Goal: Transaction & Acquisition: Book appointment/travel/reservation

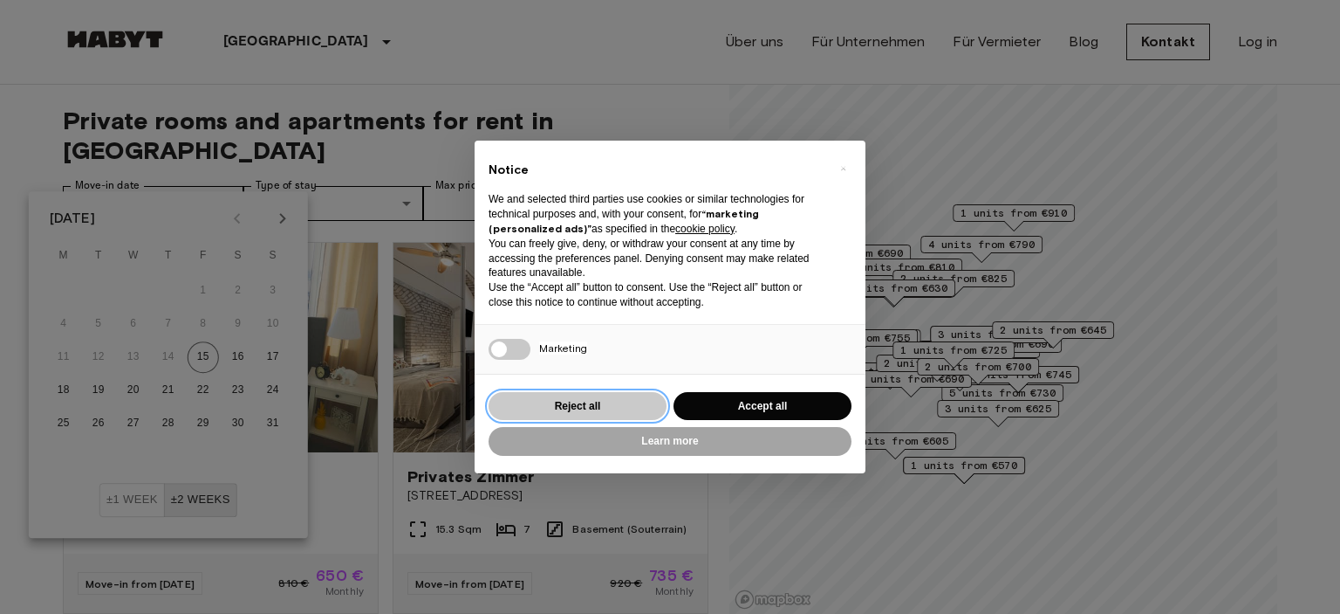
click at [584, 408] on button "Reject all" at bounding box center [578, 406] width 178 height 29
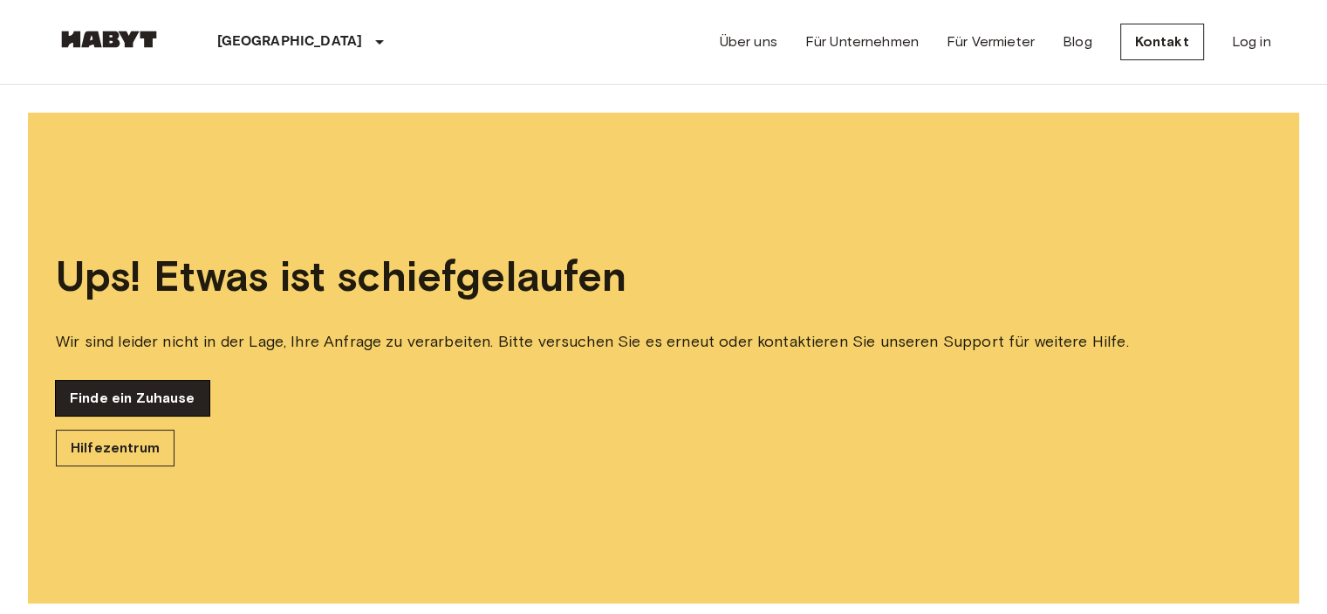
click at [93, 402] on link "Finde ein Zuhause" at bounding box center [133, 398] width 154 height 35
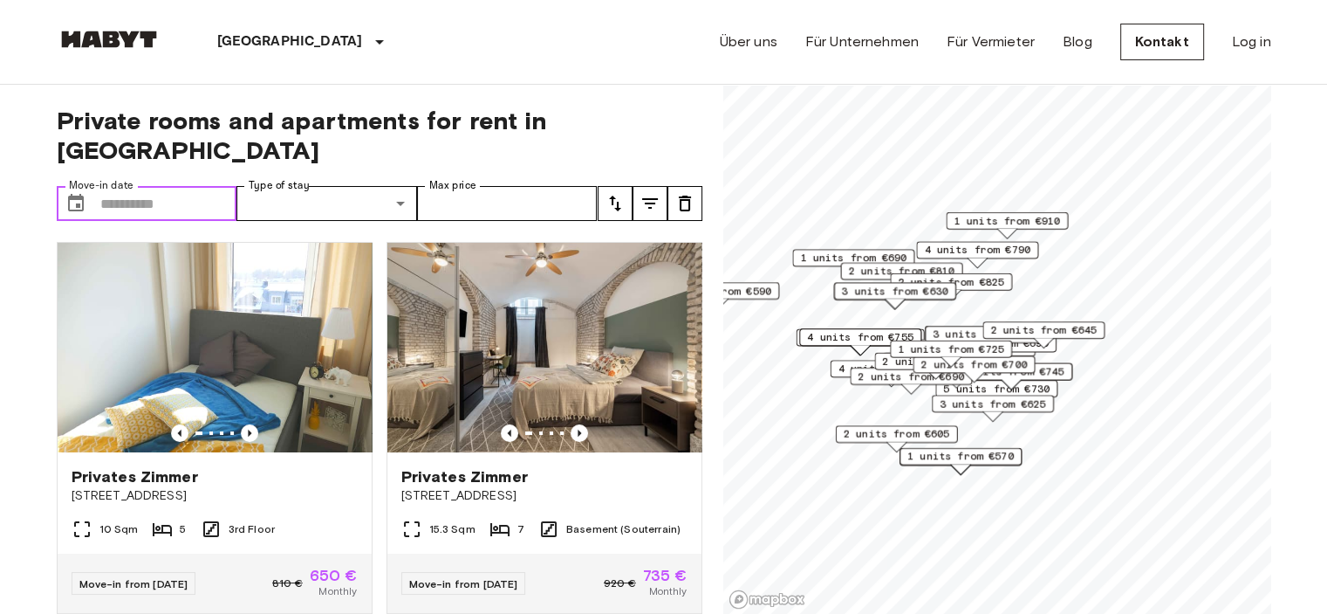
click at [136, 186] on input "Move-in date" at bounding box center [168, 203] width 137 height 35
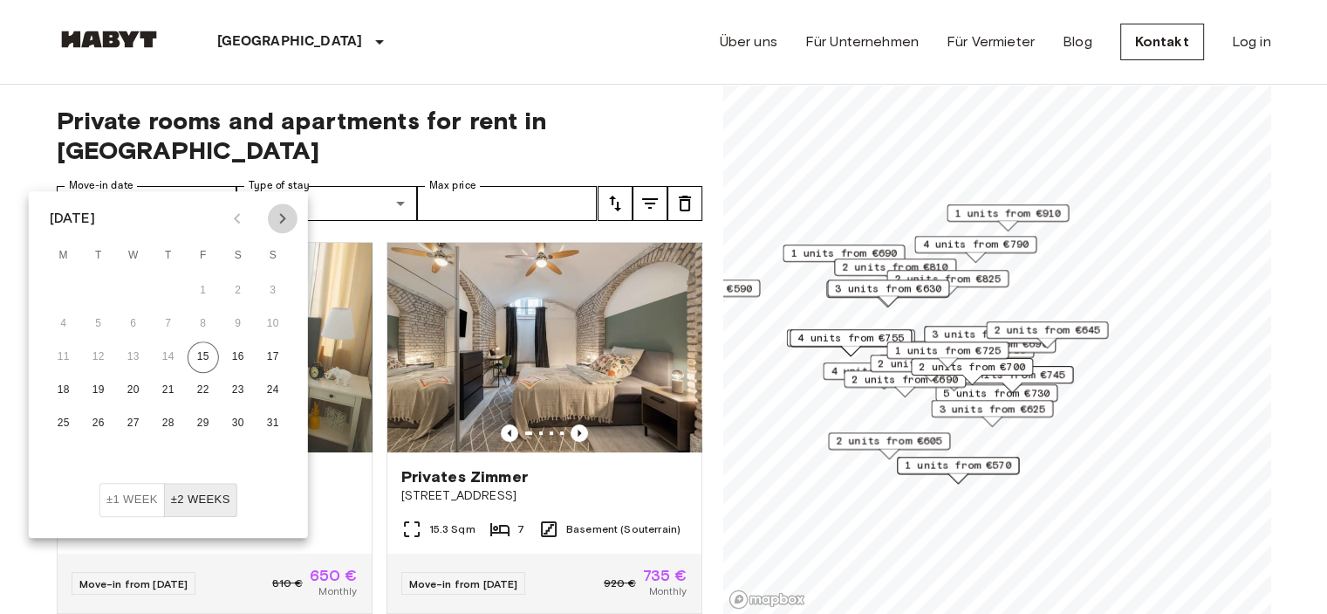
click at [280, 216] on icon "Next month" at bounding box center [282, 218] width 21 height 21
click at [127, 291] on button "1" at bounding box center [133, 290] width 31 height 31
type input "**********"
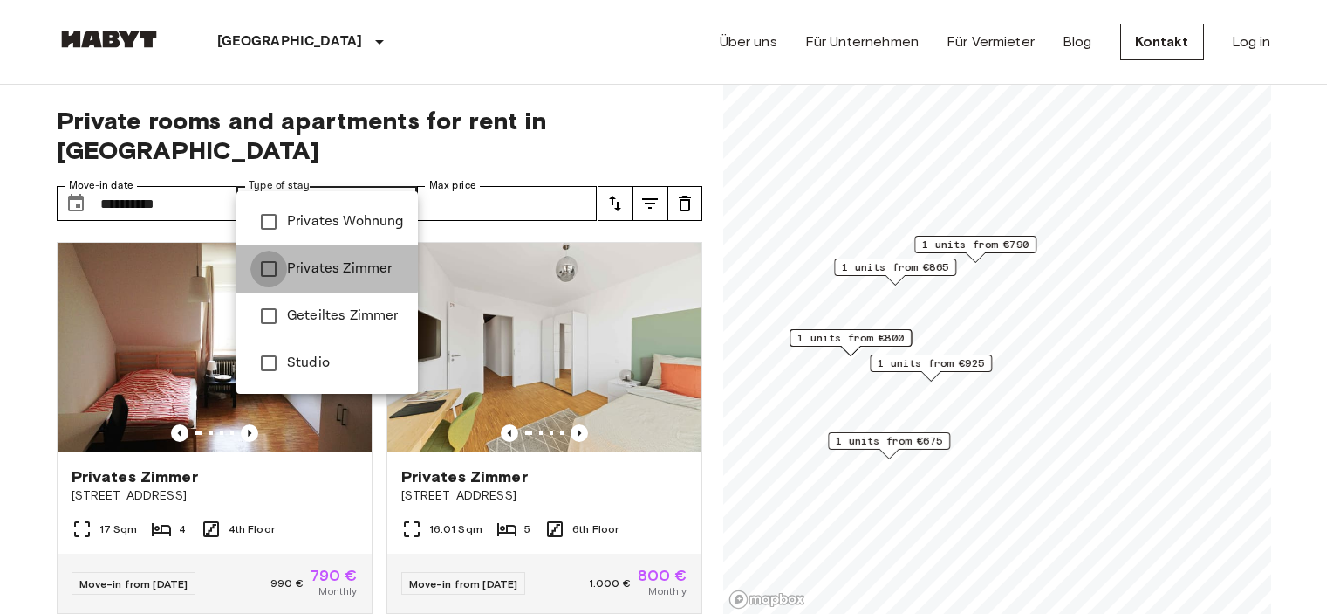
type input "**********"
click at [488, 174] on div at bounding box center [670, 307] width 1340 height 614
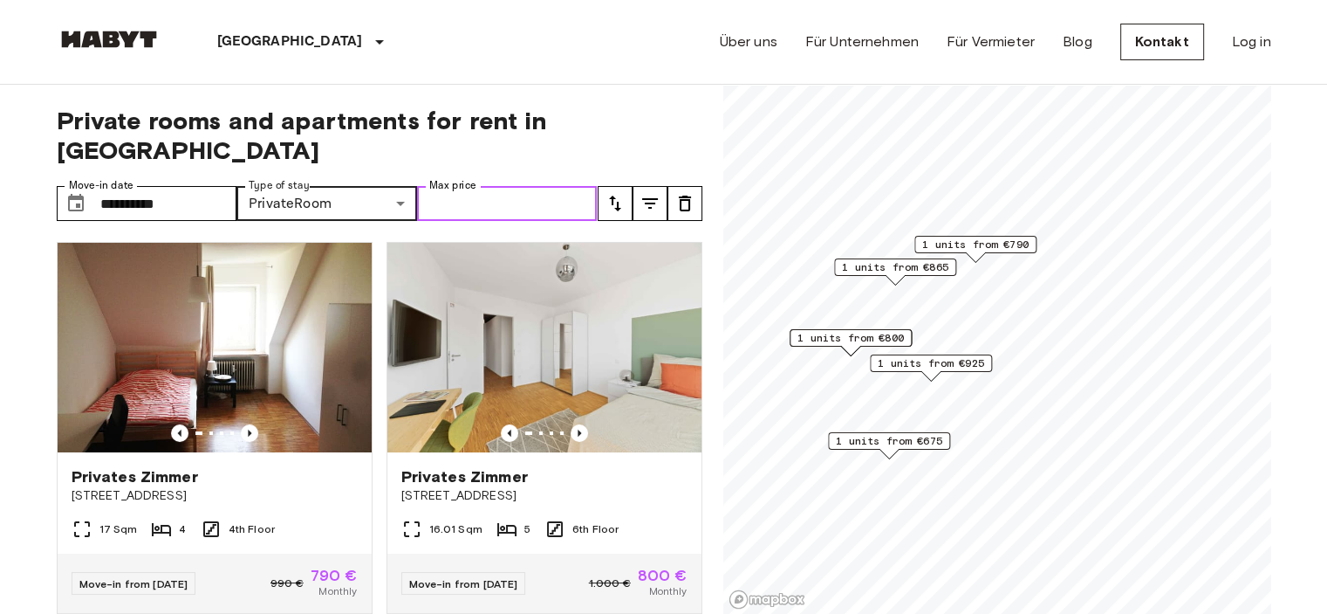
click at [471, 186] on input "Max price" at bounding box center [507, 203] width 181 height 35
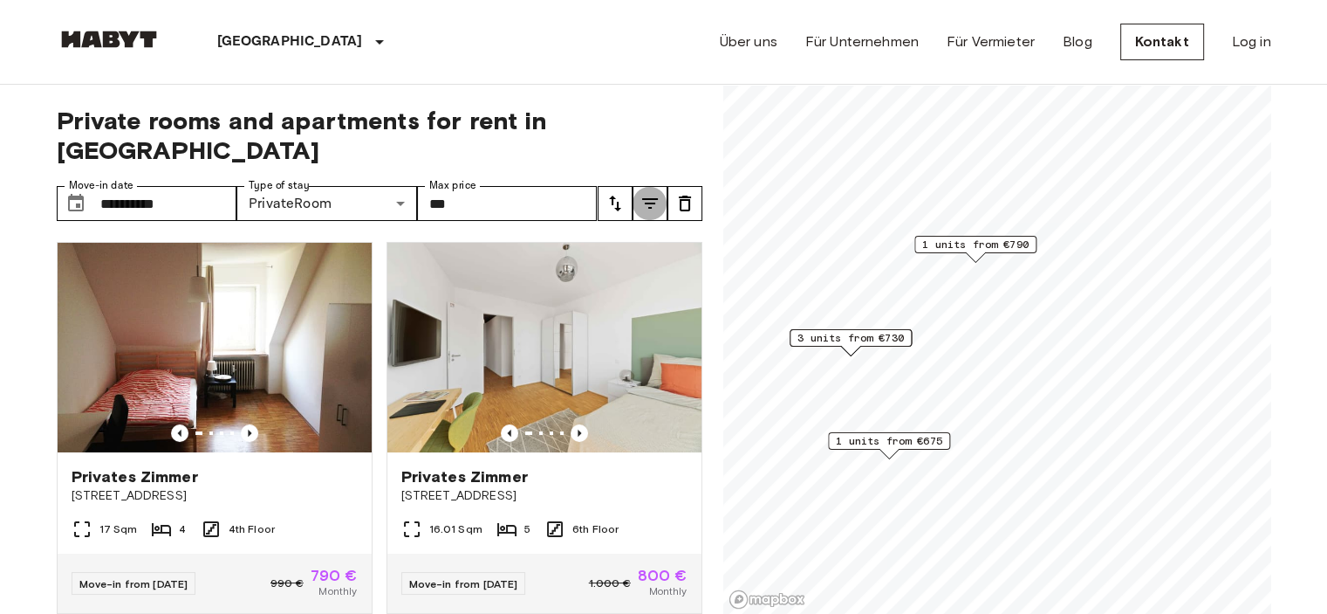
click at [643, 193] on icon "tune" at bounding box center [650, 203] width 21 height 21
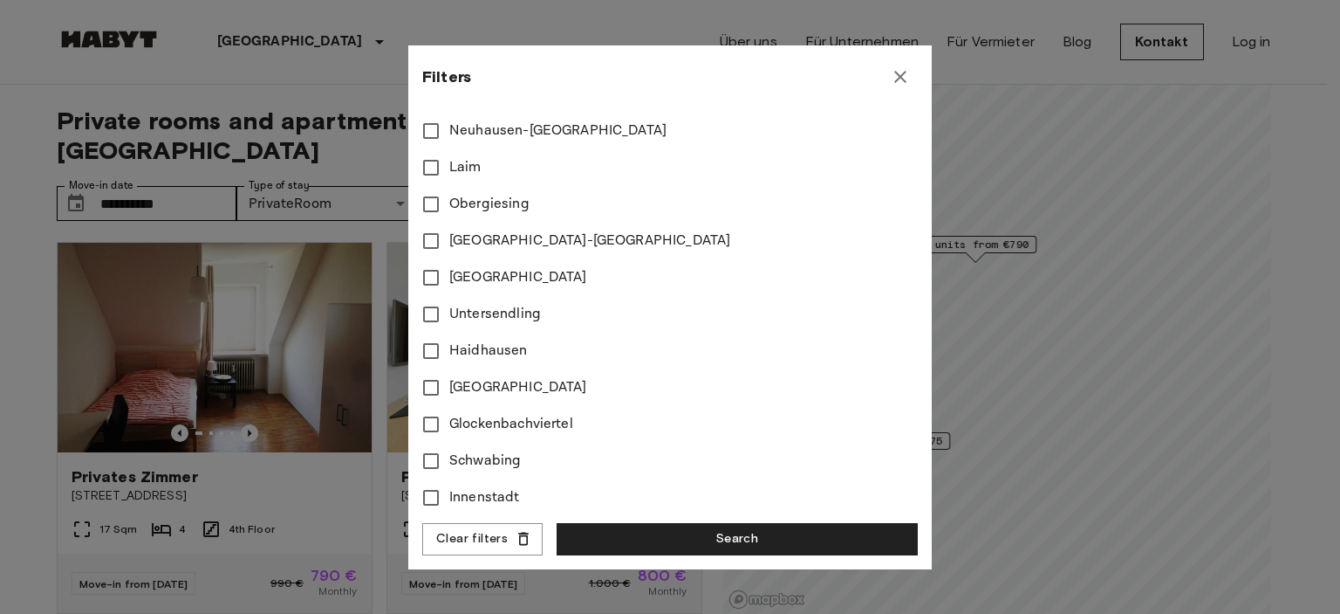
scroll to position [663, 0]
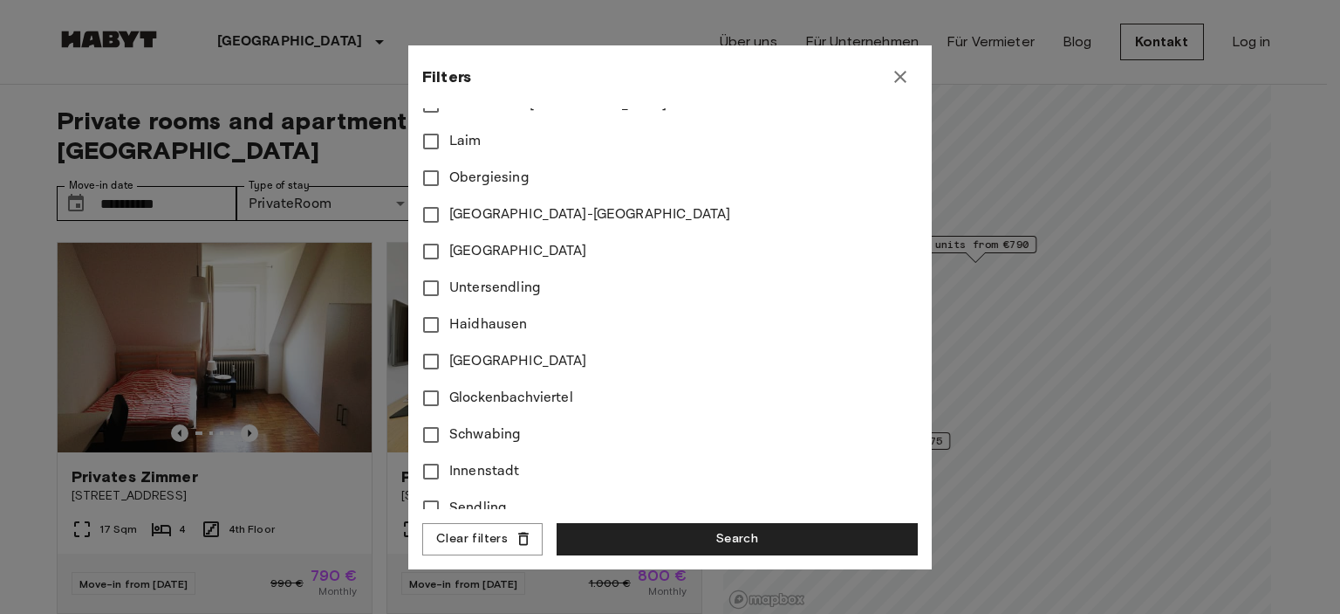
click at [492, 212] on span "Altstadt-Munich" at bounding box center [589, 214] width 281 height 21
click at [491, 250] on span "Ludwigsvorstadt" at bounding box center [518, 251] width 138 height 21
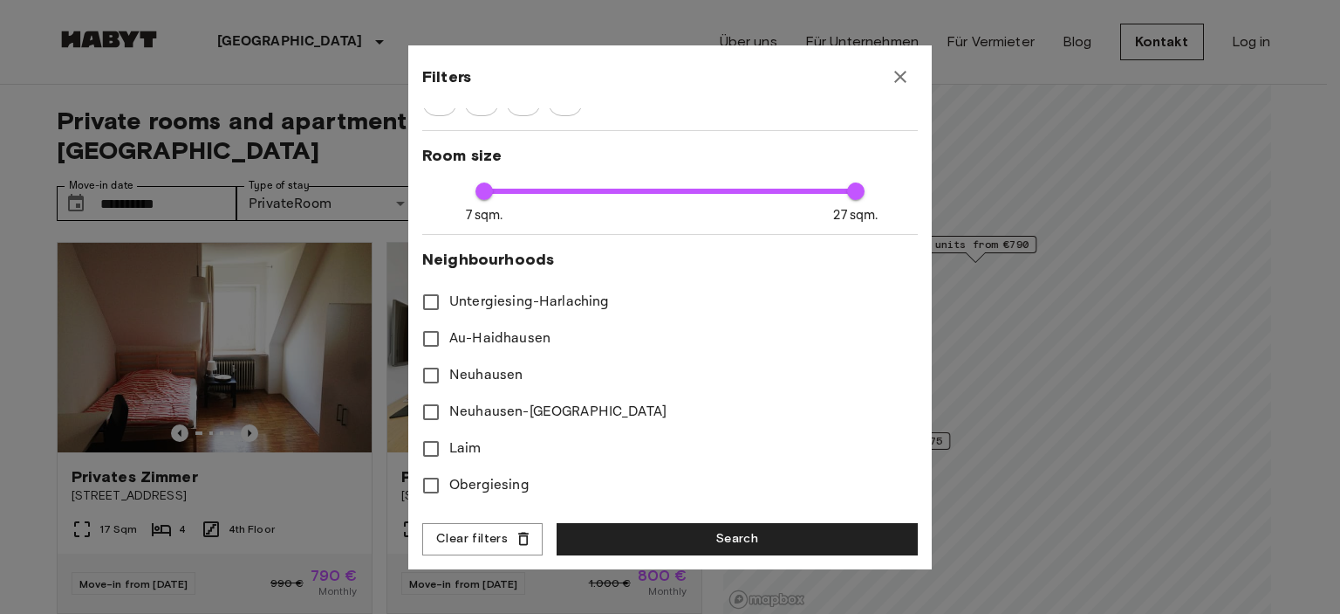
scroll to position [354, 0]
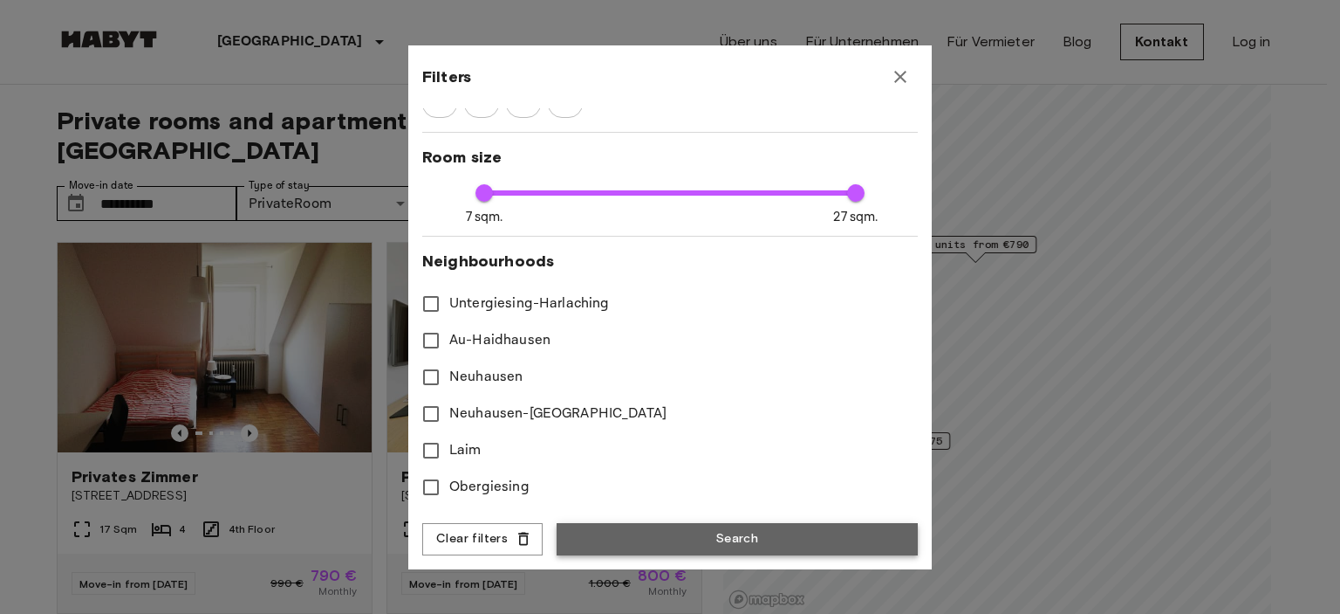
click at [698, 538] on button "Search" at bounding box center [737, 539] width 361 height 32
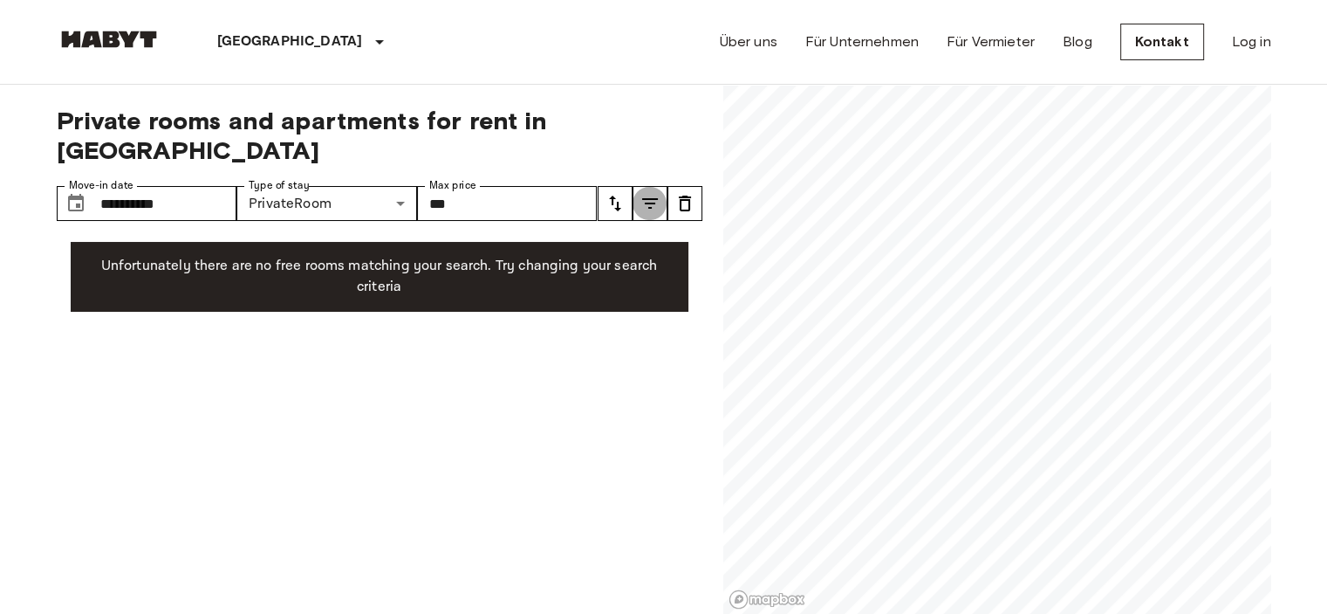
click at [646, 193] on icon "tune" at bounding box center [650, 203] width 21 height 21
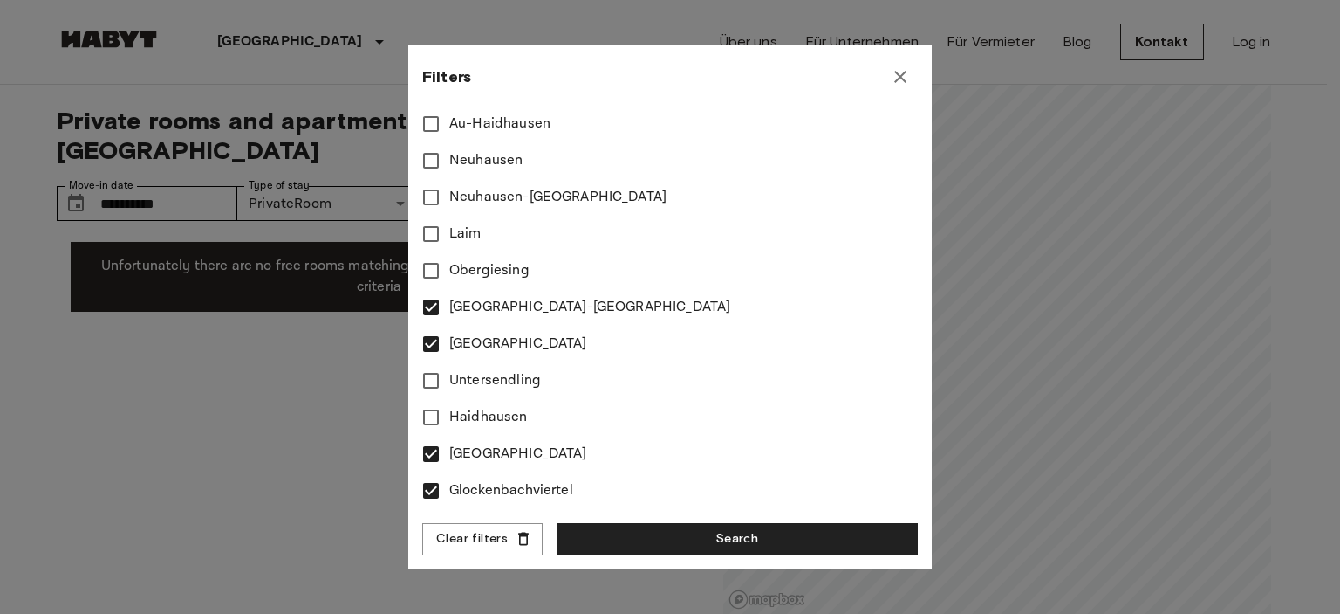
scroll to position [572, 0]
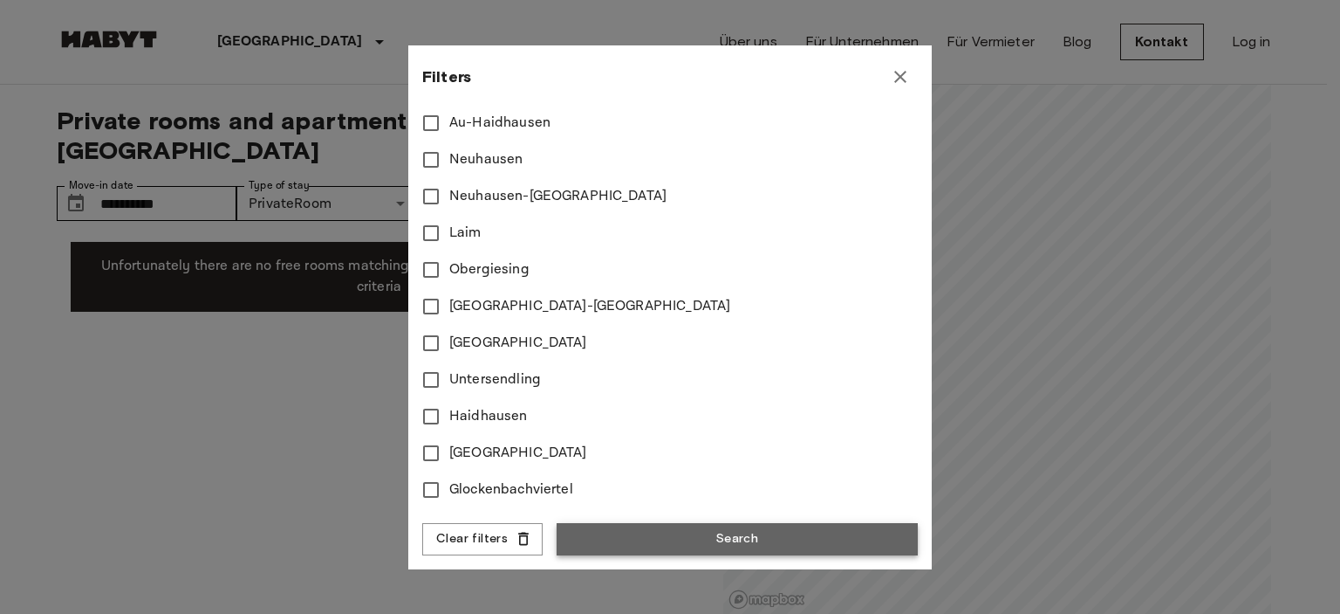
click at [691, 539] on button "Search" at bounding box center [737, 539] width 361 height 32
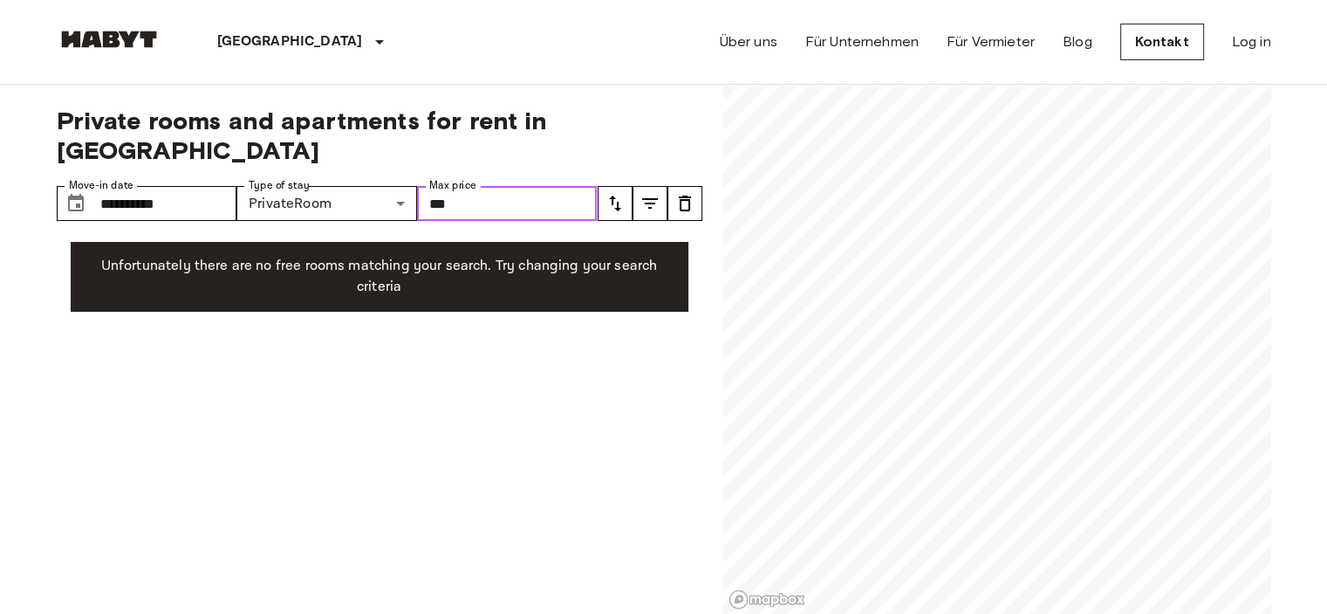
click at [471, 186] on input "***" at bounding box center [507, 203] width 181 height 35
type input "***"
click at [379, 256] on p "Unfortunately there are no free rooms matching your search. Try changing your s…" at bounding box center [380, 277] width 590 height 42
click at [647, 193] on icon "tune" at bounding box center [650, 203] width 21 height 21
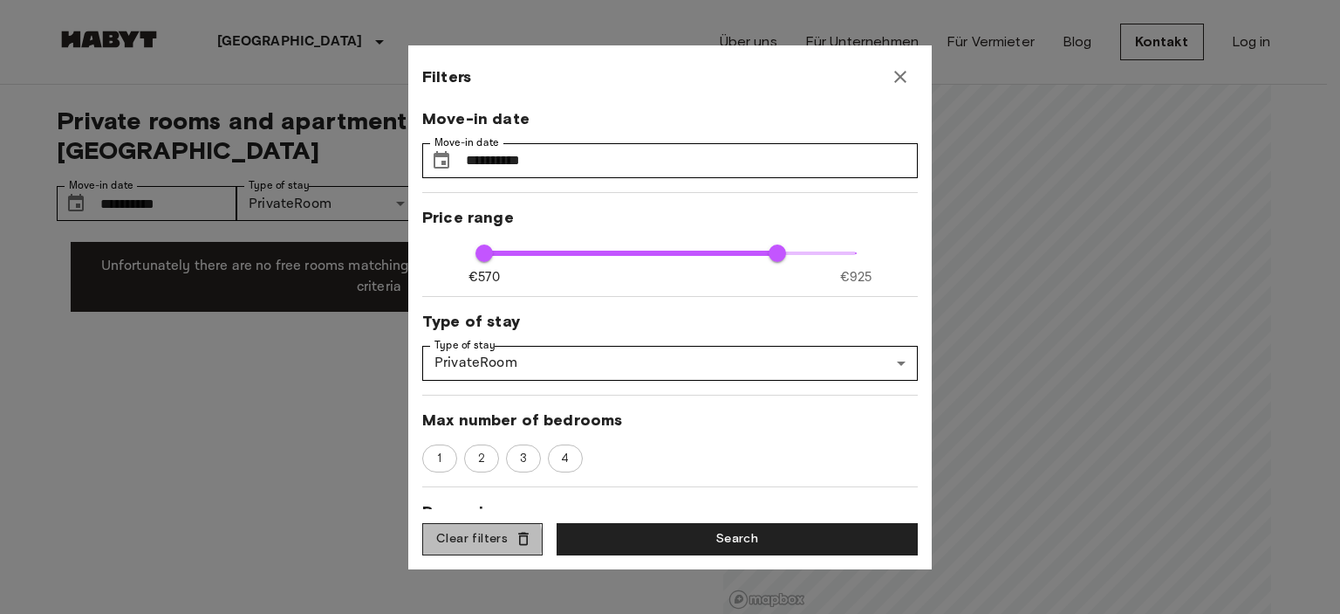
click at [481, 541] on button "Clear filters" at bounding box center [482, 539] width 120 height 32
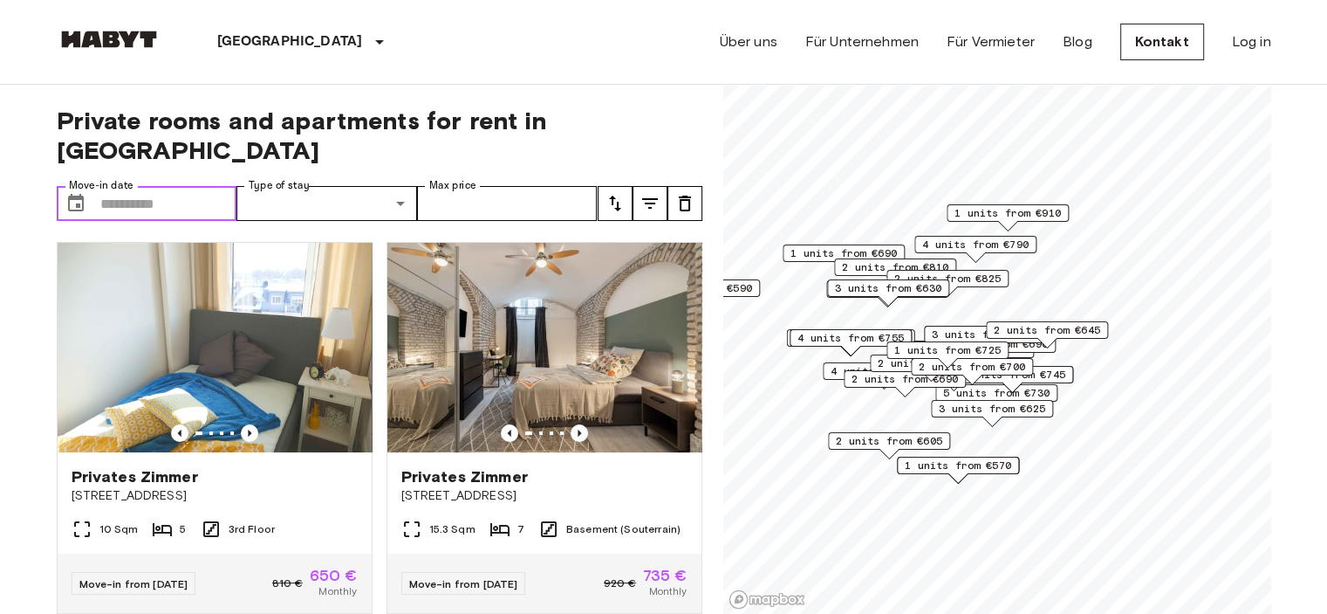
click at [157, 186] on input "Move-in date" at bounding box center [168, 203] width 137 height 35
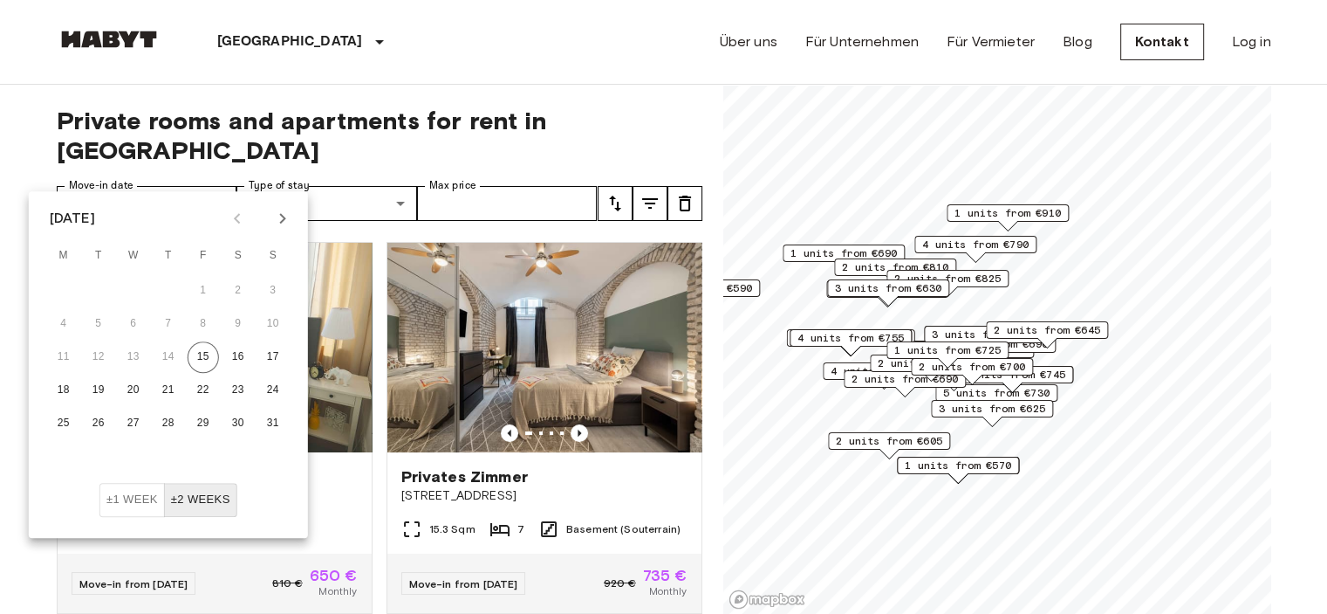
click at [282, 222] on icon "Next month" at bounding box center [282, 218] width 6 height 10
click at [59, 326] on button "8" at bounding box center [63, 323] width 31 height 31
type input "**********"
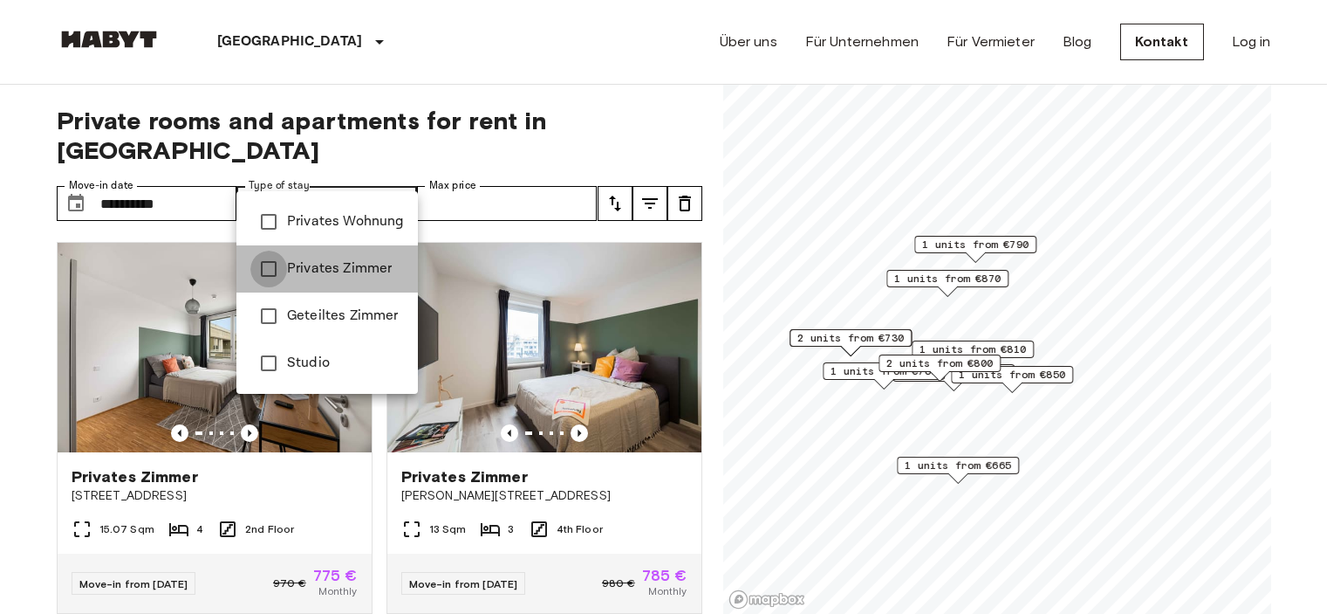
type input "**********"
click at [510, 177] on div at bounding box center [670, 307] width 1340 height 614
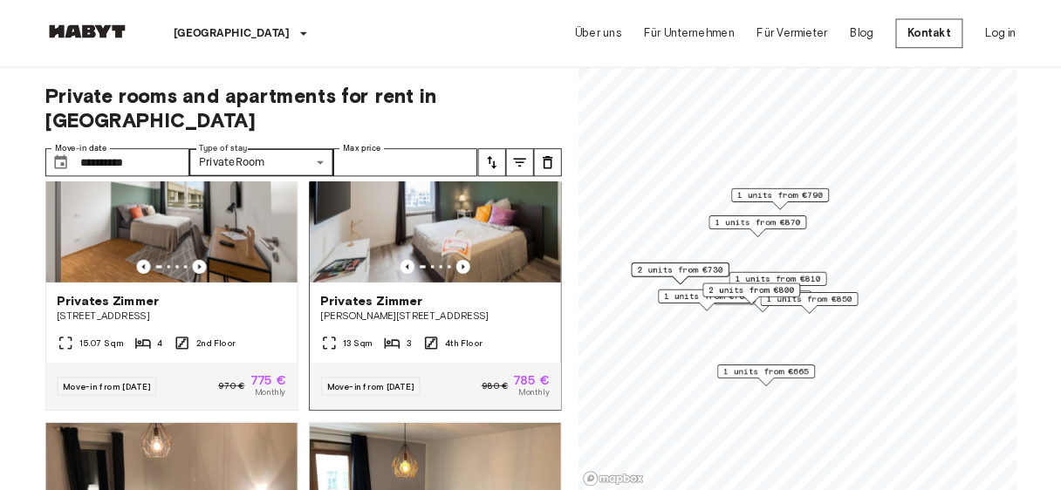
scroll to position [103, 0]
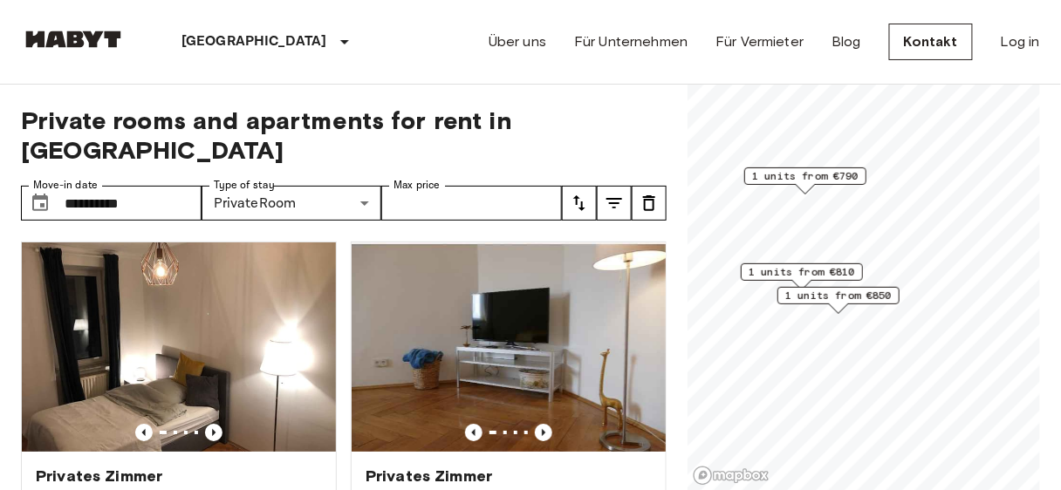
drag, startPoint x: 849, startPoint y: 290, endPoint x: 816, endPoint y: 274, distance: 36.7
click at [816, 274] on span "1 units from €810" at bounding box center [802, 272] width 106 height 16
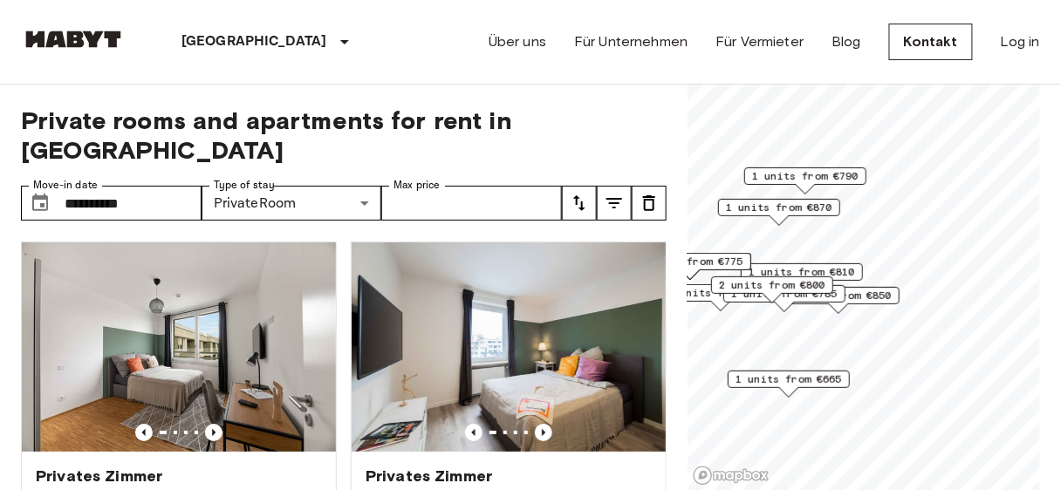
click at [824, 296] on div "2 units from €800" at bounding box center [772, 290] width 122 height 27
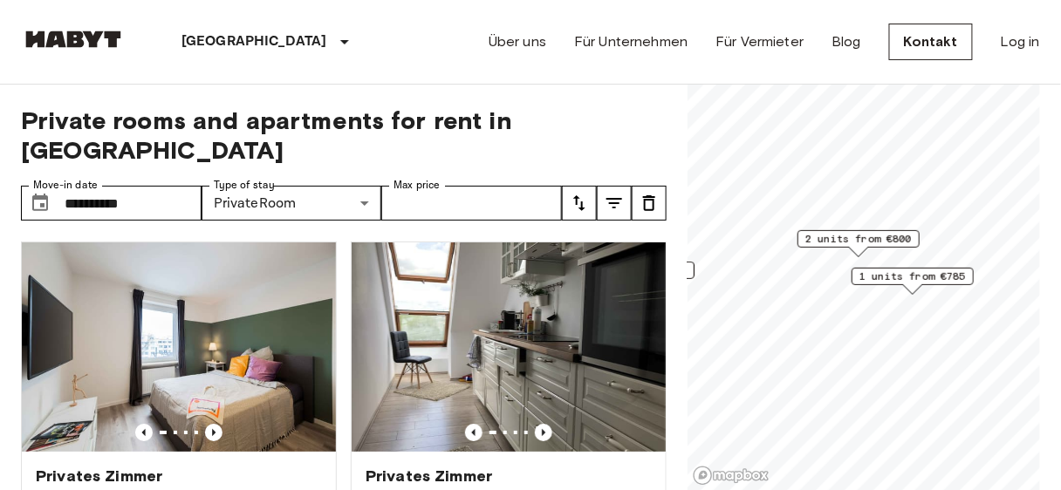
drag, startPoint x: 936, startPoint y: 249, endPoint x: 867, endPoint y: 271, distance: 73.4
click at [867, 271] on span "1 units from €785" at bounding box center [913, 277] width 106 height 16
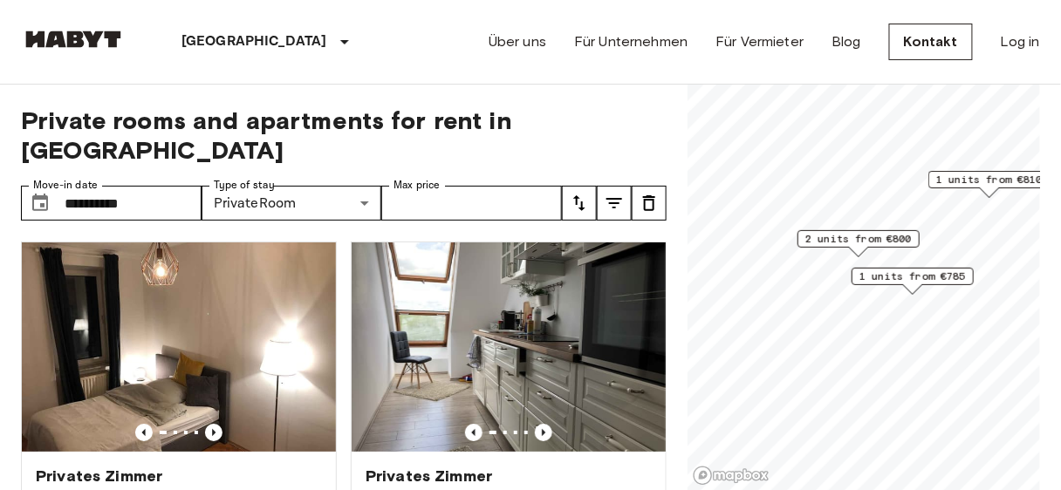
click at [906, 277] on span "1 units from €785" at bounding box center [913, 277] width 106 height 16
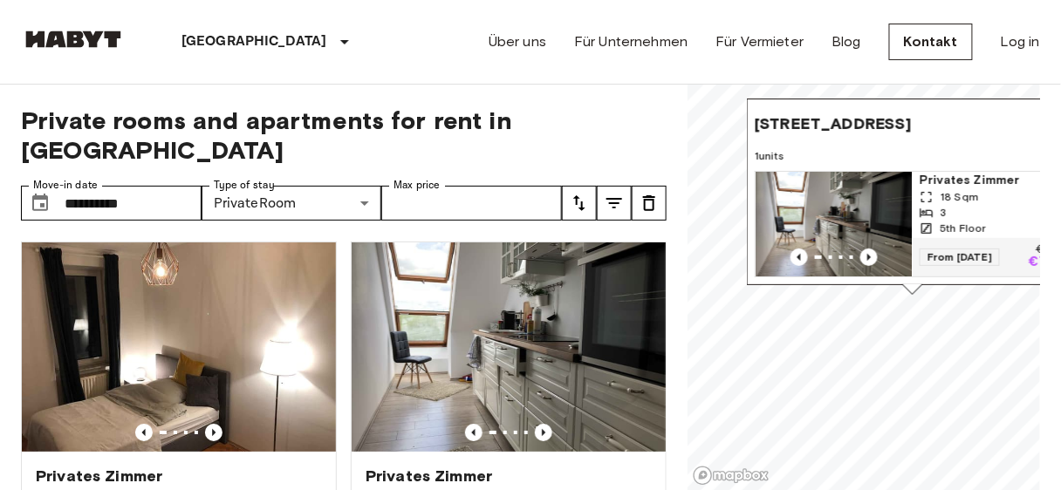
click at [1005, 189] on div "18 Sqm" at bounding box center [991, 197] width 143 height 16
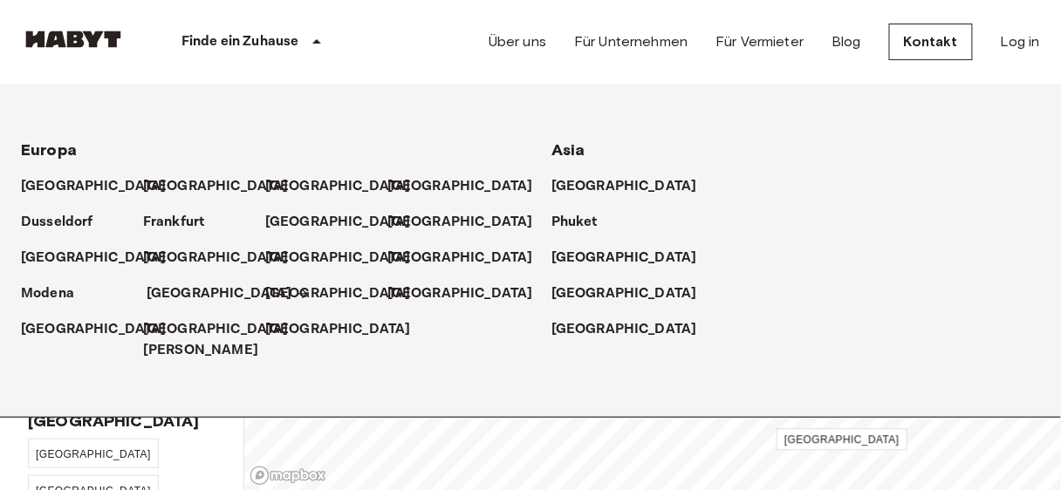
click at [169, 296] on p "[GEOGRAPHIC_DATA]" at bounding box center [220, 294] width 146 height 21
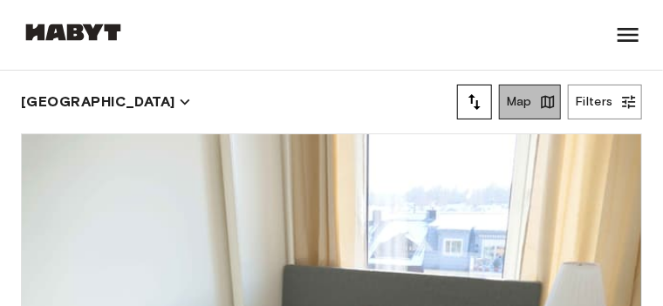
click at [526, 110] on button "Map" at bounding box center [530, 102] width 62 height 35
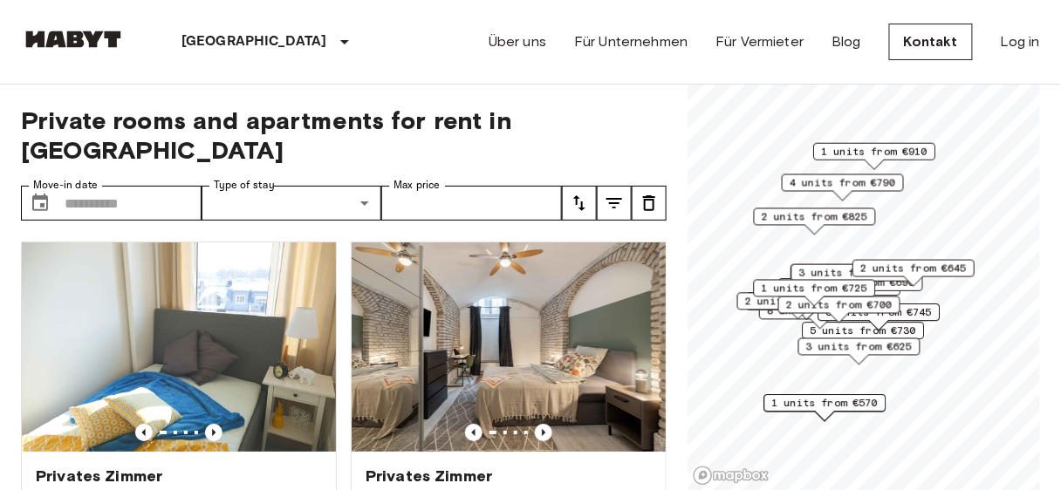
click at [932, 317] on span "3 units from €745" at bounding box center [879, 313] width 106 height 16
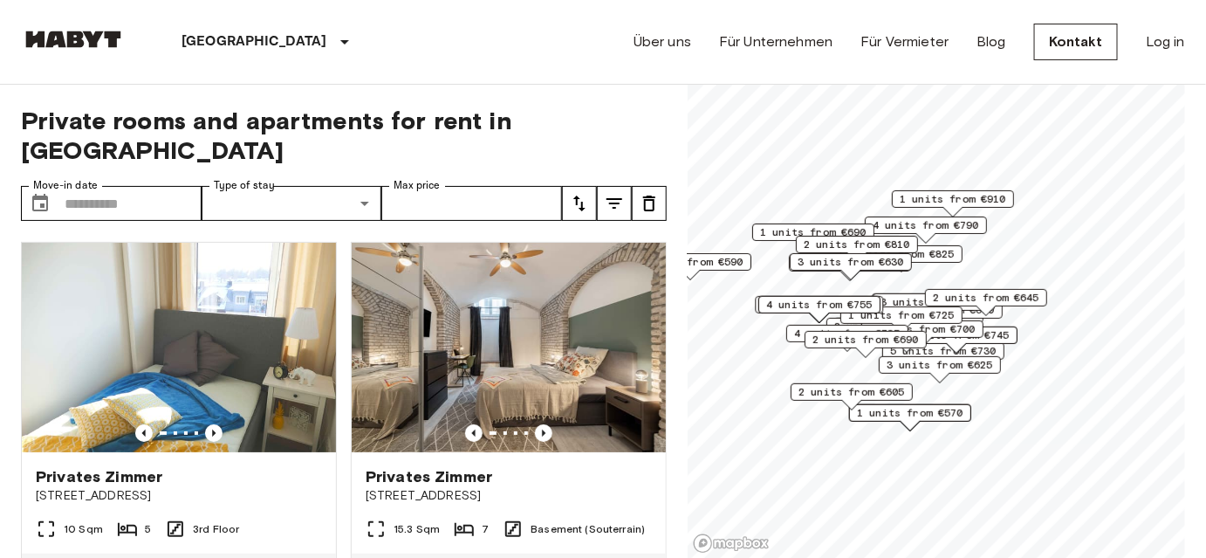
click at [794, 334] on span "4 units from €785" at bounding box center [847, 334] width 106 height 16
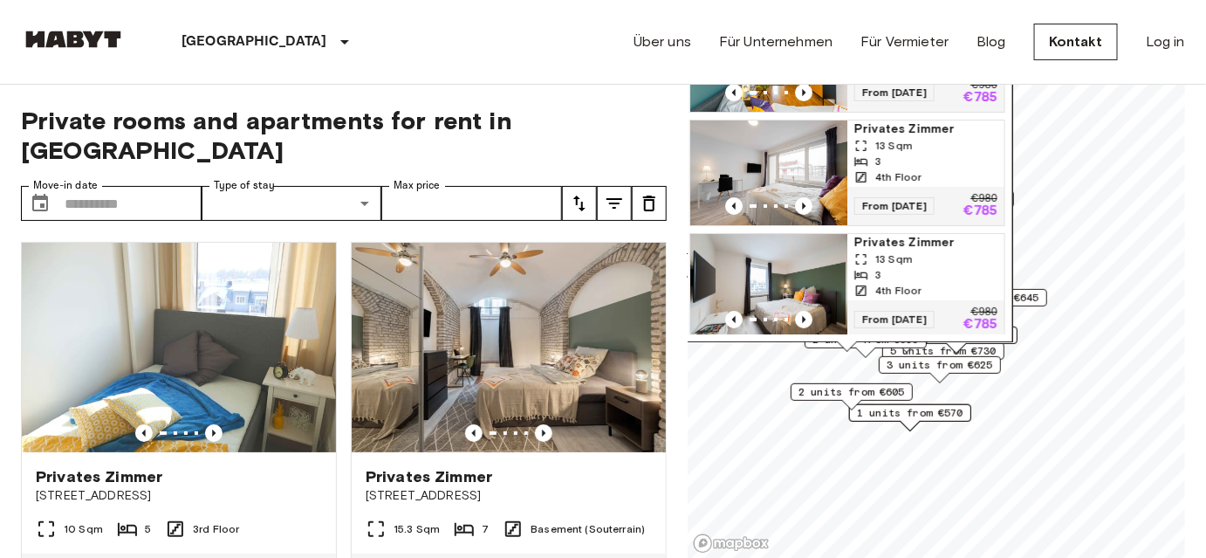
click at [935, 138] on div "13 Sqm" at bounding box center [925, 146] width 143 height 16
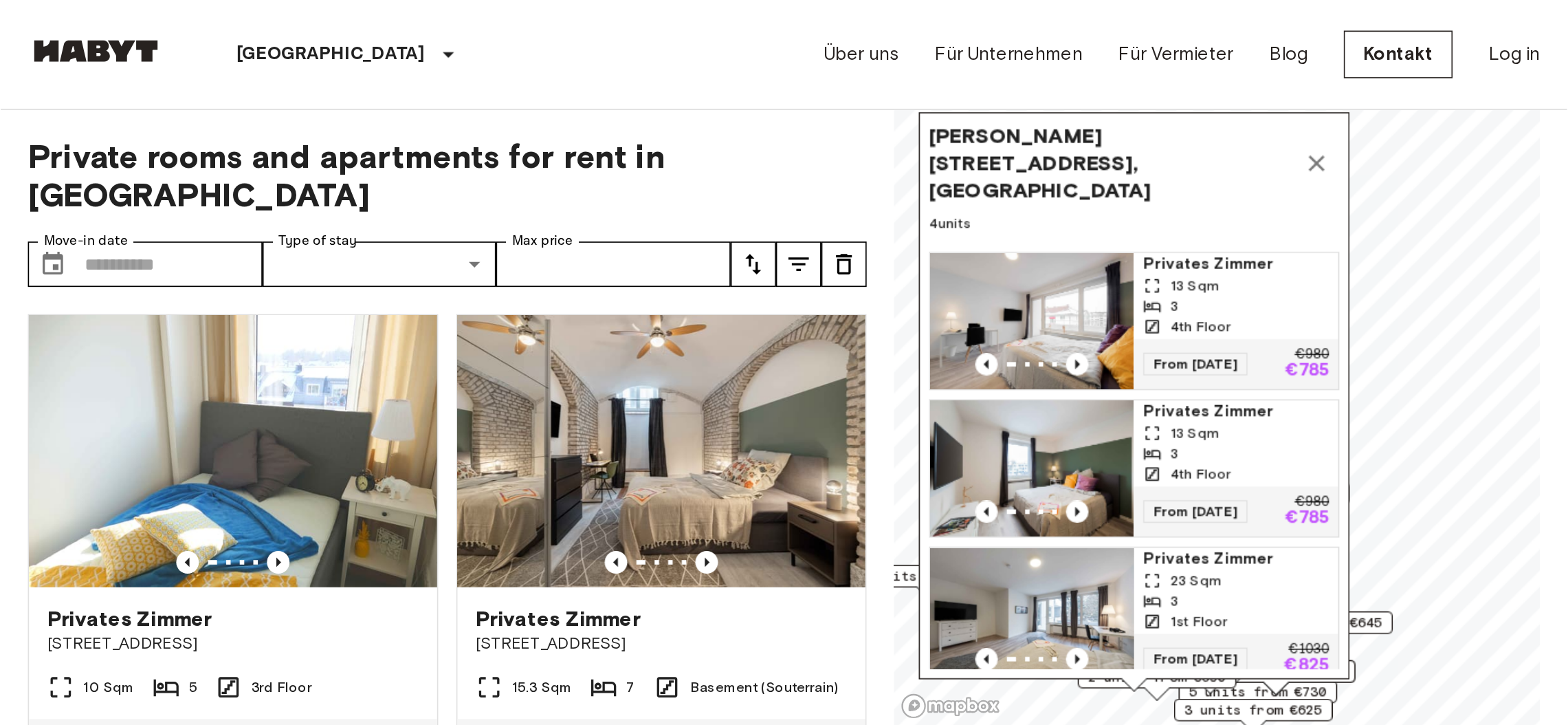
scroll to position [84, 0]
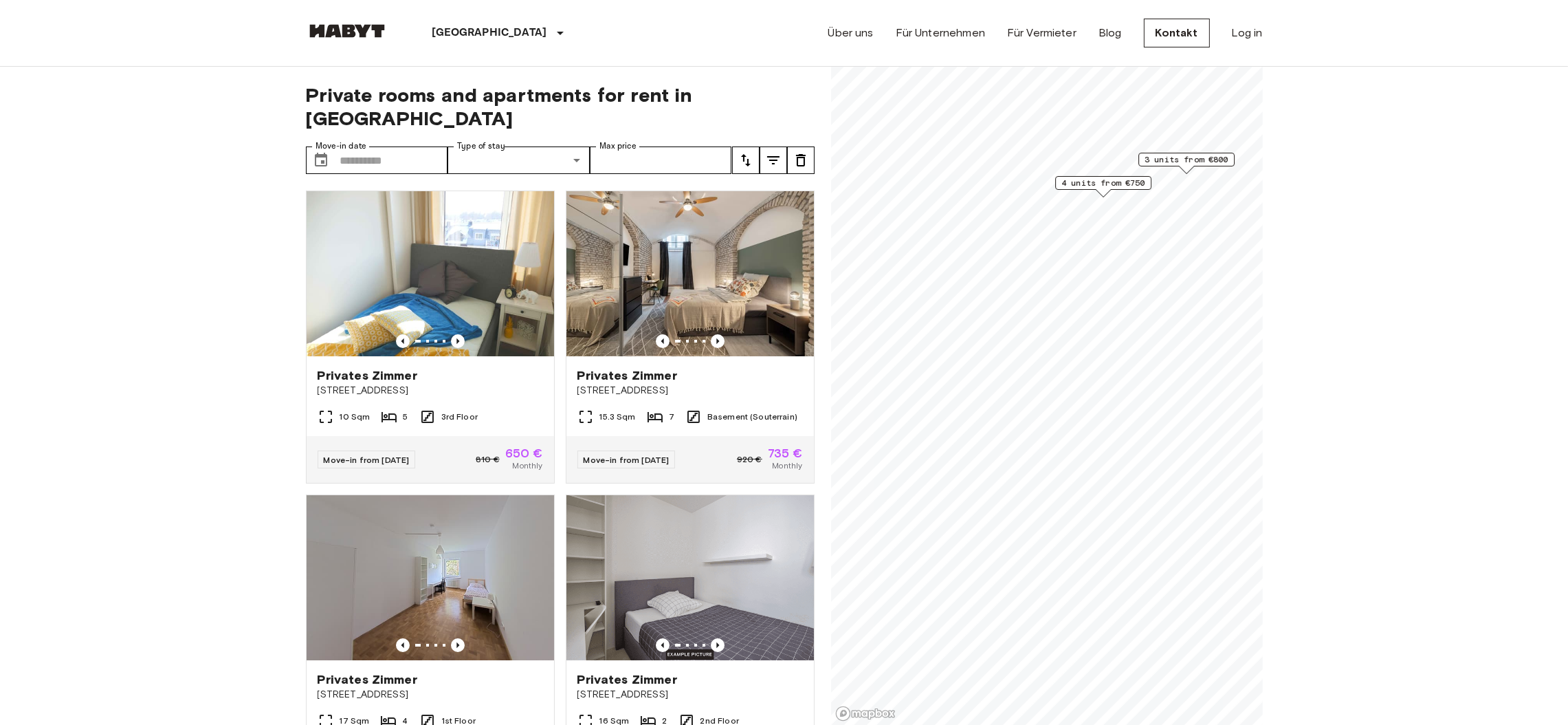
click at [1045, 185] on span "4 units from €750" at bounding box center [1103, 183] width 83 height 13
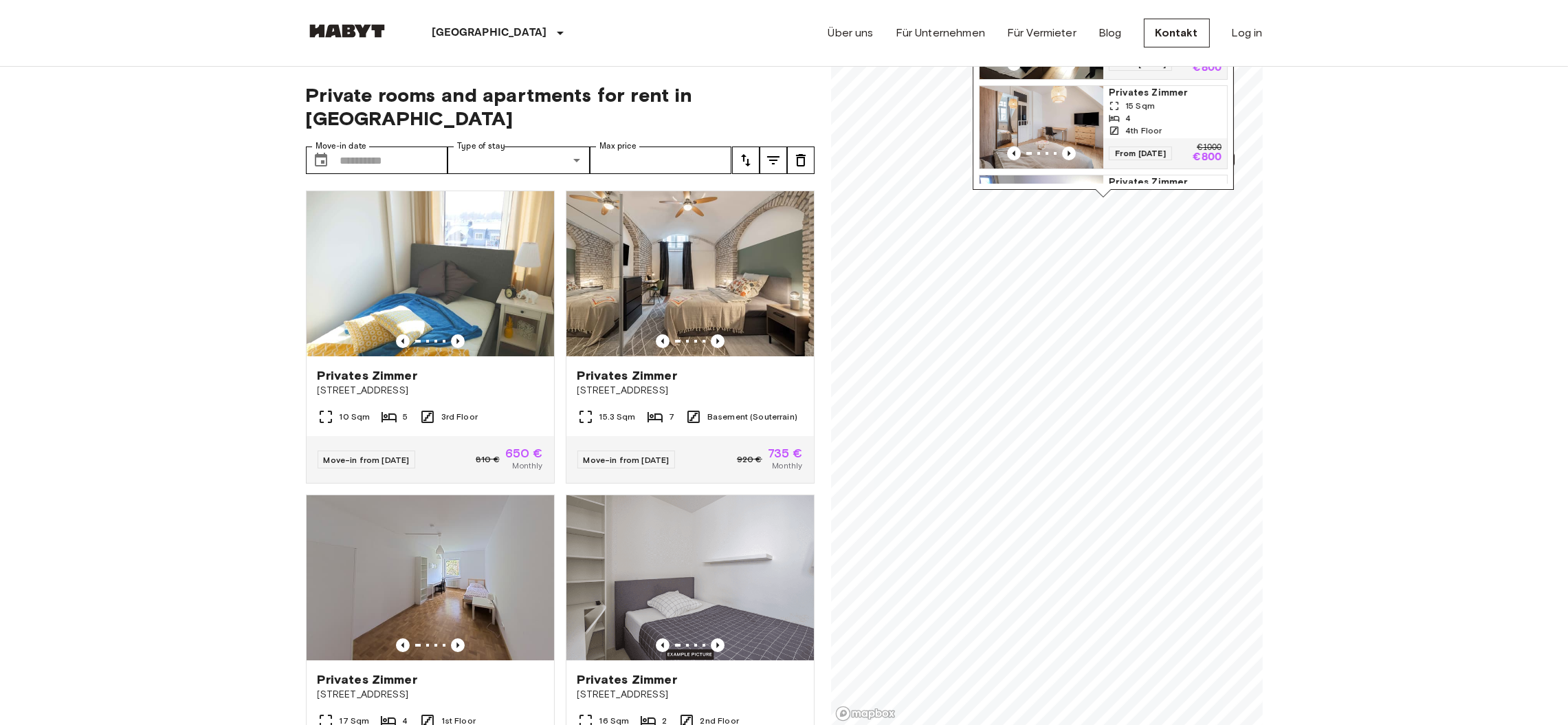
scroll to position [0, 0]
click at [1045, 127] on div "4" at bounding box center [1165, 121] width 113 height 13
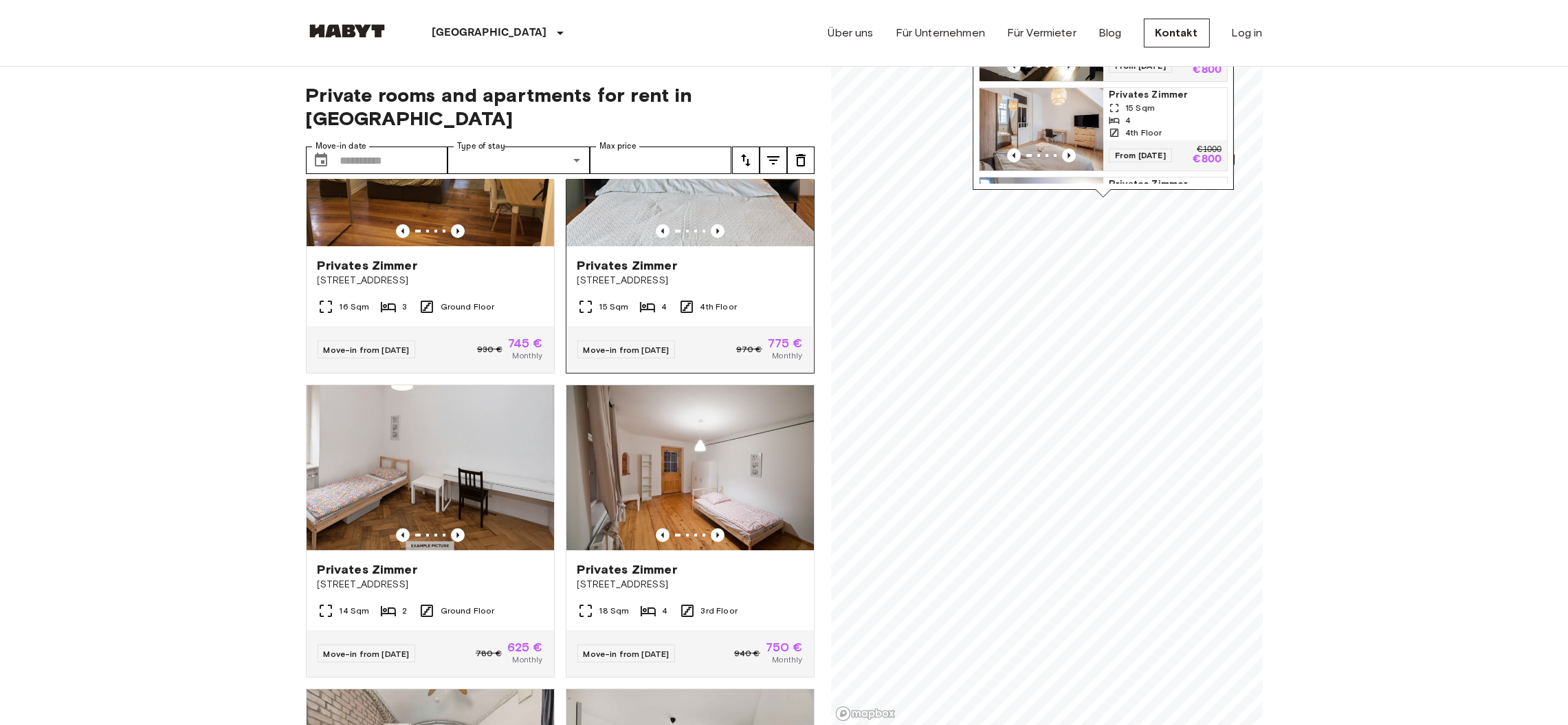
scroll to position [728, 0]
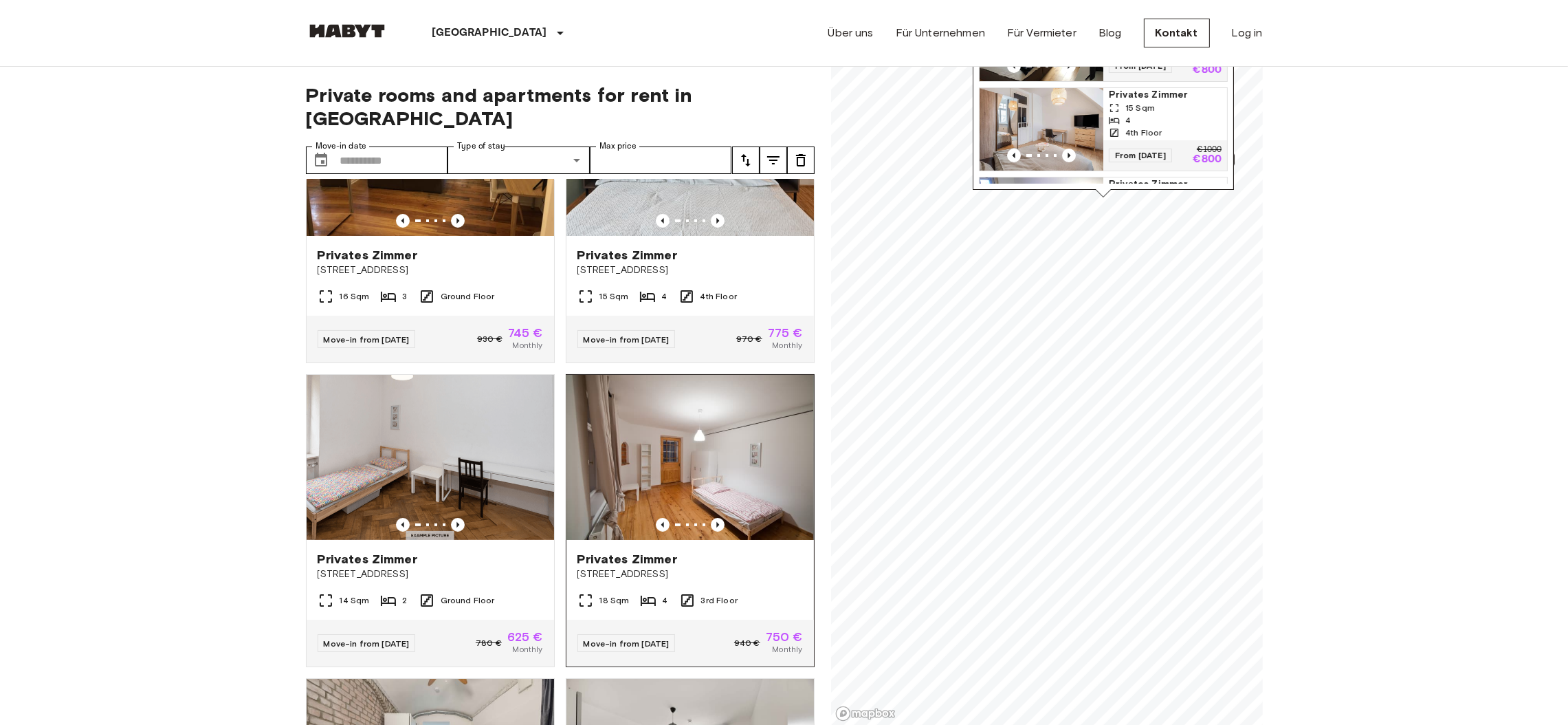
click at [675, 483] on img at bounding box center [689, 457] width 247 height 165
click at [626, 483] on span "Privates Zimmer" at bounding box center [627, 559] width 100 height 17
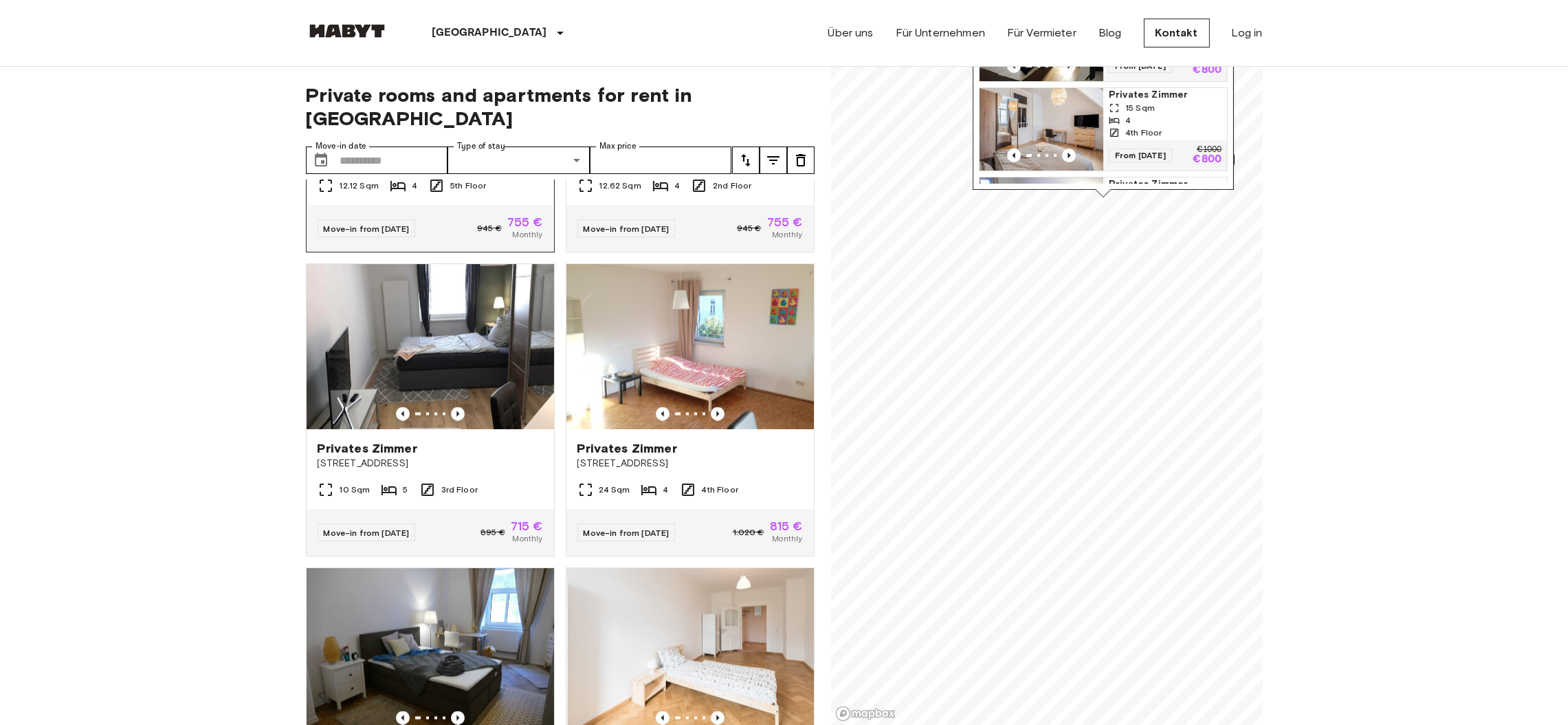
scroll to position [3277, 0]
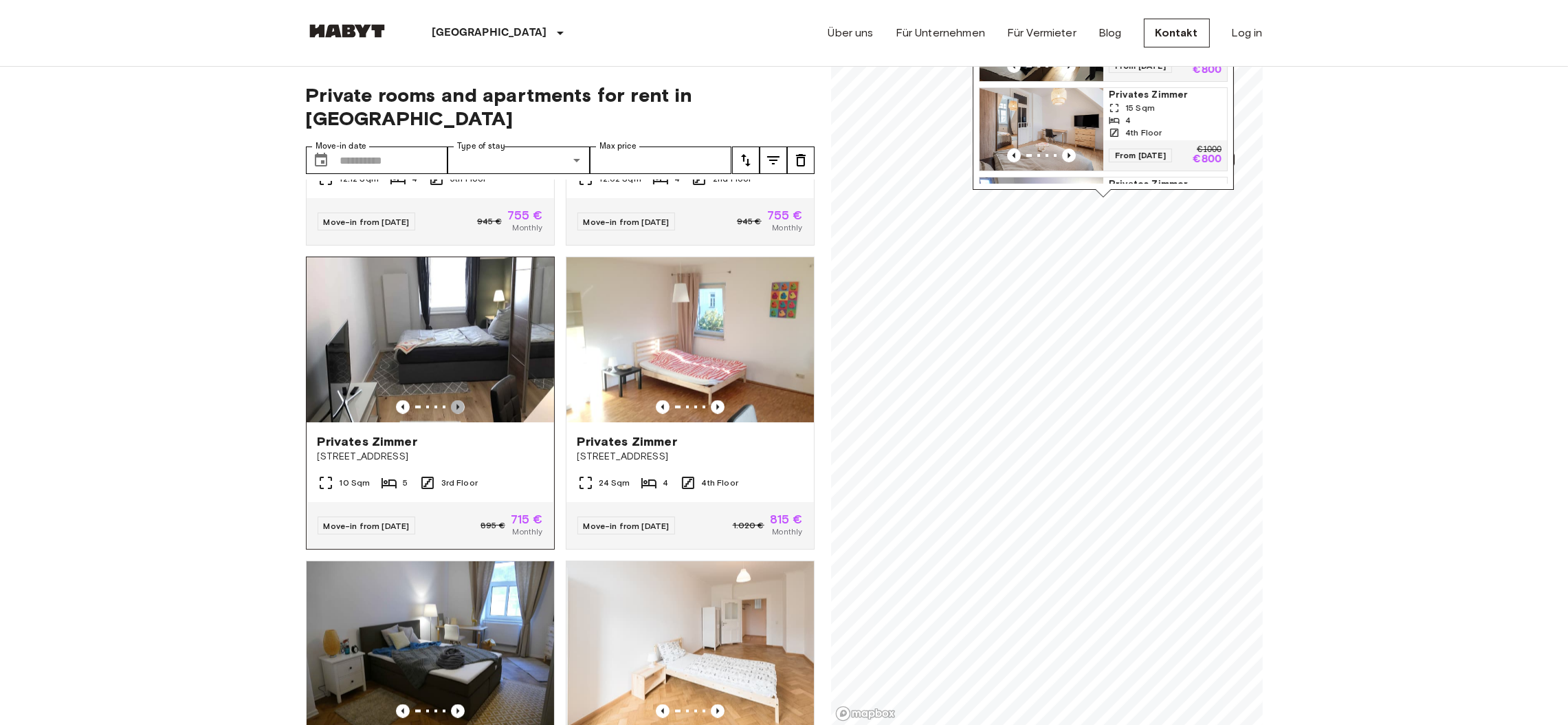
click at [453, 414] on icon "Previous image" at bounding box center [458, 407] width 13 height 13
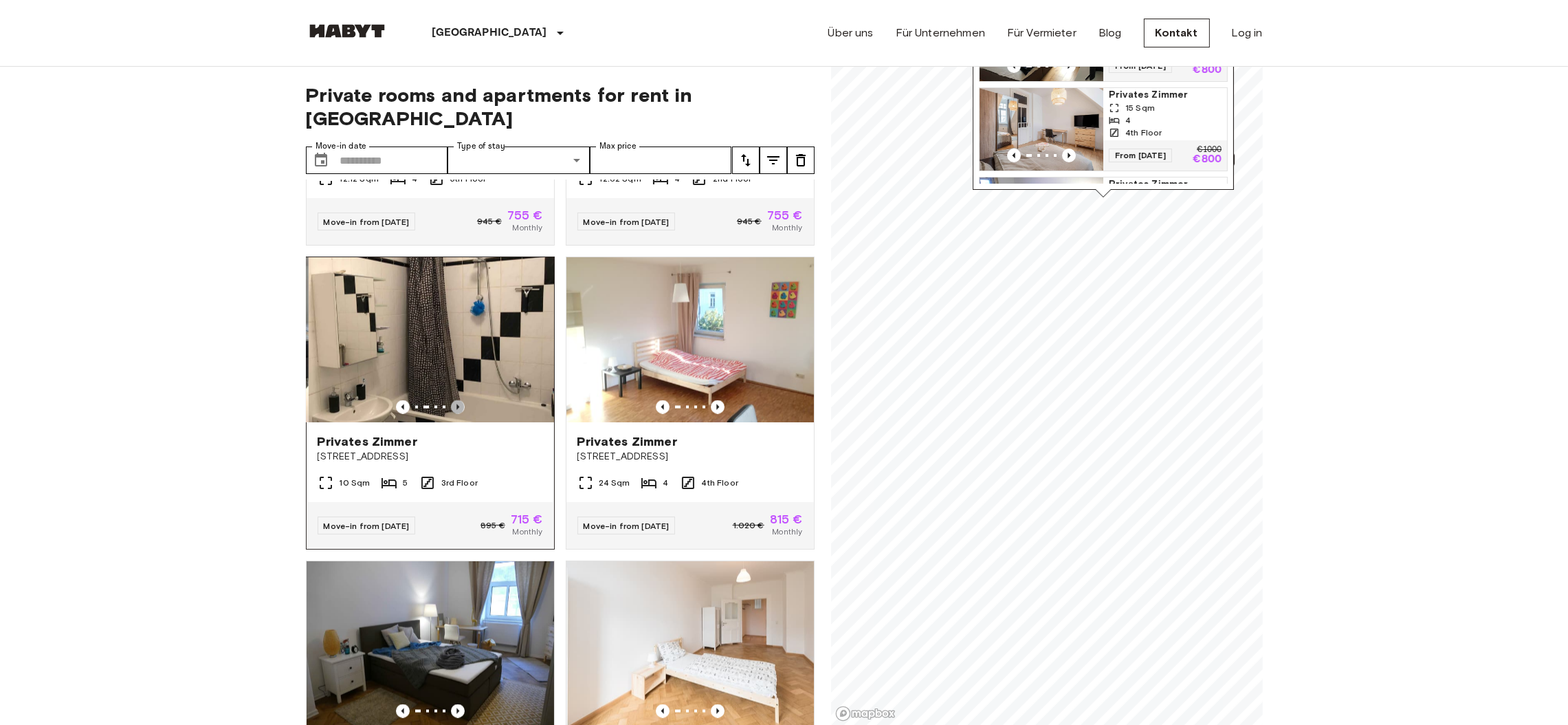
click at [453, 414] on icon "Previous image" at bounding box center [458, 407] width 13 height 13
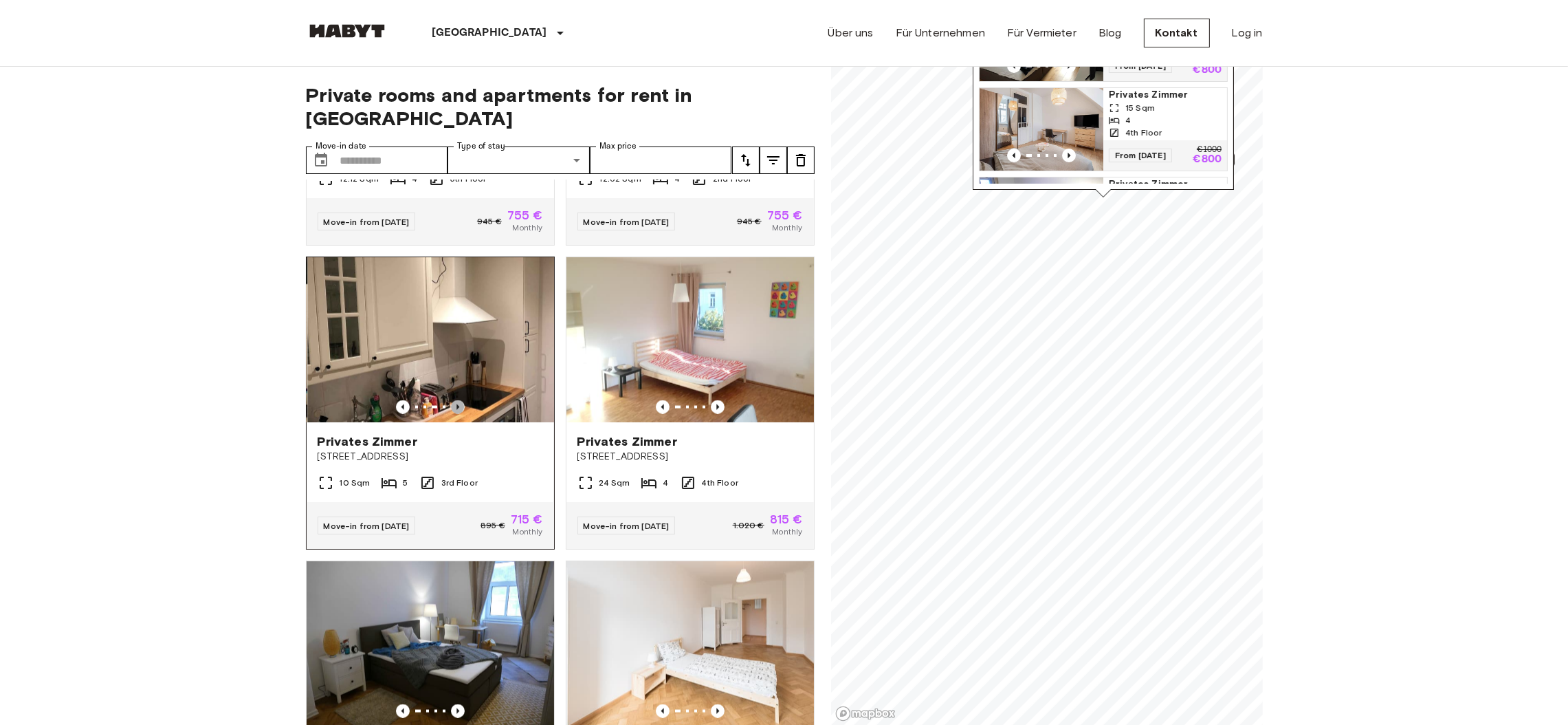
click at [456, 410] on icon "Previous image" at bounding box center [457, 407] width 2 height 6
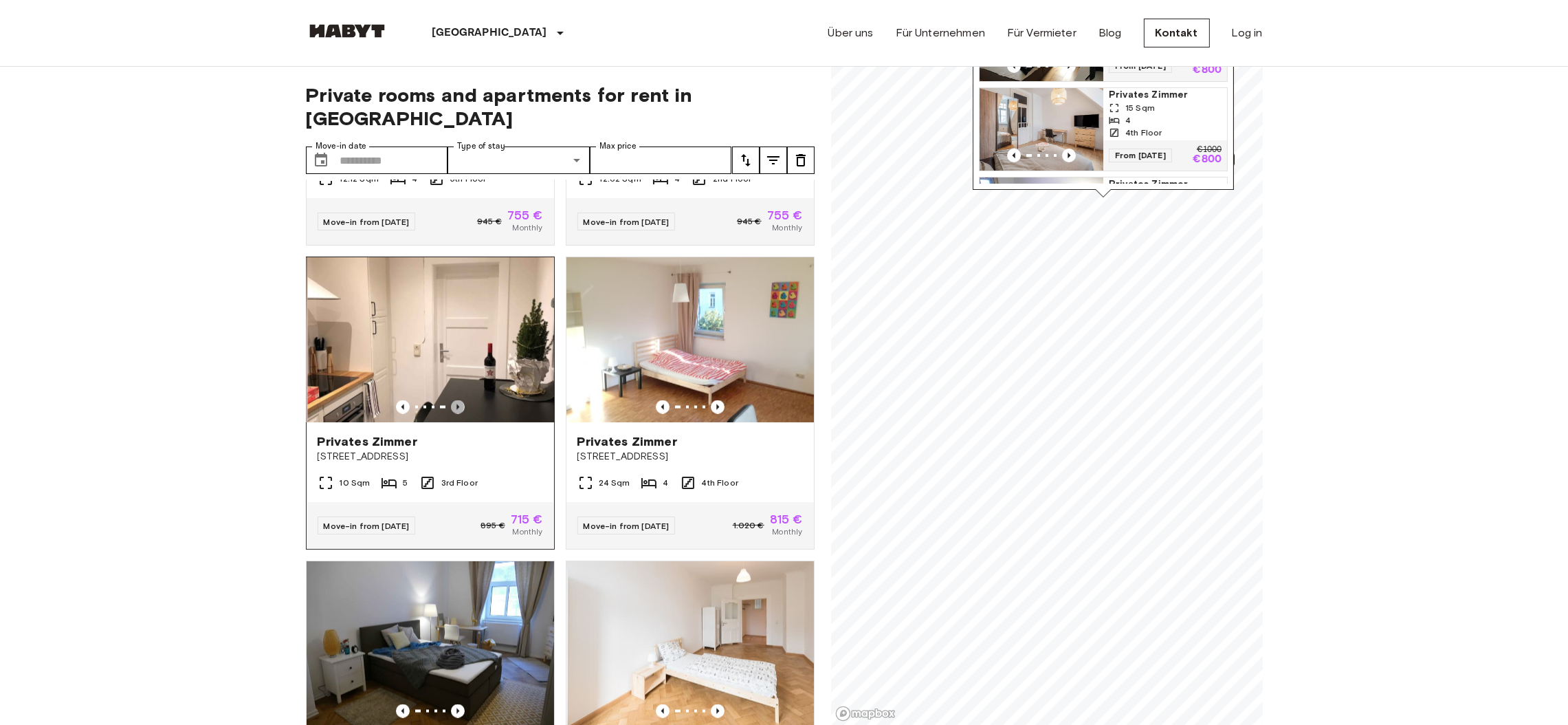
click at [456, 410] on icon "Previous image" at bounding box center [457, 407] width 2 height 6
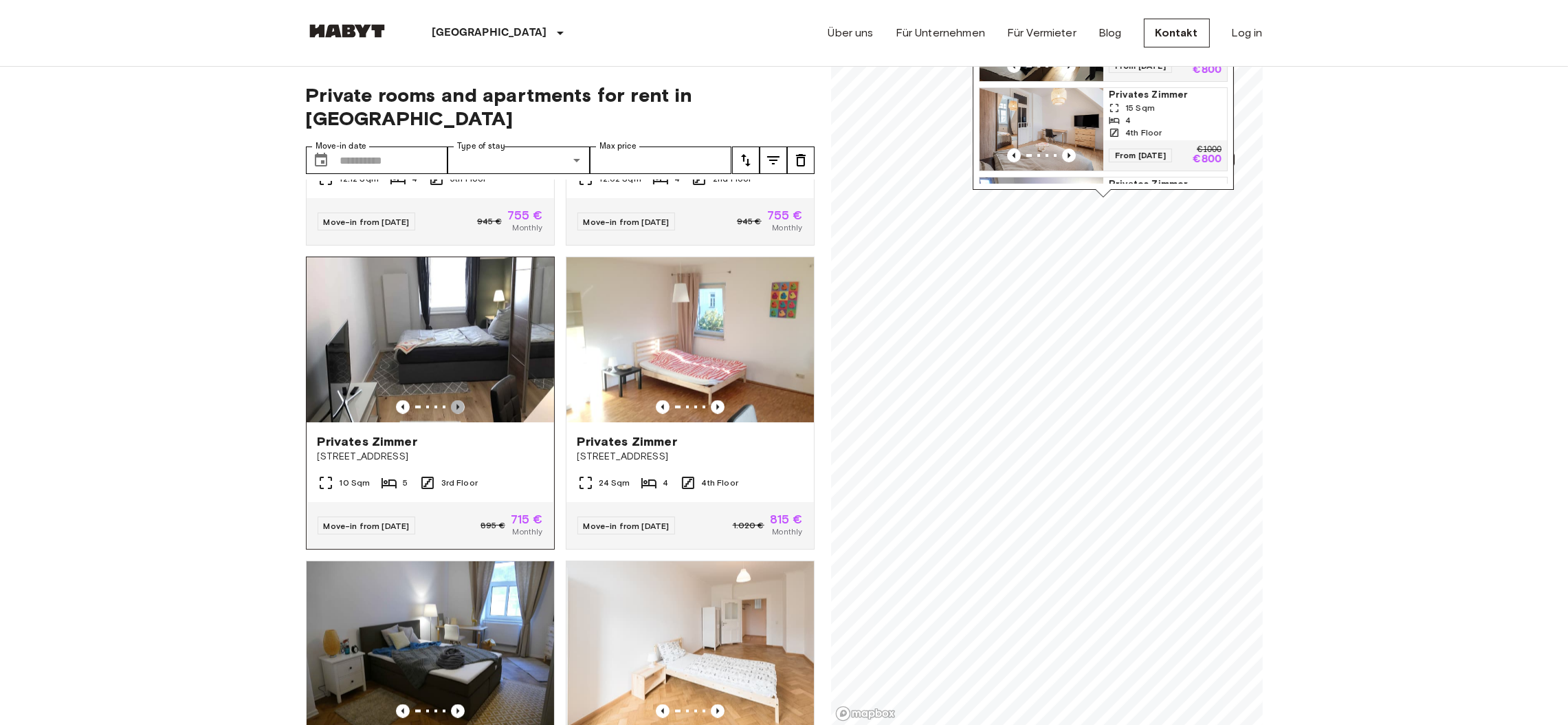
click at [451, 414] on icon "Previous image" at bounding box center [458, 407] width 13 height 13
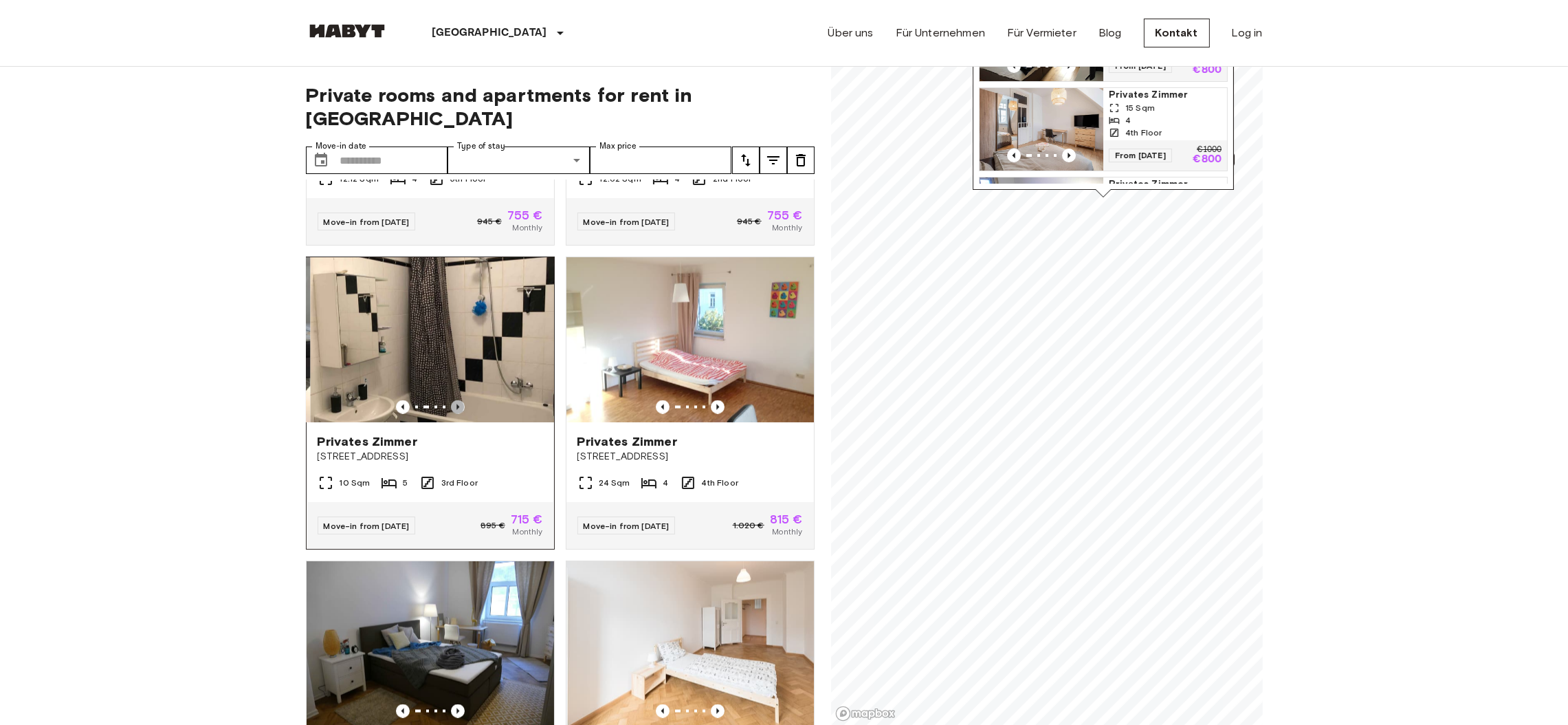
click at [451, 414] on icon "Previous image" at bounding box center [458, 407] width 13 height 13
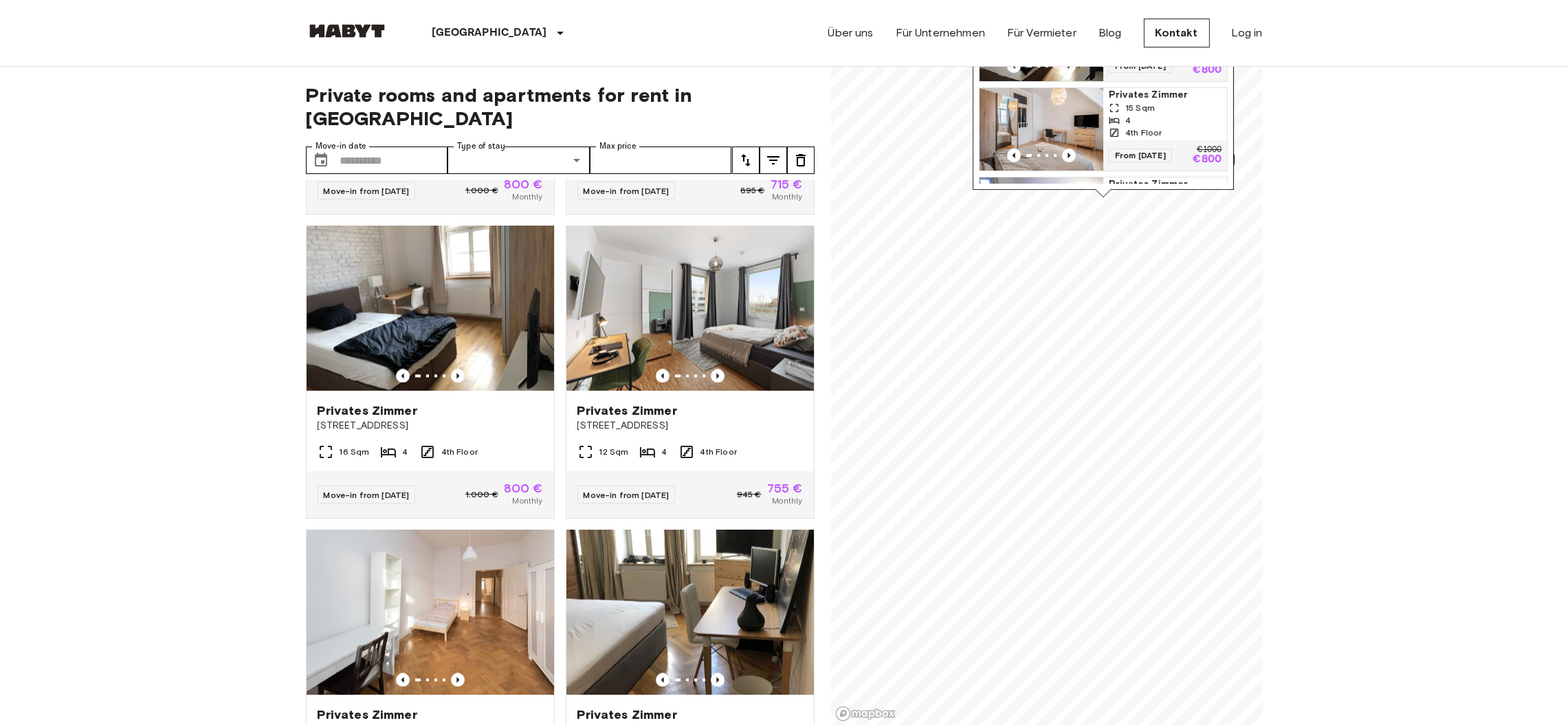
scroll to position [3917, 0]
click at [451, 382] on icon "Previous image" at bounding box center [458, 375] width 13 height 13
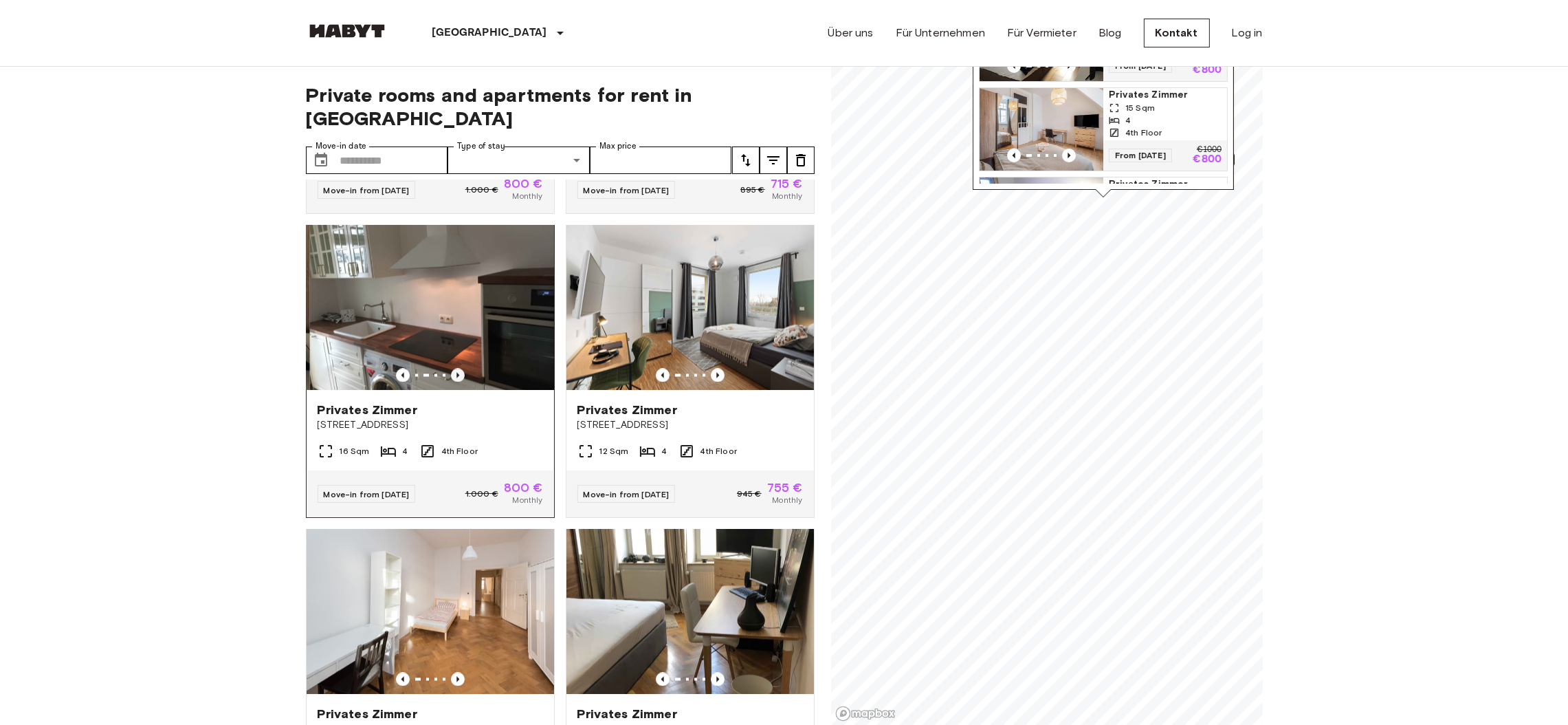
click at [451, 382] on icon "Previous image" at bounding box center [458, 375] width 13 height 13
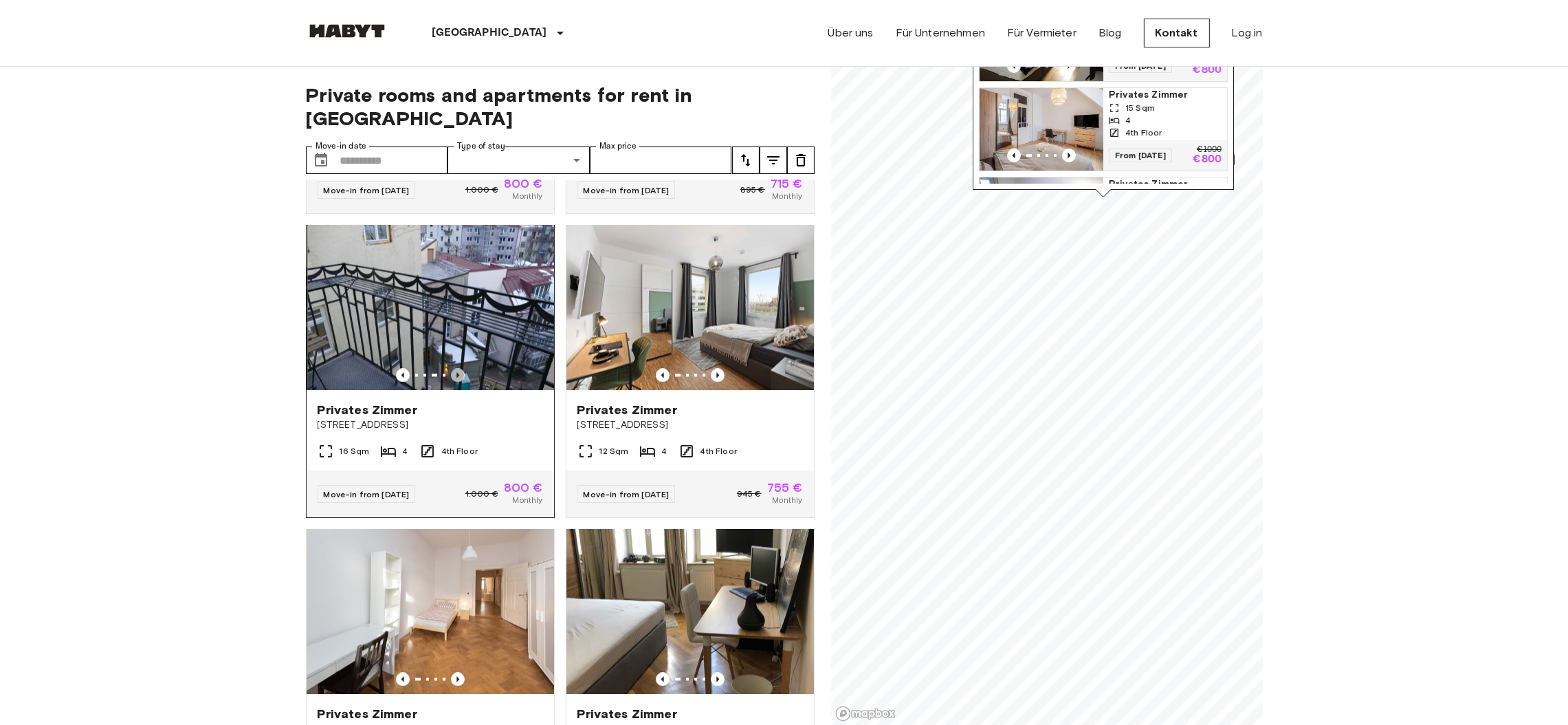
click at [451, 382] on icon "Previous image" at bounding box center [458, 375] width 13 height 13
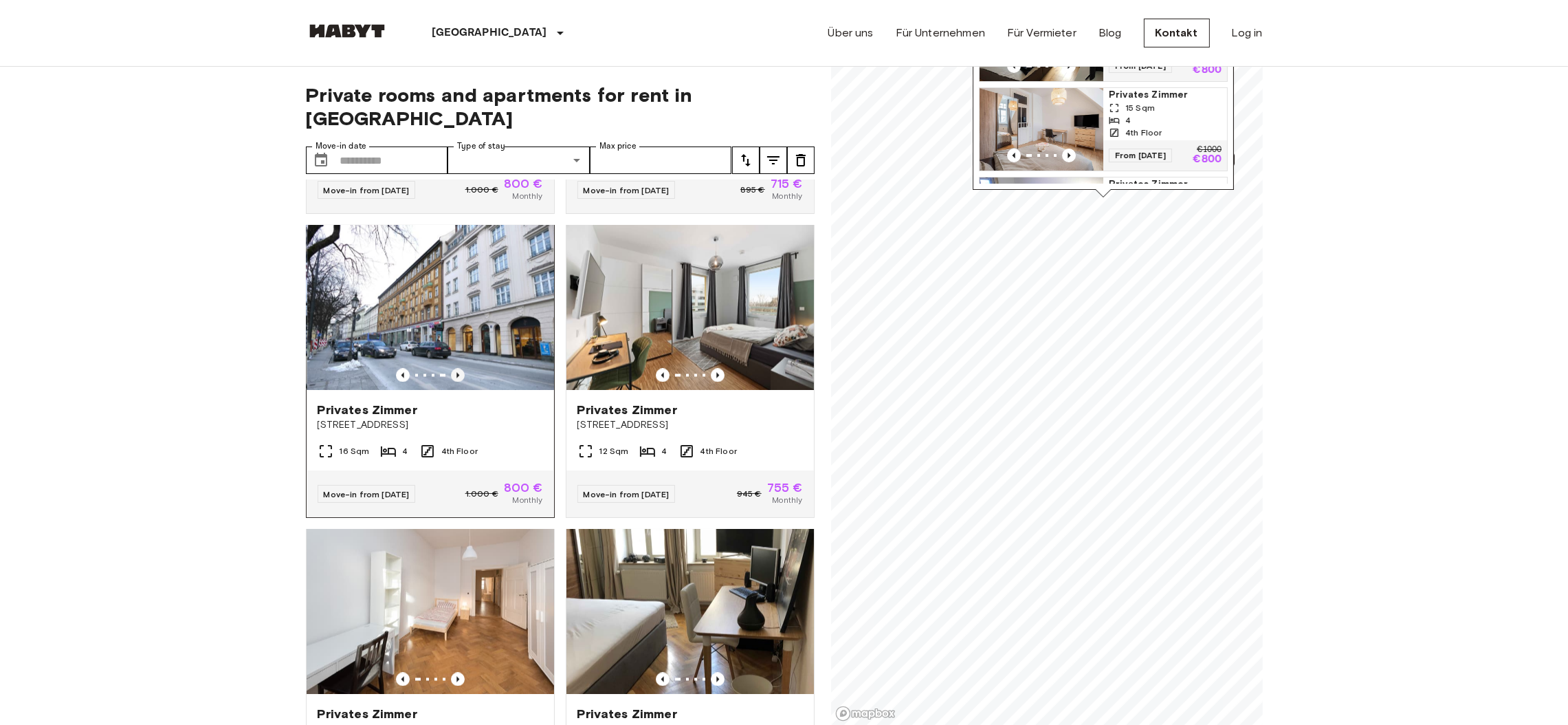
click at [451, 382] on icon "Previous image" at bounding box center [458, 375] width 13 height 13
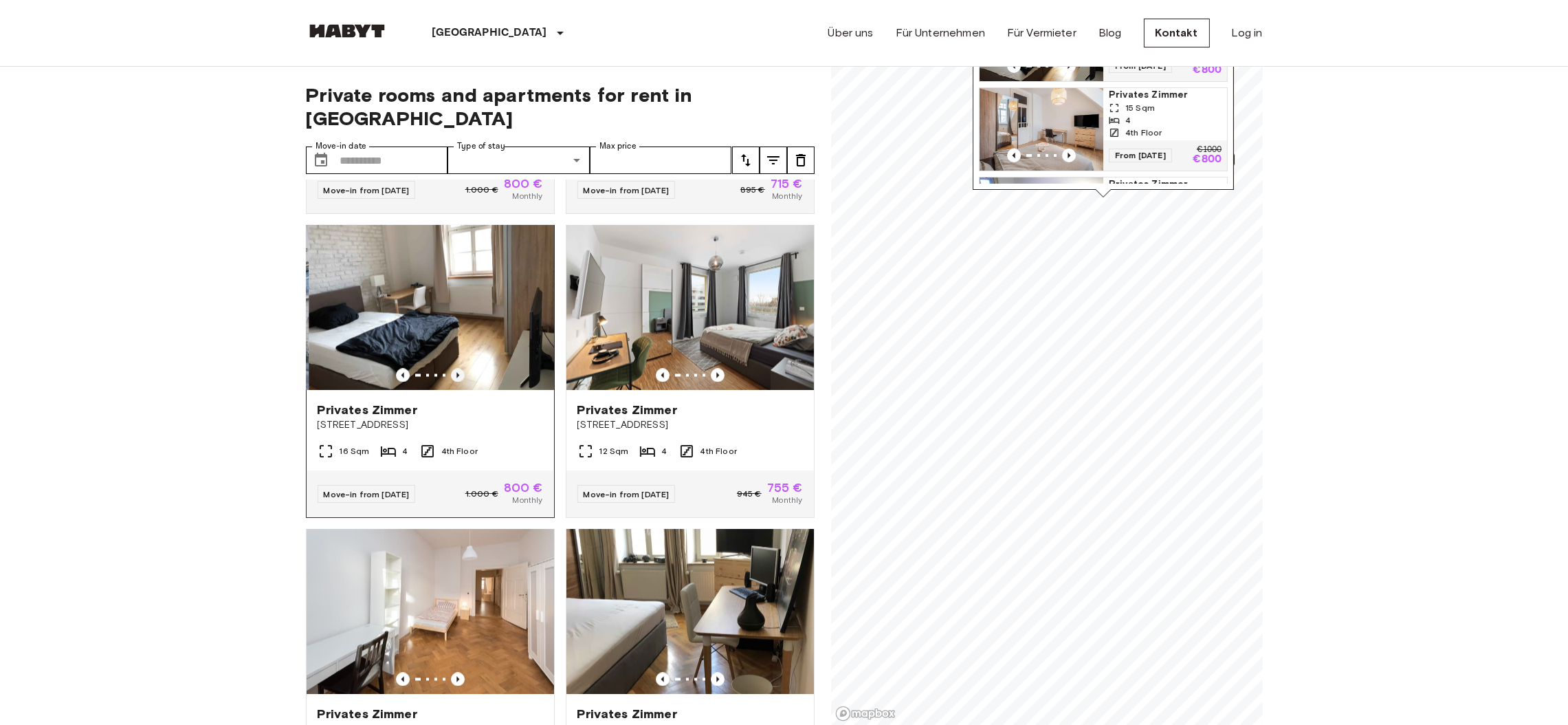
click at [451, 382] on icon "Previous image" at bounding box center [458, 375] width 13 height 13
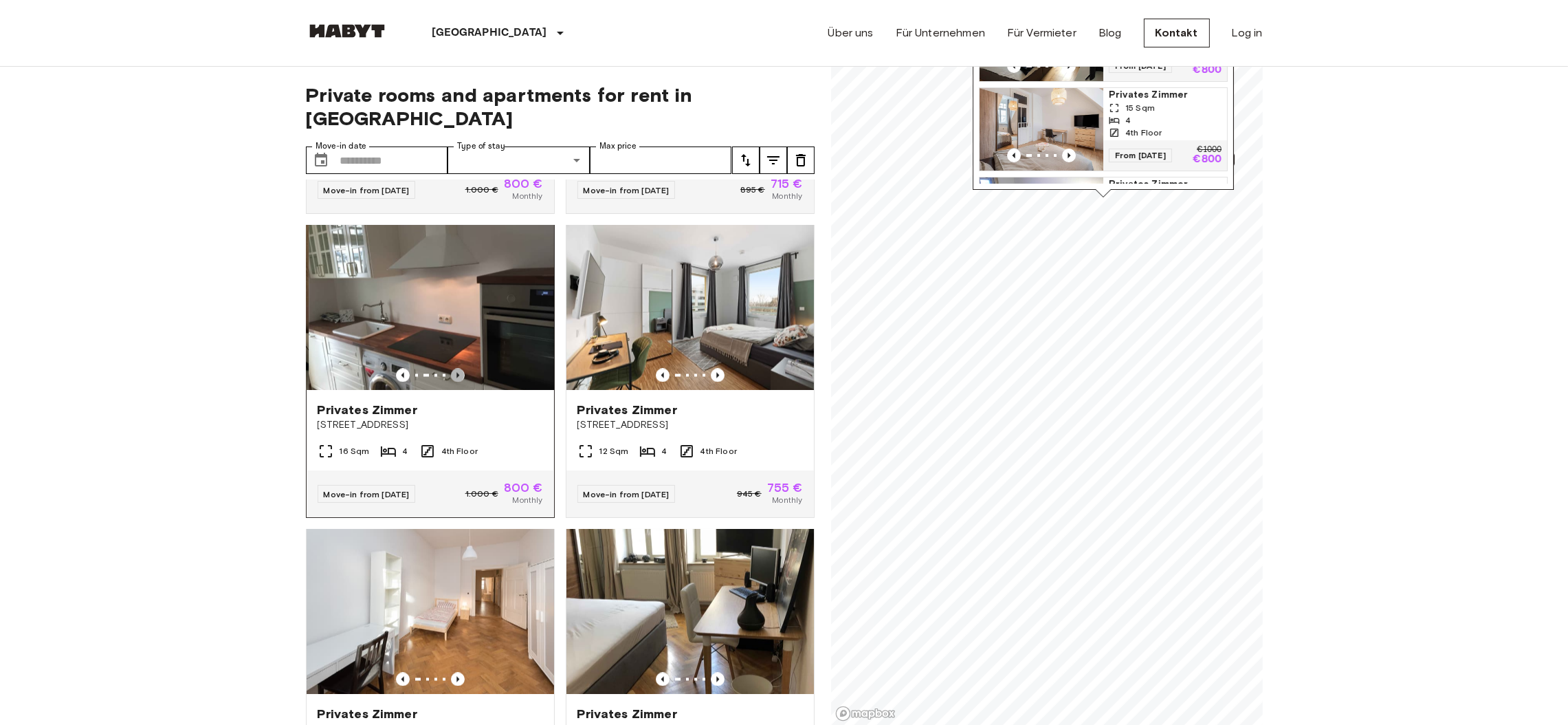
click at [451, 382] on icon "Previous image" at bounding box center [458, 375] width 13 height 13
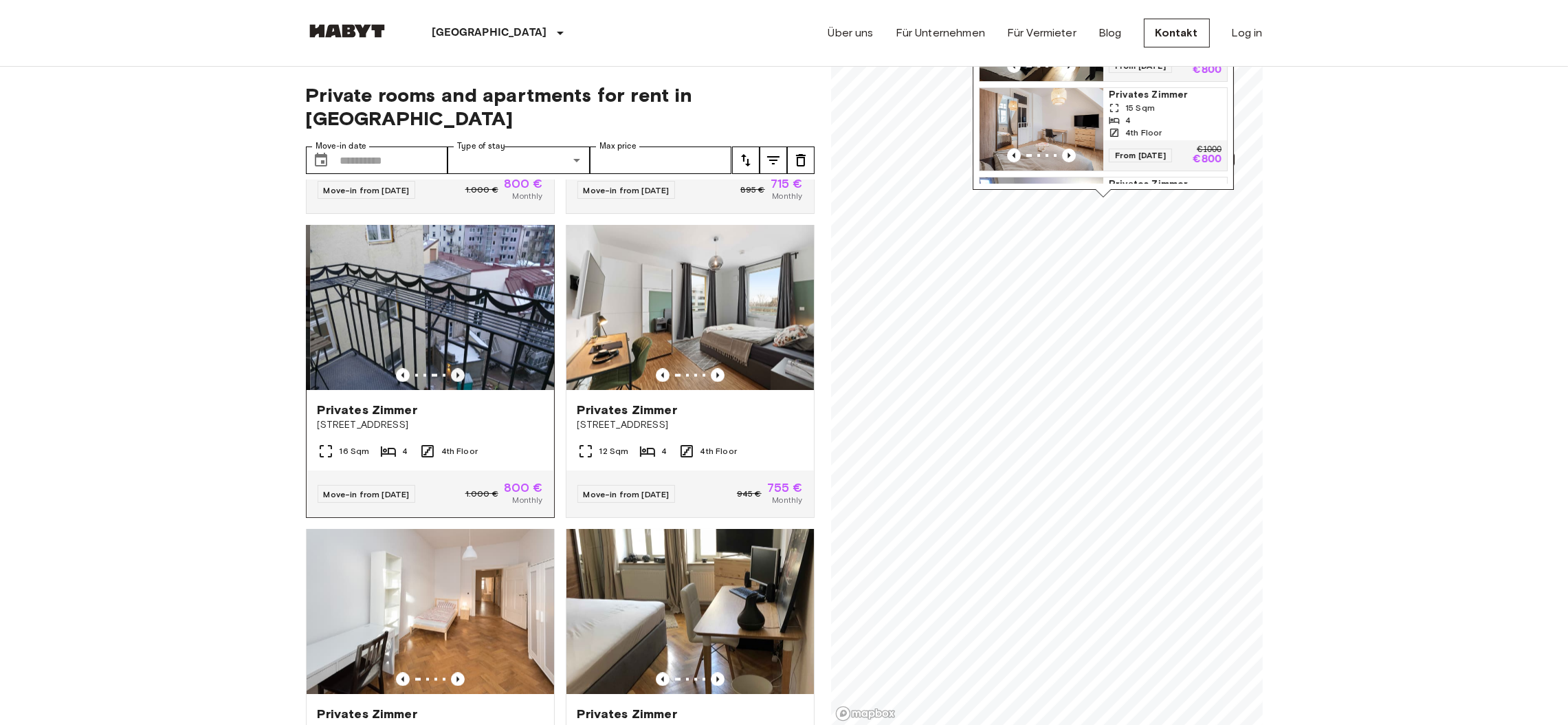
click at [451, 382] on icon "Previous image" at bounding box center [458, 375] width 13 height 13
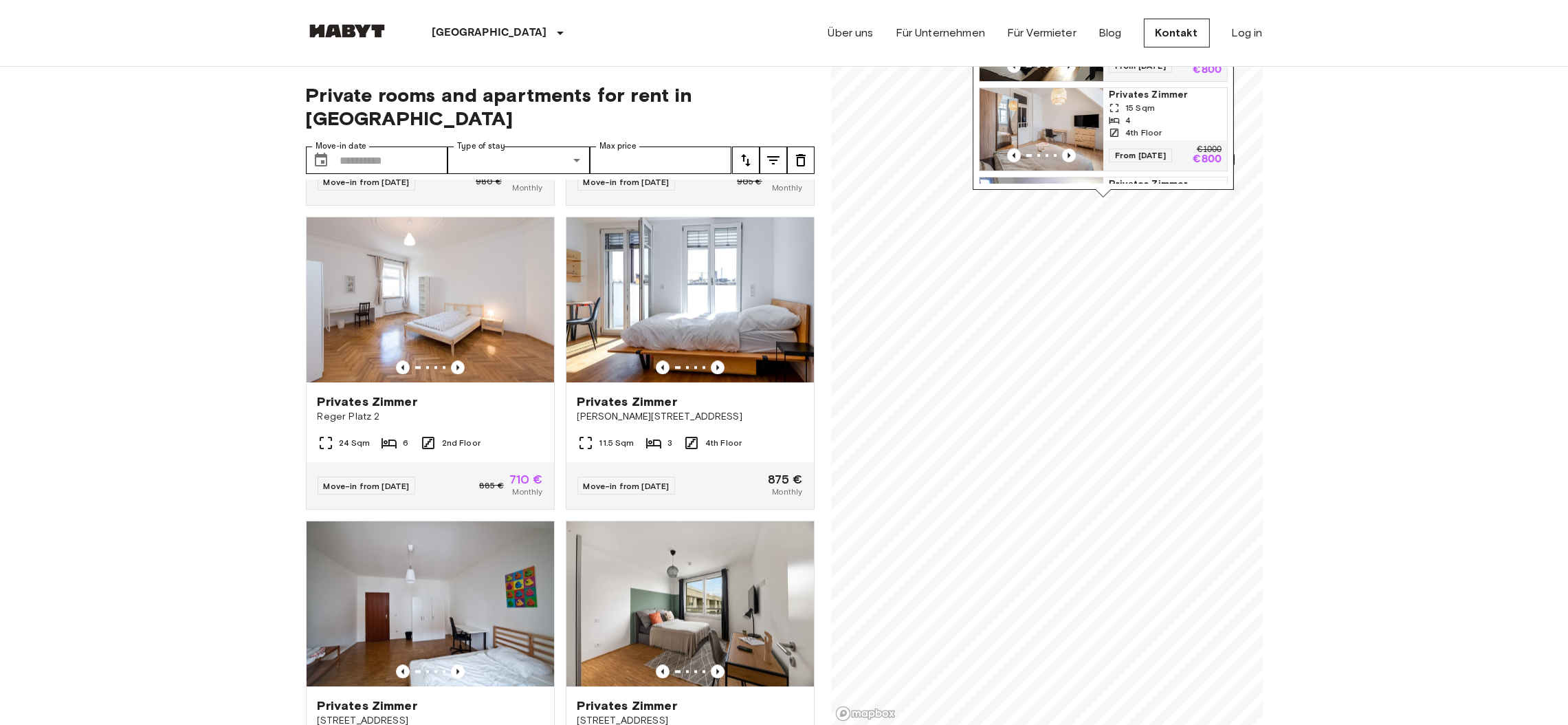
scroll to position [4866, 0]
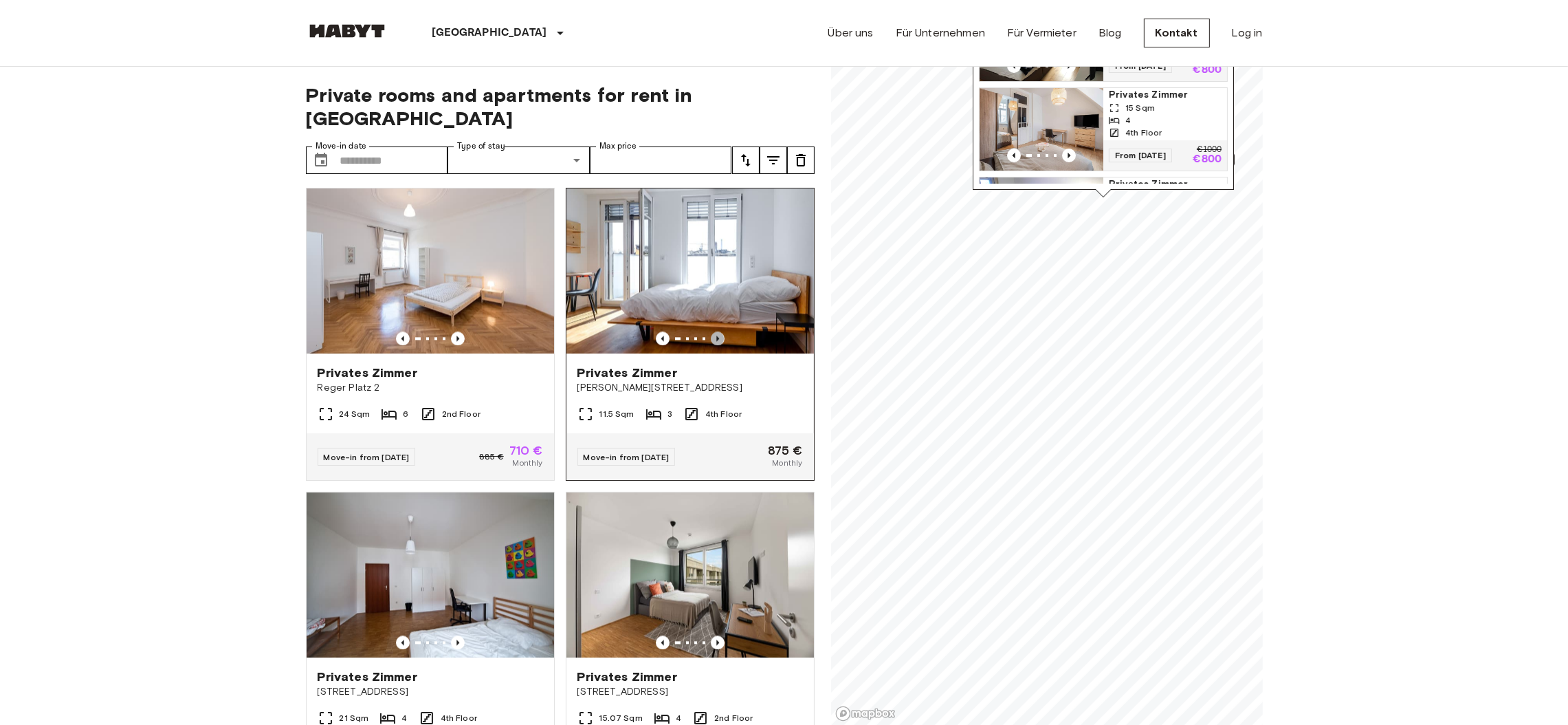
click at [710, 345] on icon "Previous image" at bounding box center [717, 338] width 13 height 13
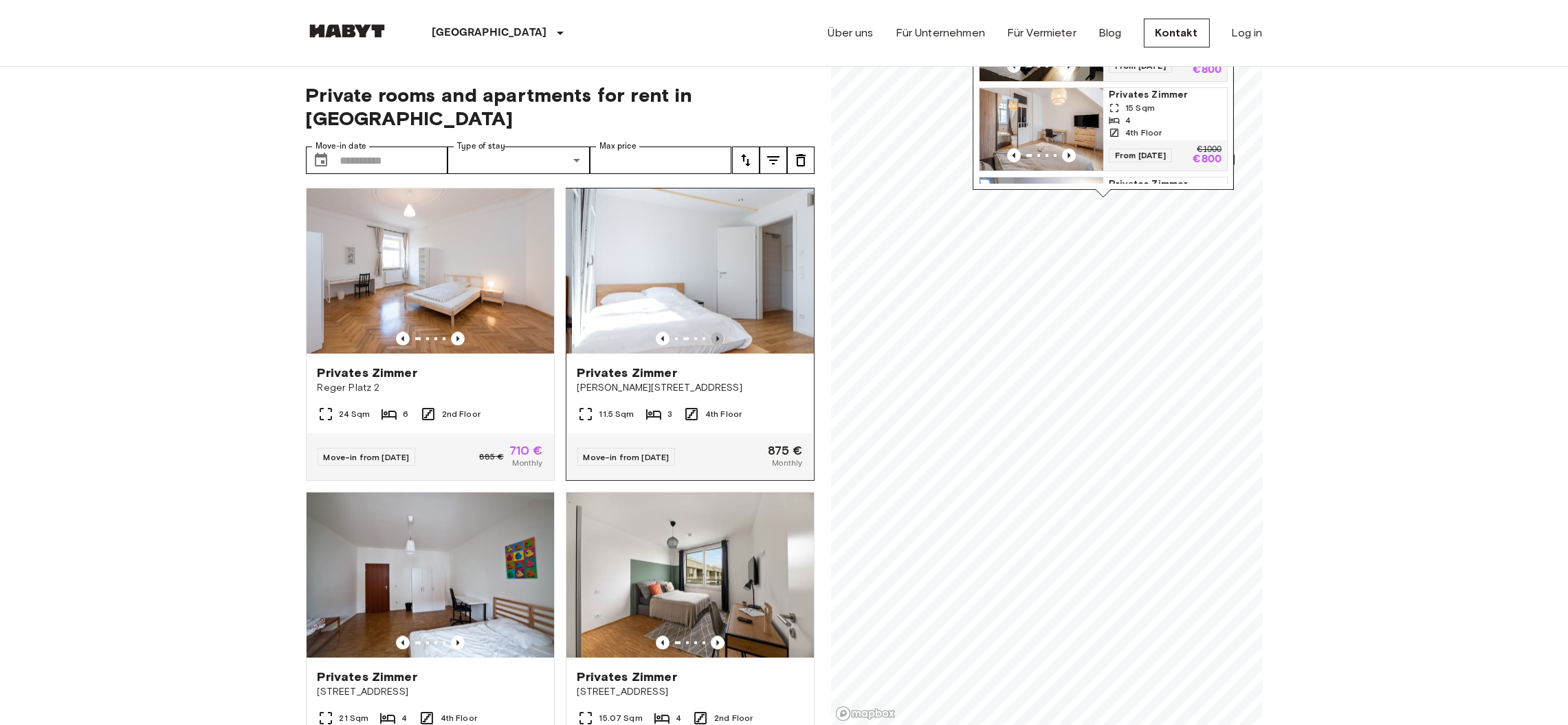
click at [710, 345] on icon "Previous image" at bounding box center [717, 338] width 13 height 13
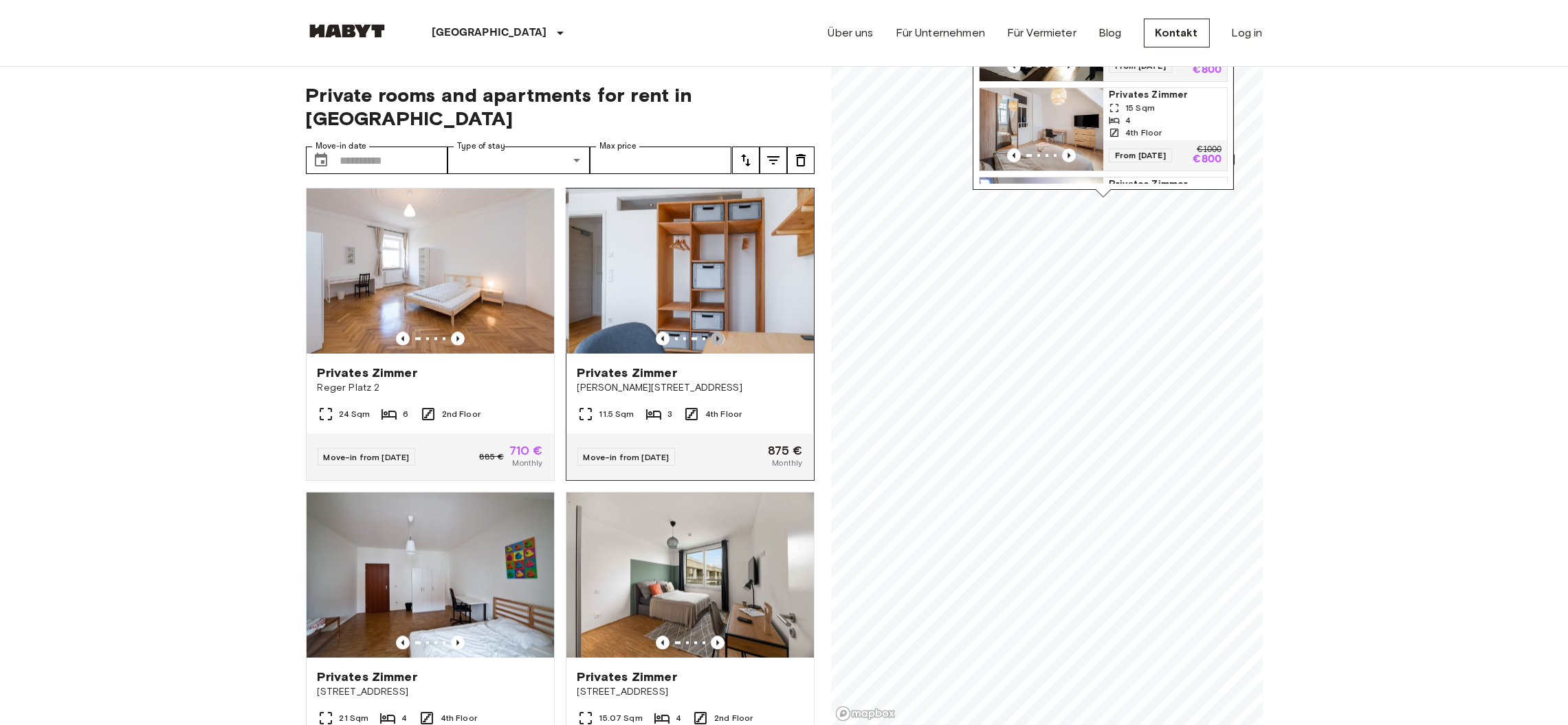
click at [710, 345] on icon "Previous image" at bounding box center [717, 338] width 13 height 13
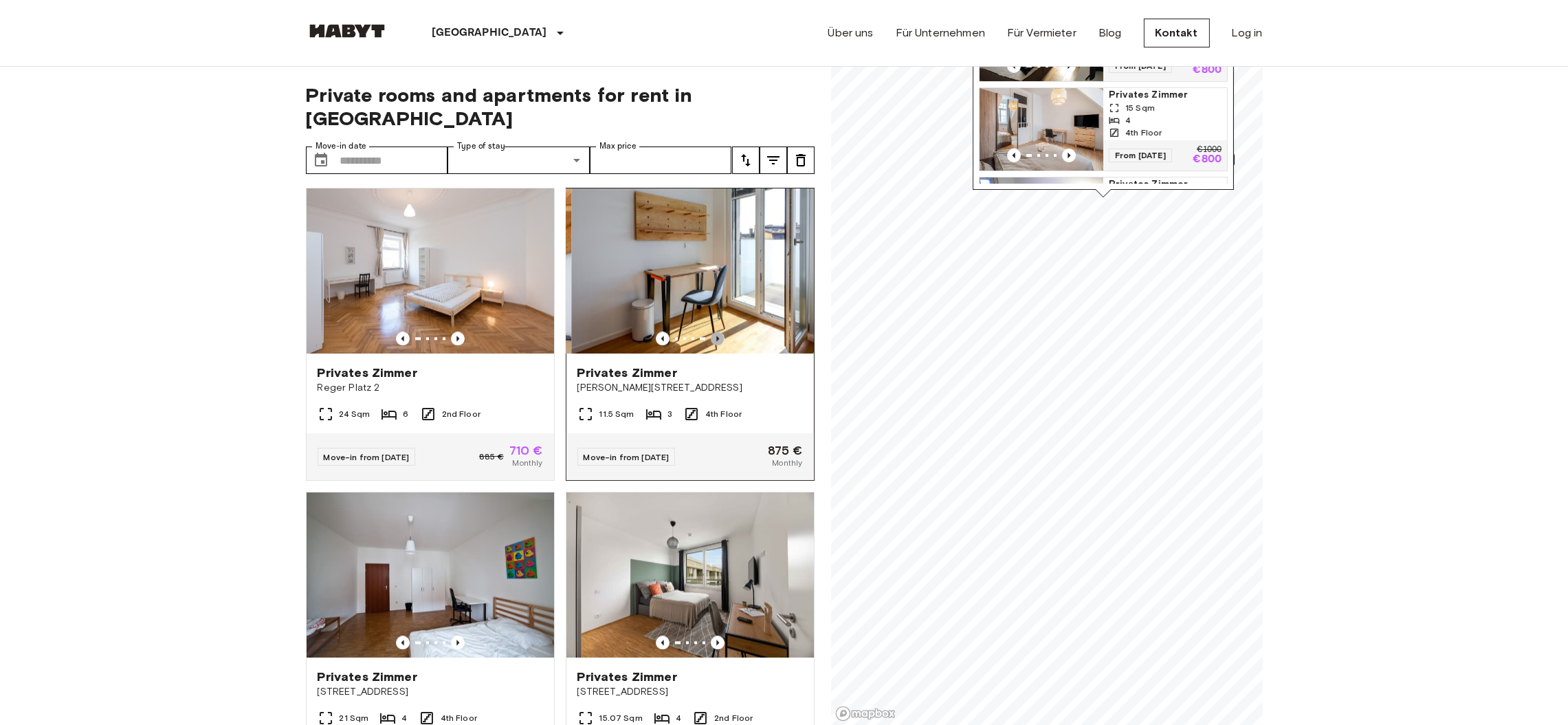
click at [710, 345] on icon "Previous image" at bounding box center [717, 338] width 13 height 13
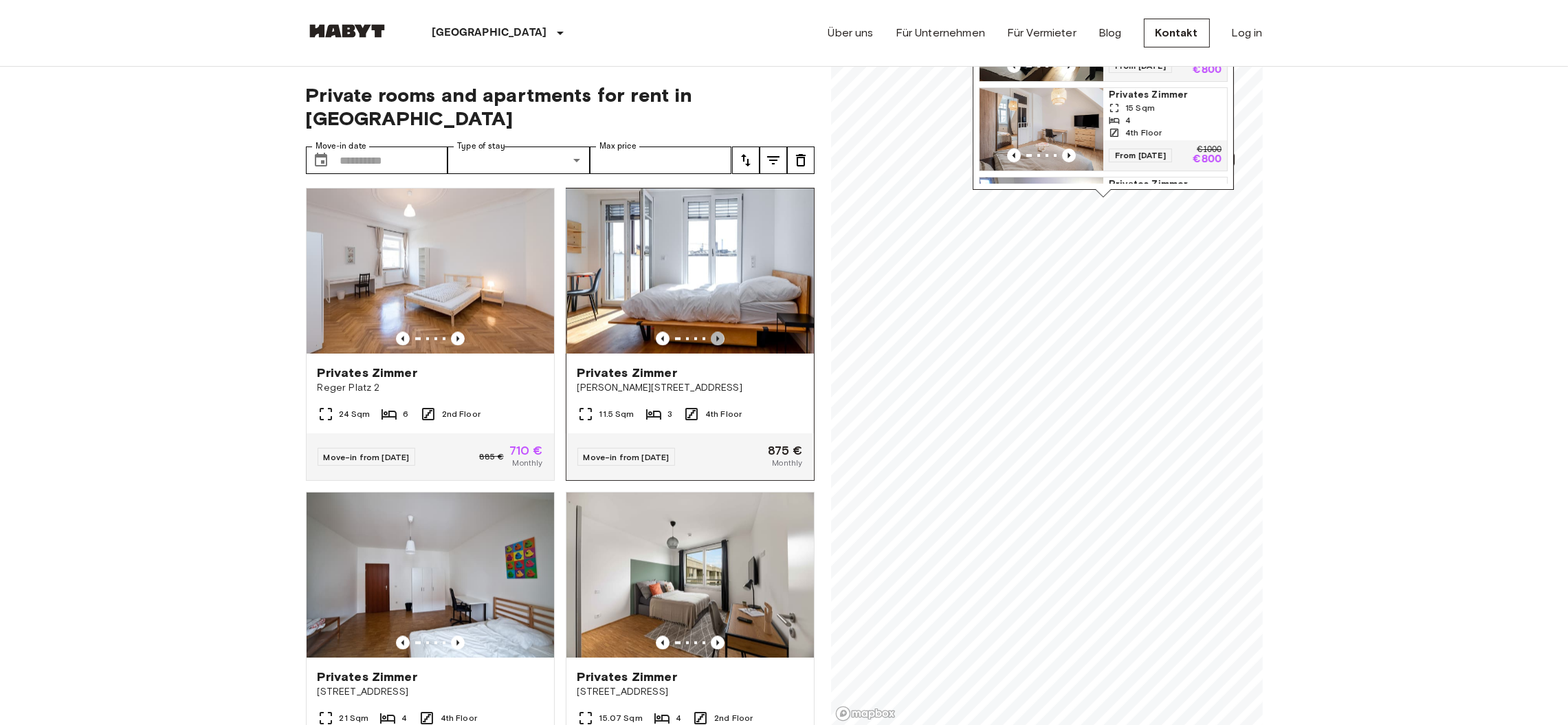
click at [716, 341] on icon "Previous image" at bounding box center [717, 338] width 2 height 6
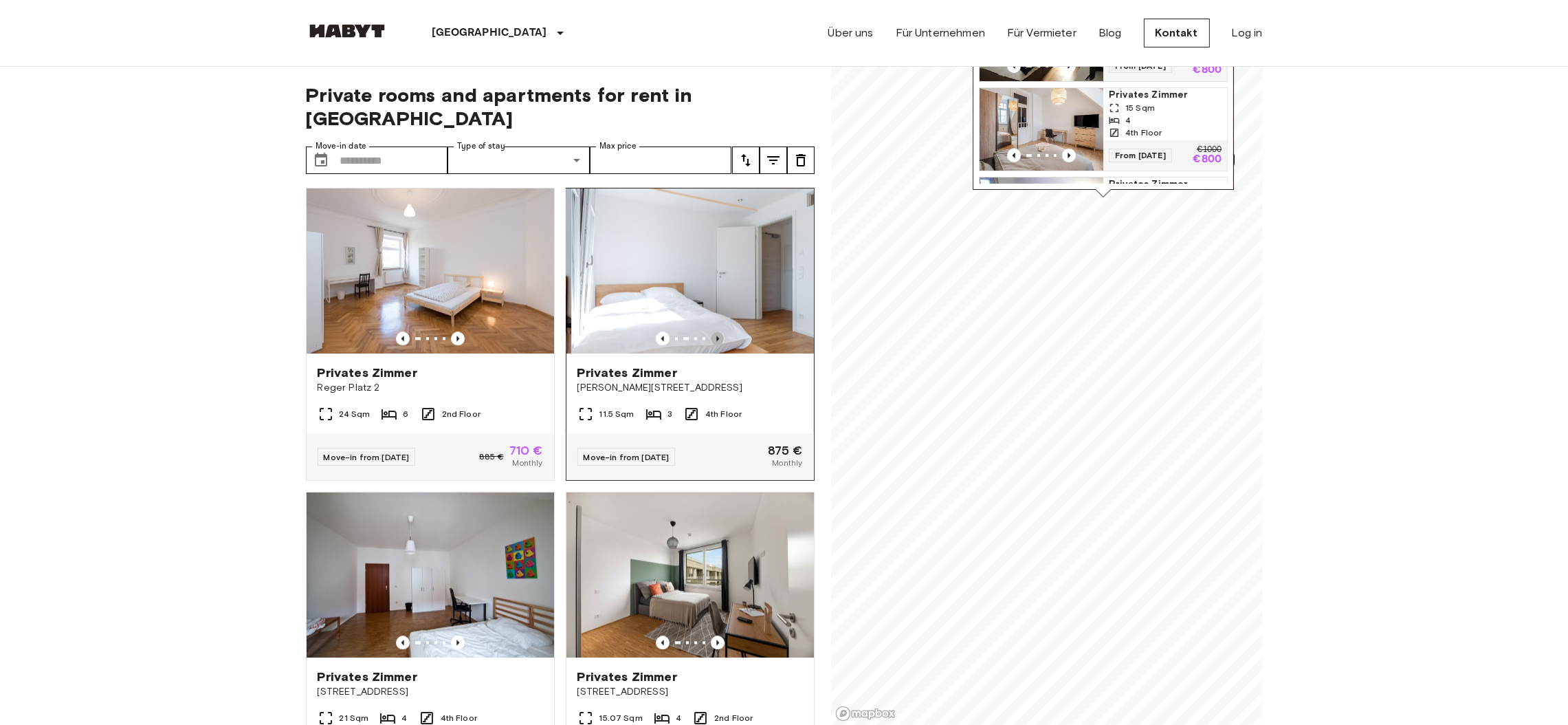
click at [710, 345] on icon "Previous image" at bounding box center [717, 338] width 13 height 13
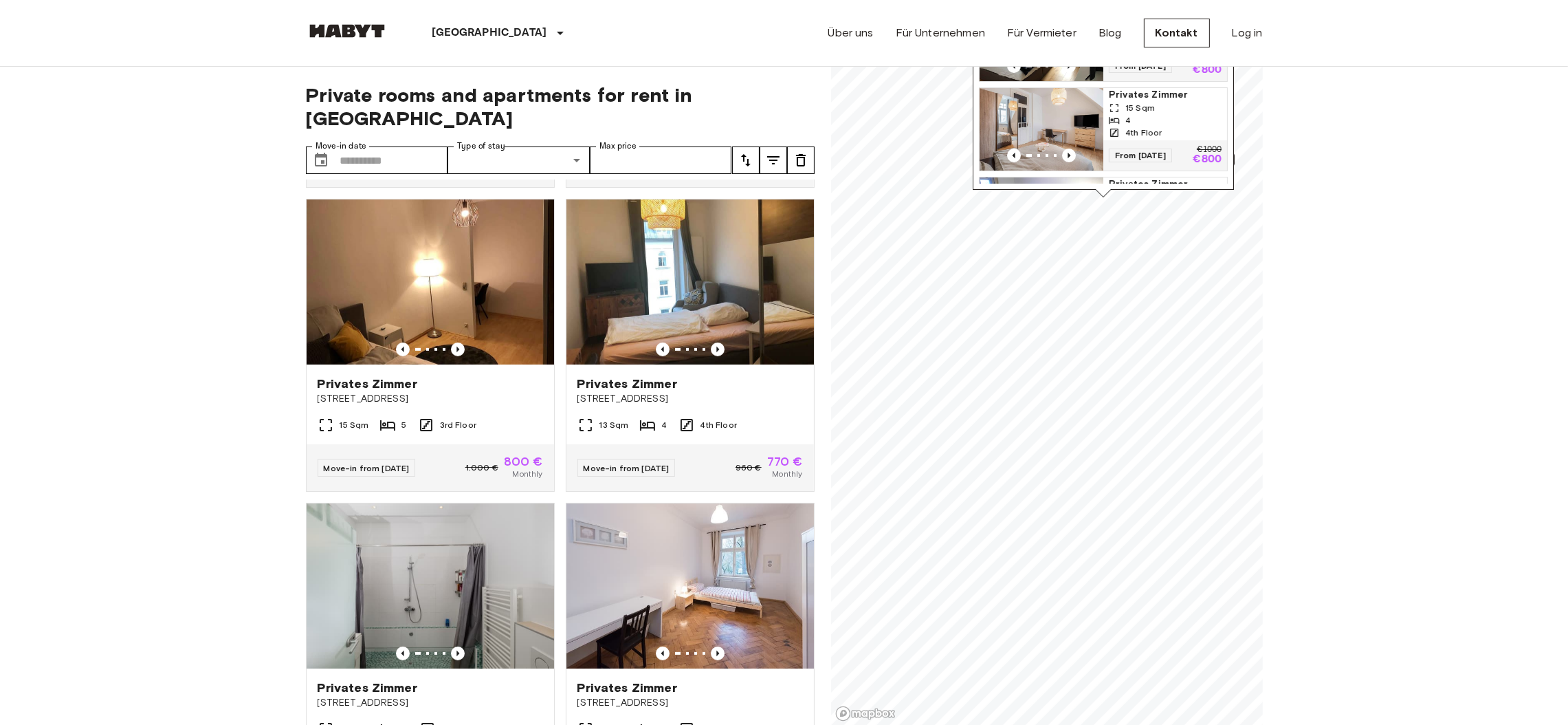
scroll to position [8907, 0]
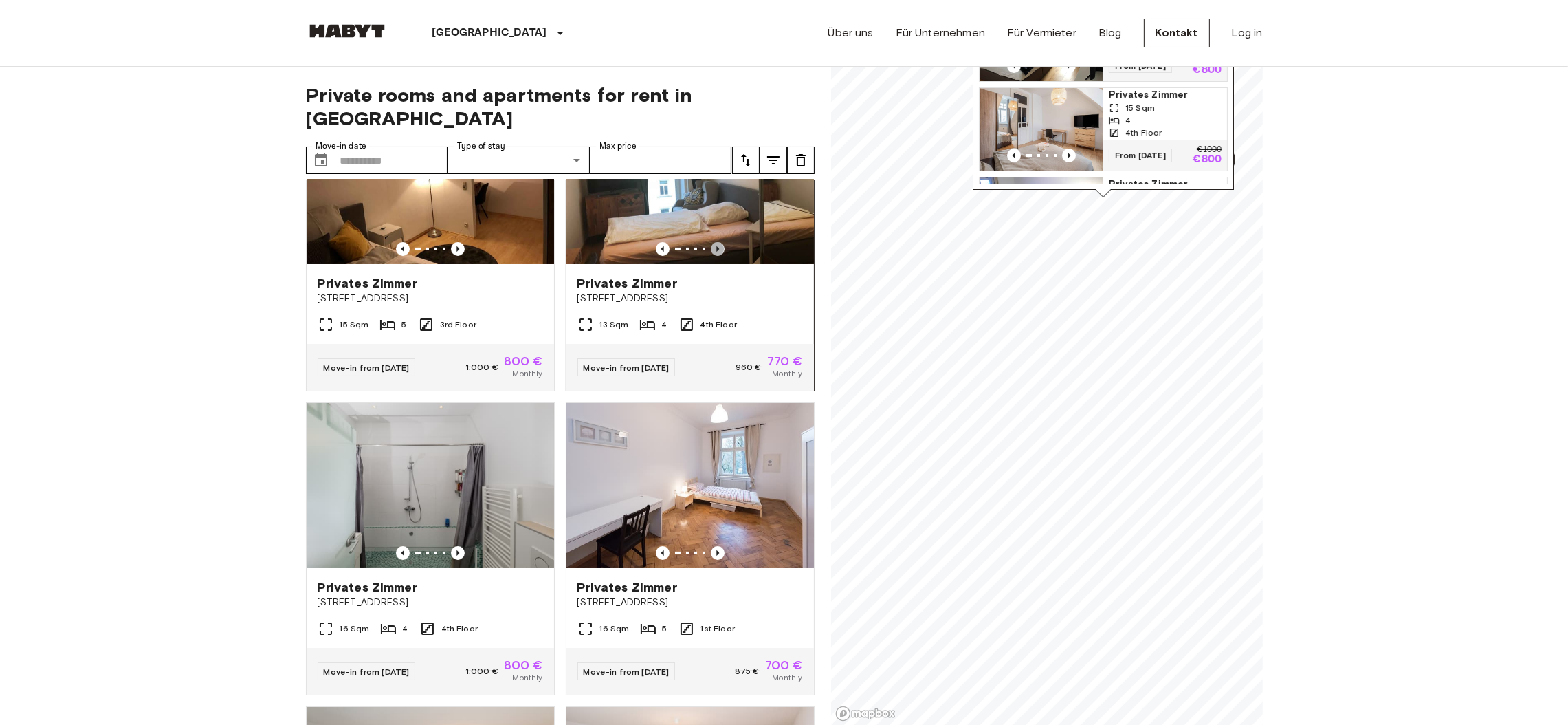
click at [710, 256] on icon "Previous image" at bounding box center [717, 248] width 13 height 13
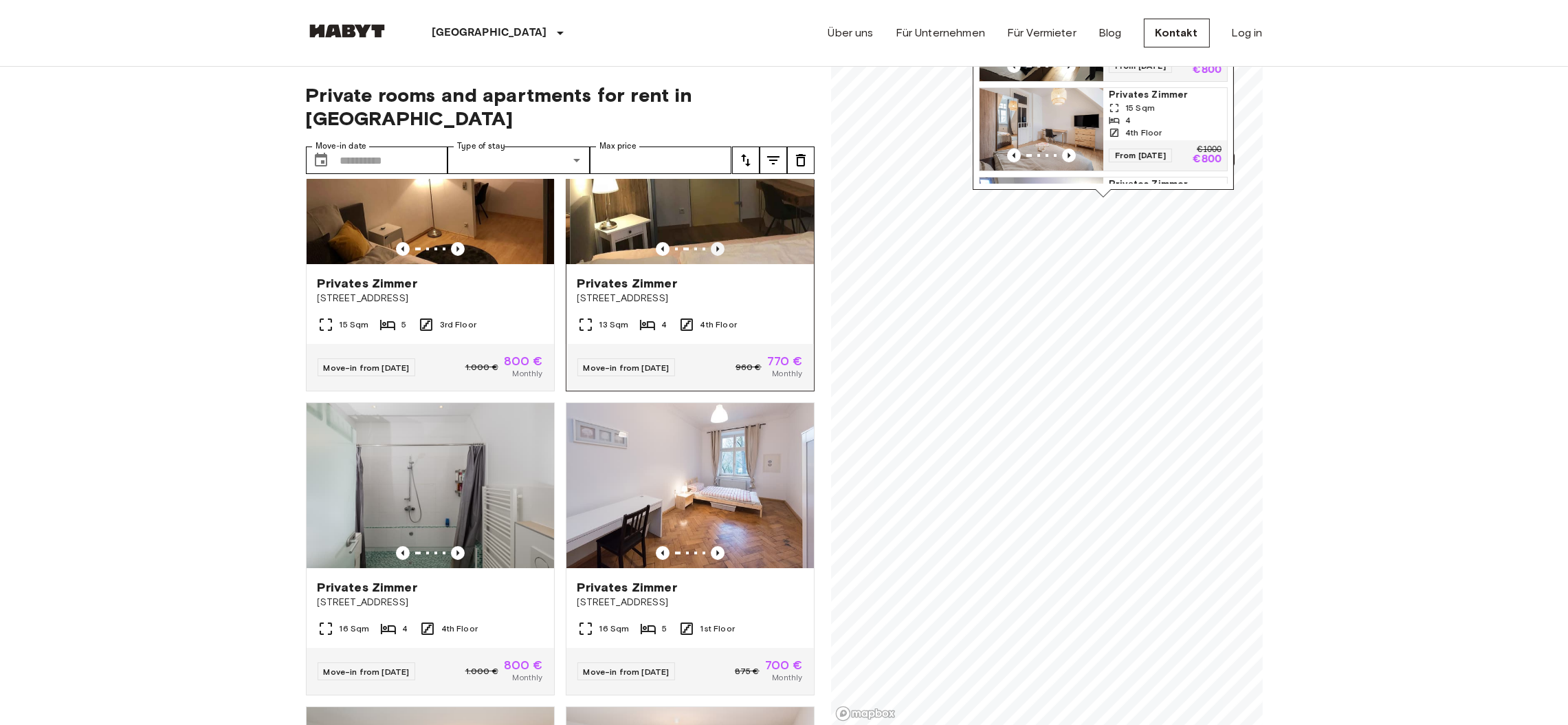
click at [716, 251] on icon "Previous image" at bounding box center [717, 248] width 2 height 6
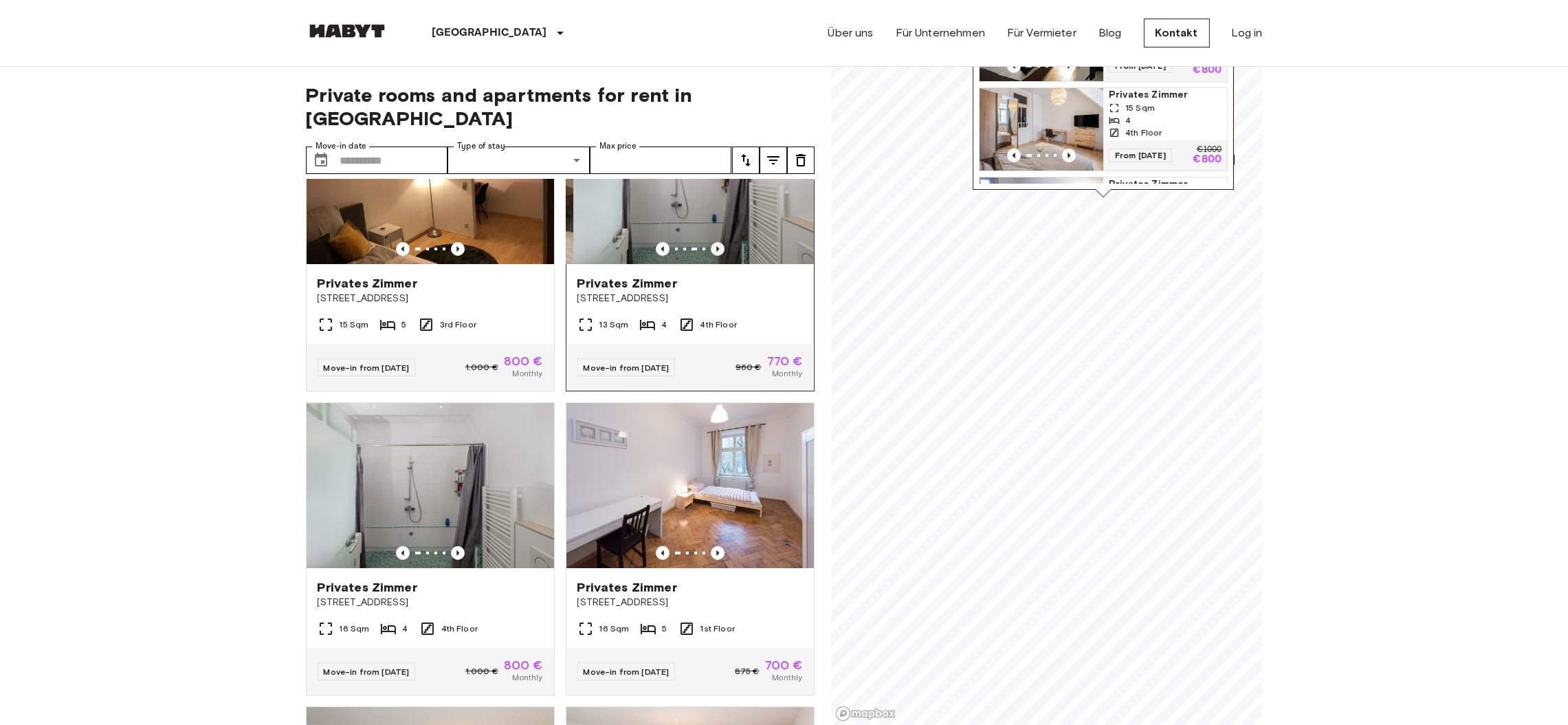
click at [710, 256] on icon "Previous image" at bounding box center [717, 248] width 13 height 13
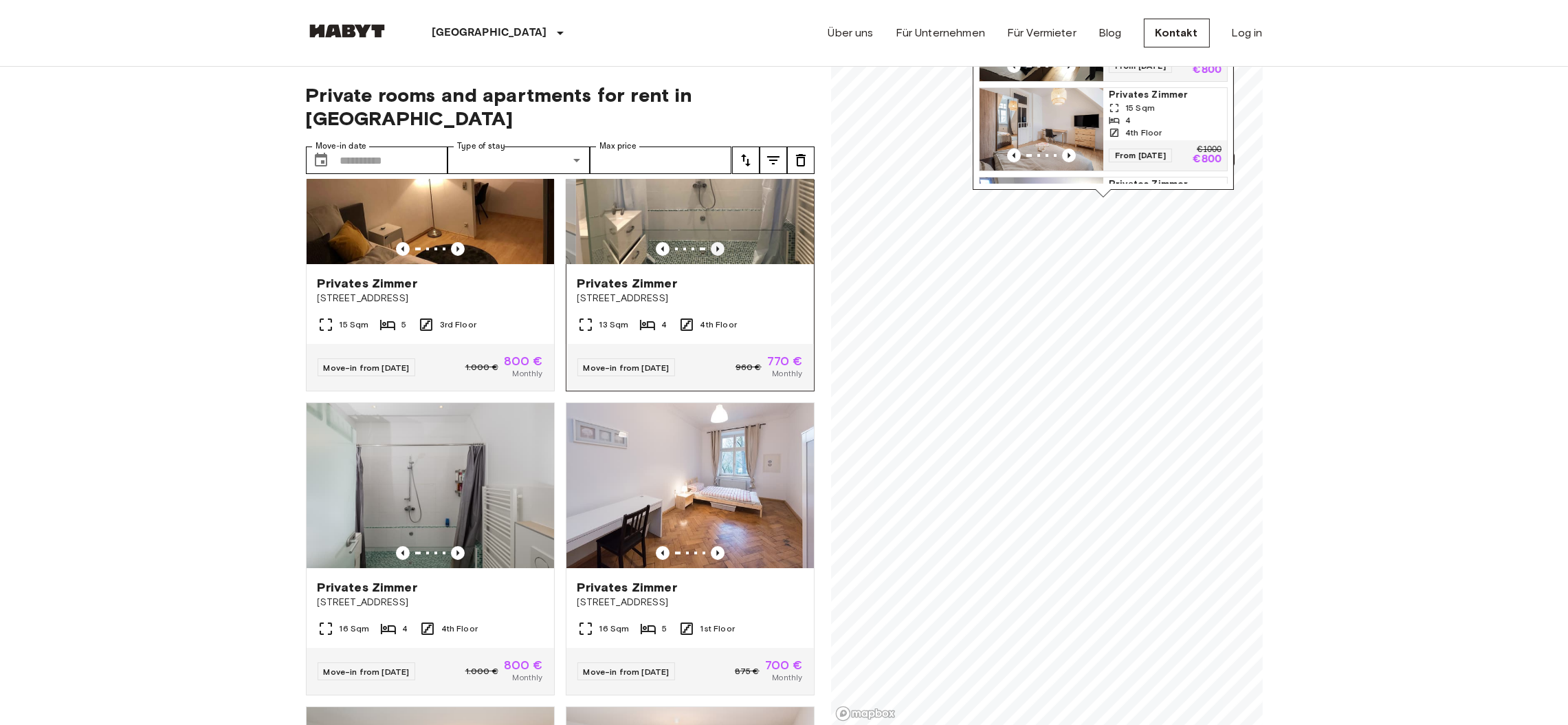
click at [710, 256] on icon "Previous image" at bounding box center [717, 248] width 13 height 13
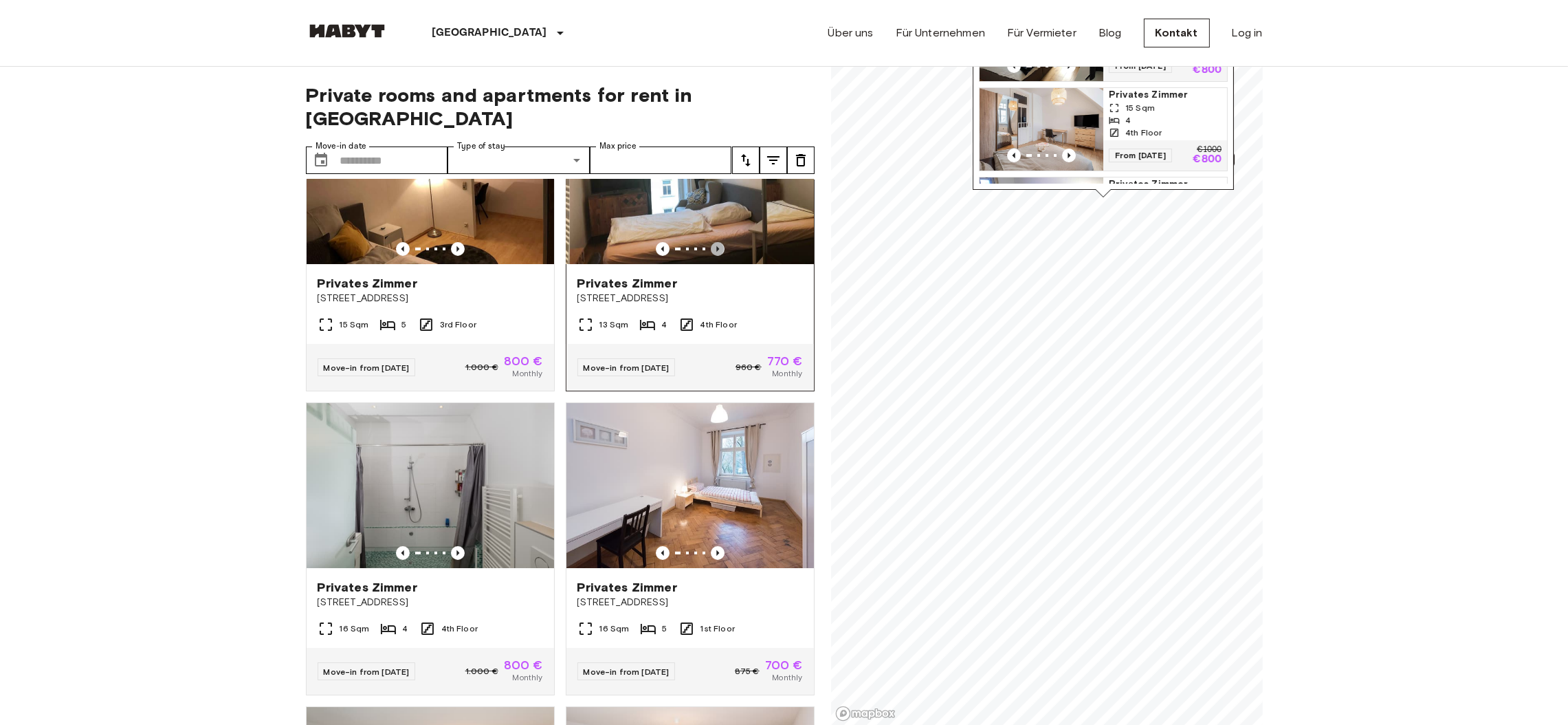
click at [710, 256] on icon "Previous image" at bounding box center [717, 248] width 13 height 13
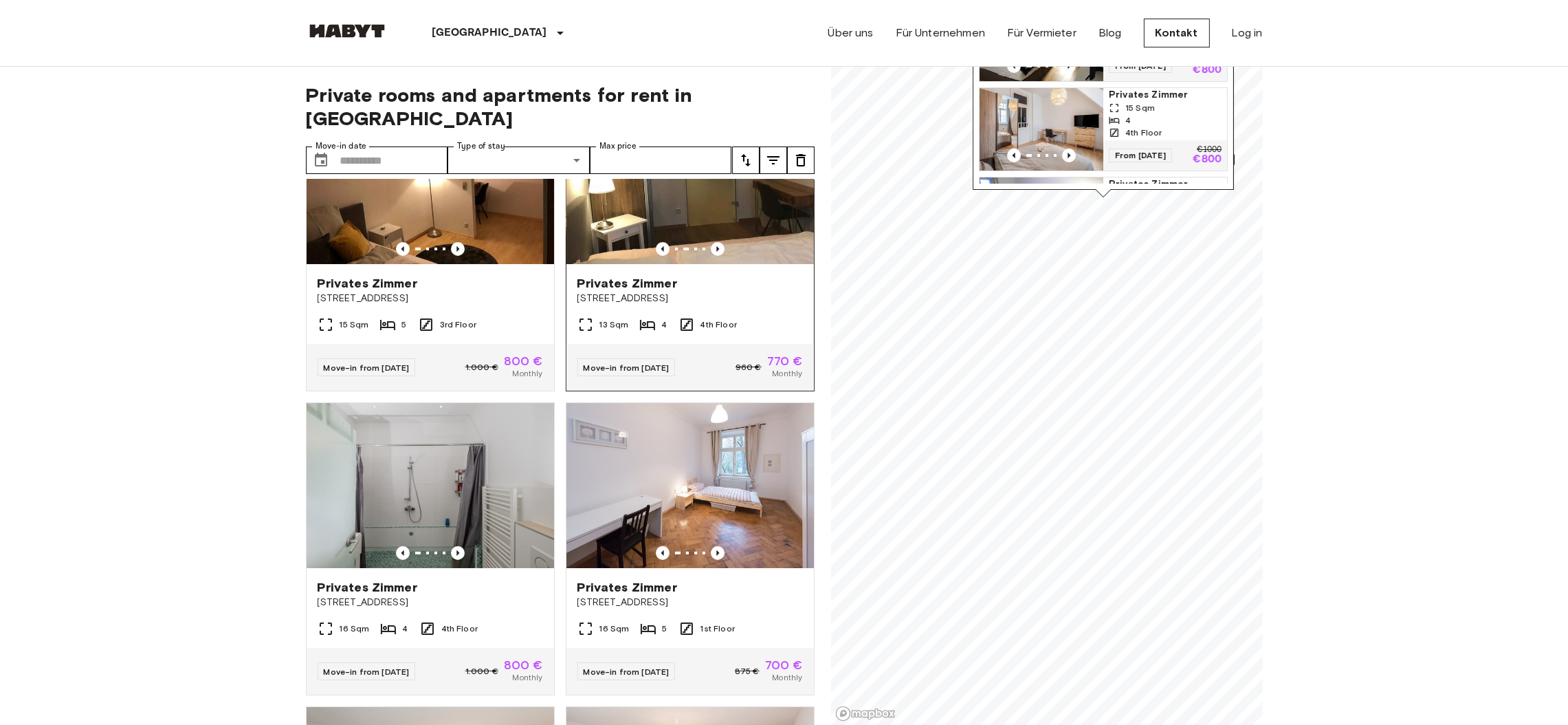
click at [620, 292] on span "Privates Zimmer" at bounding box center [627, 283] width 100 height 17
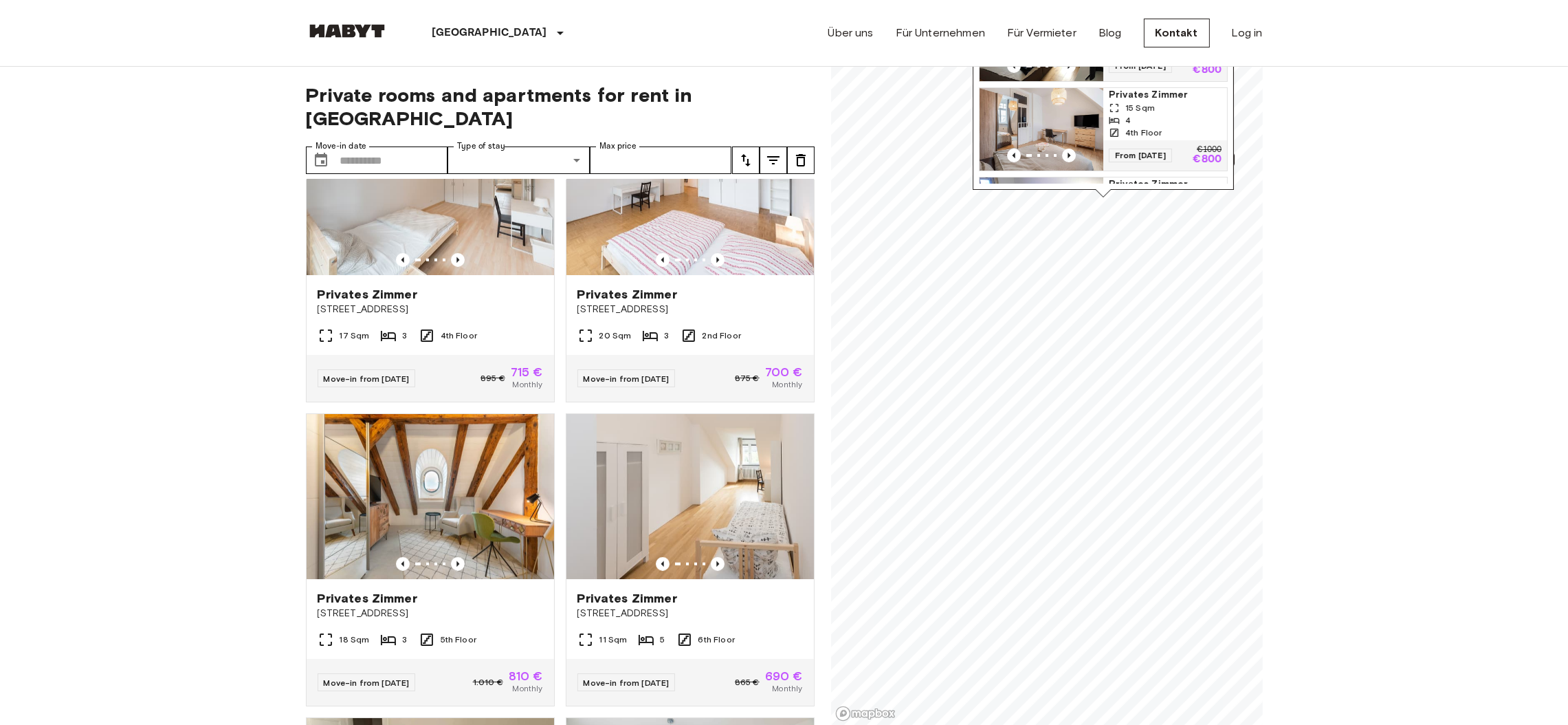
scroll to position [9563, 0]
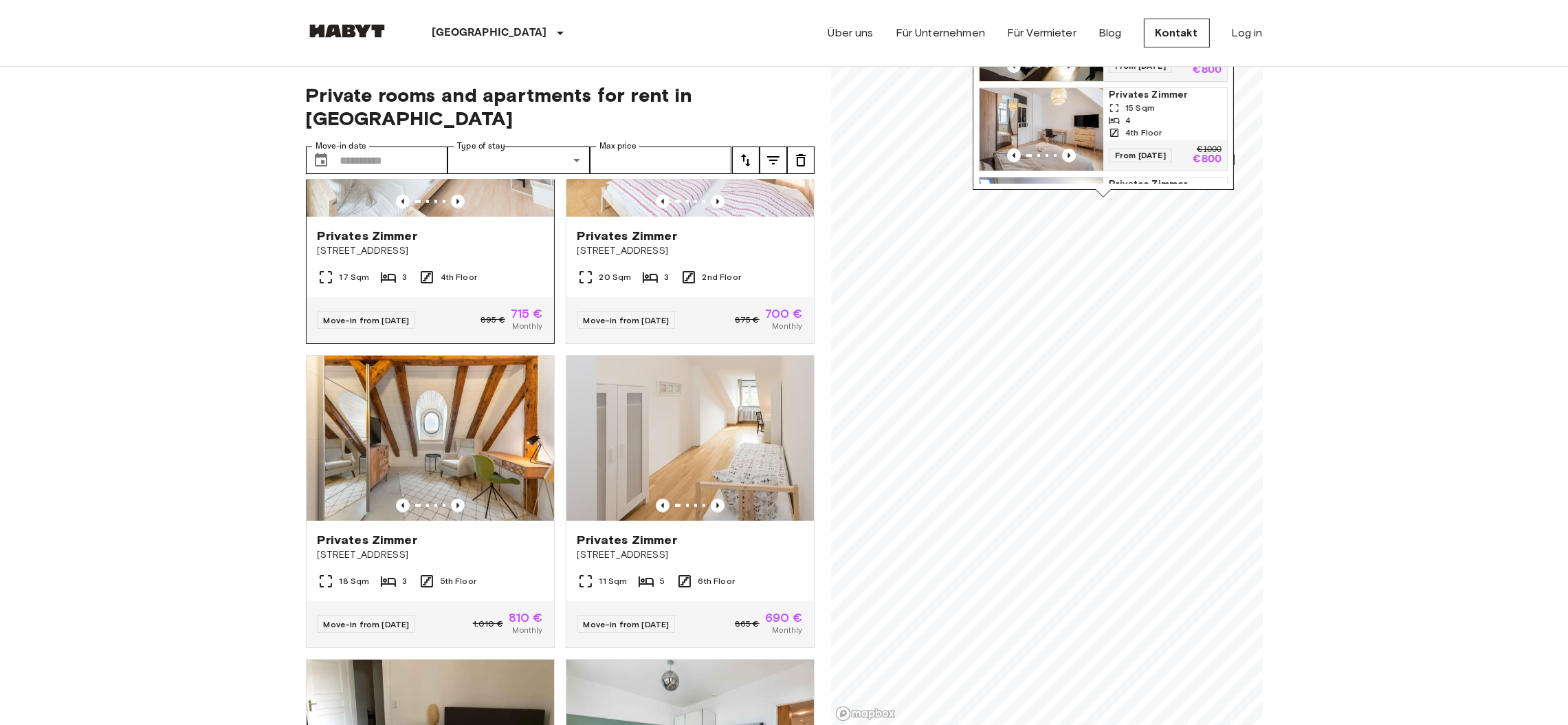
click at [376, 244] on span "Privates Zimmer" at bounding box center [367, 236] width 100 height 17
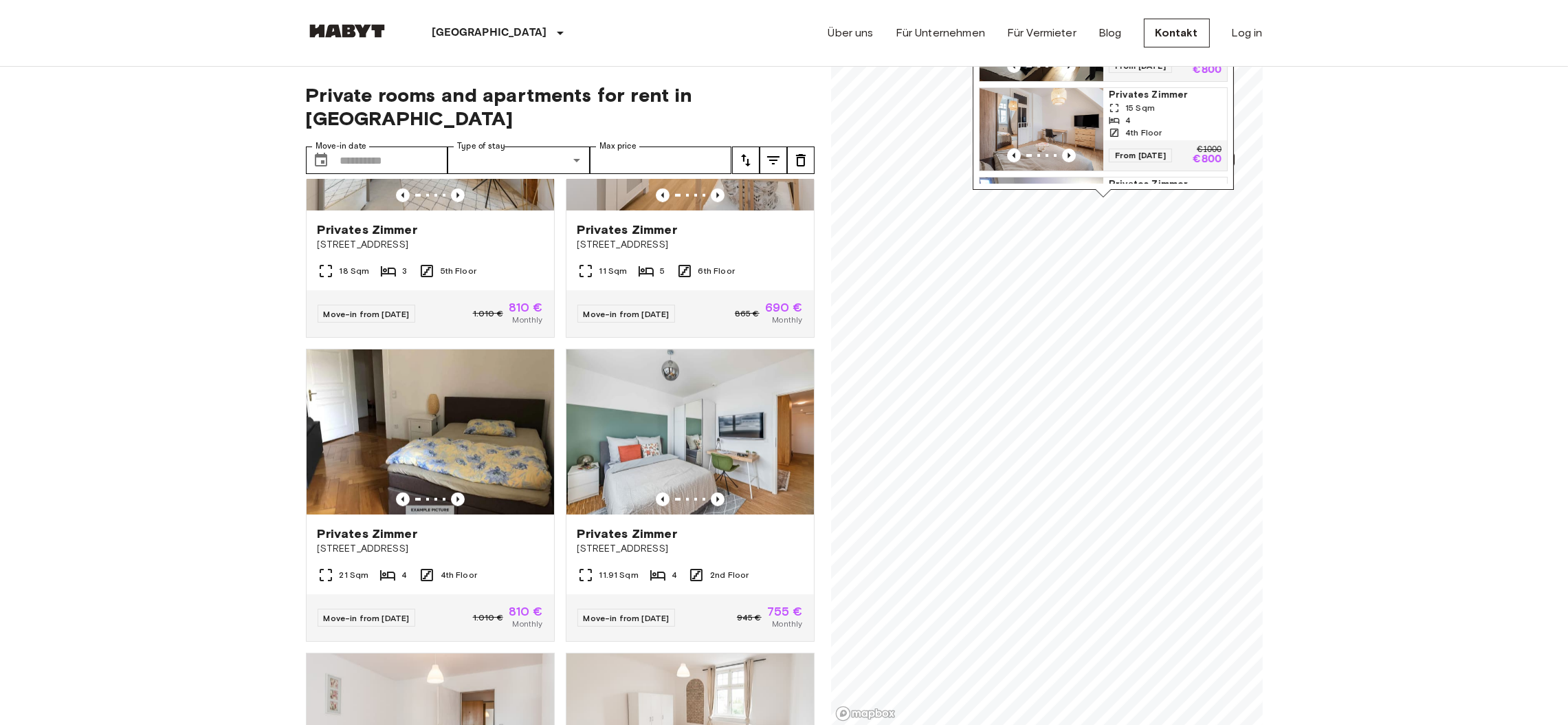
scroll to position [9908, 0]
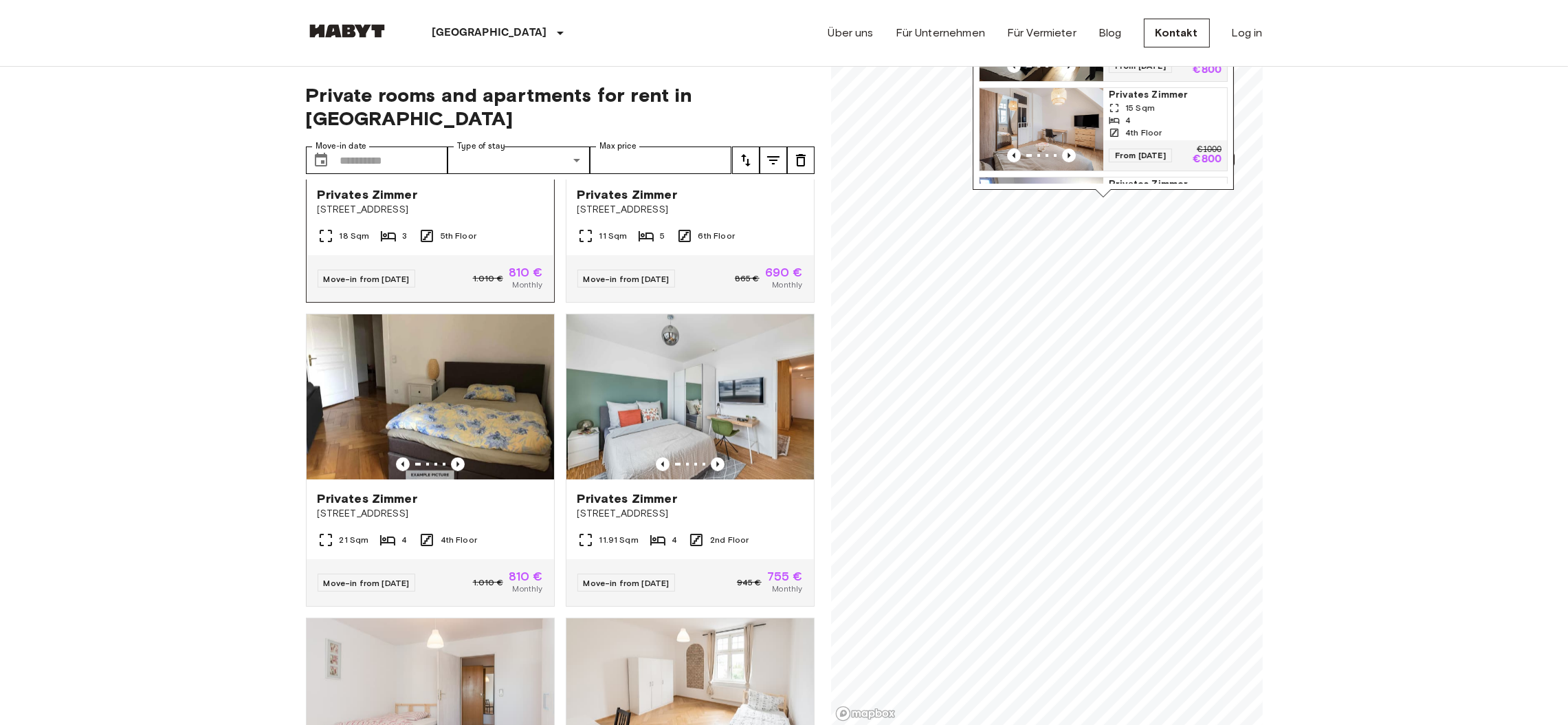
click at [456, 163] on icon "Previous image" at bounding box center [457, 160] width 2 height 6
click at [451, 167] on icon "Previous image" at bounding box center [458, 160] width 13 height 13
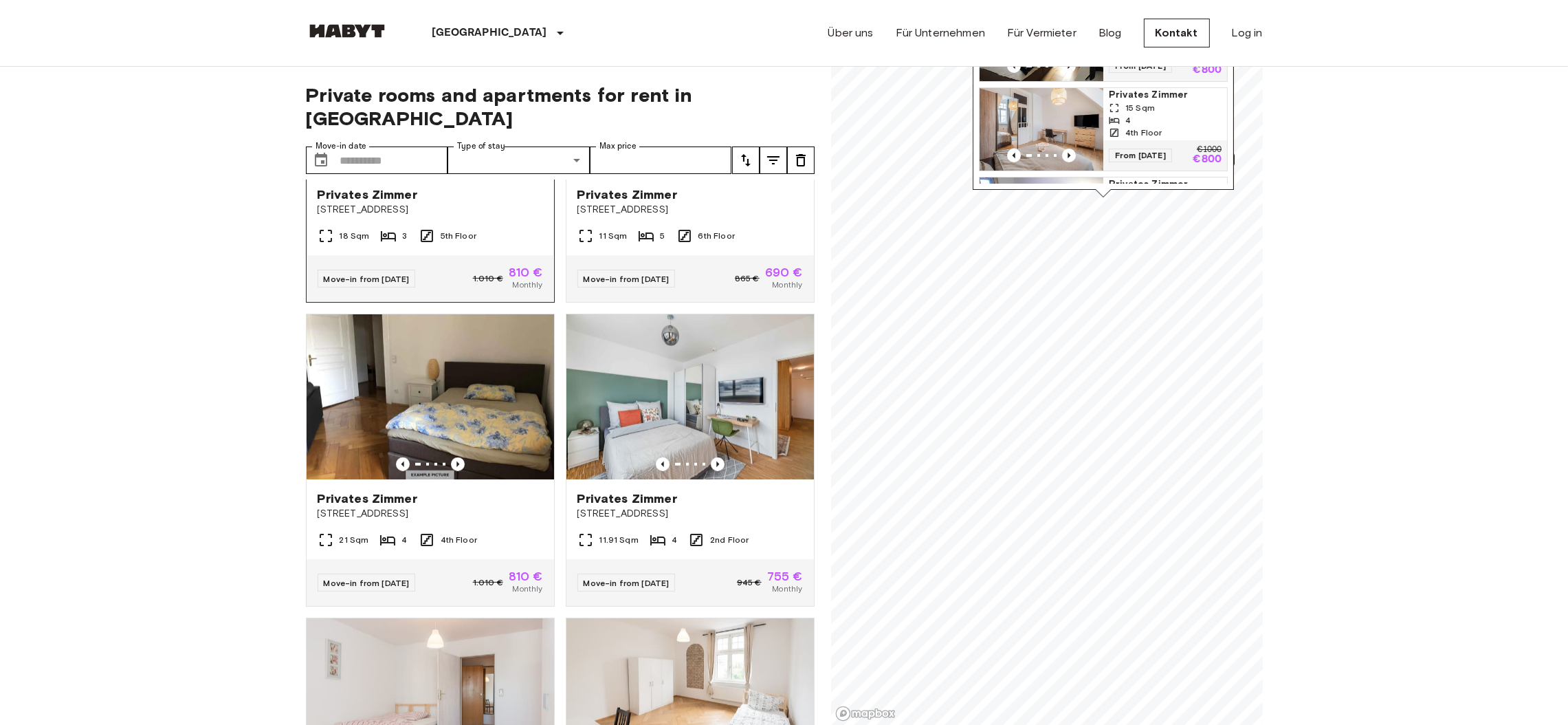
click at [451, 167] on icon "Previous image" at bounding box center [458, 160] width 13 height 13
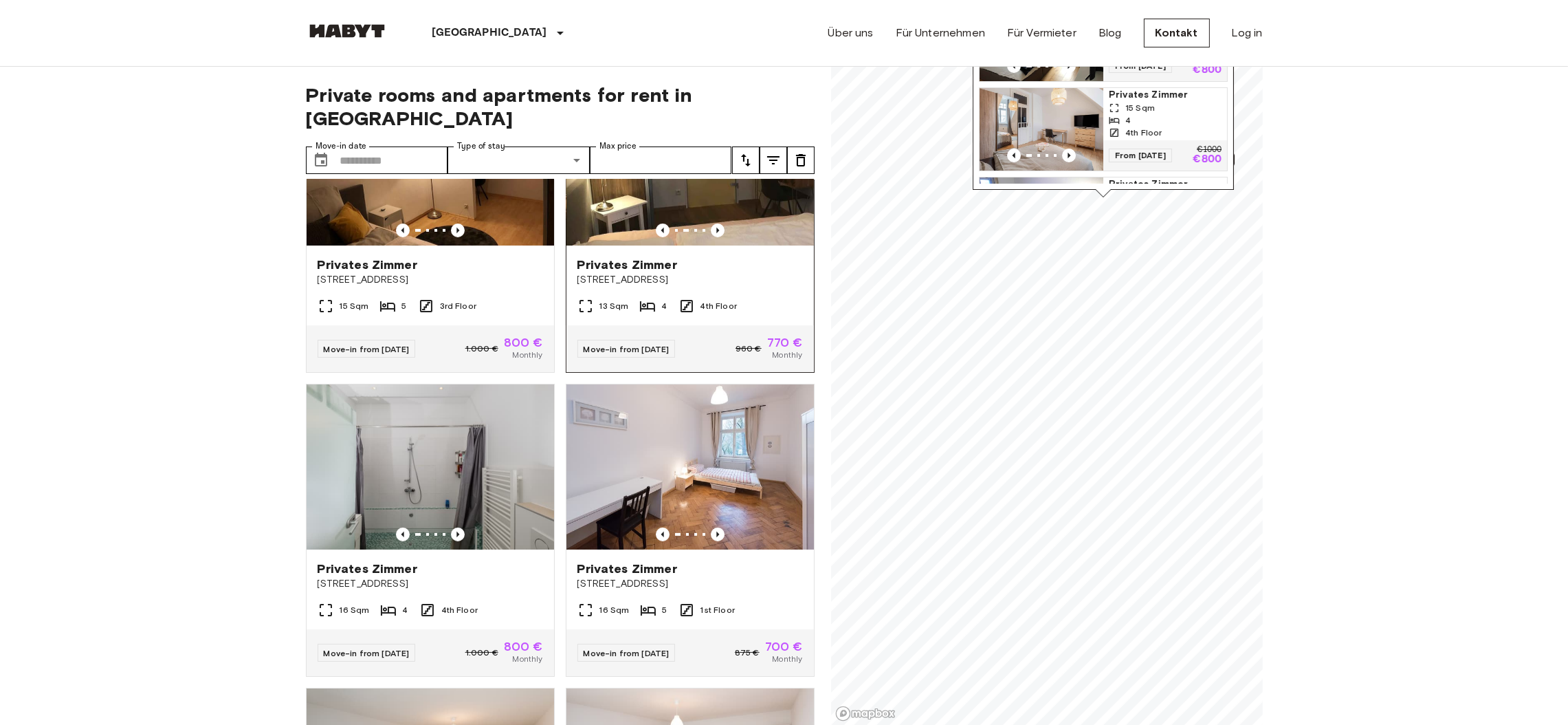
scroll to position [8932, 0]
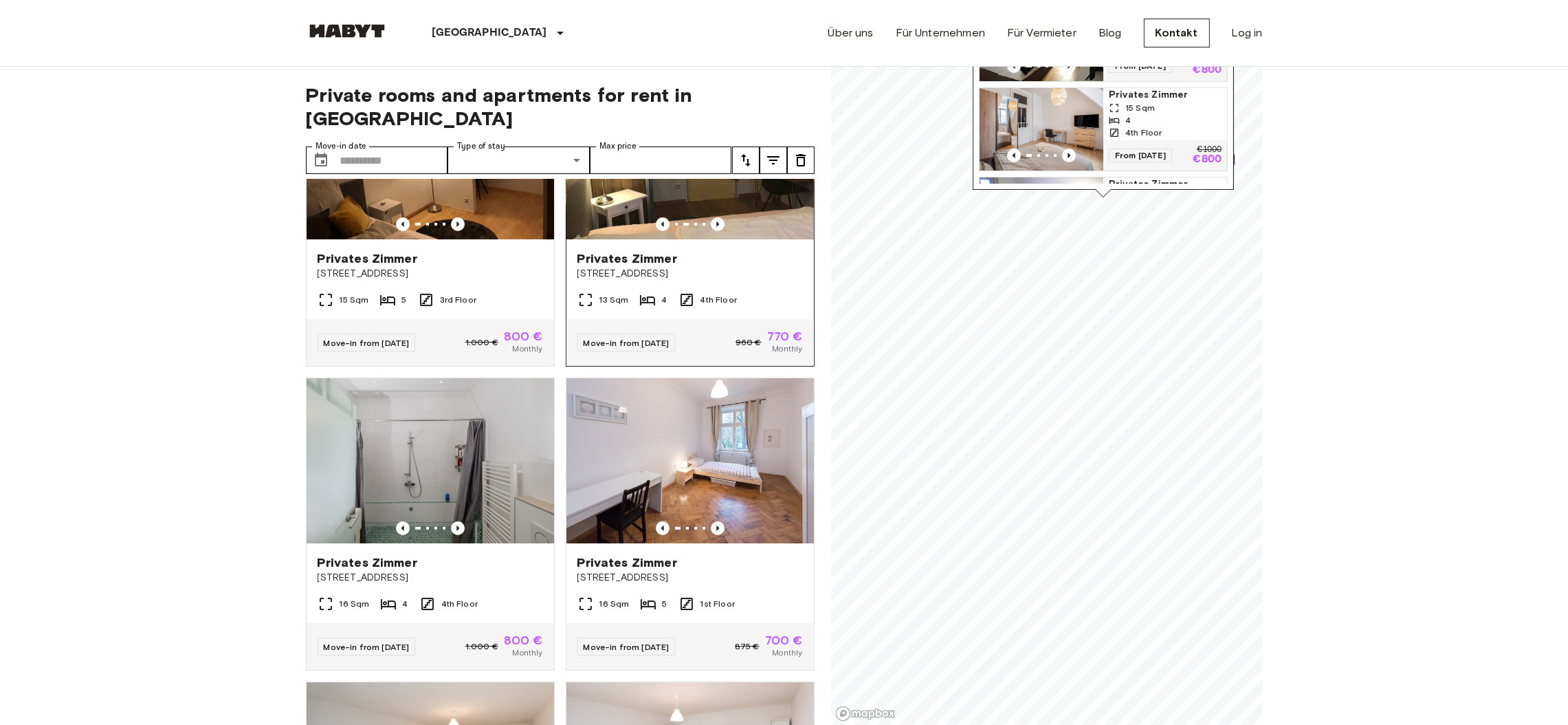
click at [647, 240] on img at bounding box center [690, 156] width 247 height 165
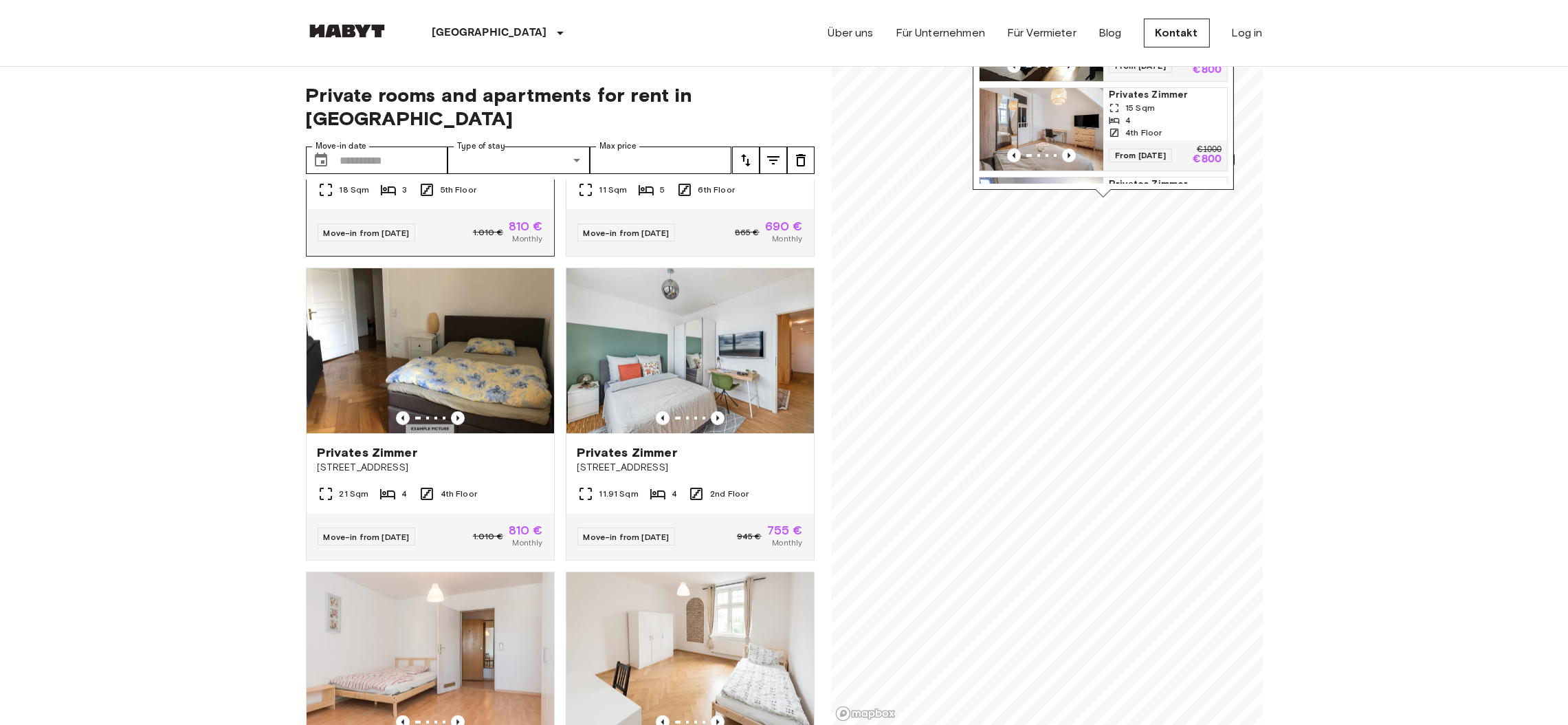
scroll to position [9952, 0]
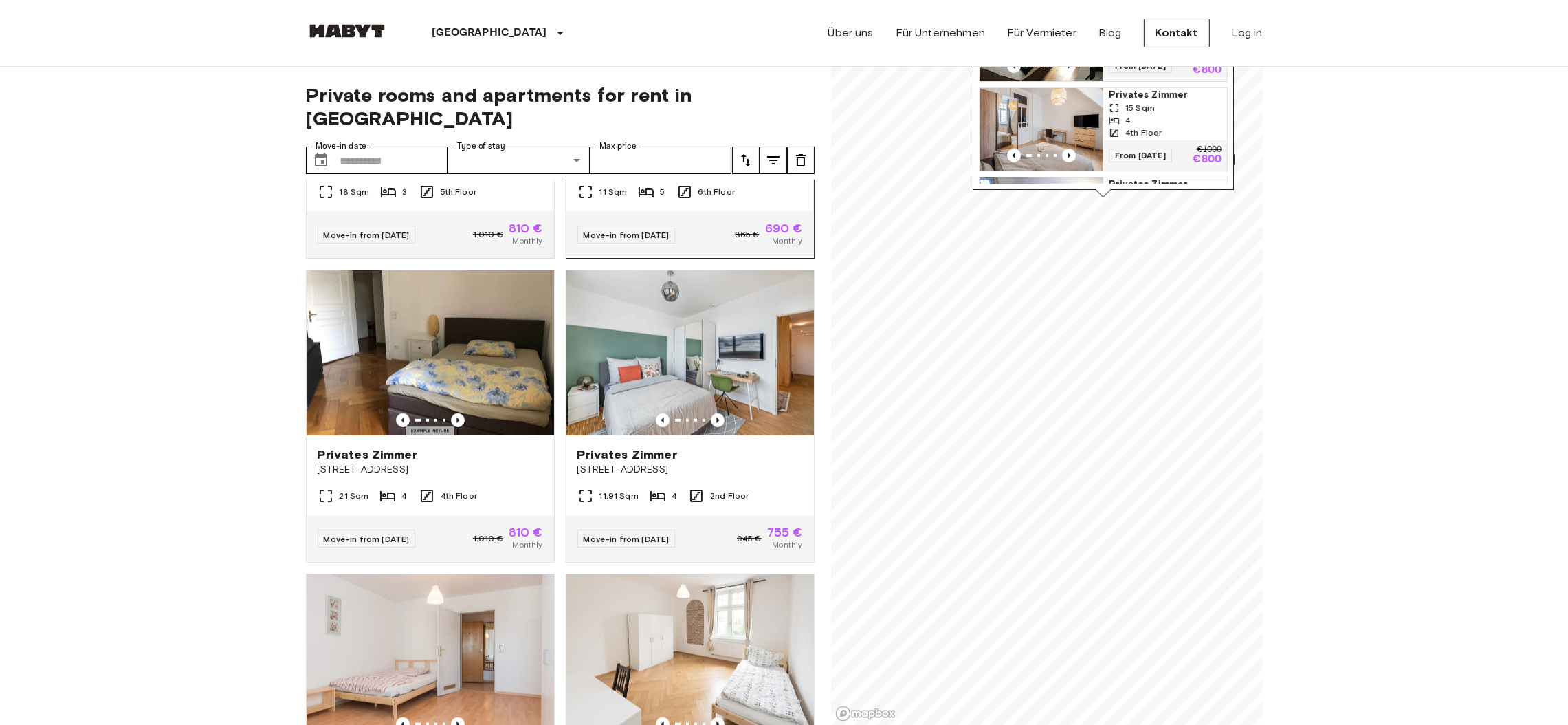
click at [656, 132] on img at bounding box center [690, 48] width 247 height 165
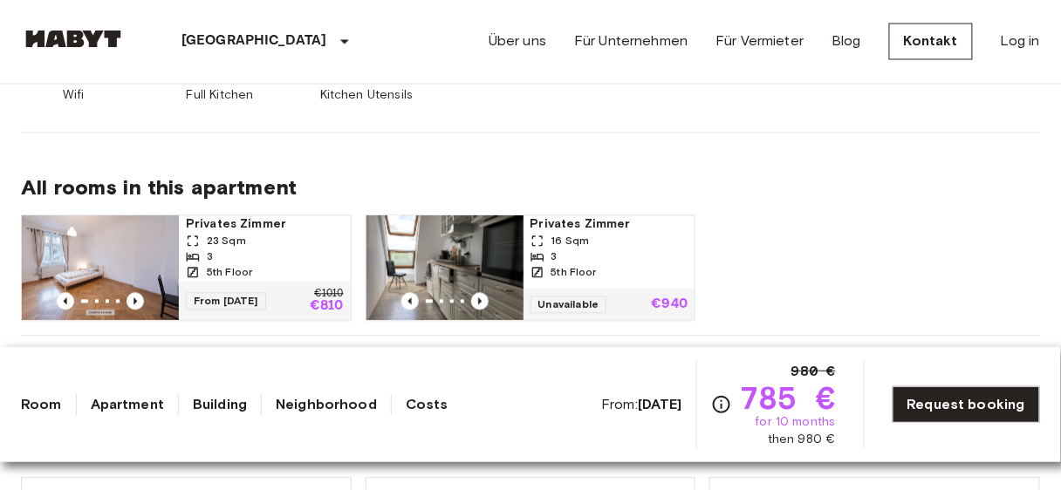
scroll to position [831, 0]
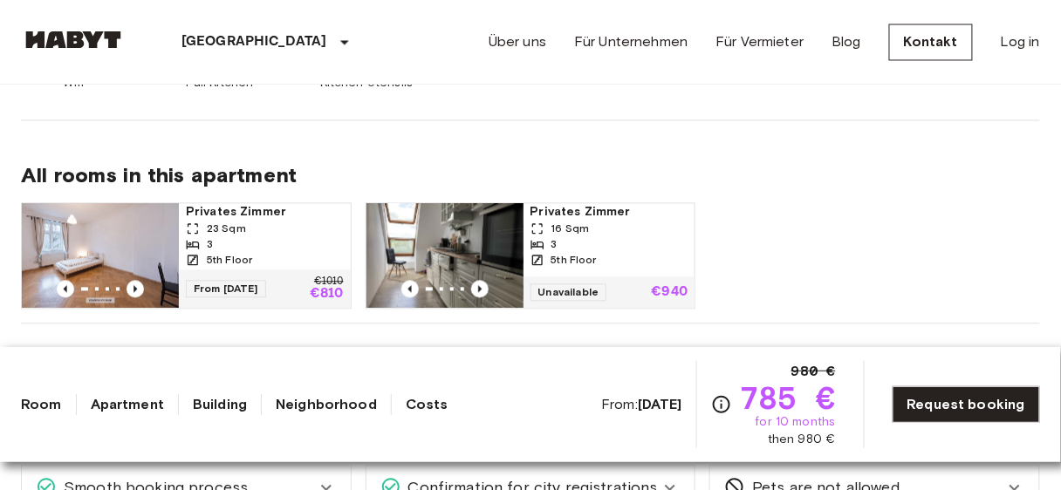
click at [313, 243] on div "3" at bounding box center [265, 245] width 158 height 16
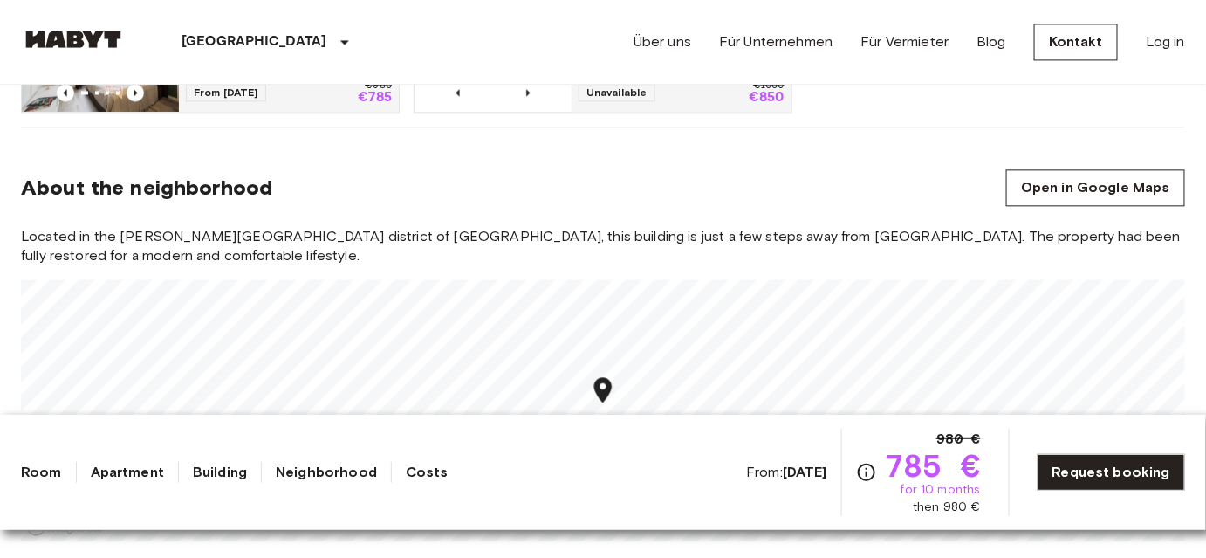
scroll to position [1272, 0]
click at [600, 273] on div "Located in the Sendling-Westpark district of Munich, this building is just a fe…" at bounding box center [603, 383] width 1164 height 314
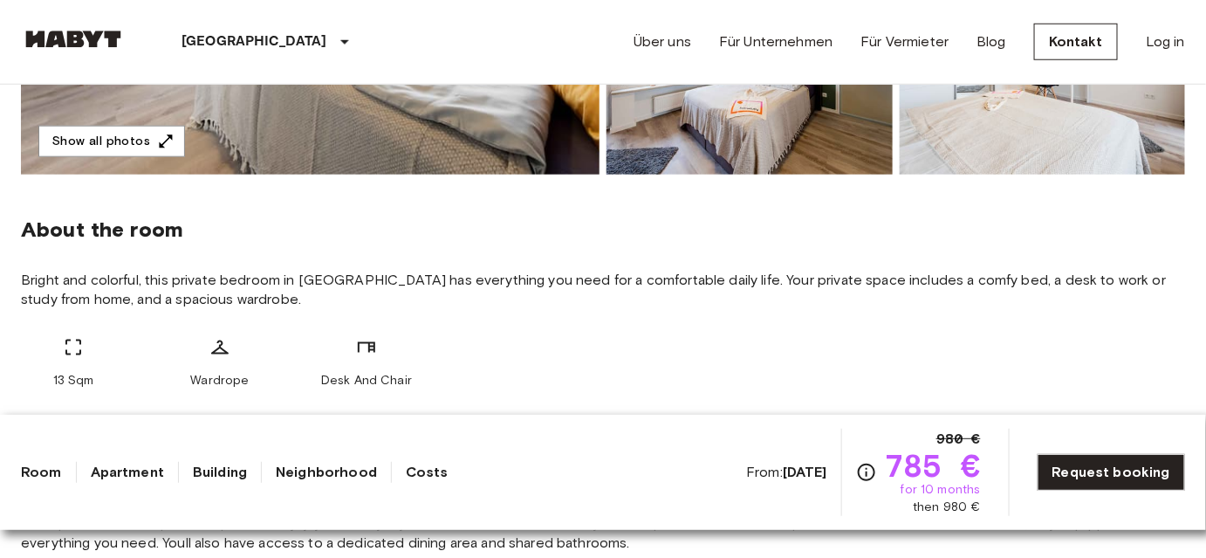
scroll to position [529, 0]
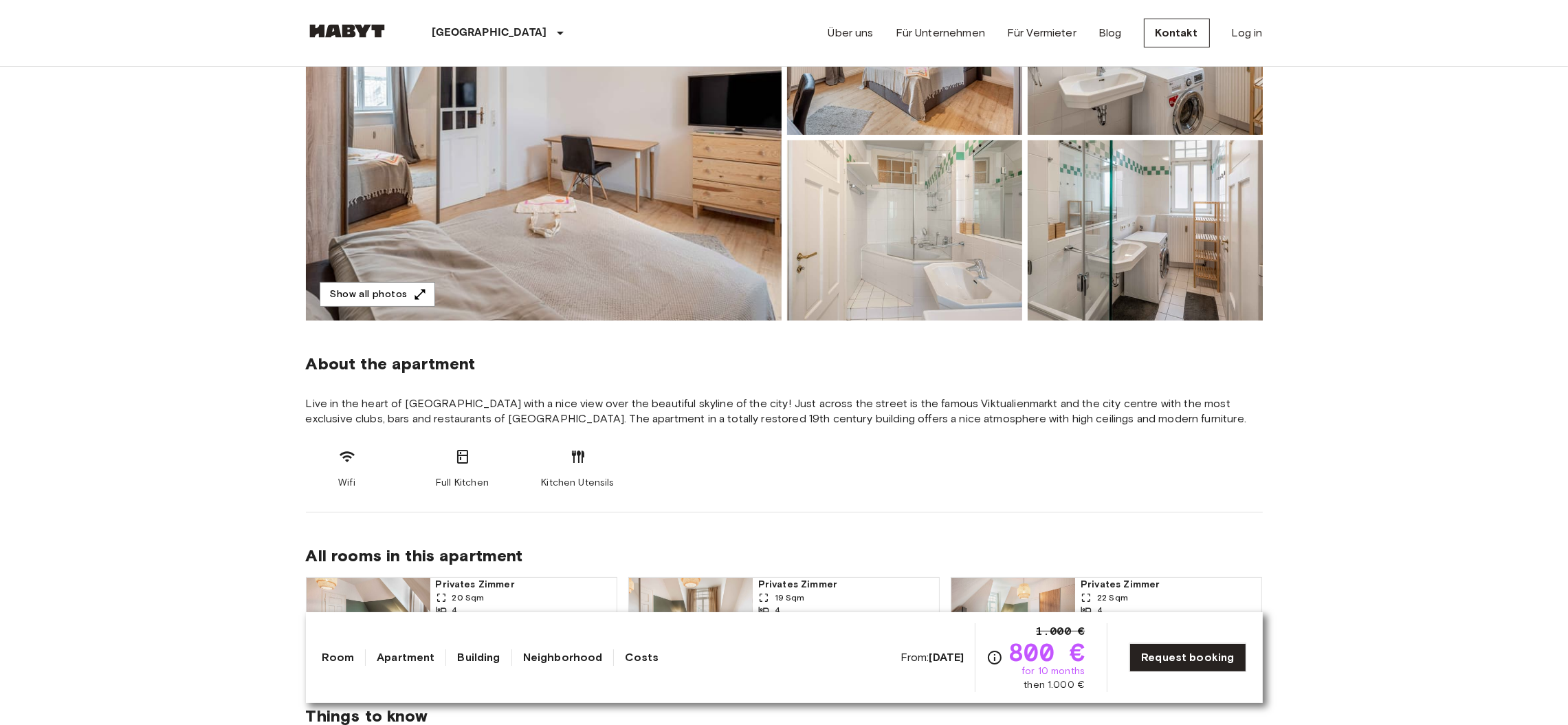
scroll to position [232, 0]
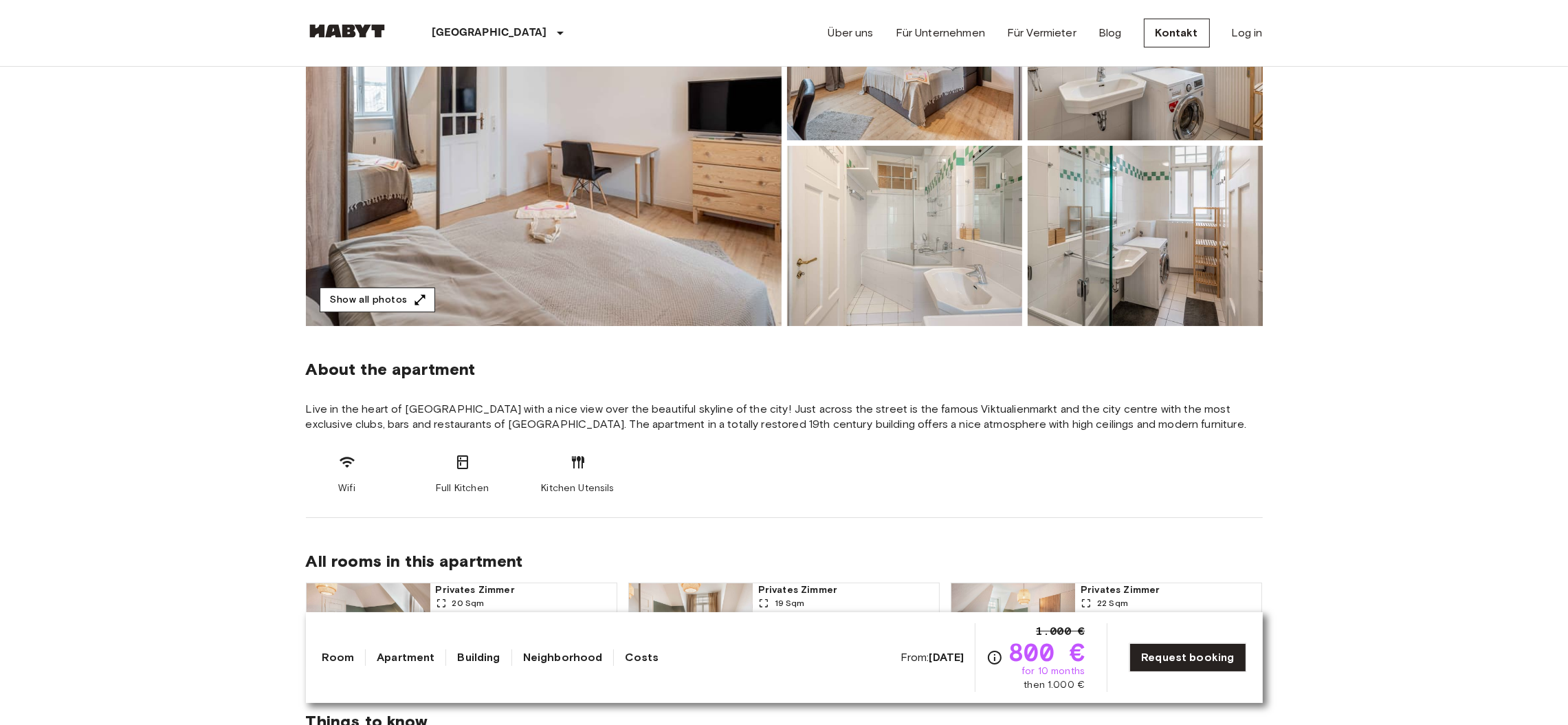
click at [372, 300] on button "Show all photos" at bounding box center [377, 300] width 116 height 25
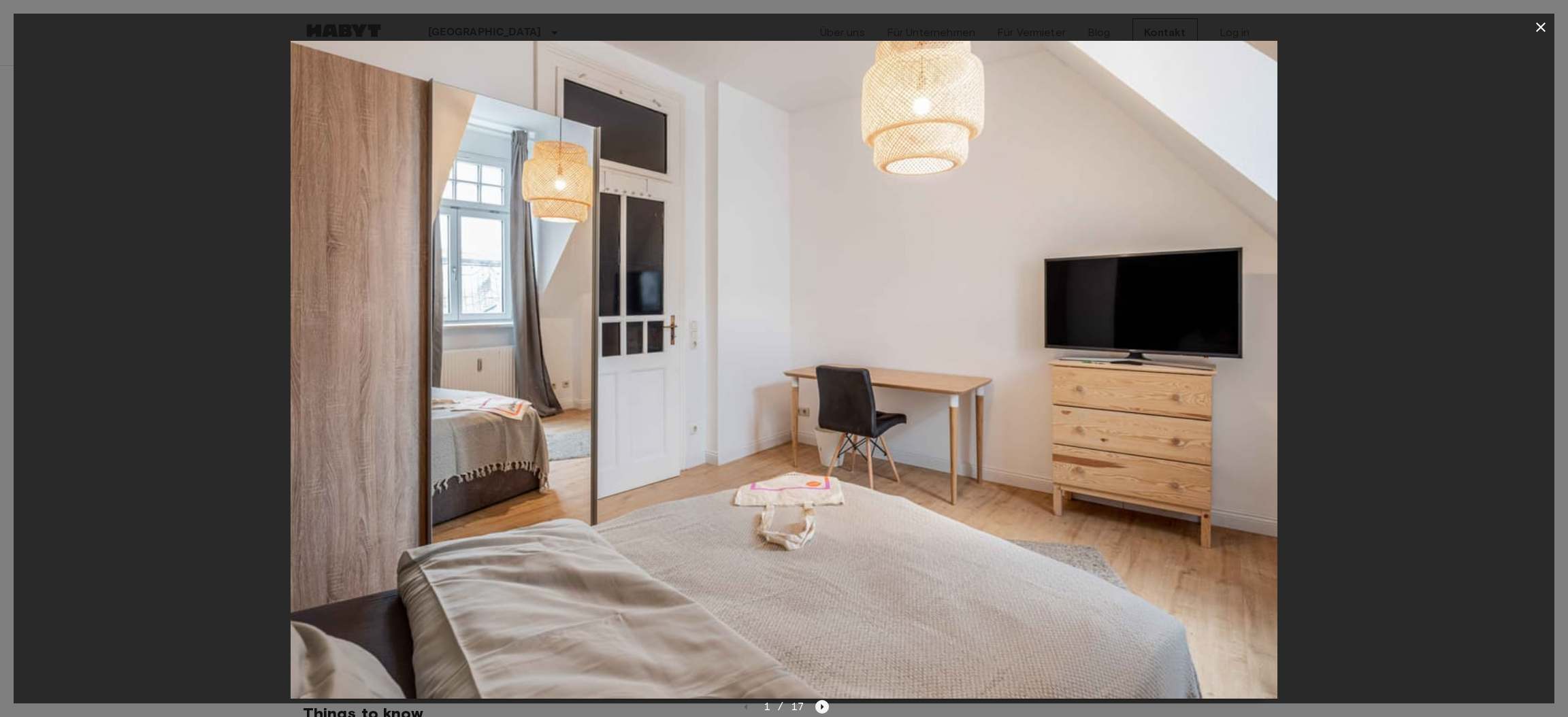
click at [823, 708] on icon "Next image" at bounding box center [822, 706] width 13 height 13
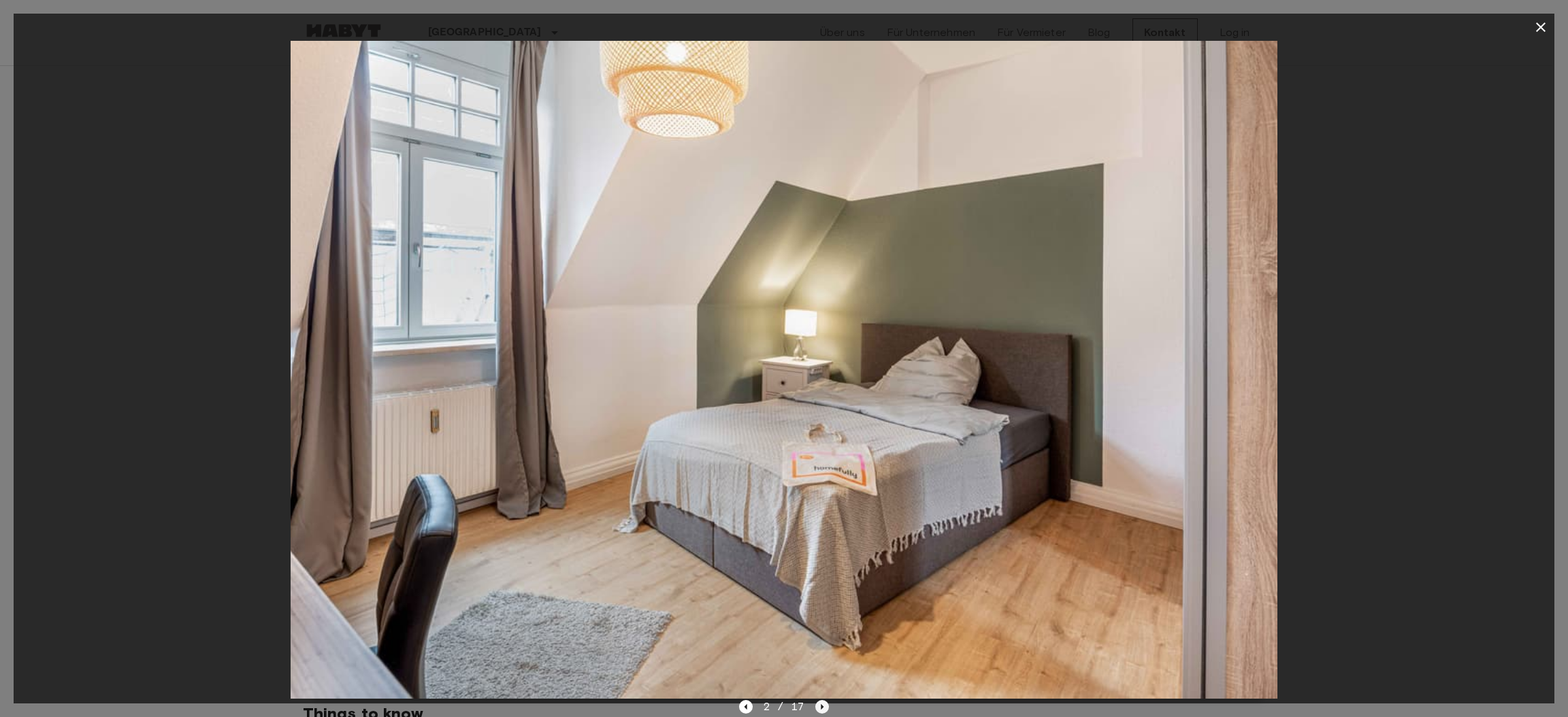
click at [823, 708] on icon "Next image" at bounding box center [822, 706] width 13 height 13
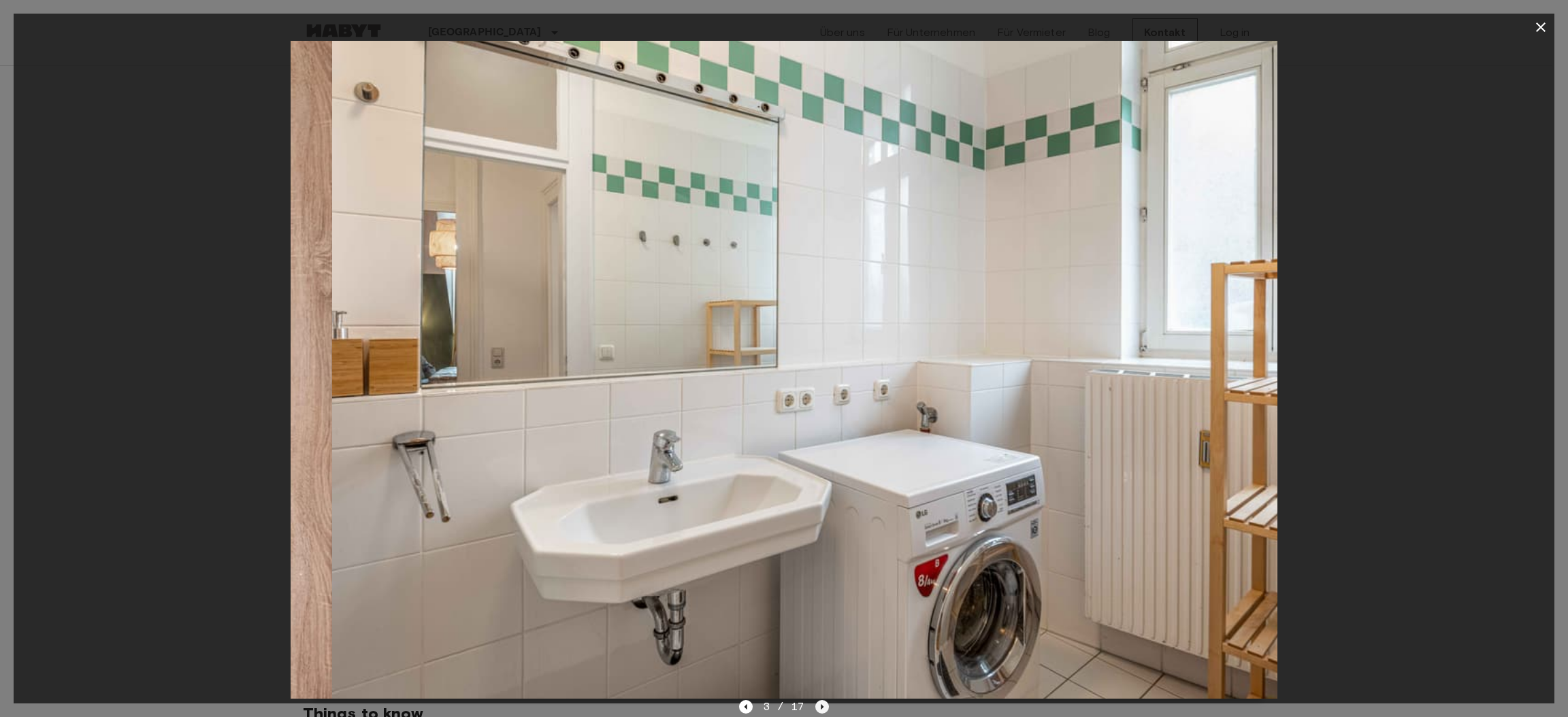
click at [823, 708] on icon "Next image" at bounding box center [822, 706] width 13 height 13
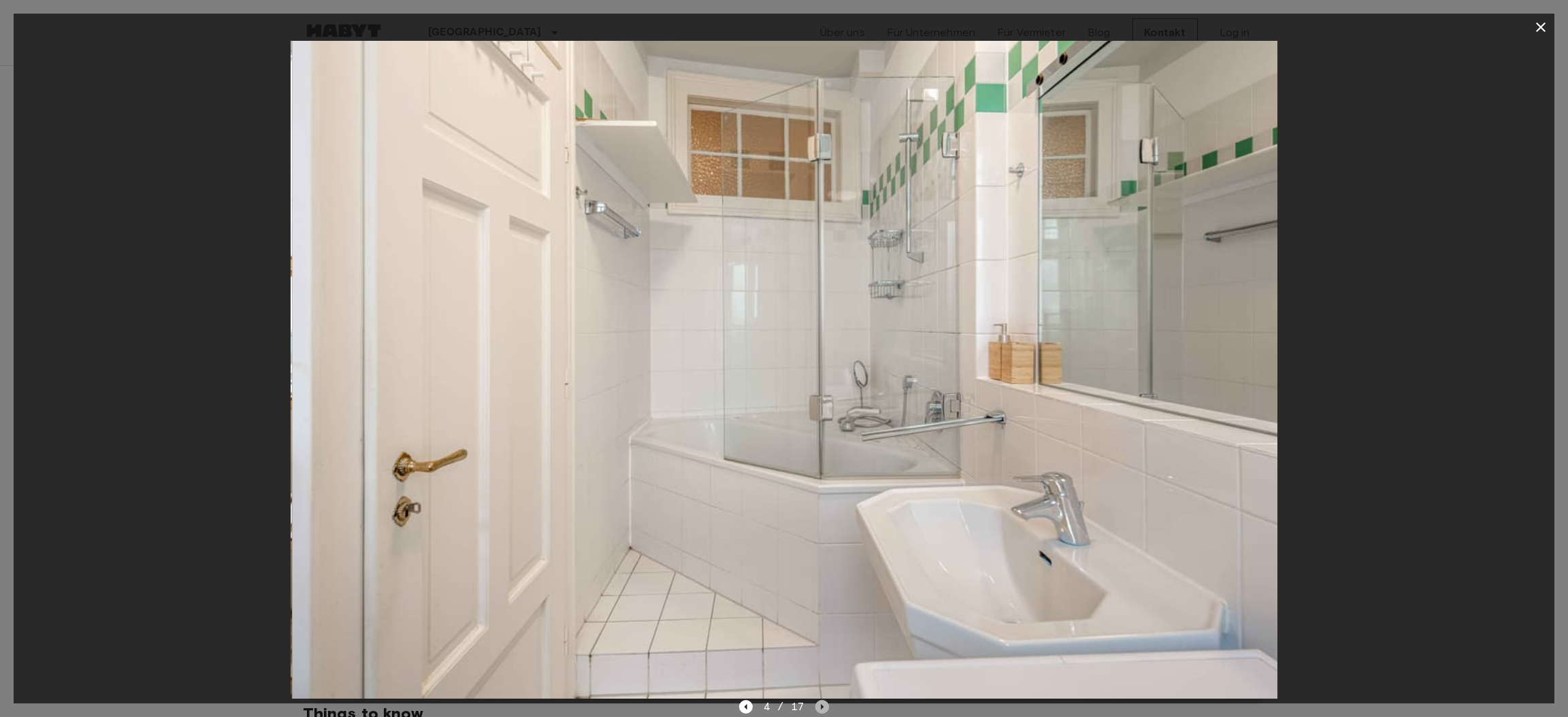
click at [823, 708] on icon "Next image" at bounding box center [822, 706] width 13 height 13
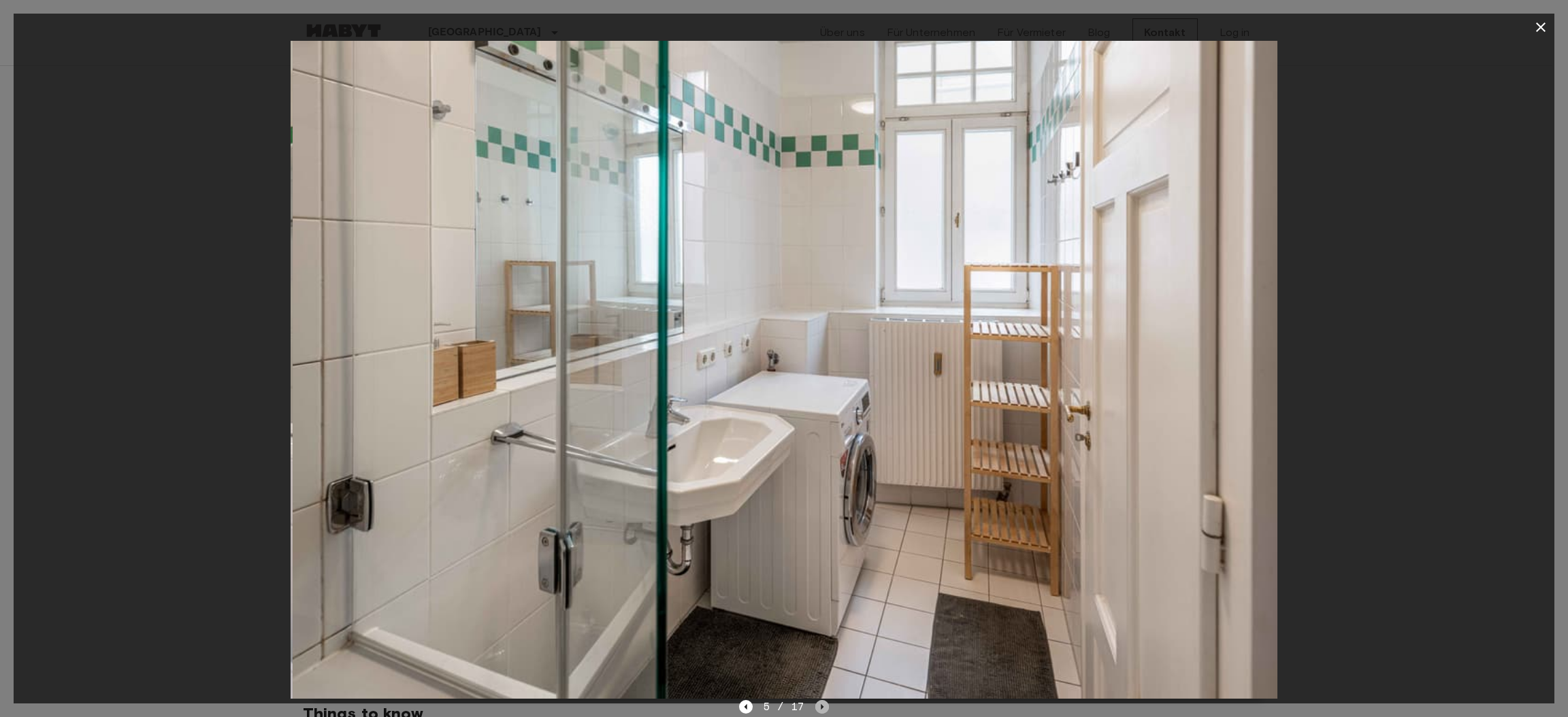
click at [823, 708] on icon "Next image" at bounding box center [822, 706] width 13 height 13
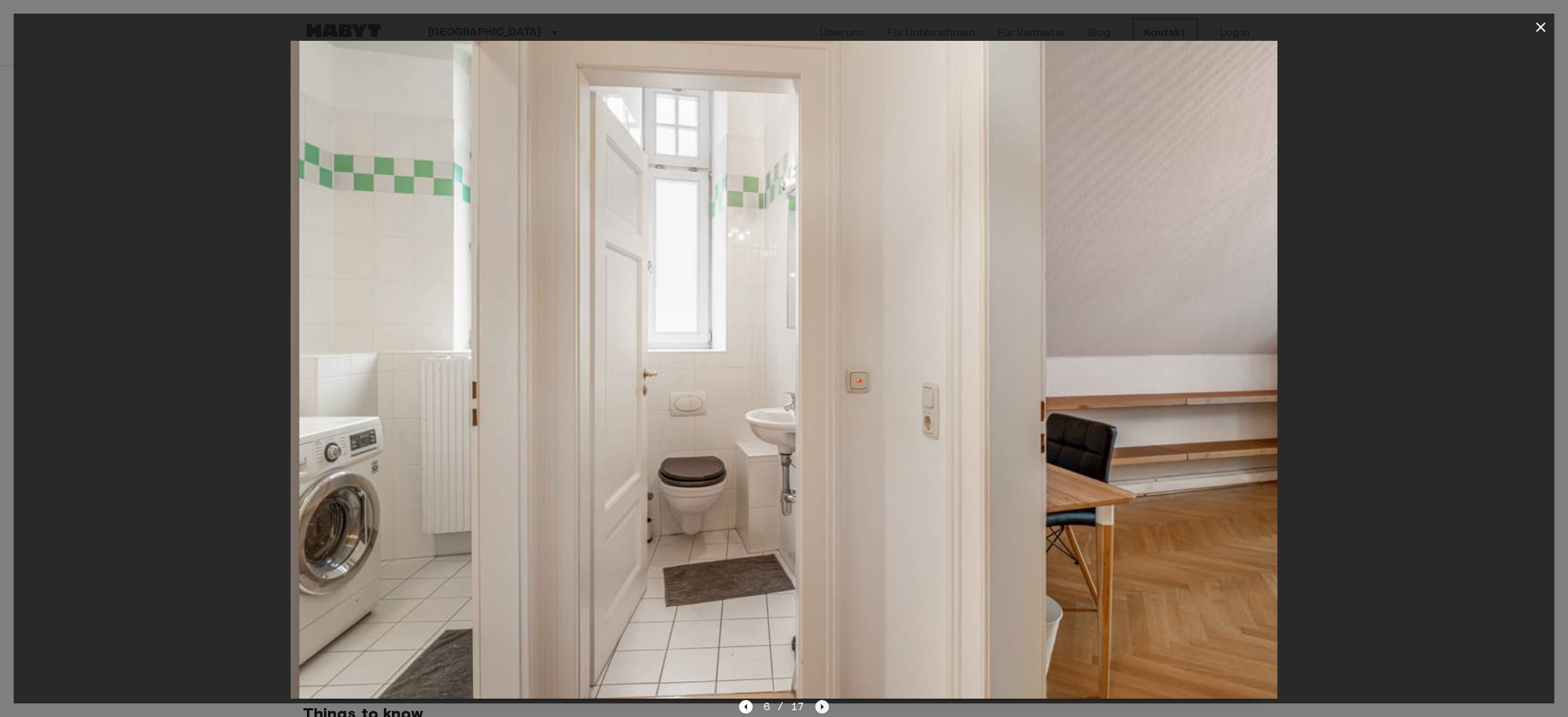
click at [823, 708] on icon "Next image" at bounding box center [822, 706] width 13 height 13
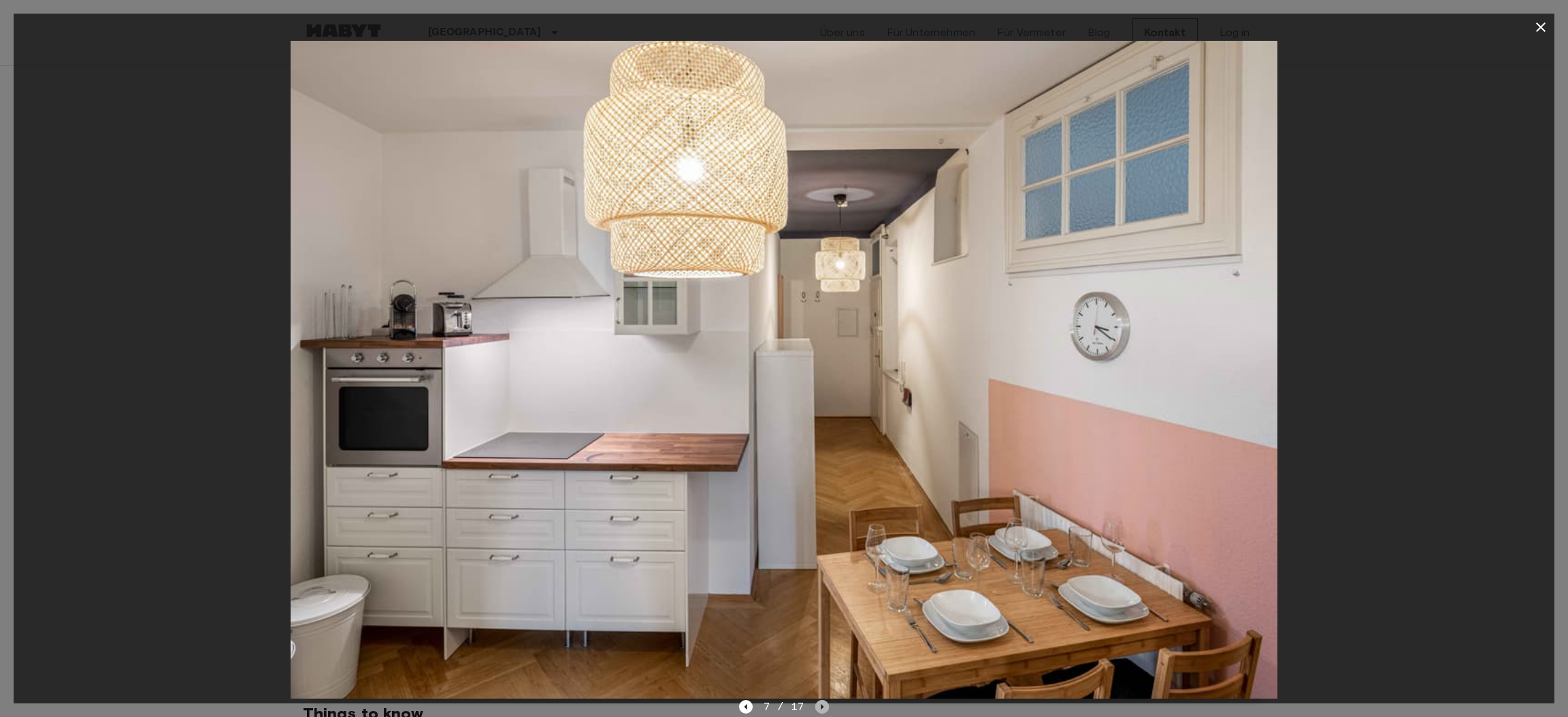
click at [823, 708] on icon "Next image" at bounding box center [822, 706] width 13 height 13
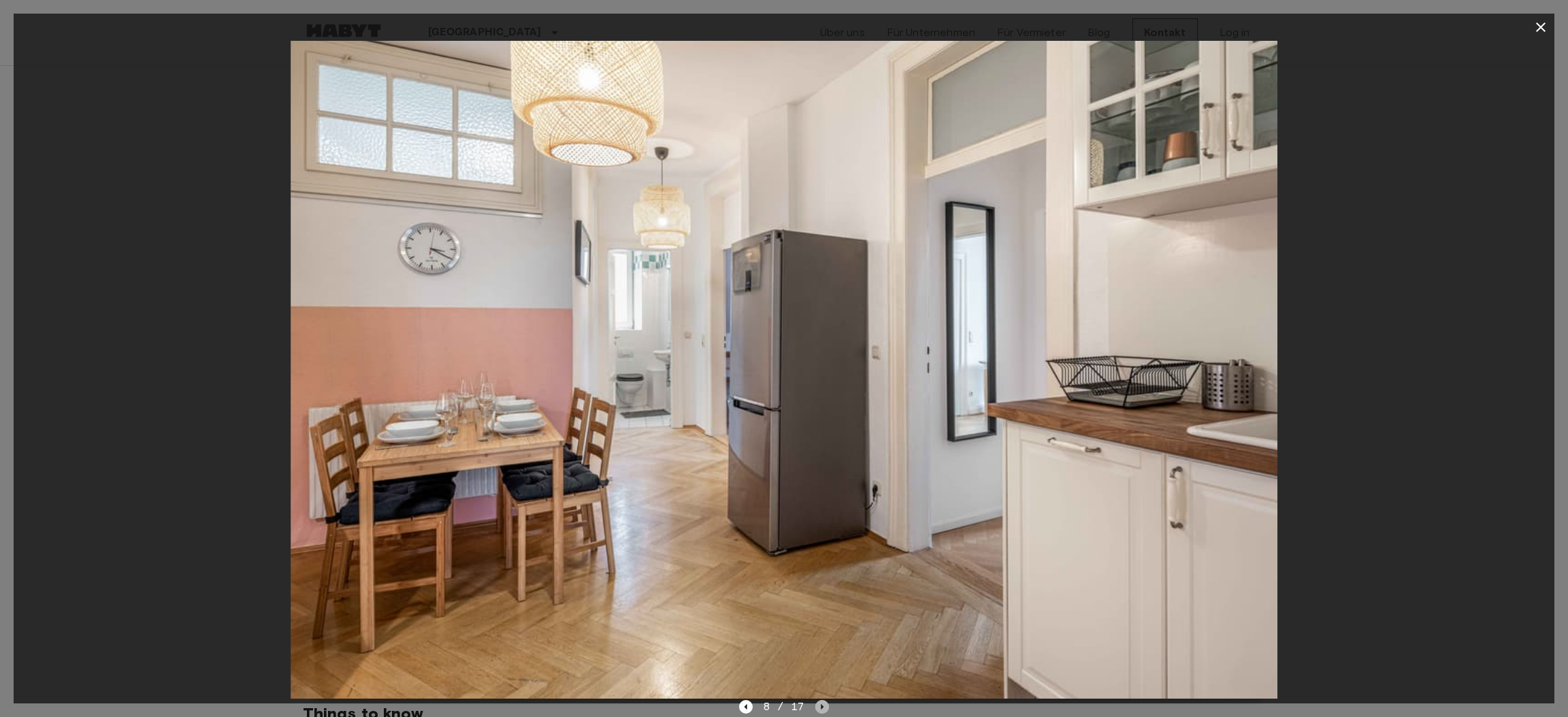
click at [823, 708] on icon "Next image" at bounding box center [822, 706] width 13 height 13
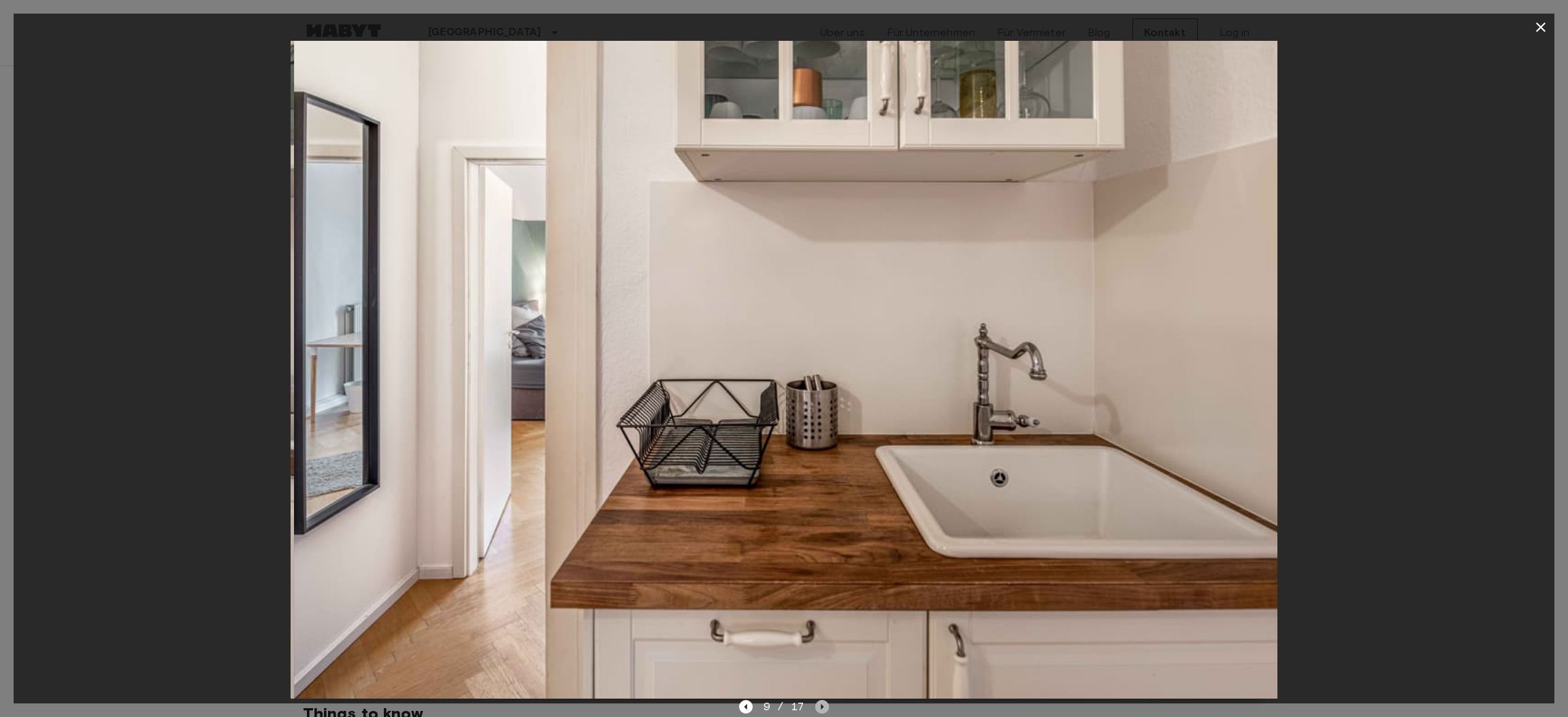
click at [823, 708] on icon "Next image" at bounding box center [822, 706] width 13 height 13
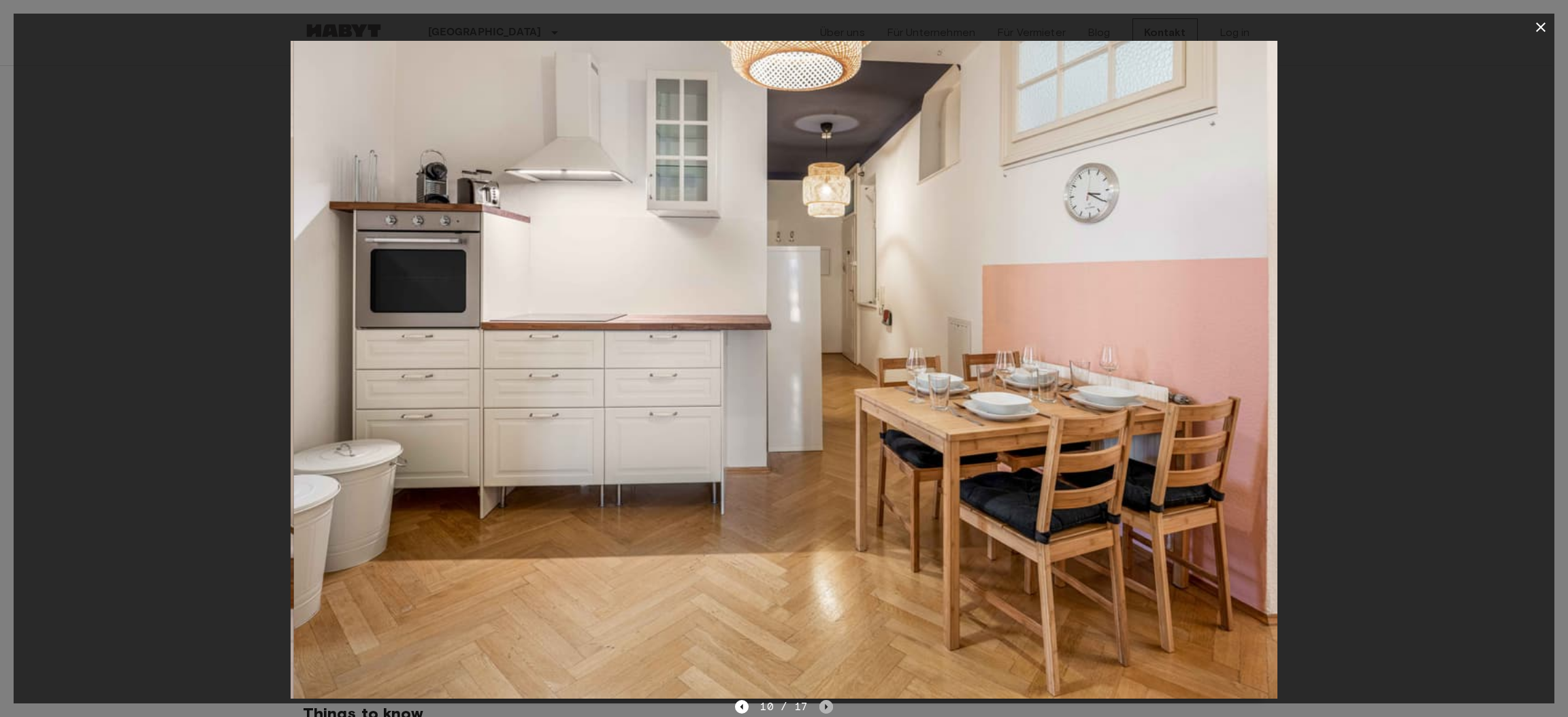
click at [823, 708] on icon "Next image" at bounding box center [826, 706] width 13 height 13
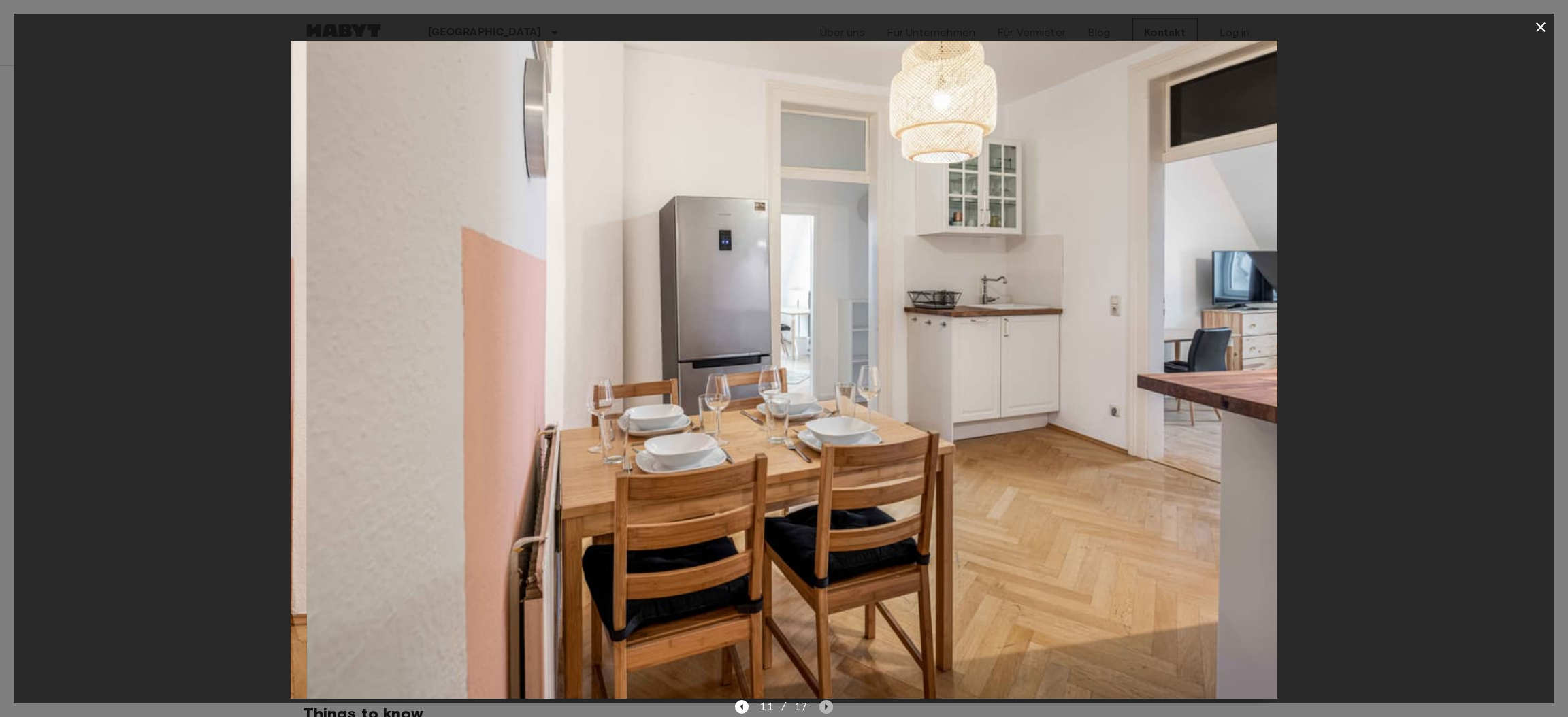
click at [823, 708] on icon "Next image" at bounding box center [826, 706] width 13 height 13
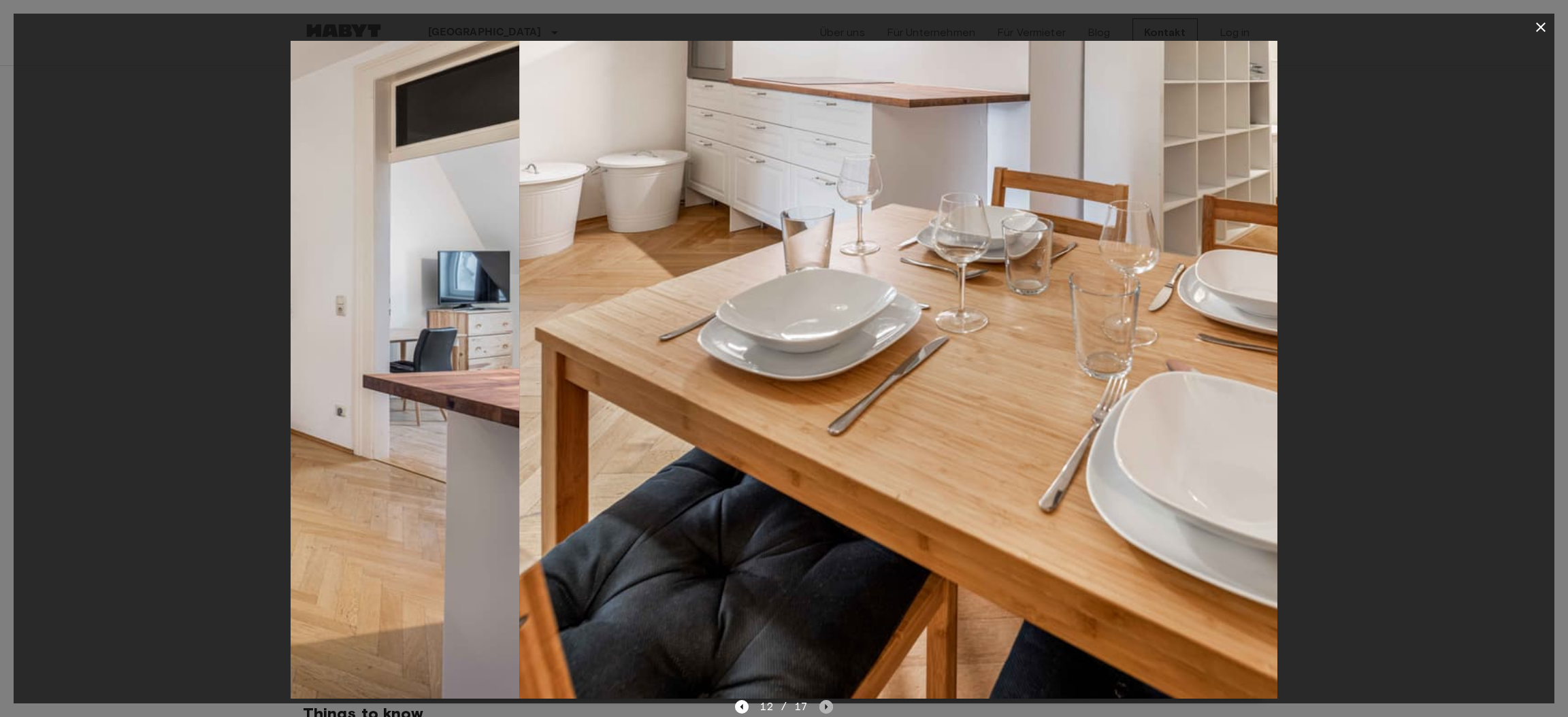
click at [823, 708] on icon "Next image" at bounding box center [826, 706] width 13 height 13
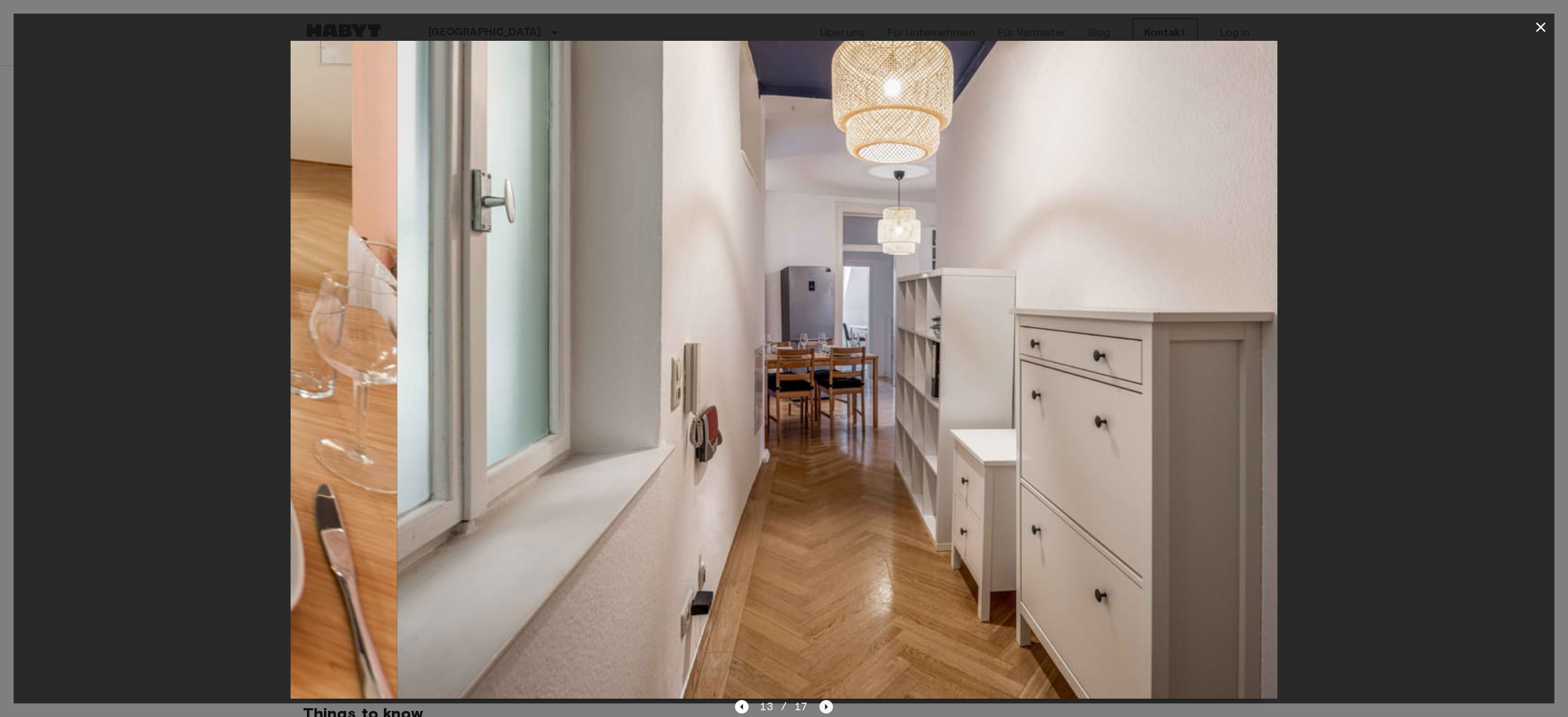
click at [823, 708] on icon "Next image" at bounding box center [826, 706] width 13 height 13
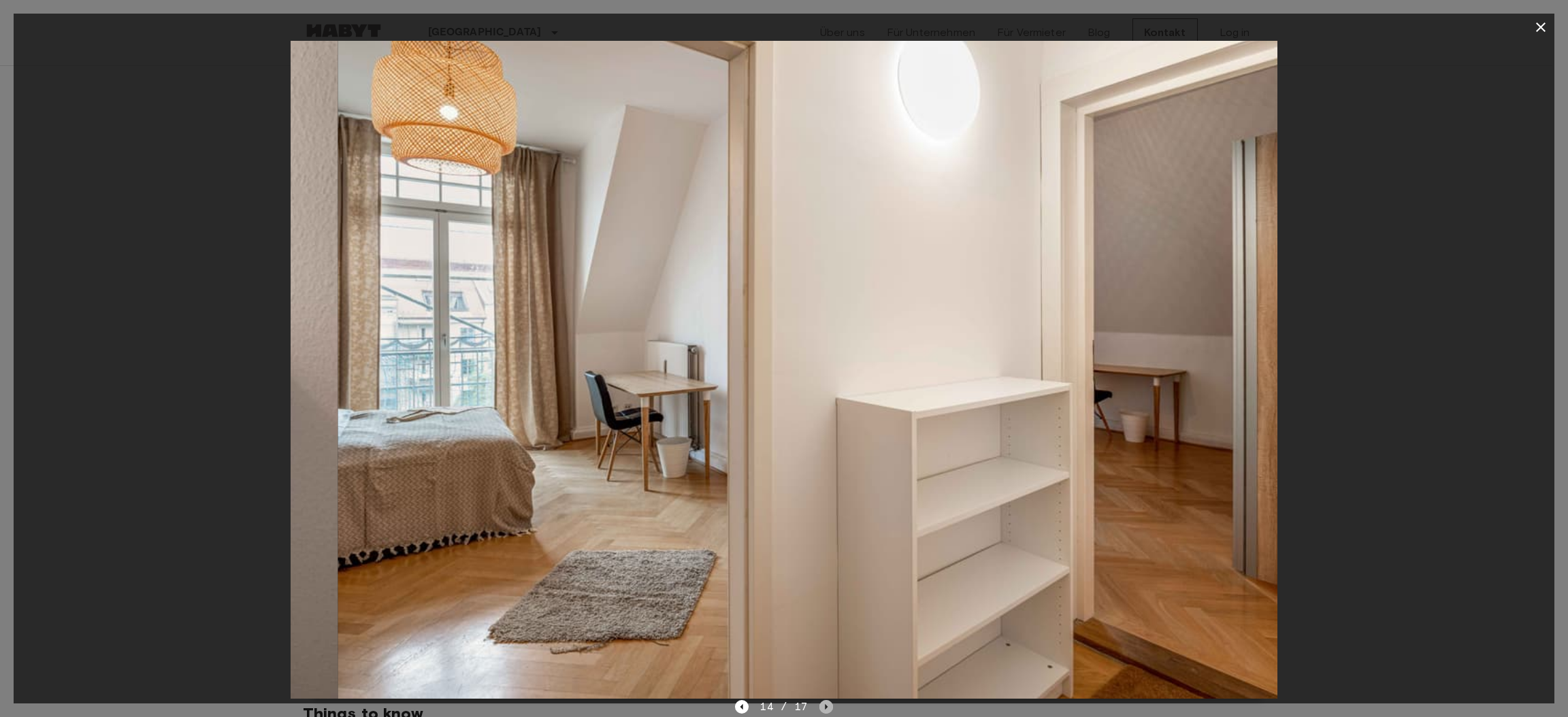
click at [823, 708] on icon "Next image" at bounding box center [826, 706] width 13 height 13
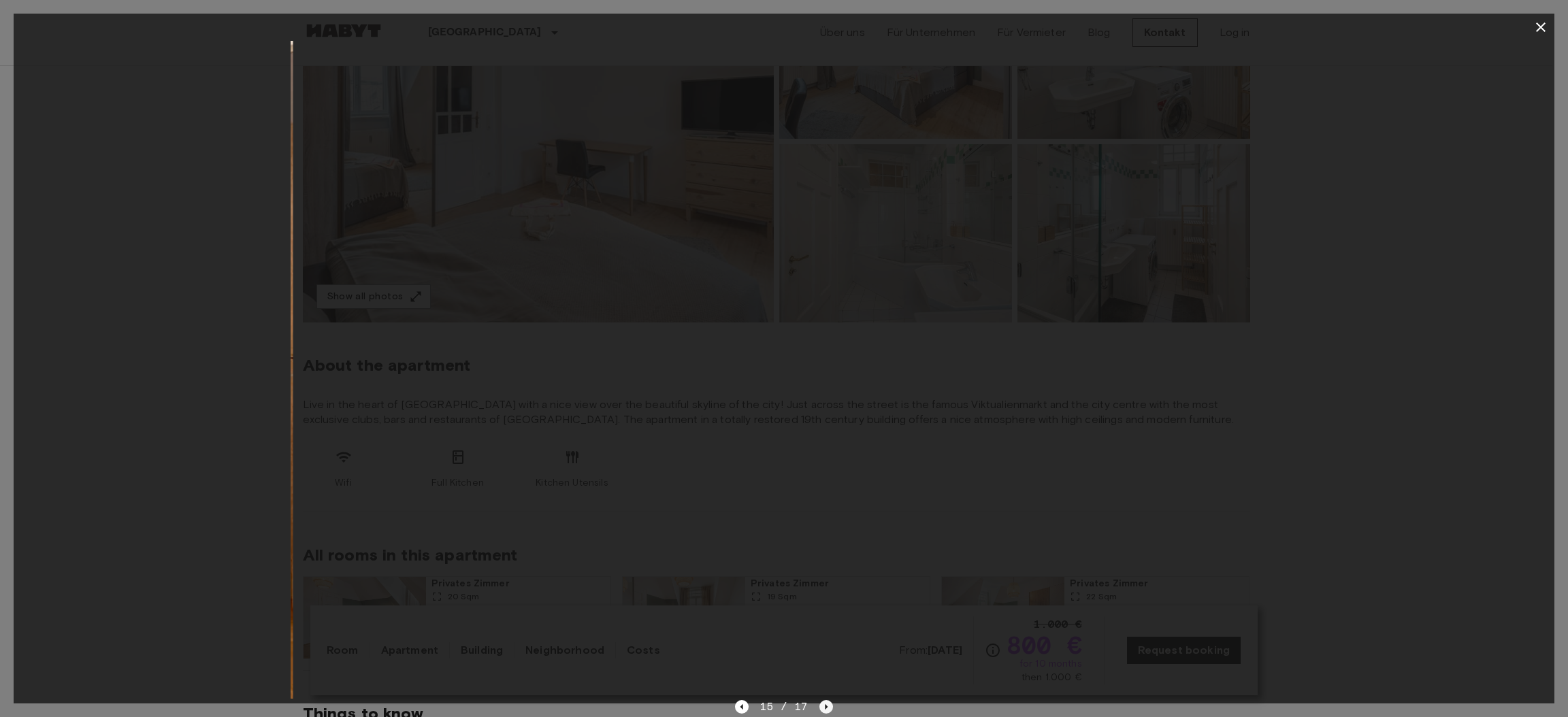
click at [823, 708] on icon "Next image" at bounding box center [826, 706] width 13 height 13
click at [823, 708] on div "17 / 17" at bounding box center [784, 706] width 97 height 16
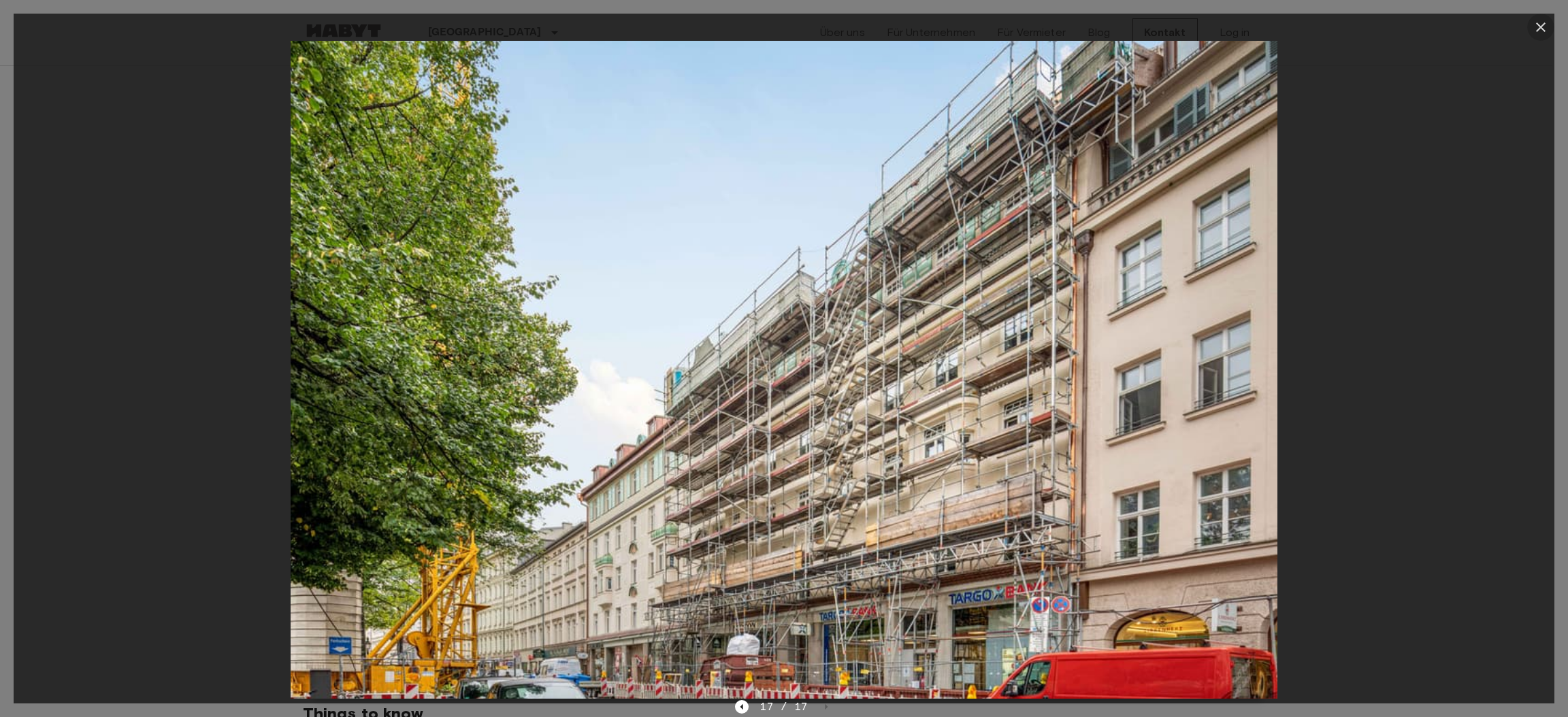
click at [1541, 24] on icon "button" at bounding box center [1540, 26] width 16 height 16
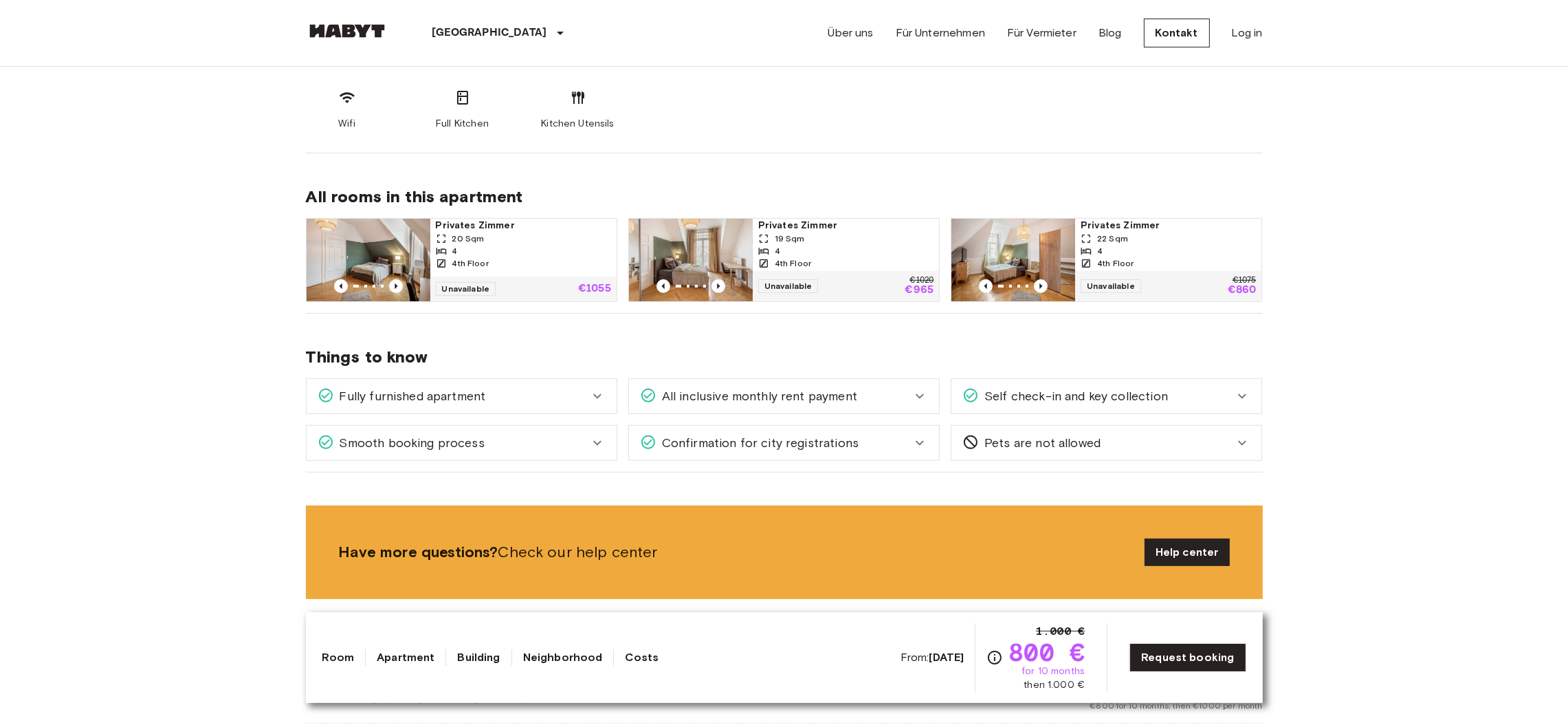
scroll to position [615, 0]
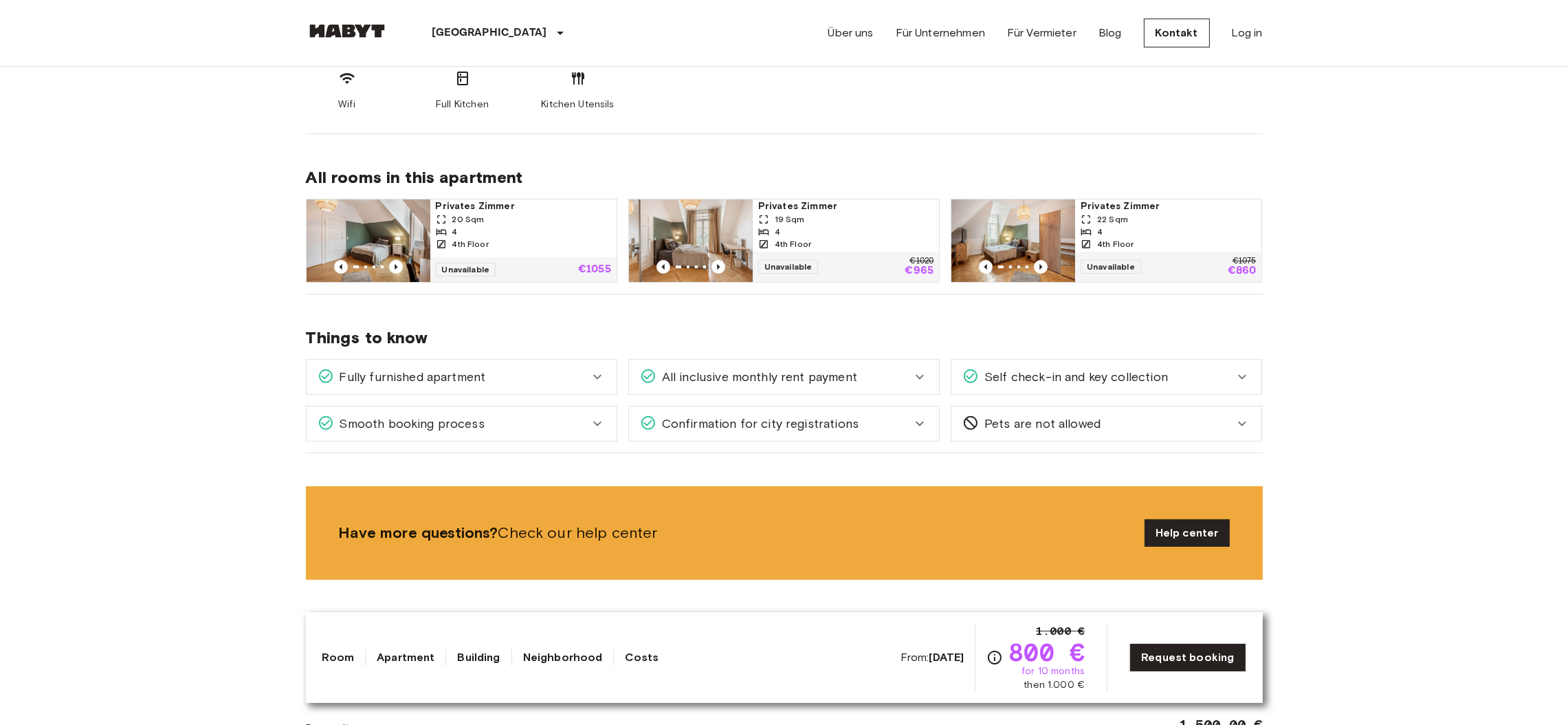
click at [593, 373] on icon at bounding box center [597, 377] width 17 height 17
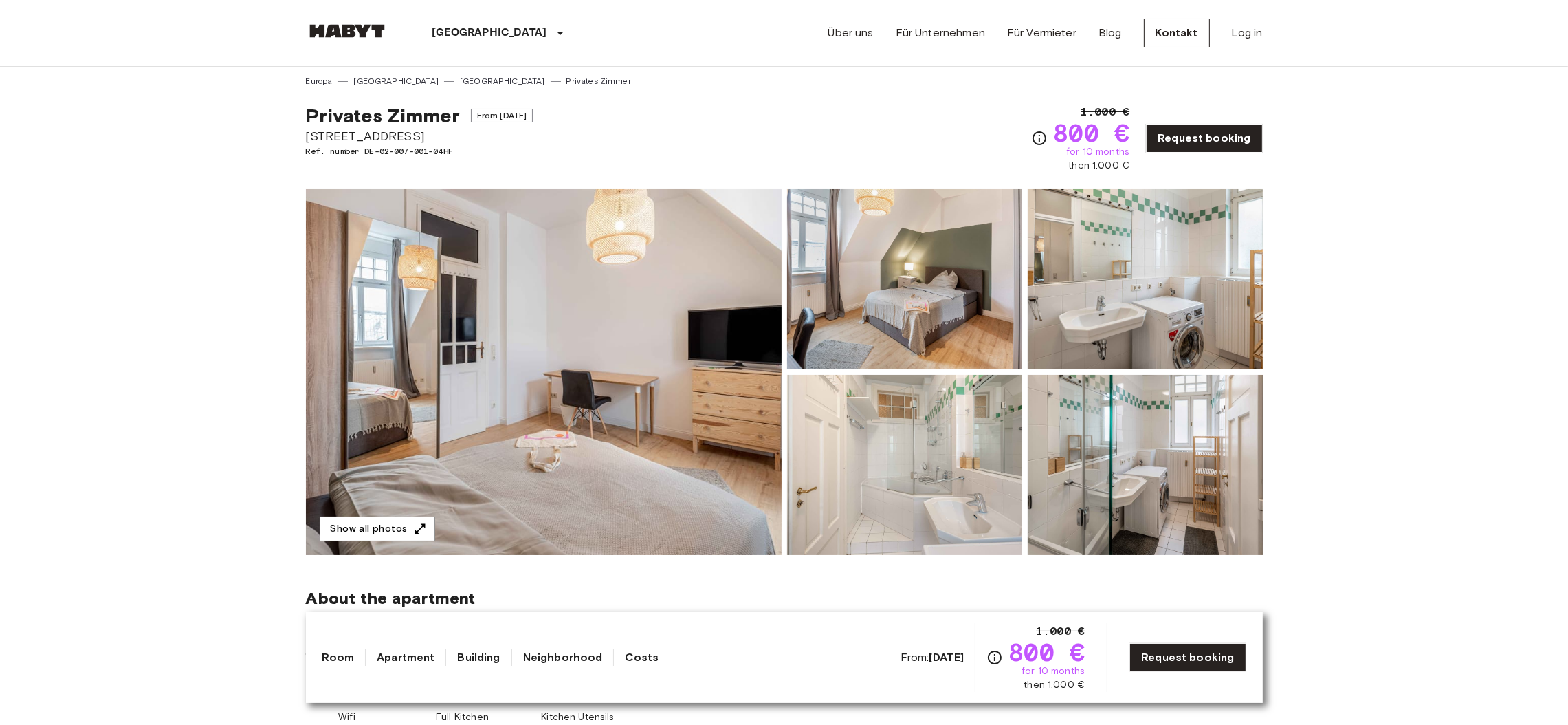
scroll to position [0, 0]
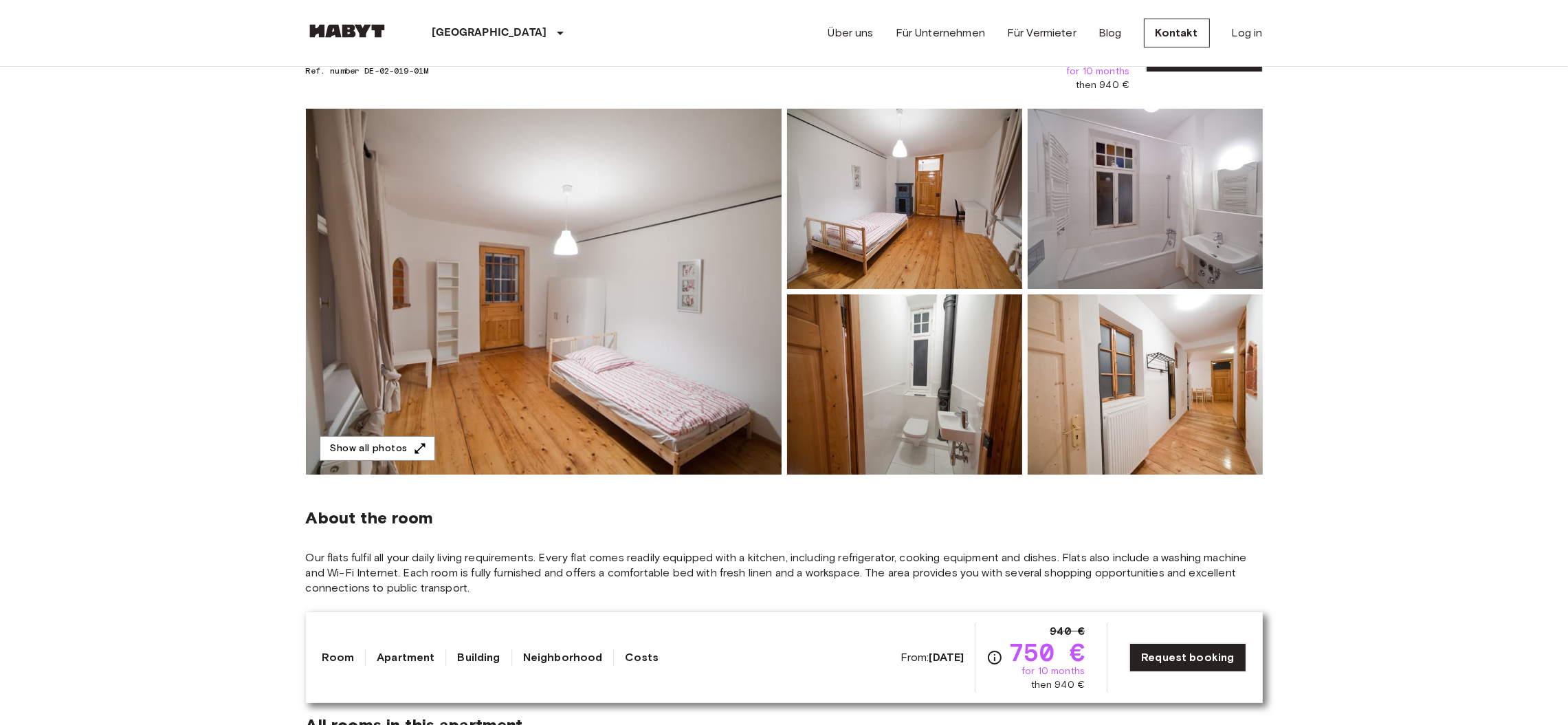
scroll to position [81, 0]
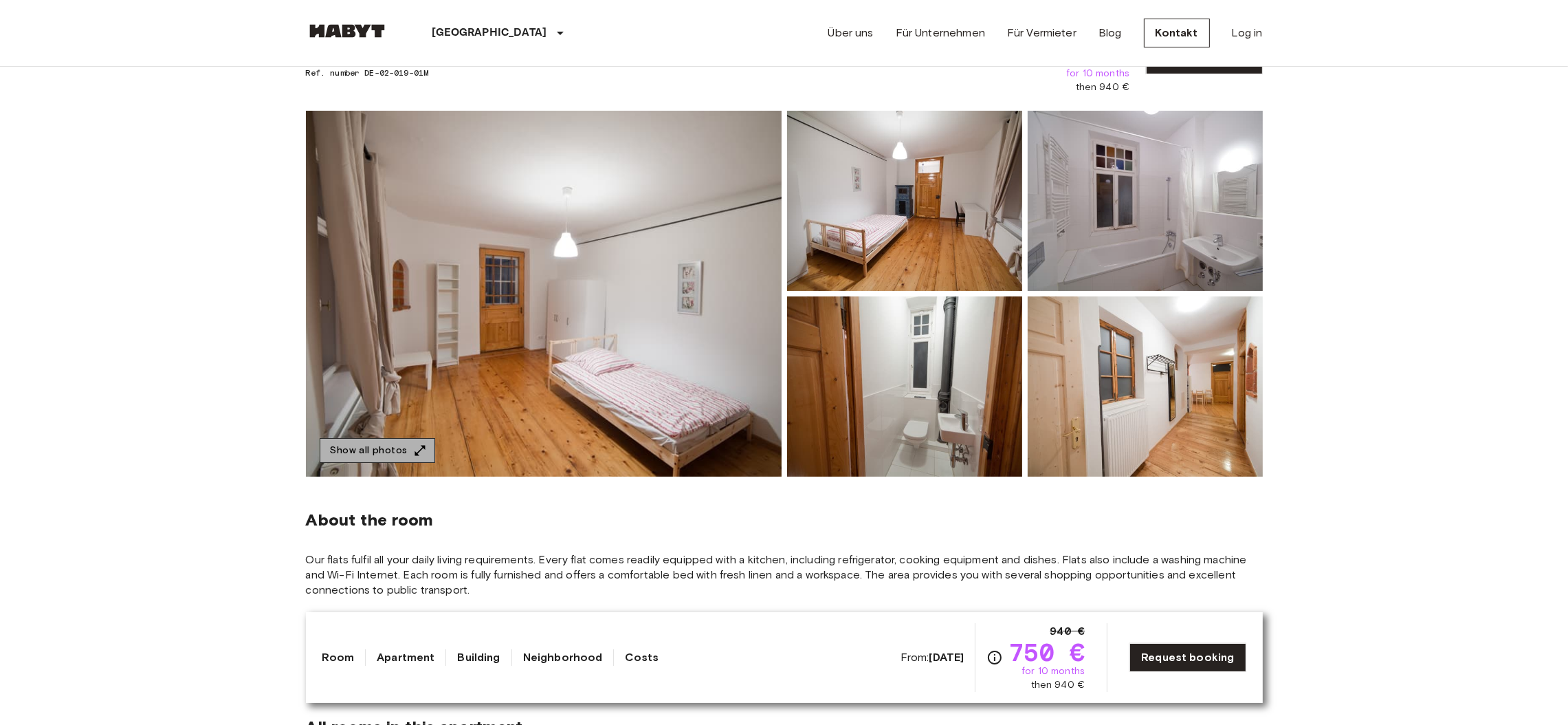
click at [421, 450] on icon "button" at bounding box center [420, 450] width 13 height 13
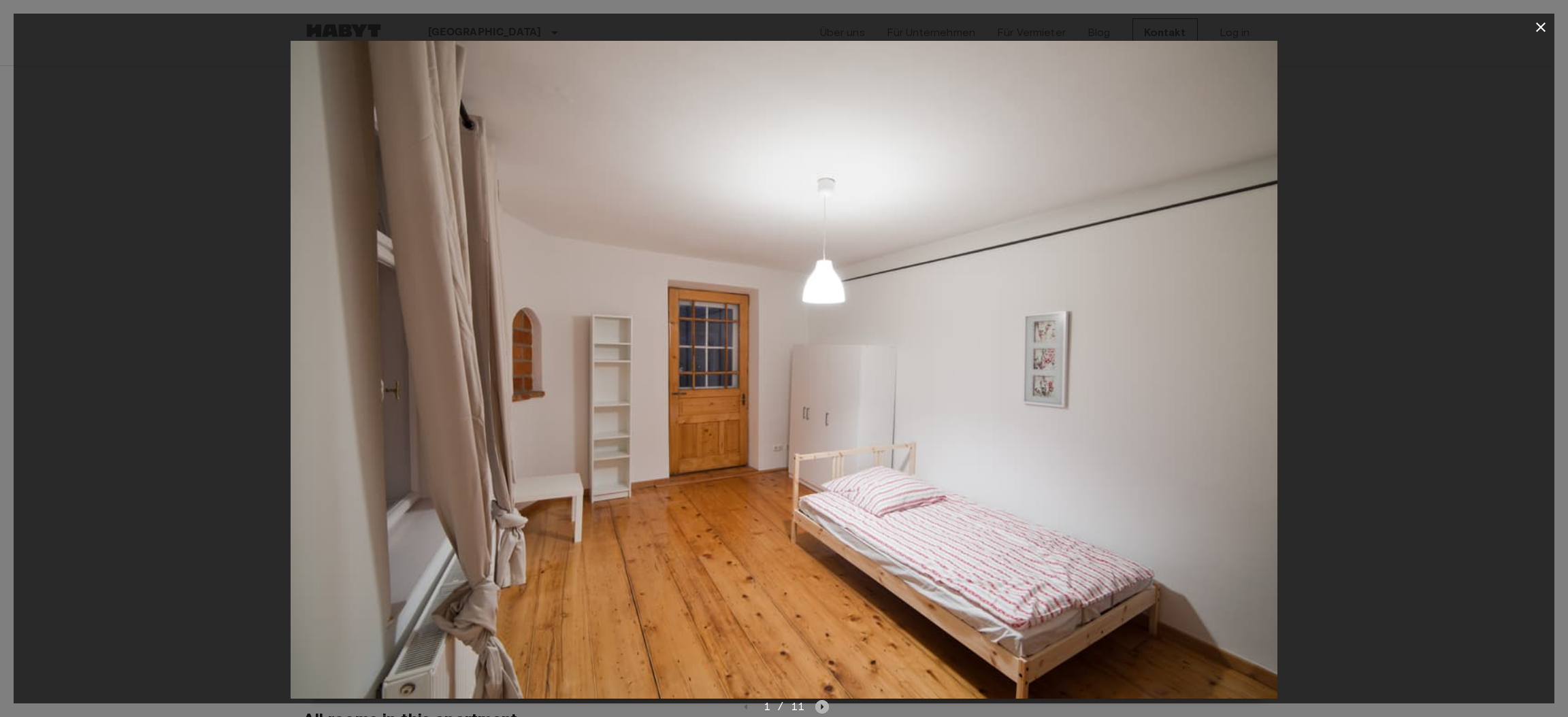
click at [819, 706] on icon "Next image" at bounding box center [822, 706] width 13 height 13
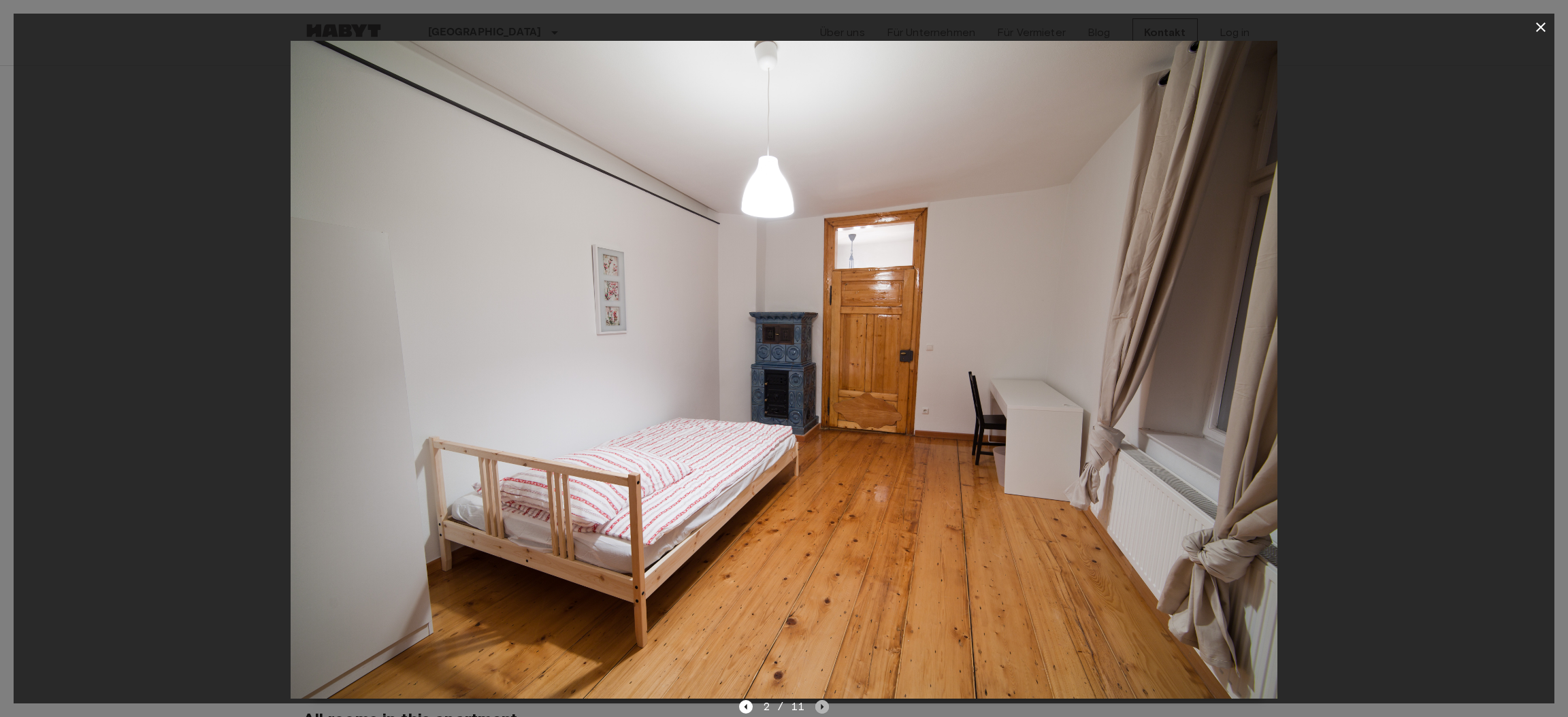
click at [819, 706] on icon "Next image" at bounding box center [822, 706] width 13 height 13
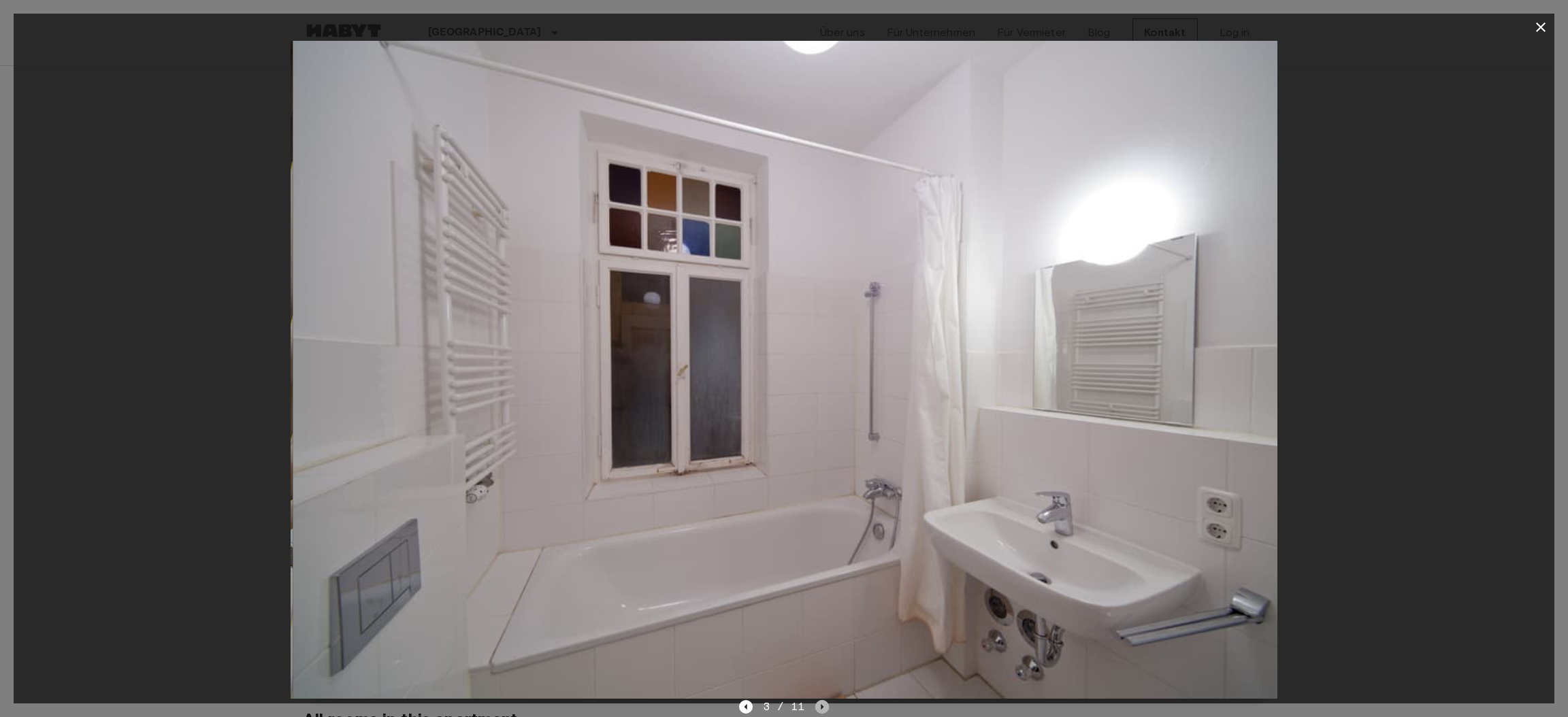
click at [819, 706] on icon "Next image" at bounding box center [822, 706] width 13 height 13
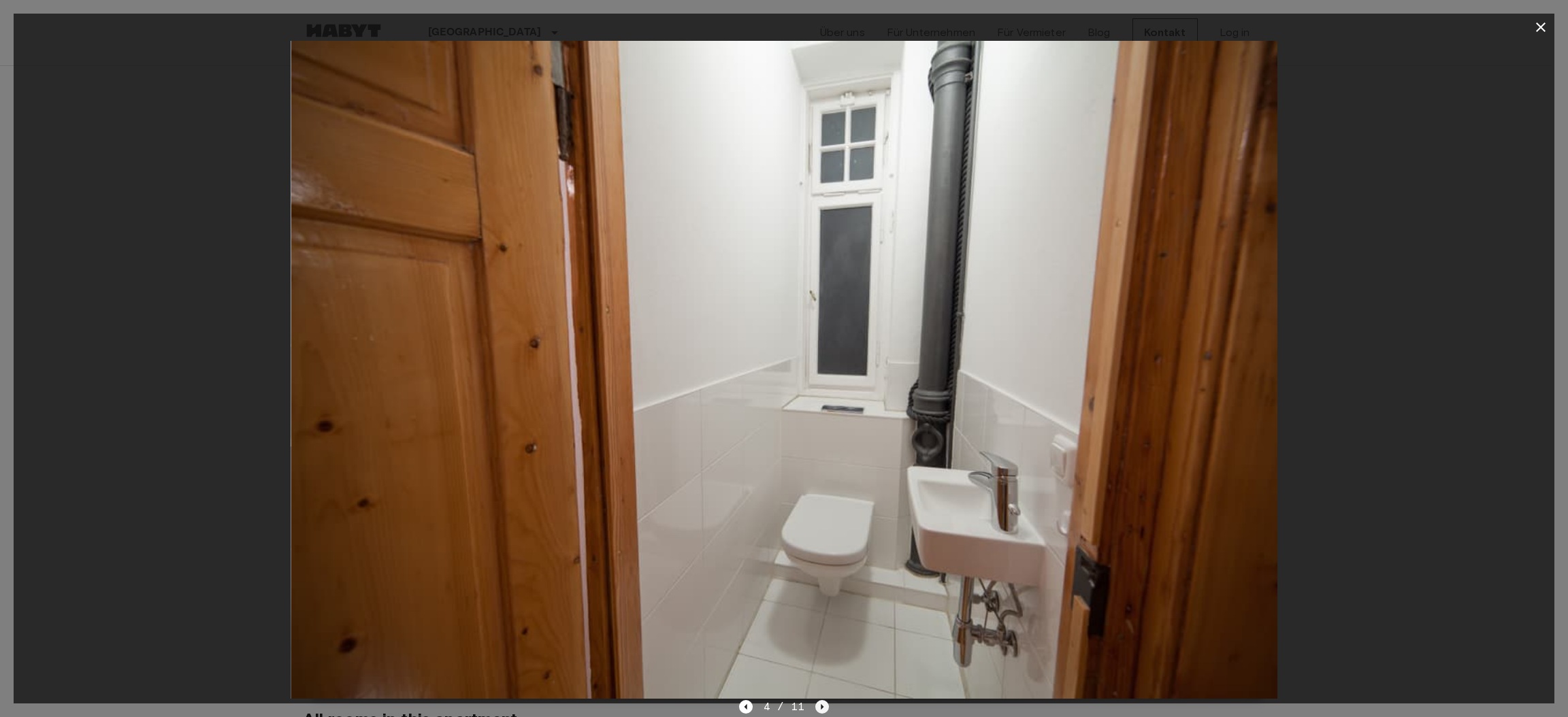
click at [819, 706] on icon "Next image" at bounding box center [822, 706] width 13 height 13
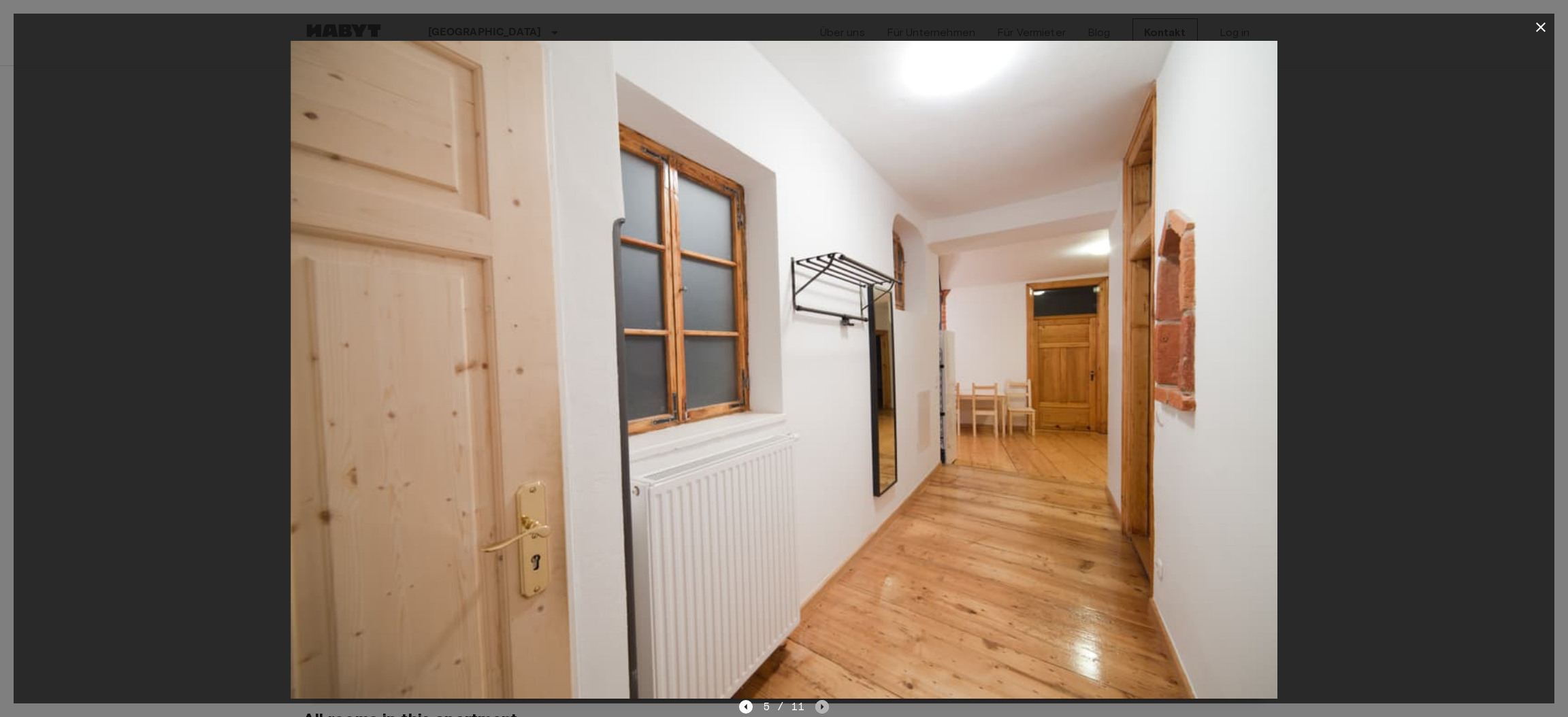
click at [819, 706] on icon "Next image" at bounding box center [822, 706] width 13 height 13
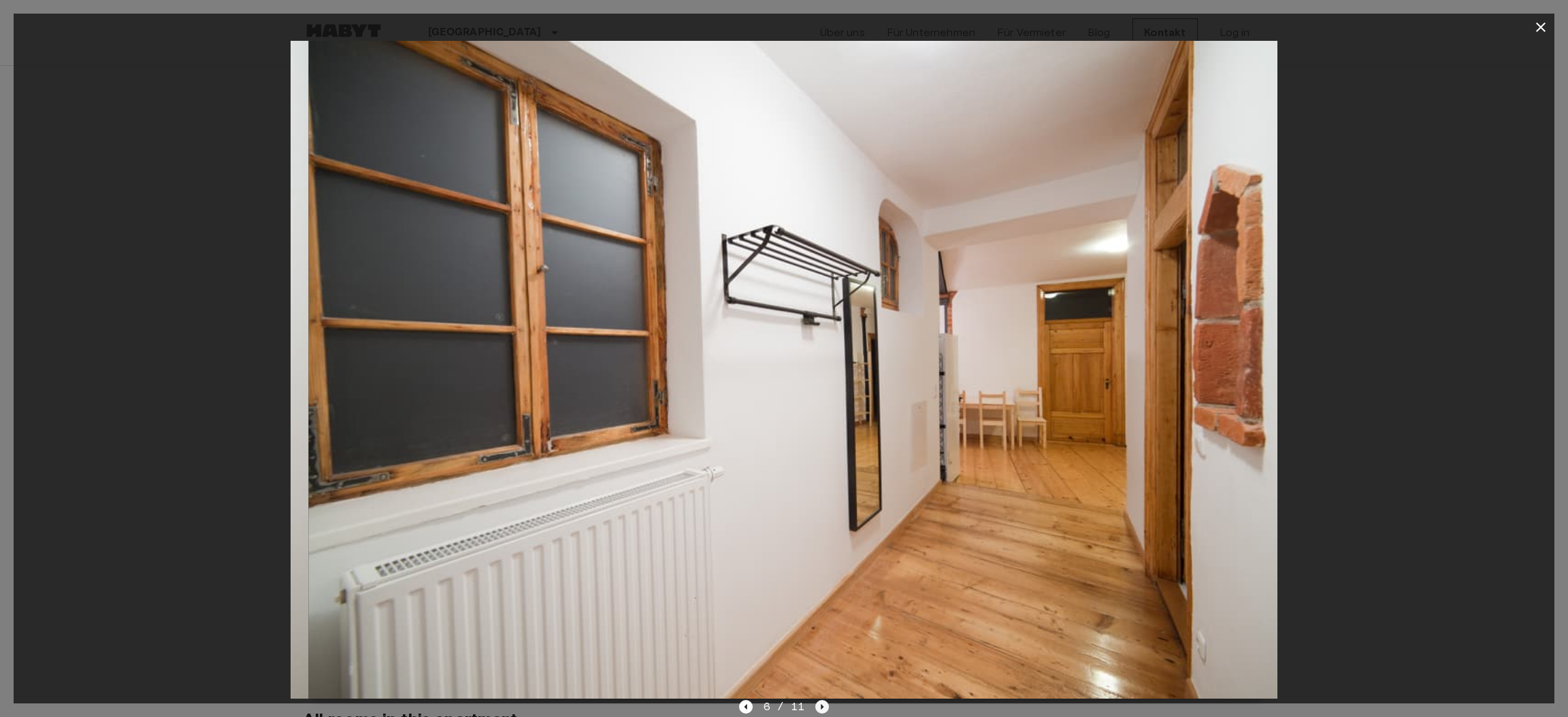
click at [819, 706] on icon "Next image" at bounding box center [822, 706] width 13 height 13
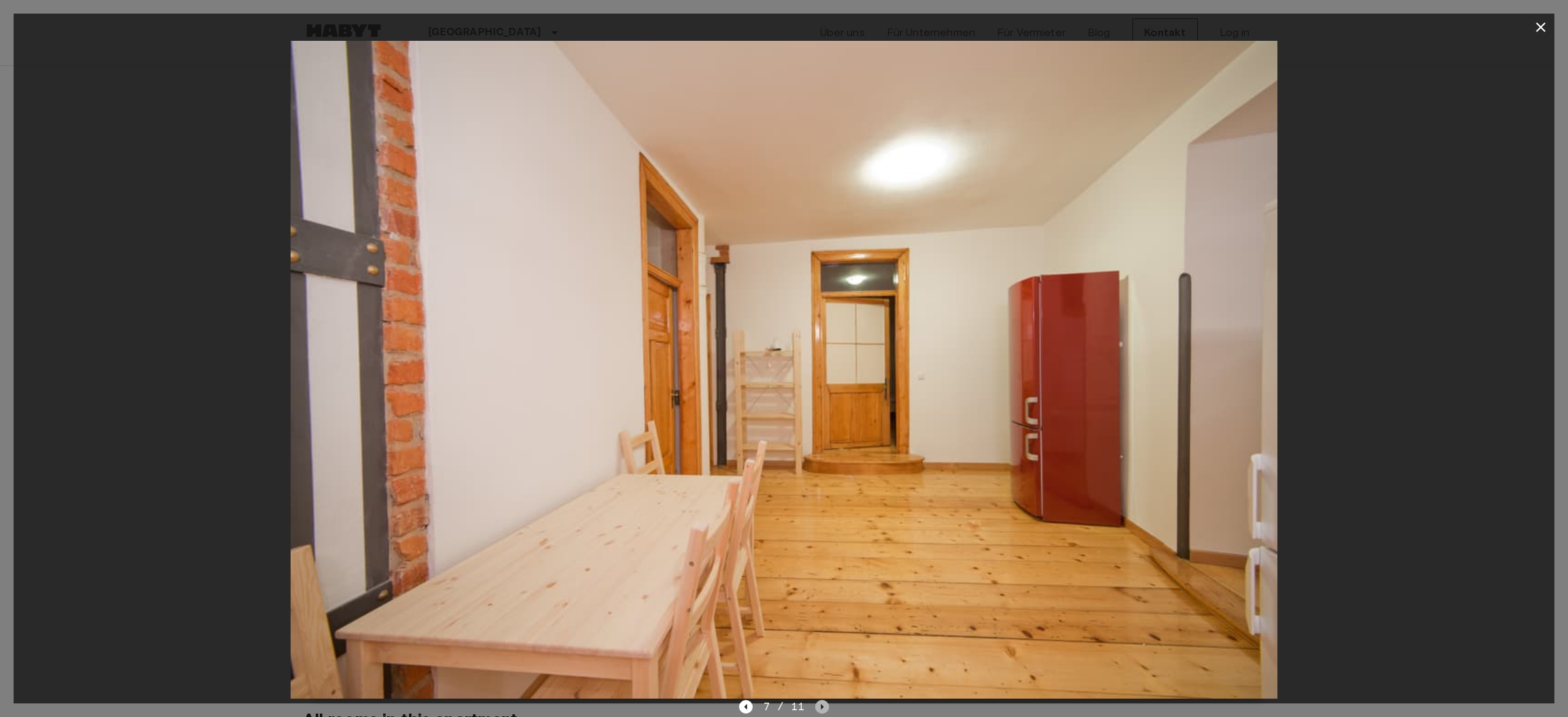
click at [819, 706] on icon "Next image" at bounding box center [822, 706] width 13 height 13
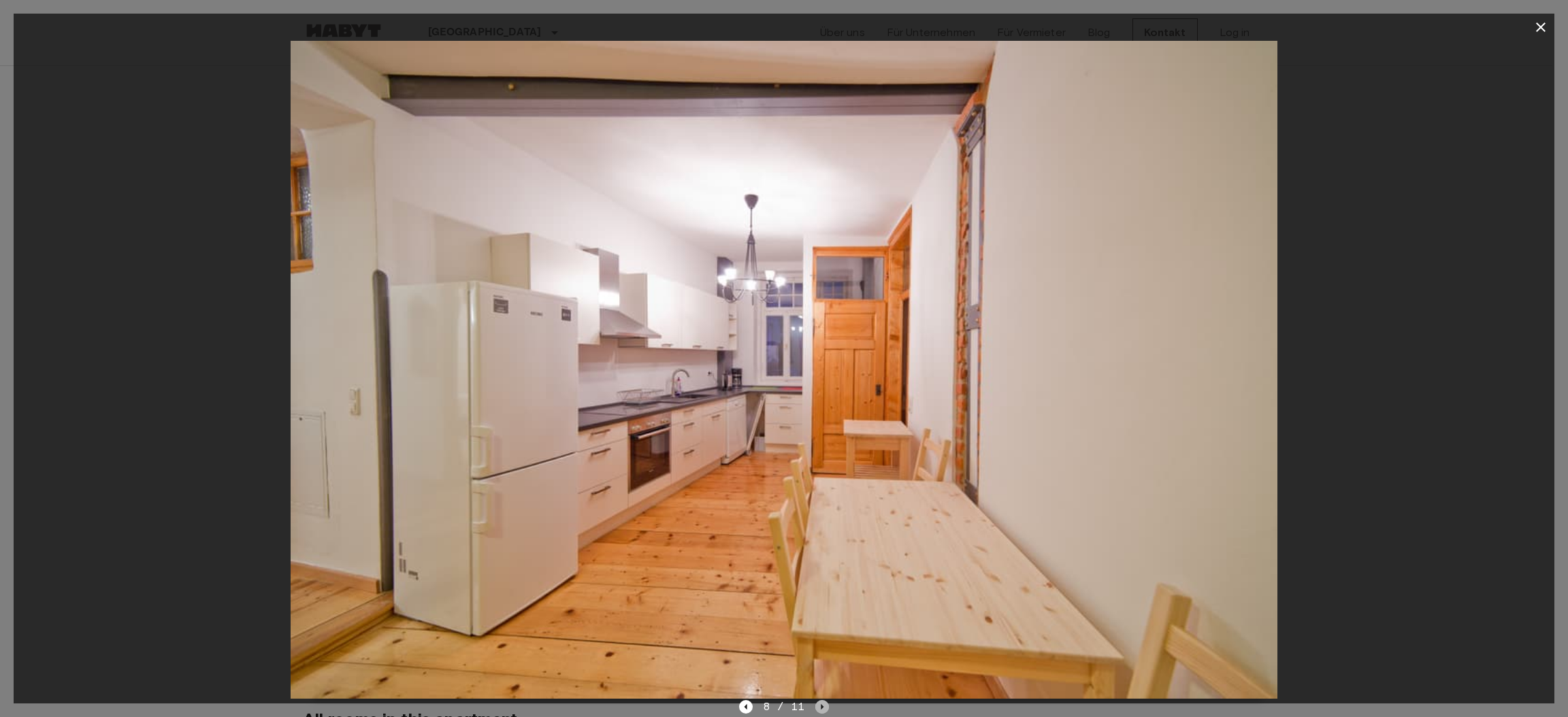
click at [819, 706] on icon "Next image" at bounding box center [822, 706] width 13 height 13
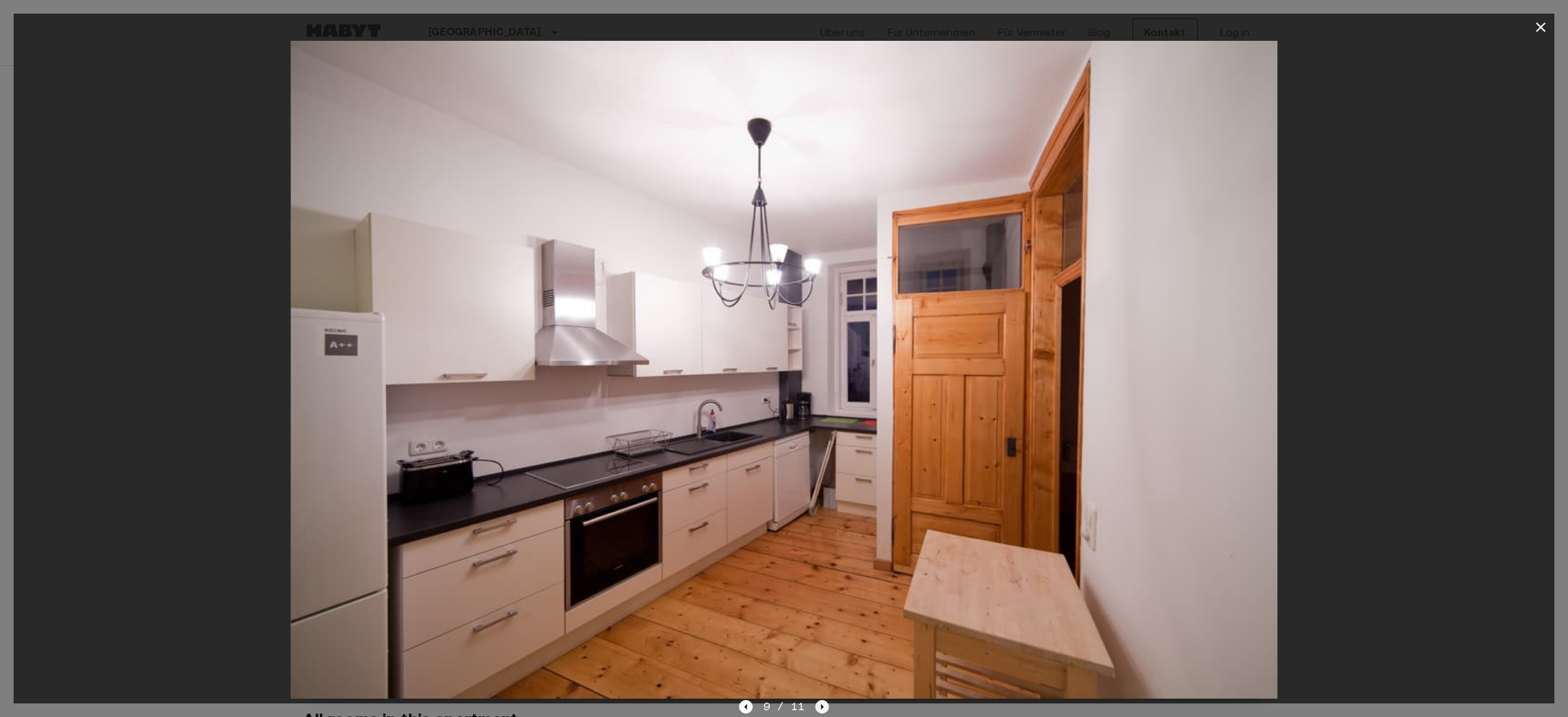
click at [819, 706] on icon "Next image" at bounding box center [822, 706] width 13 height 13
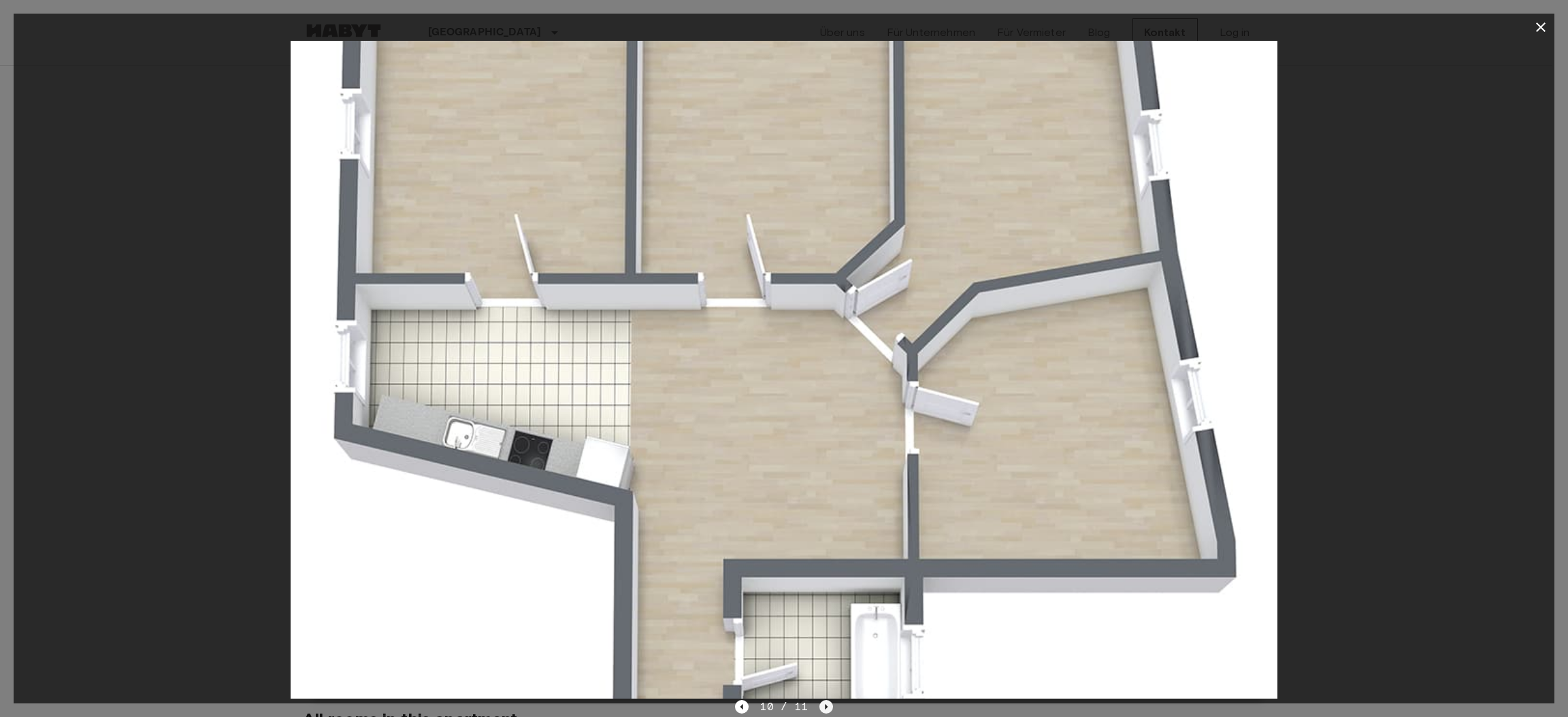
click at [819, 706] on icon "Next image" at bounding box center [826, 706] width 13 height 13
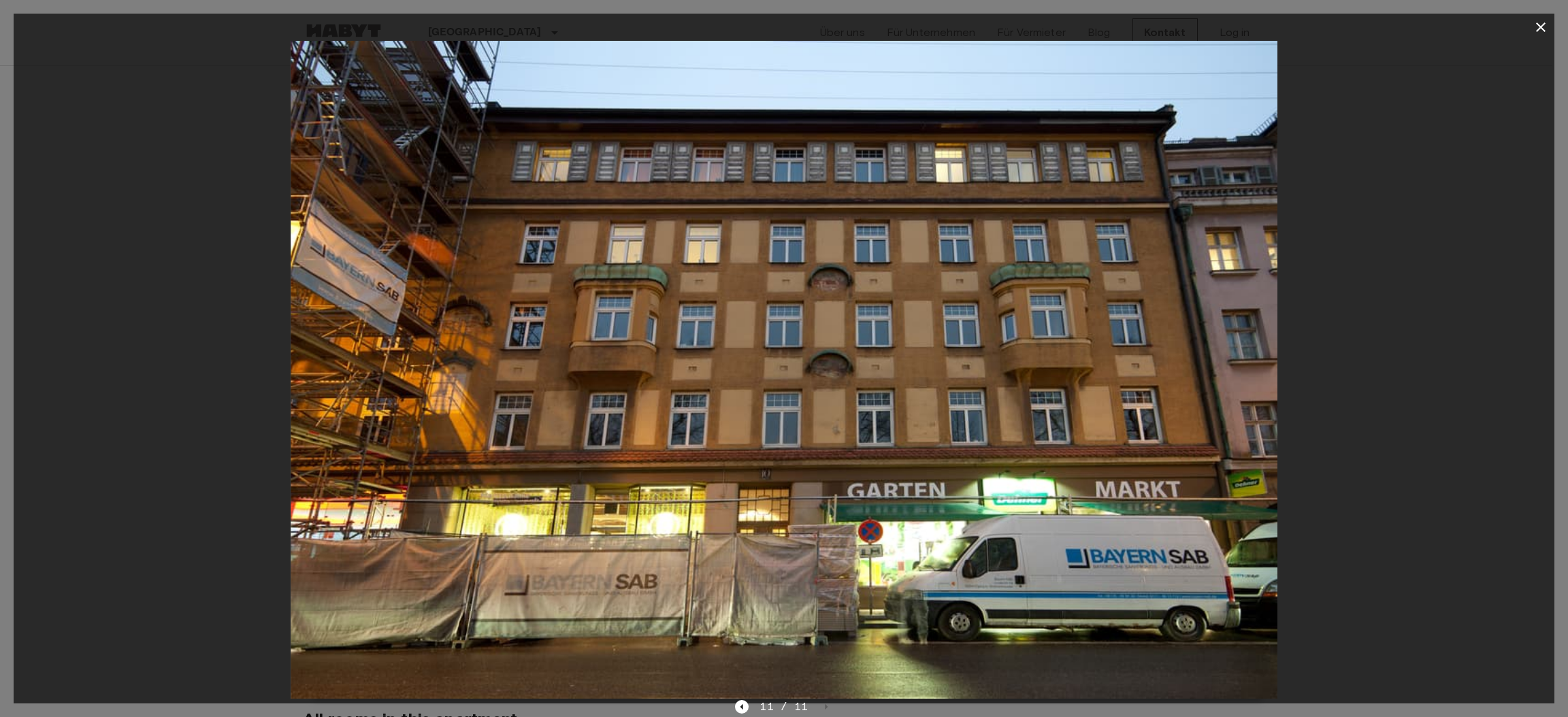
click at [819, 706] on div "11 / 11" at bounding box center [784, 706] width 97 height 16
click at [1542, 24] on icon "button" at bounding box center [1541, 27] width 9 height 9
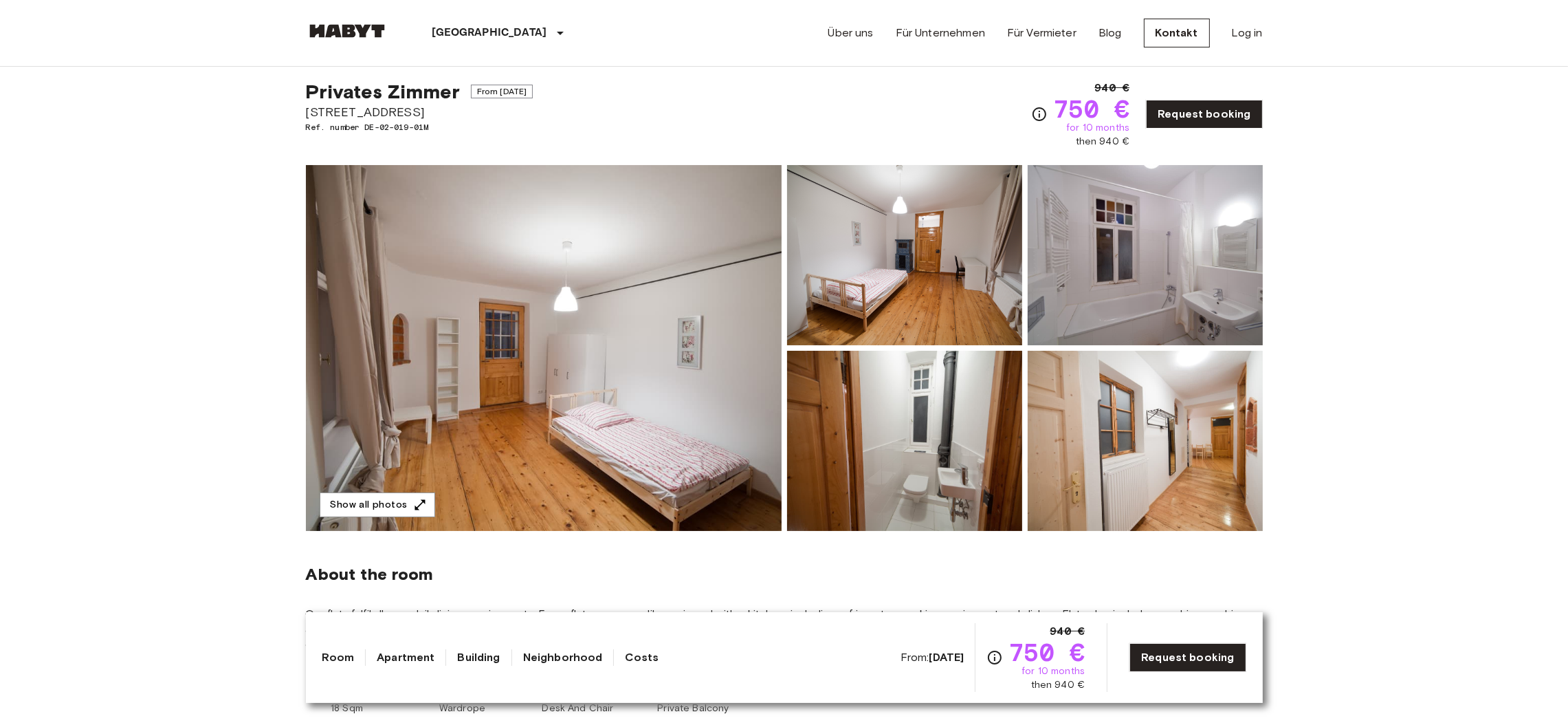
scroll to position [0, 0]
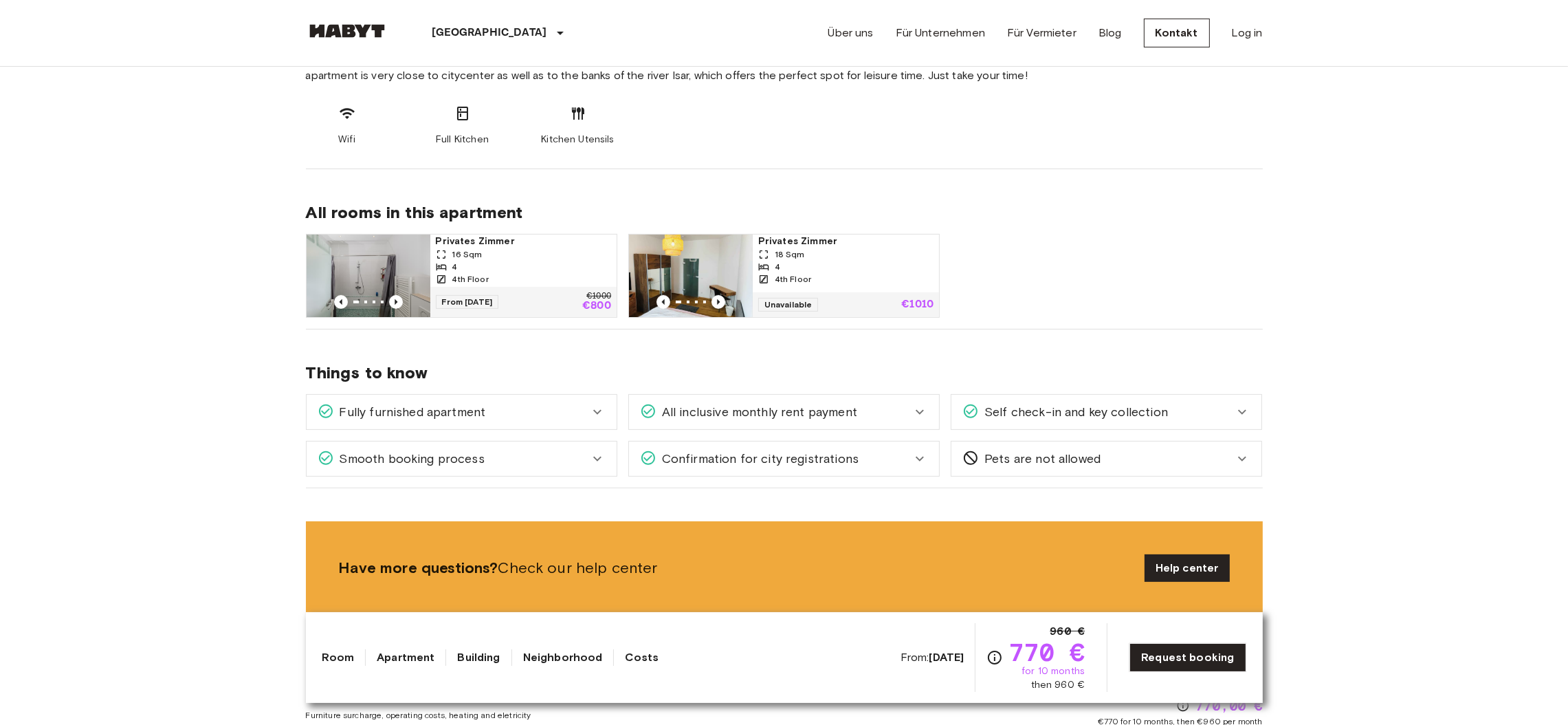
scroll to position [582, 0]
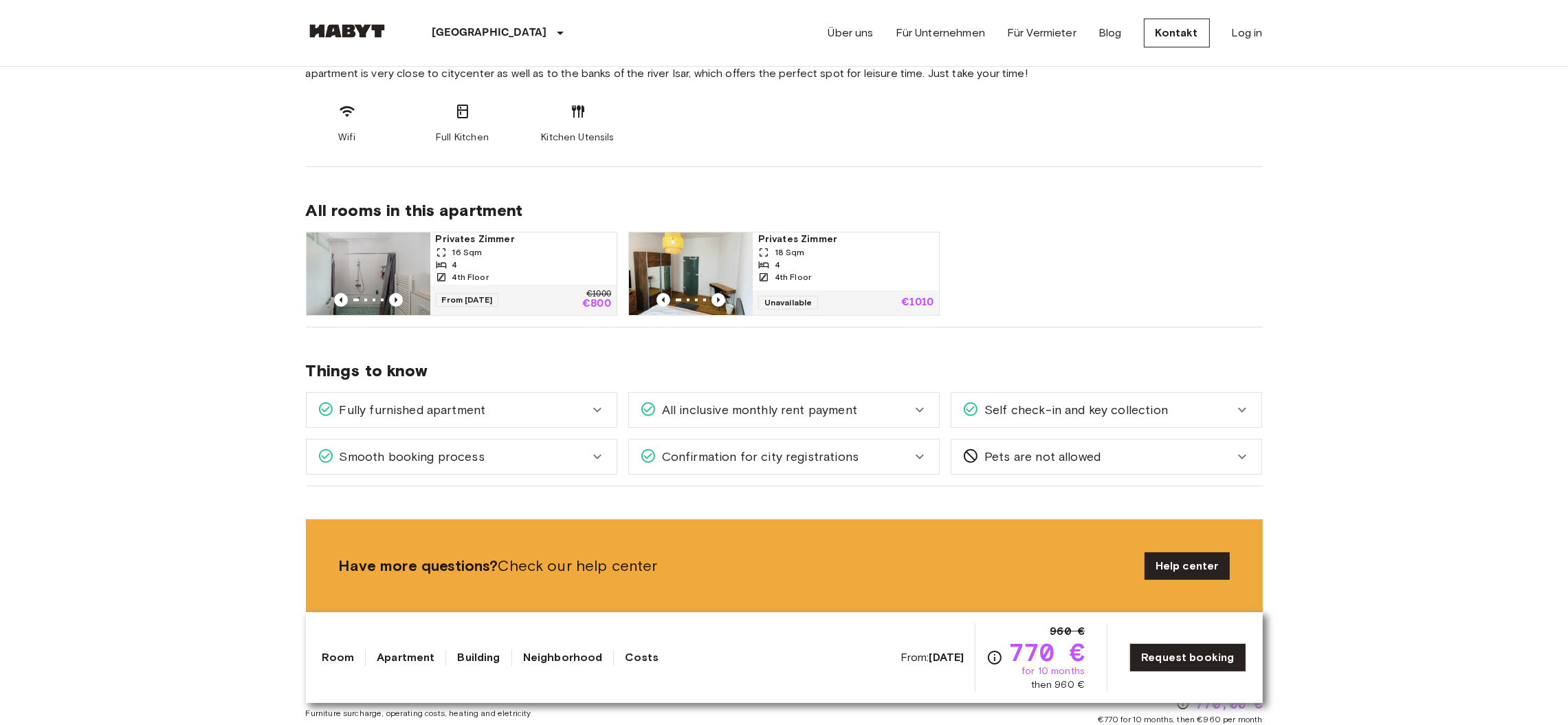
click at [562, 413] on div "Fully furnished apartment" at bounding box center [453, 410] width 272 height 18
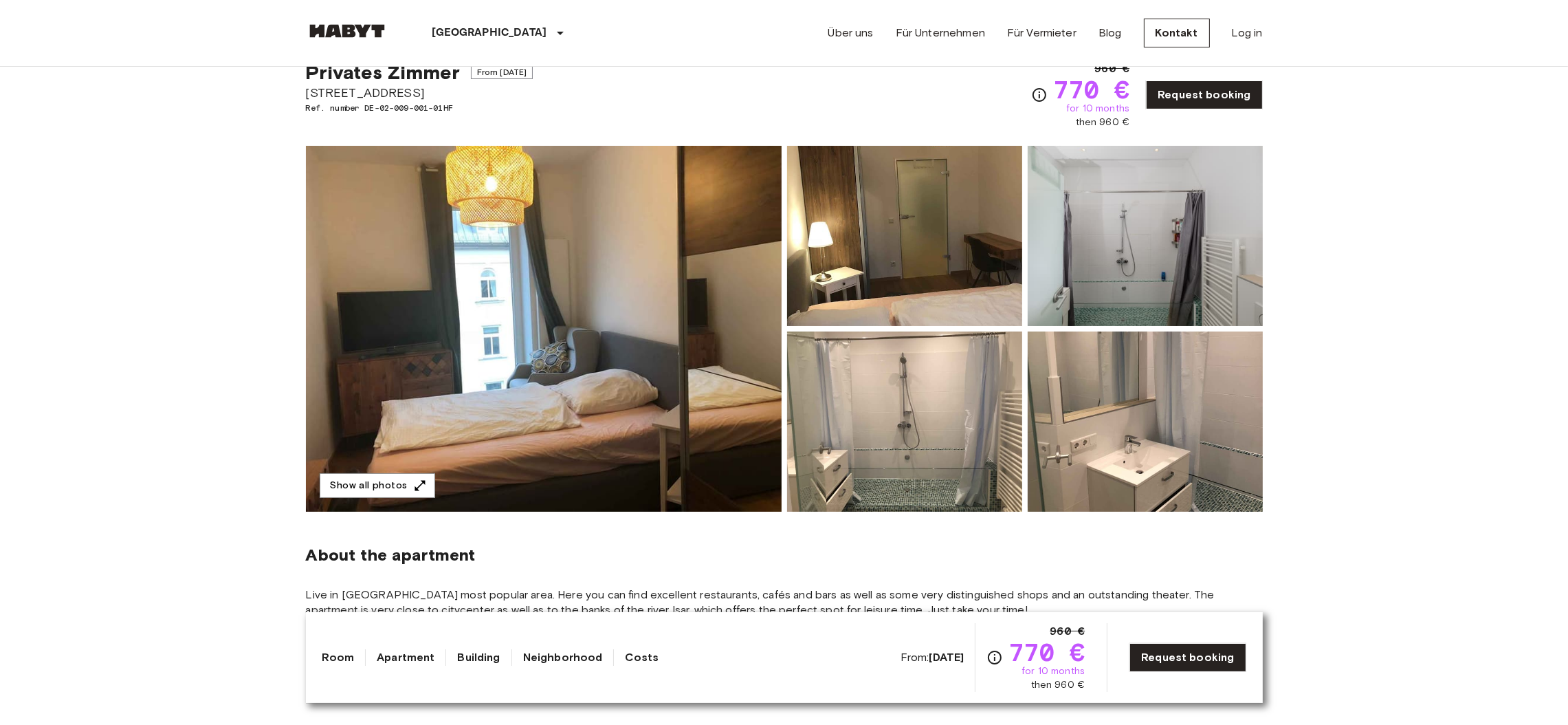
scroll to position [0, 0]
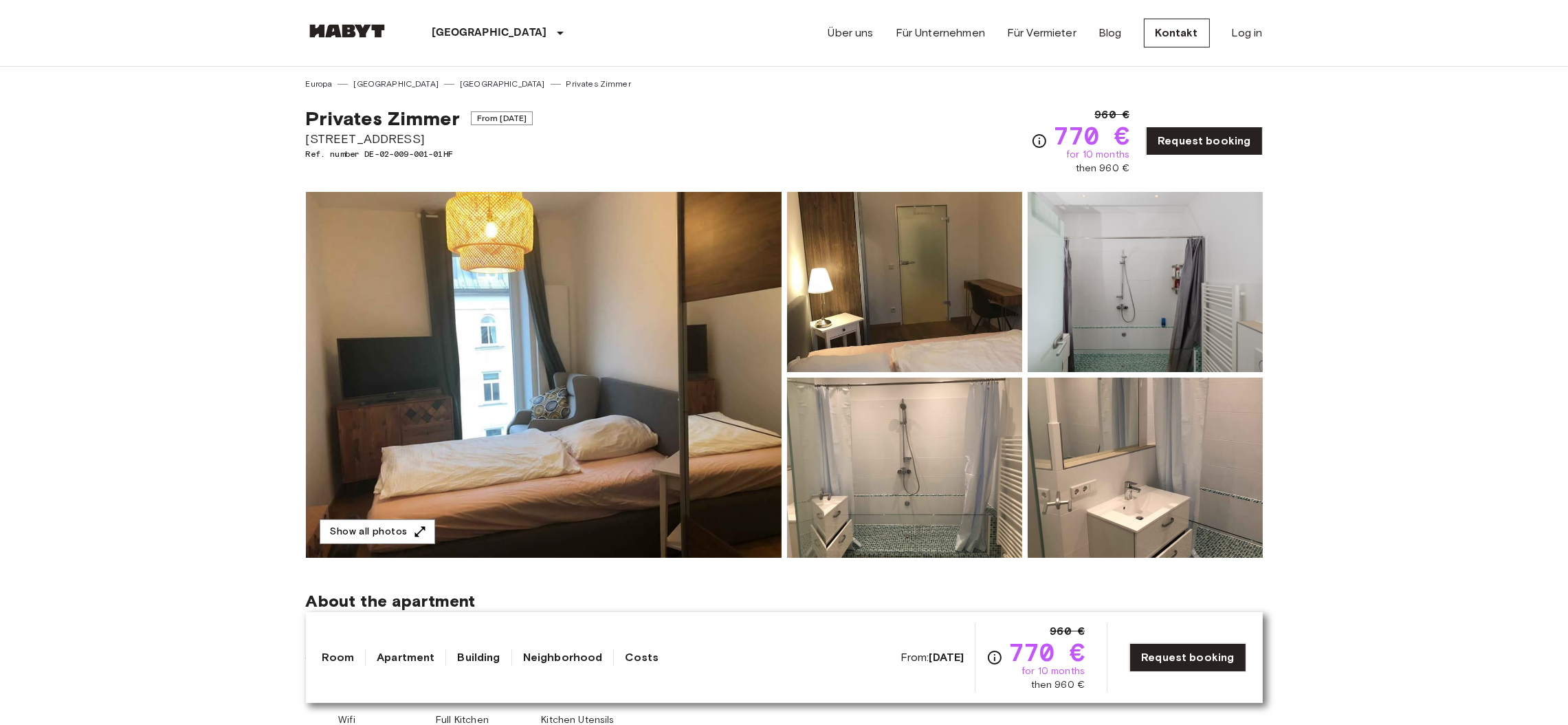
click at [698, 377] on img at bounding box center [543, 374] width 476 height 366
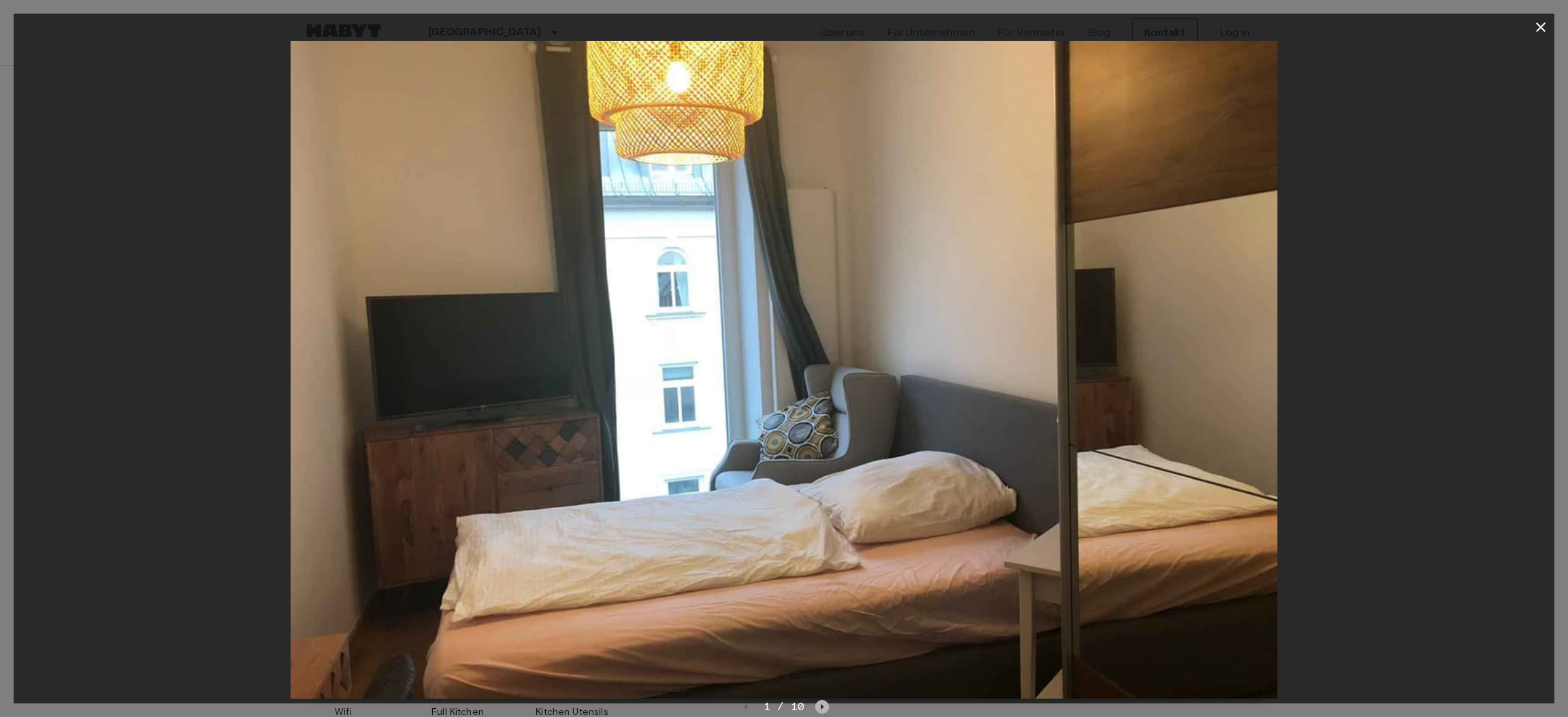
click at [819, 708] on icon "Next image" at bounding box center [822, 706] width 13 height 13
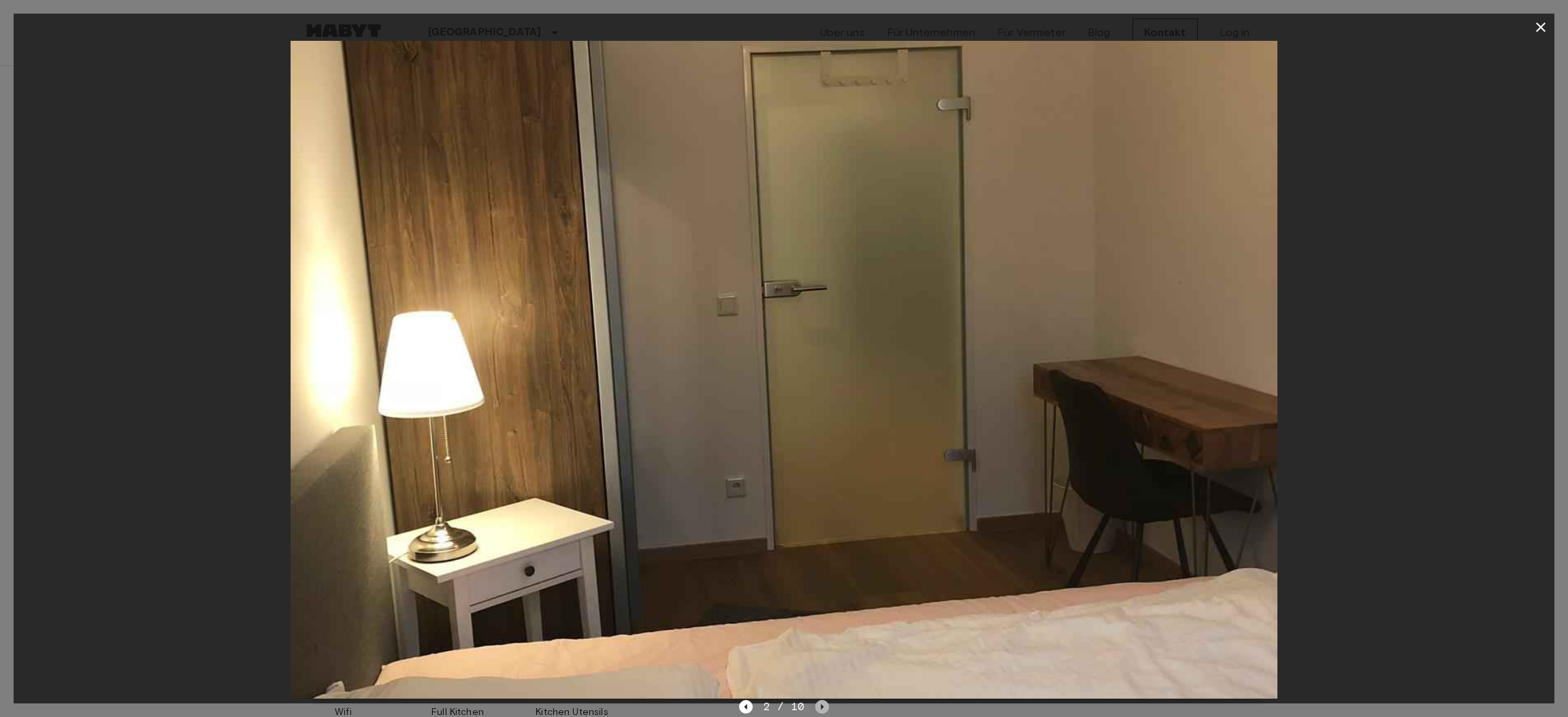
click at [819, 708] on icon "Next image" at bounding box center [822, 706] width 13 height 13
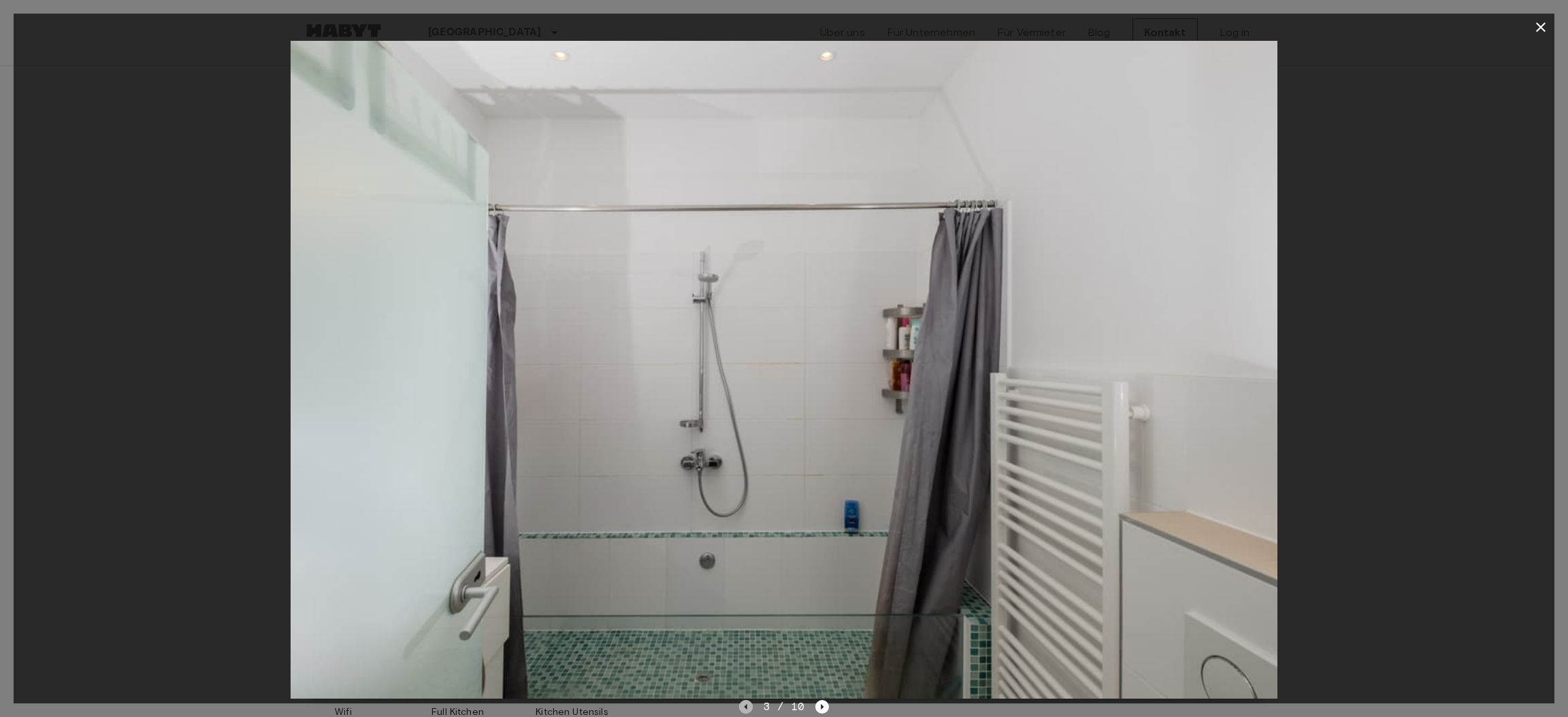
click at [740, 705] on icon "Previous image" at bounding box center [745, 706] width 13 height 13
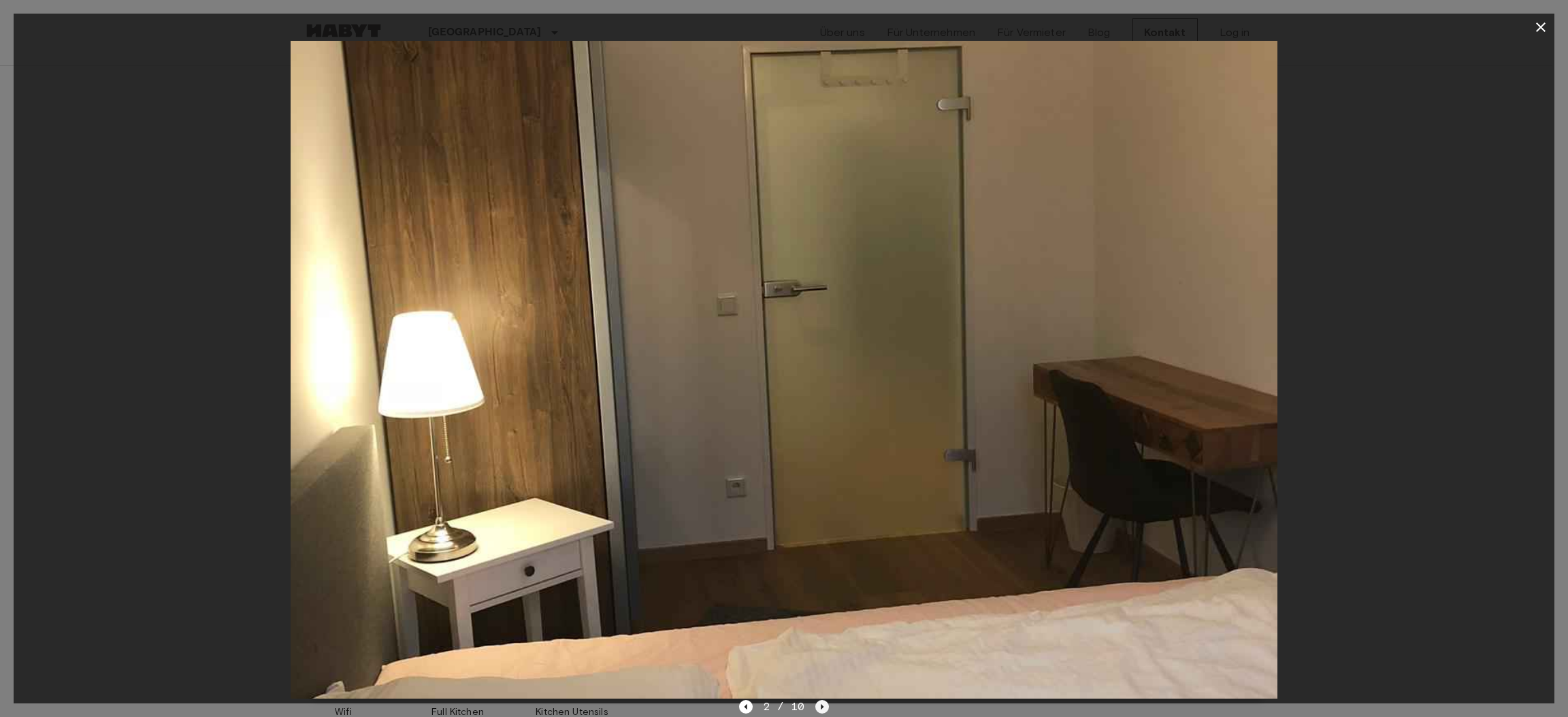
click at [821, 705] on icon "Next image" at bounding box center [822, 706] width 2 height 5
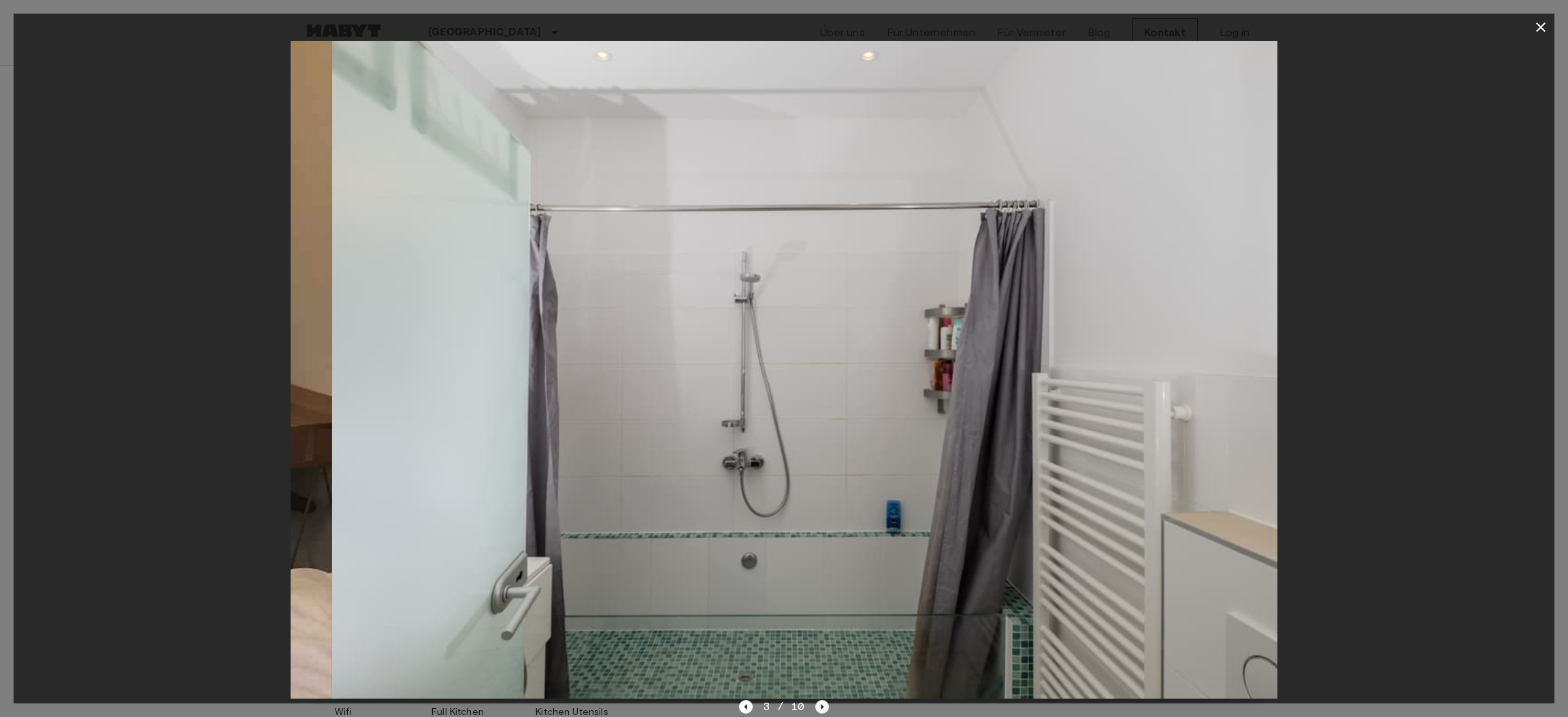
click at [821, 705] on icon "Next image" at bounding box center [822, 706] width 2 height 5
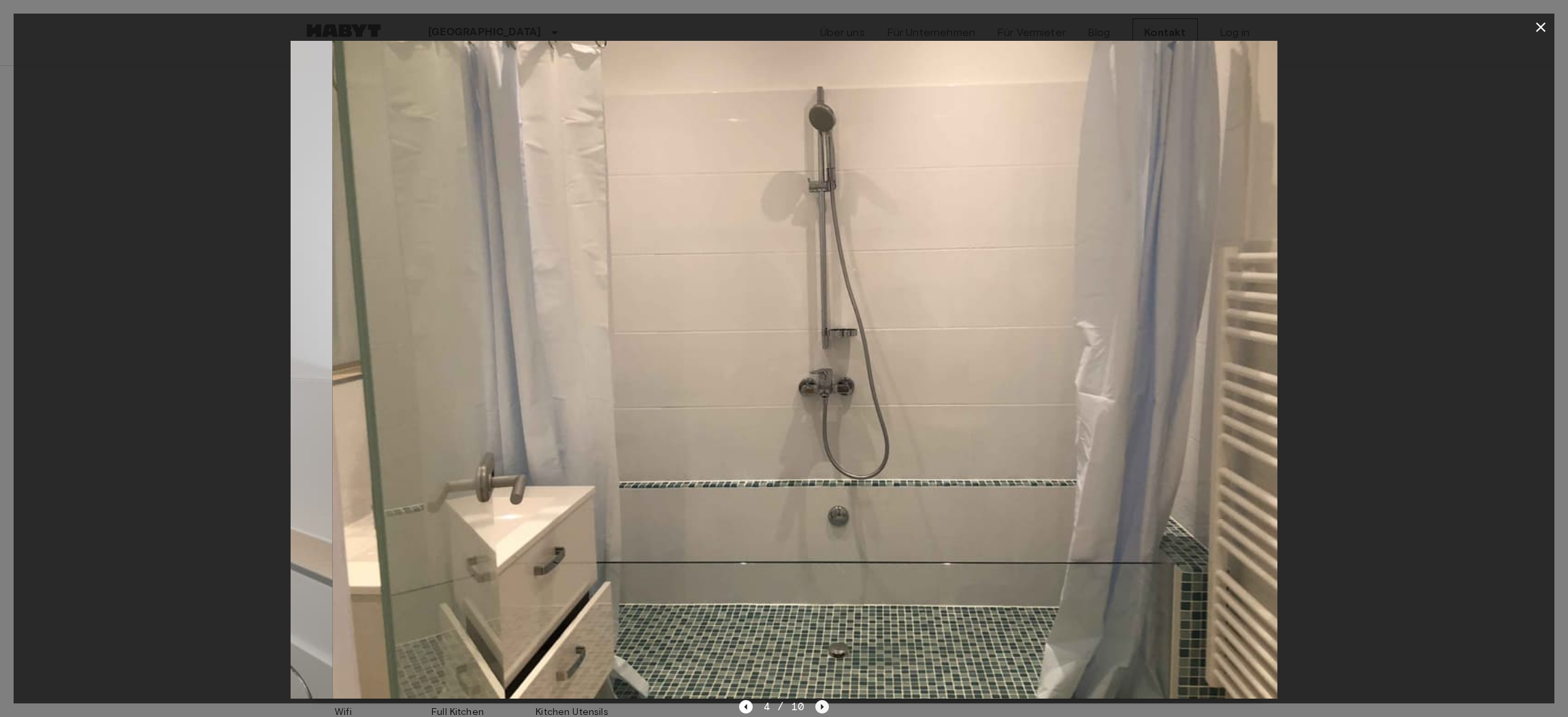
click at [821, 705] on icon "Next image" at bounding box center [822, 706] width 2 height 5
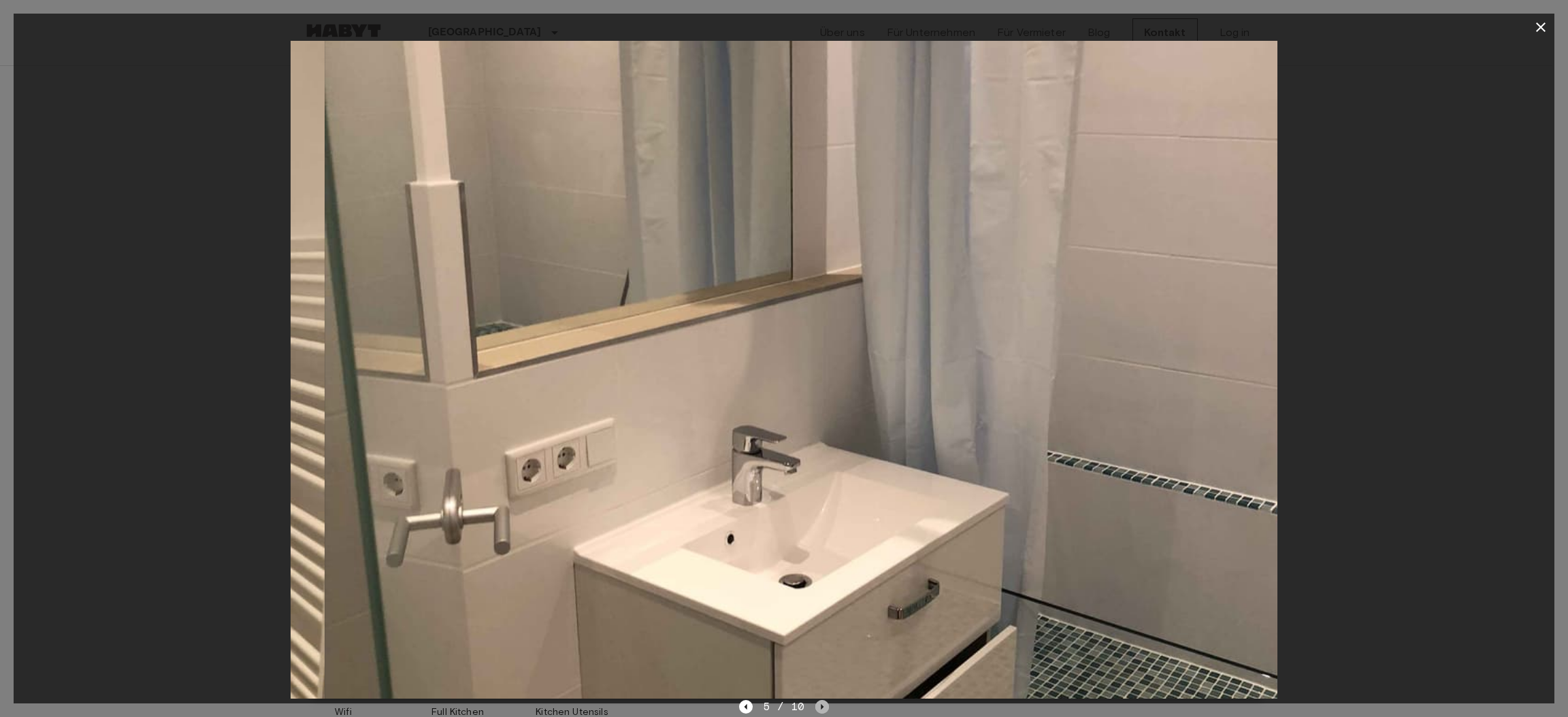
click at [819, 705] on icon "Next image" at bounding box center [822, 706] width 13 height 13
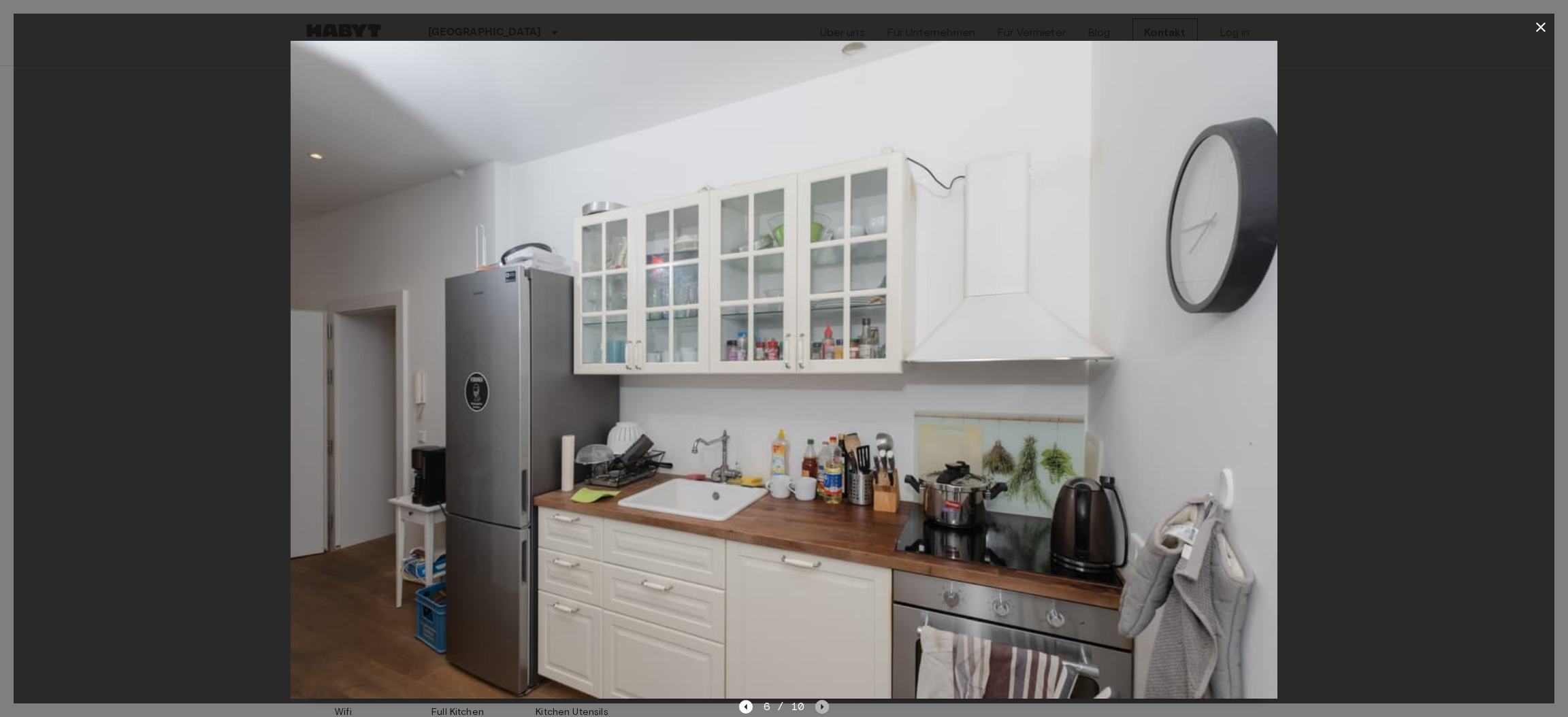
click at [818, 706] on icon "Next image" at bounding box center [822, 706] width 13 height 13
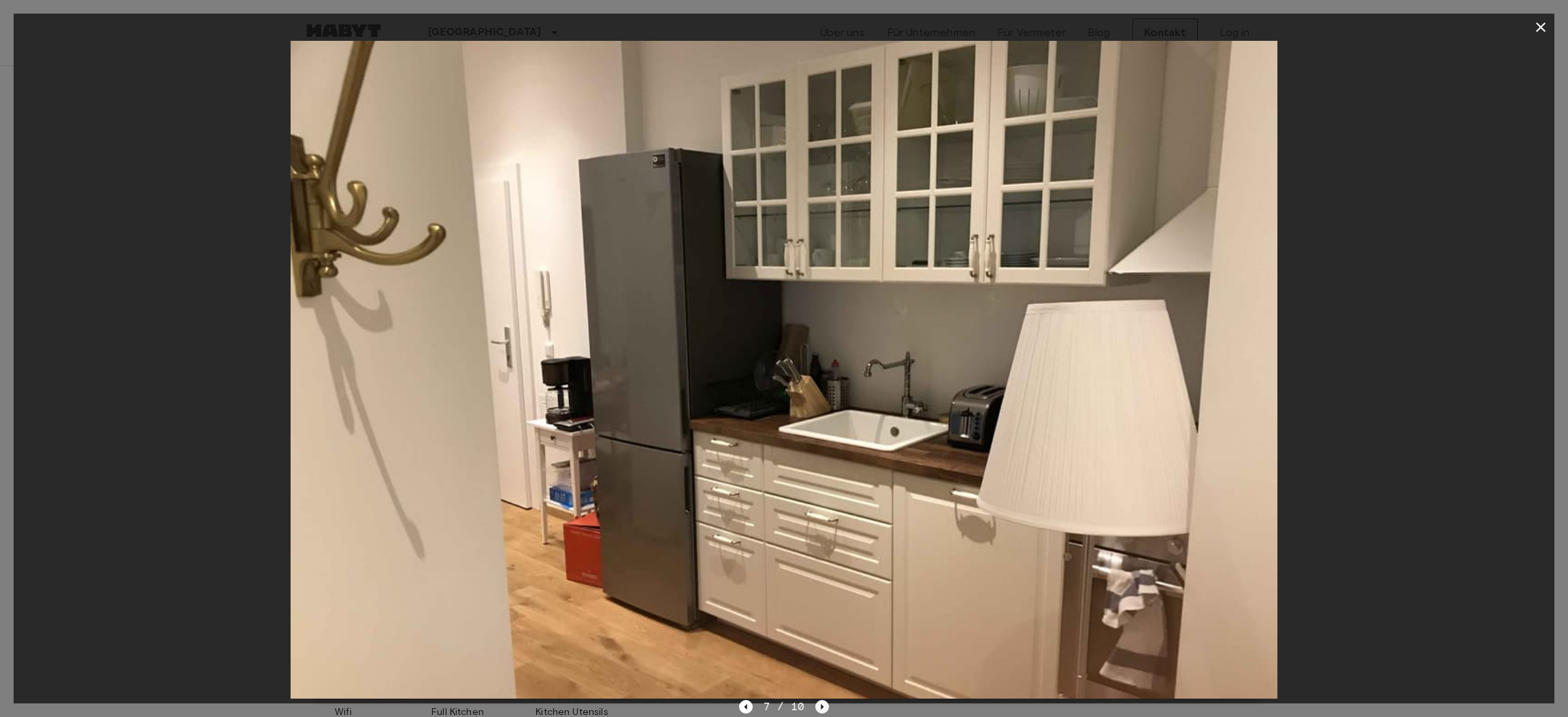
click at [818, 706] on icon "Next image" at bounding box center [822, 706] width 13 height 13
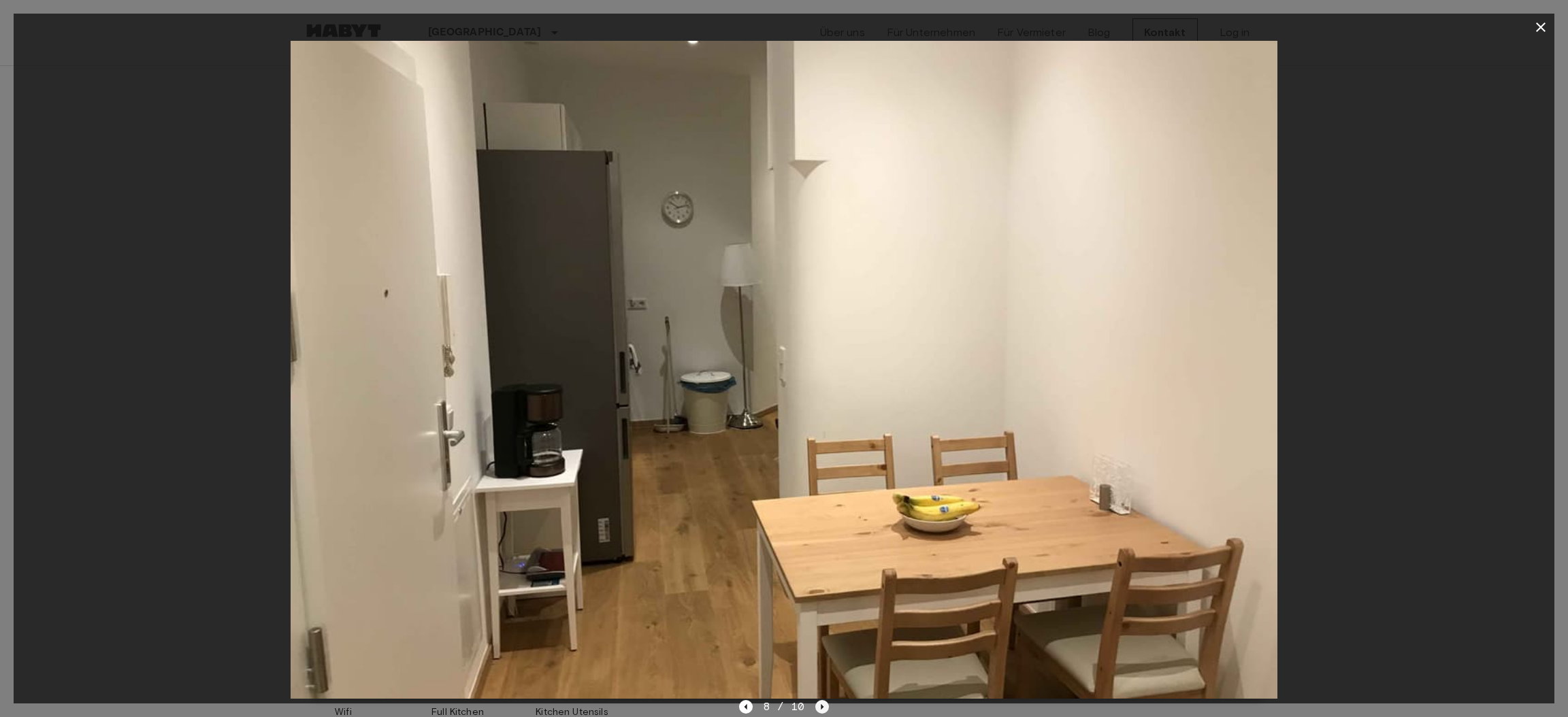
click at [818, 706] on icon "Next image" at bounding box center [822, 706] width 13 height 13
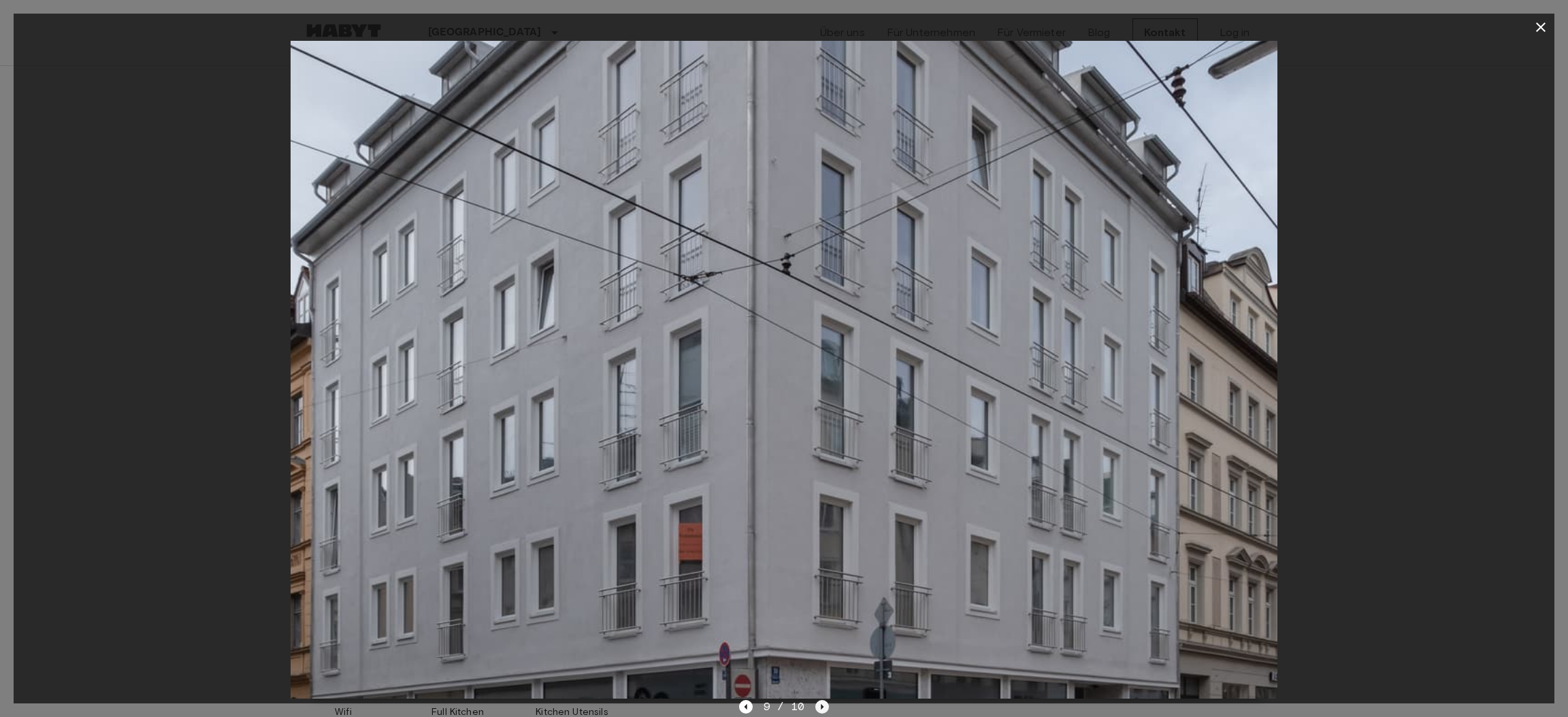
click at [818, 706] on icon "Next image" at bounding box center [822, 706] width 13 height 13
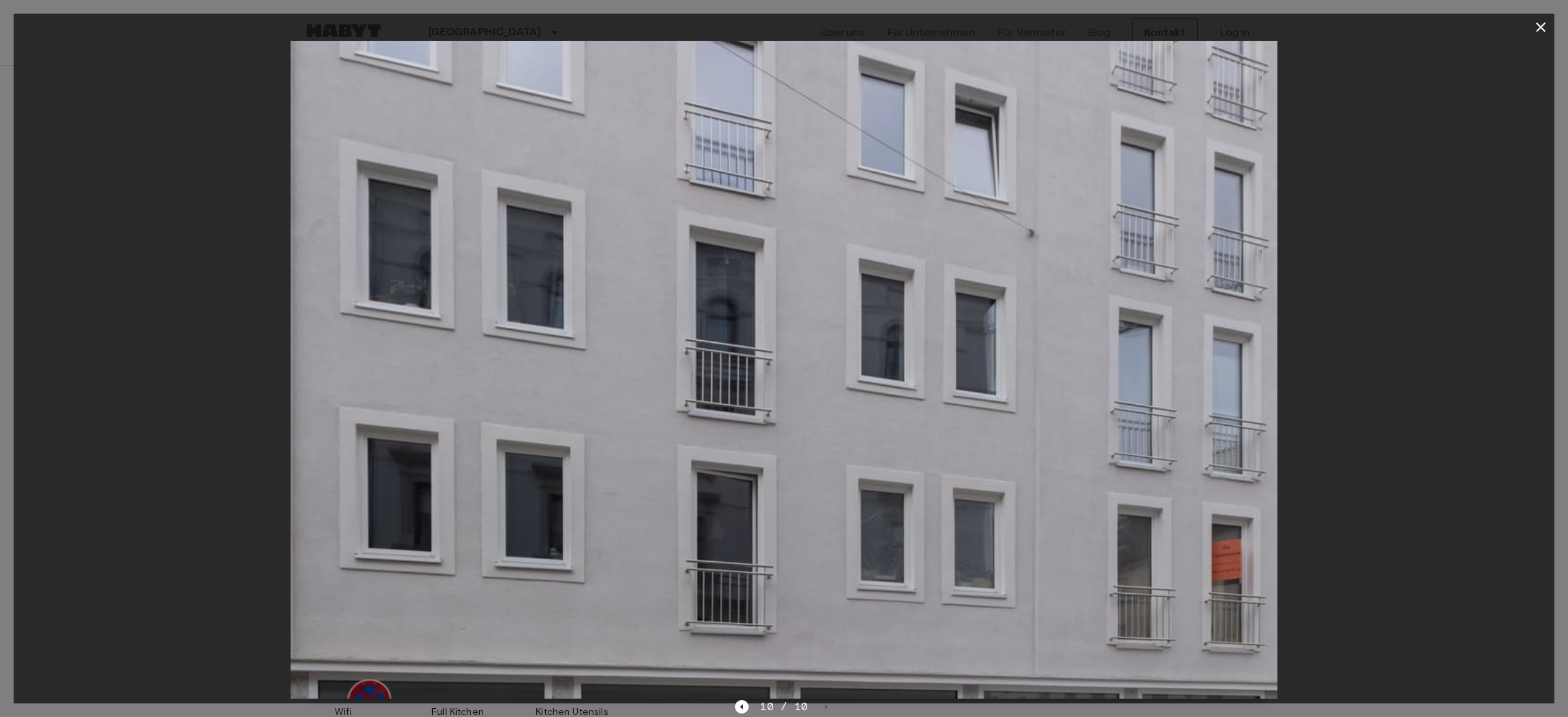
click at [818, 706] on div "10 / 10" at bounding box center [784, 706] width 97 height 16
click at [741, 708] on icon "Previous image" at bounding box center [742, 706] width 13 height 13
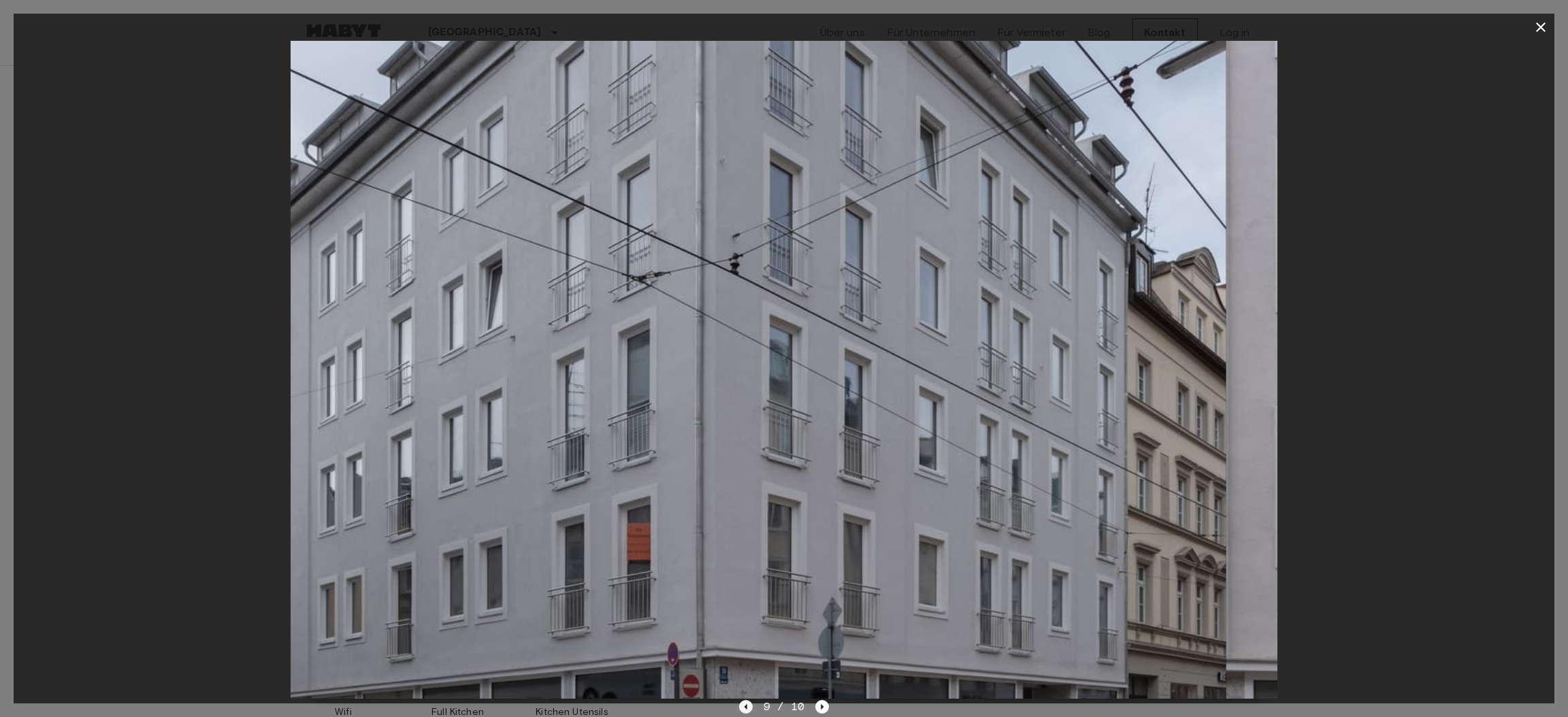
click at [741, 708] on icon "Previous image" at bounding box center [745, 706] width 13 height 13
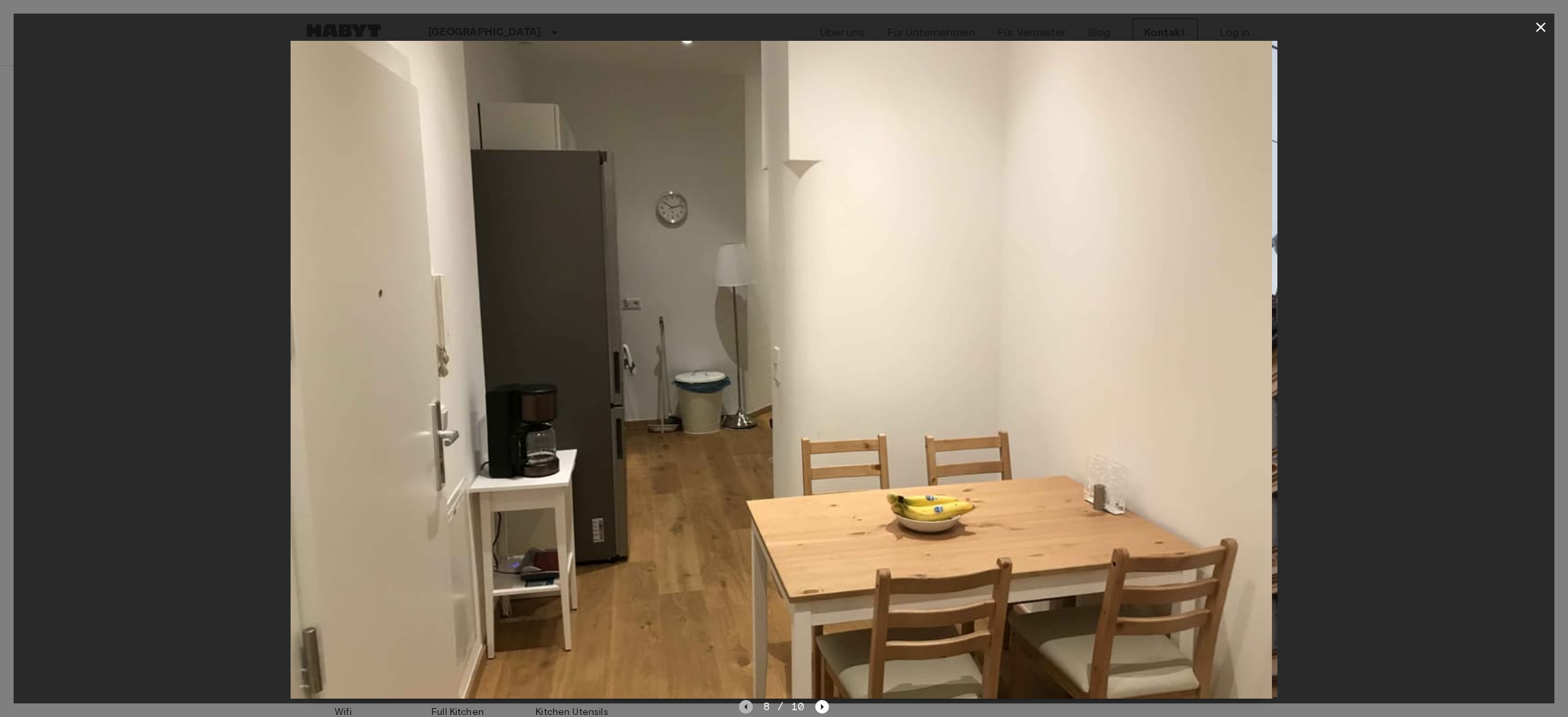
click at [741, 708] on icon "Previous image" at bounding box center [745, 706] width 13 height 13
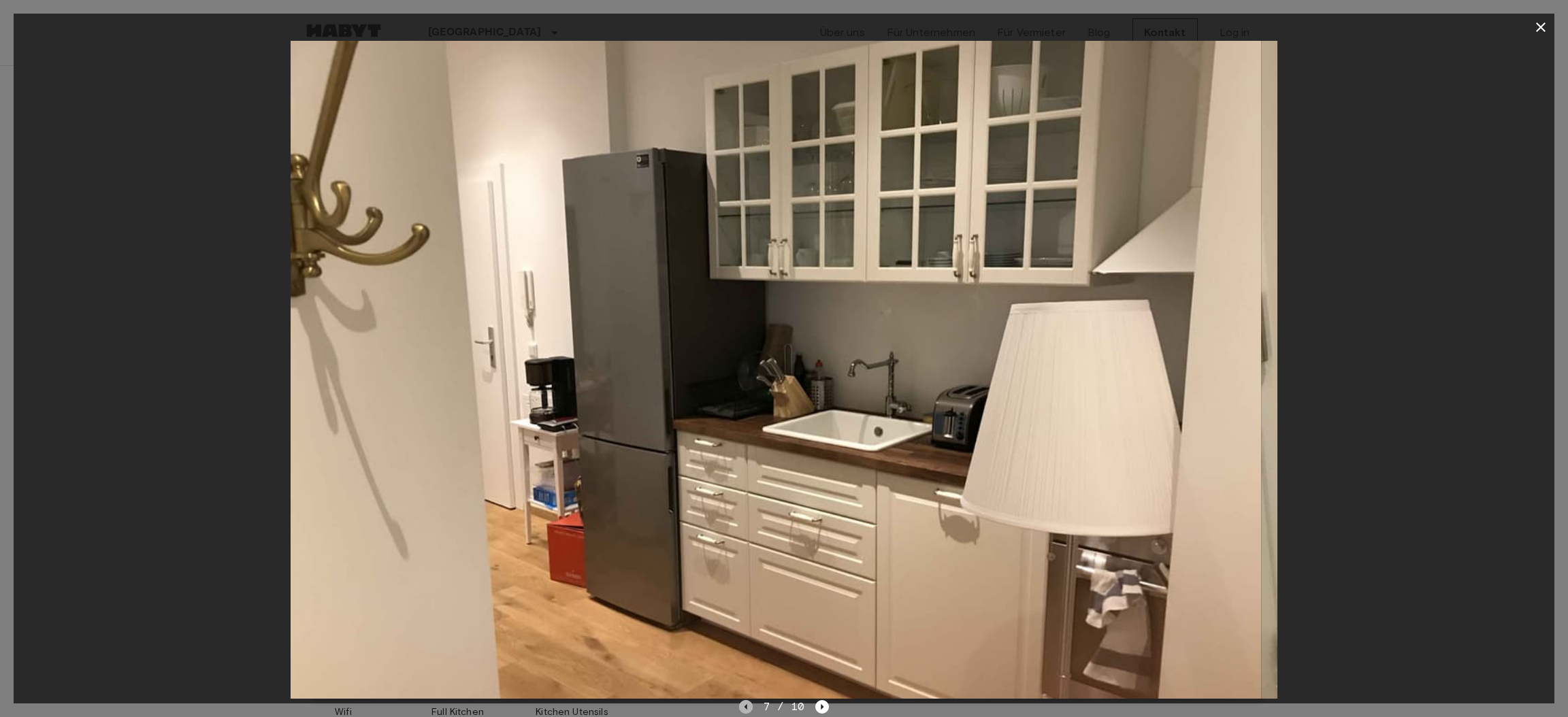
click at [741, 708] on icon "Previous image" at bounding box center [745, 706] width 13 height 13
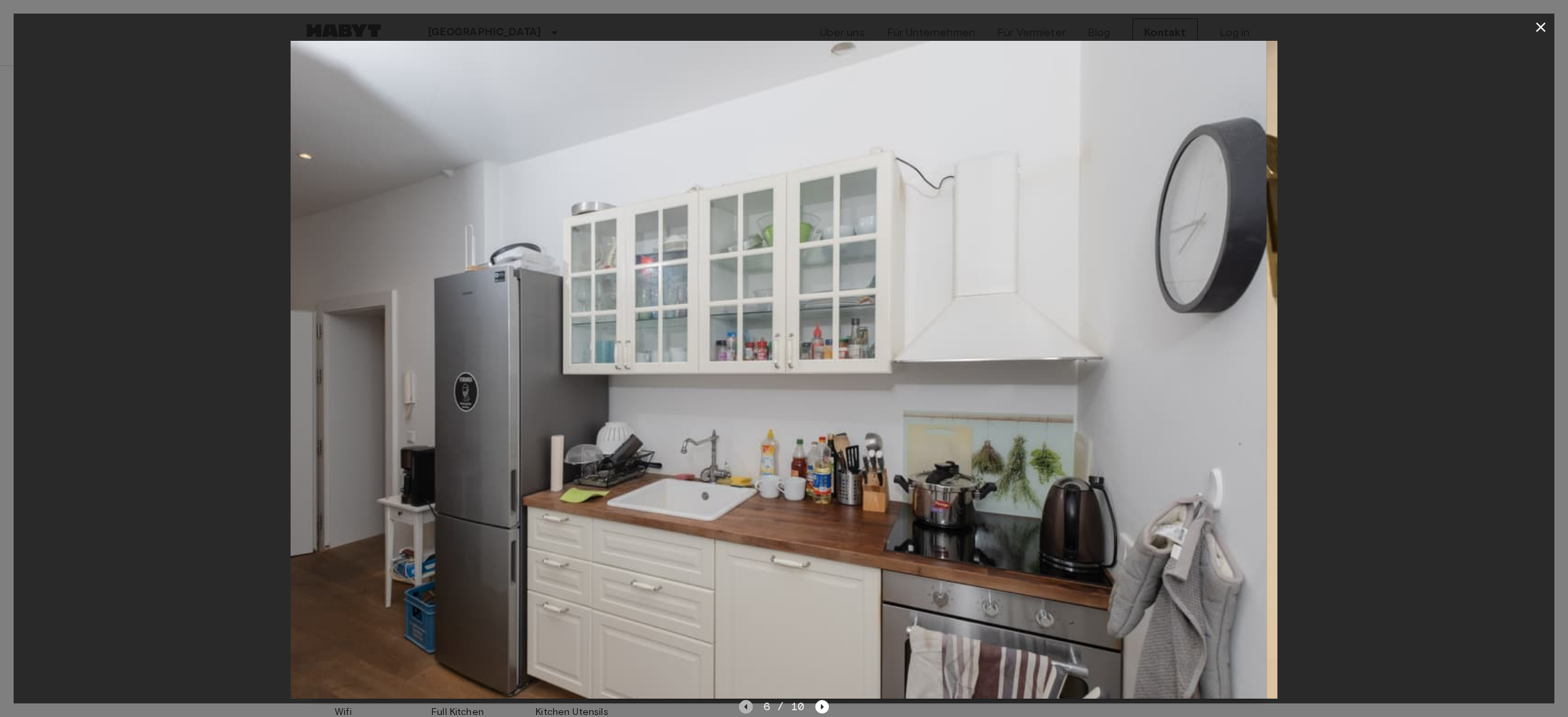
click at [741, 708] on icon "Previous image" at bounding box center [745, 706] width 13 height 13
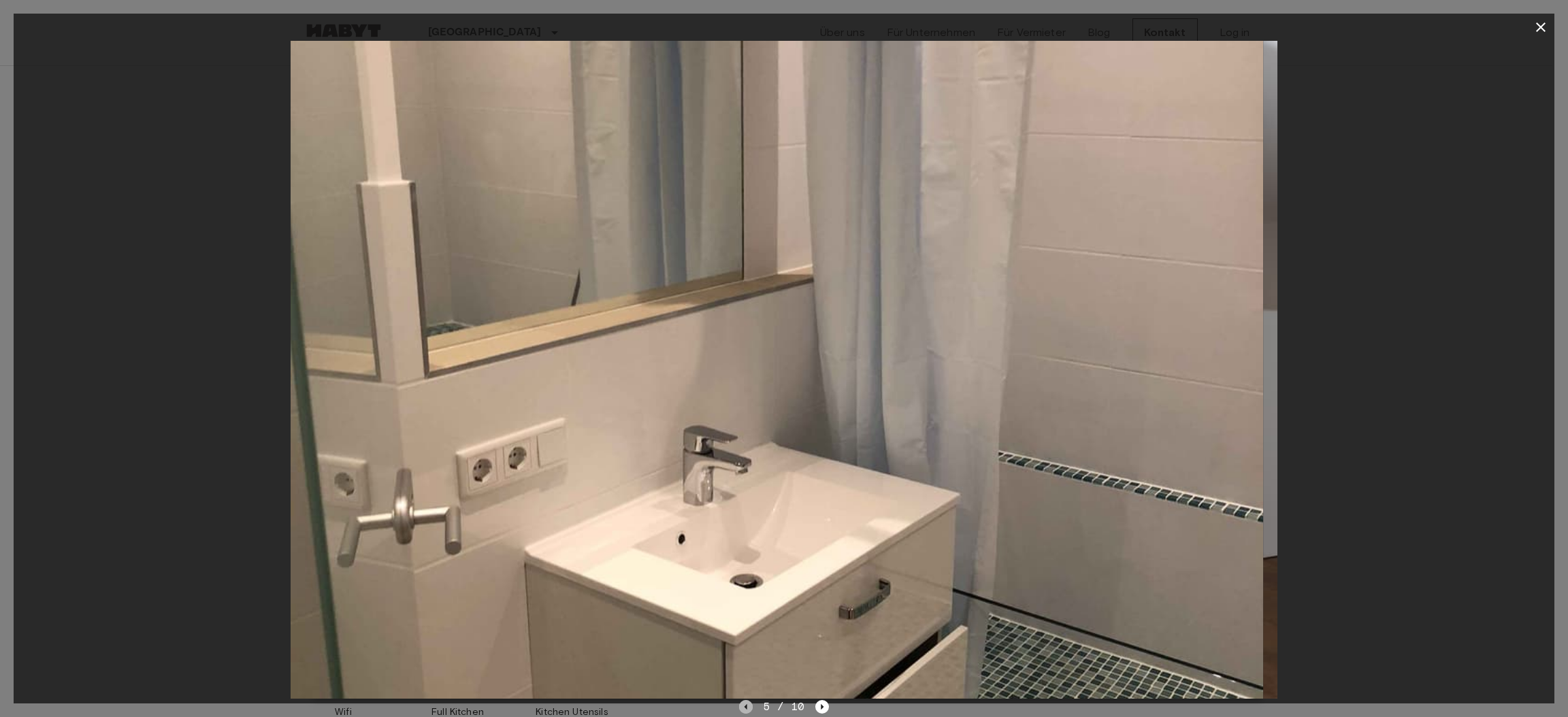
click at [741, 708] on icon "Previous image" at bounding box center [745, 706] width 13 height 13
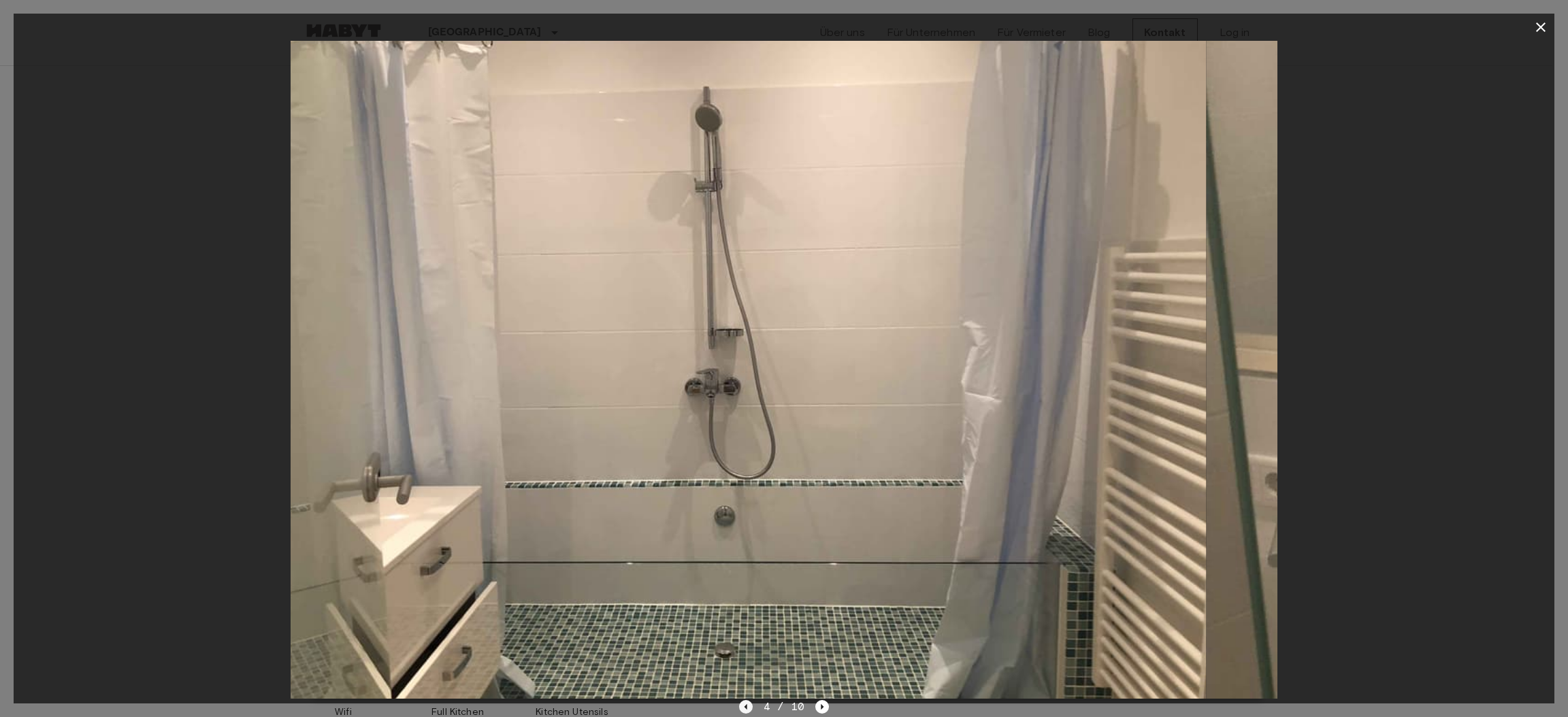
click at [741, 708] on icon "Previous image" at bounding box center [745, 706] width 13 height 13
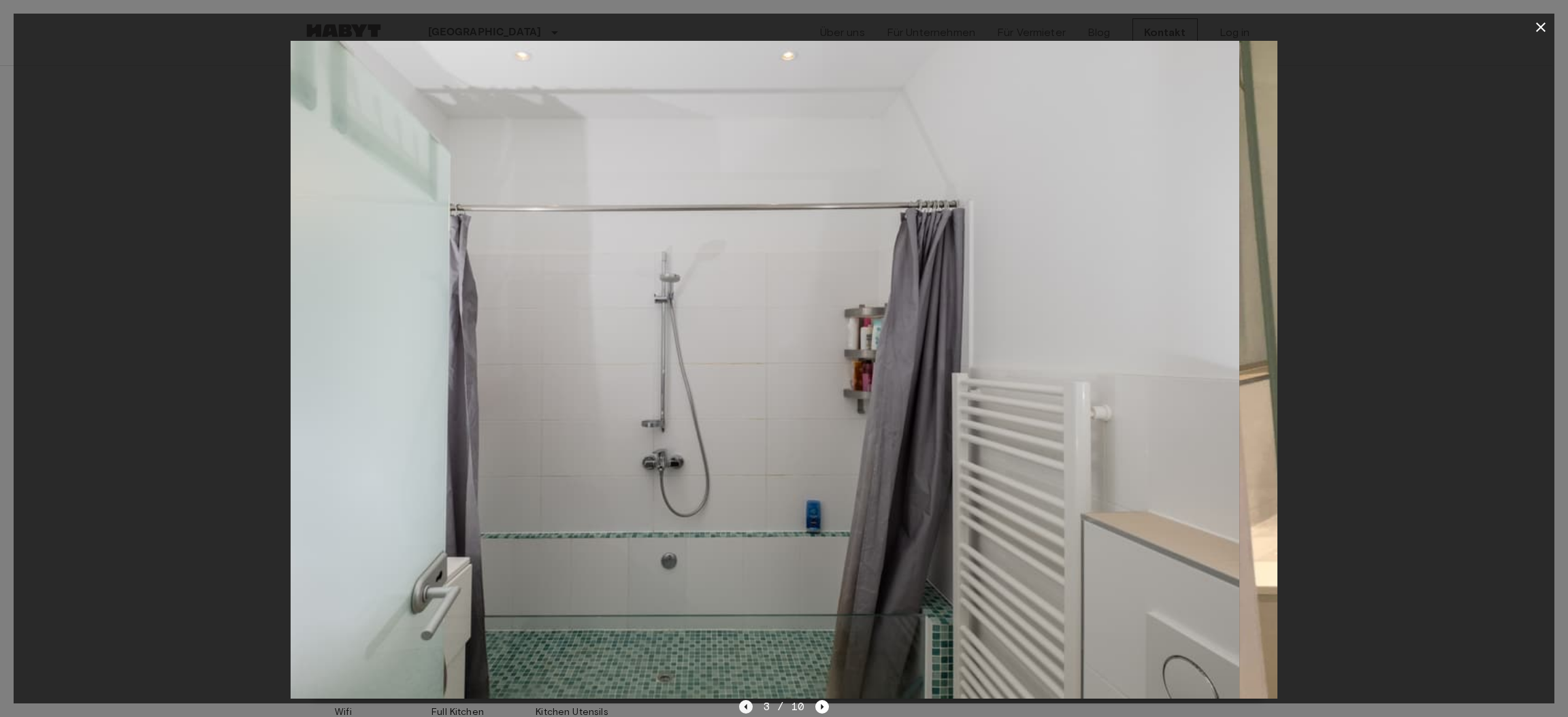
click at [741, 708] on icon "Previous image" at bounding box center [745, 706] width 13 height 13
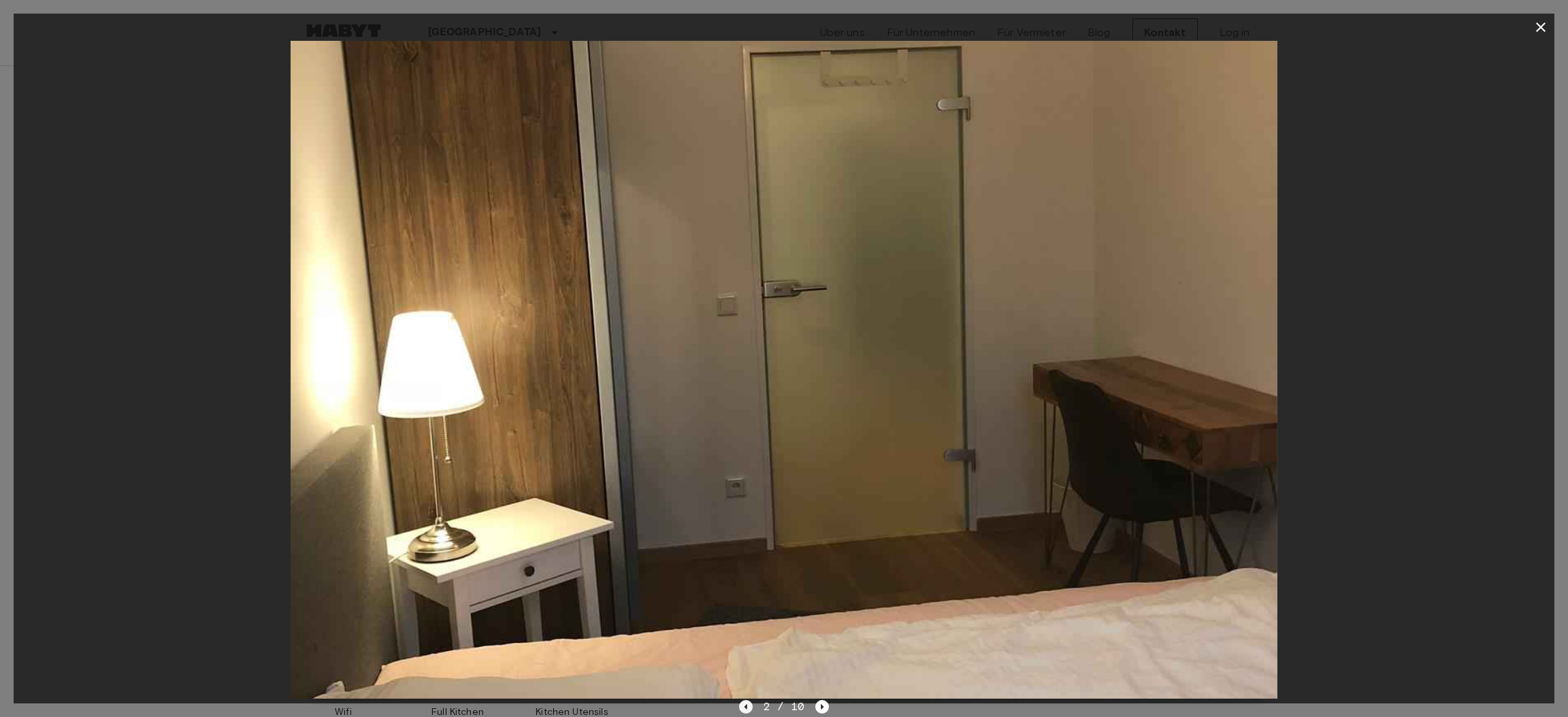
click at [741, 708] on icon "Previous image" at bounding box center [745, 706] width 13 height 13
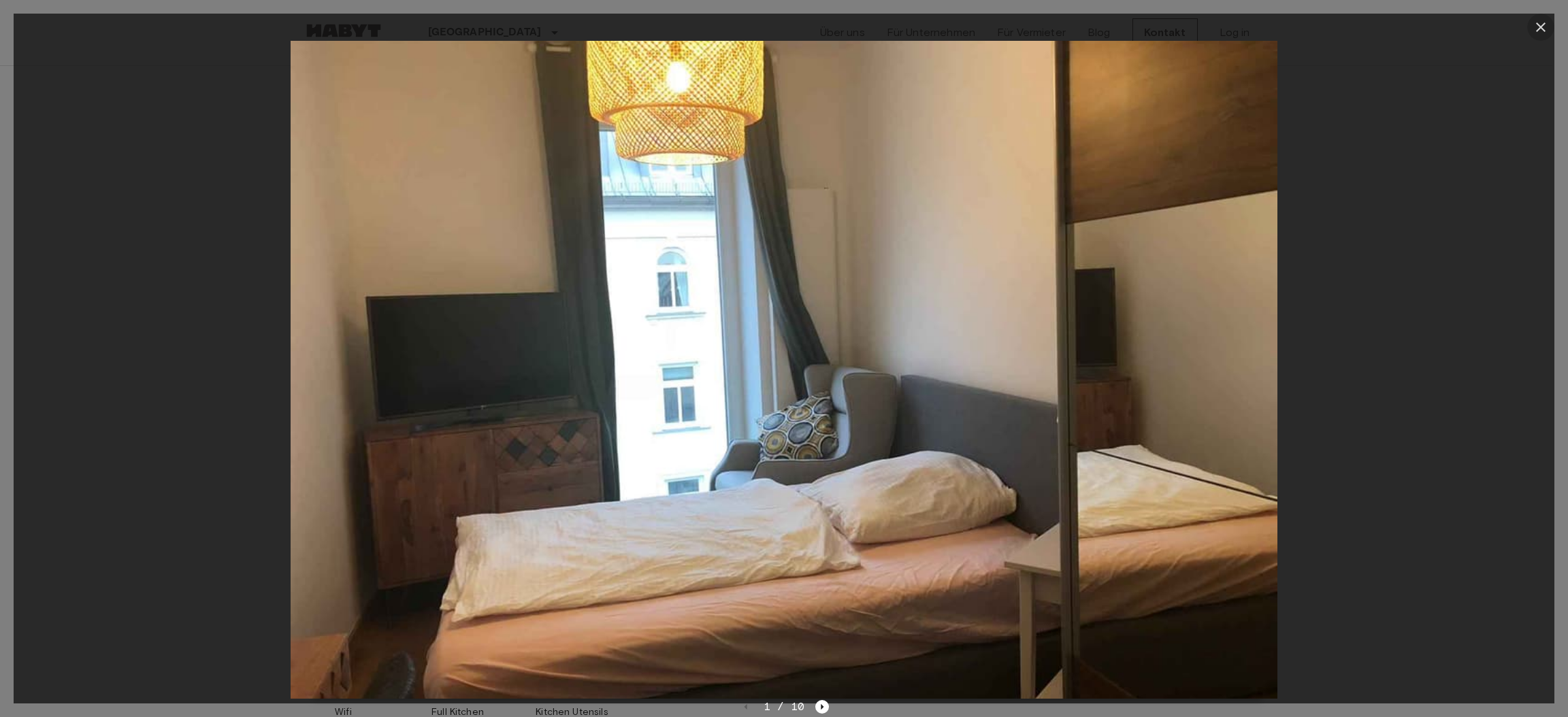
click at [1538, 26] on icon "button" at bounding box center [1540, 26] width 16 height 16
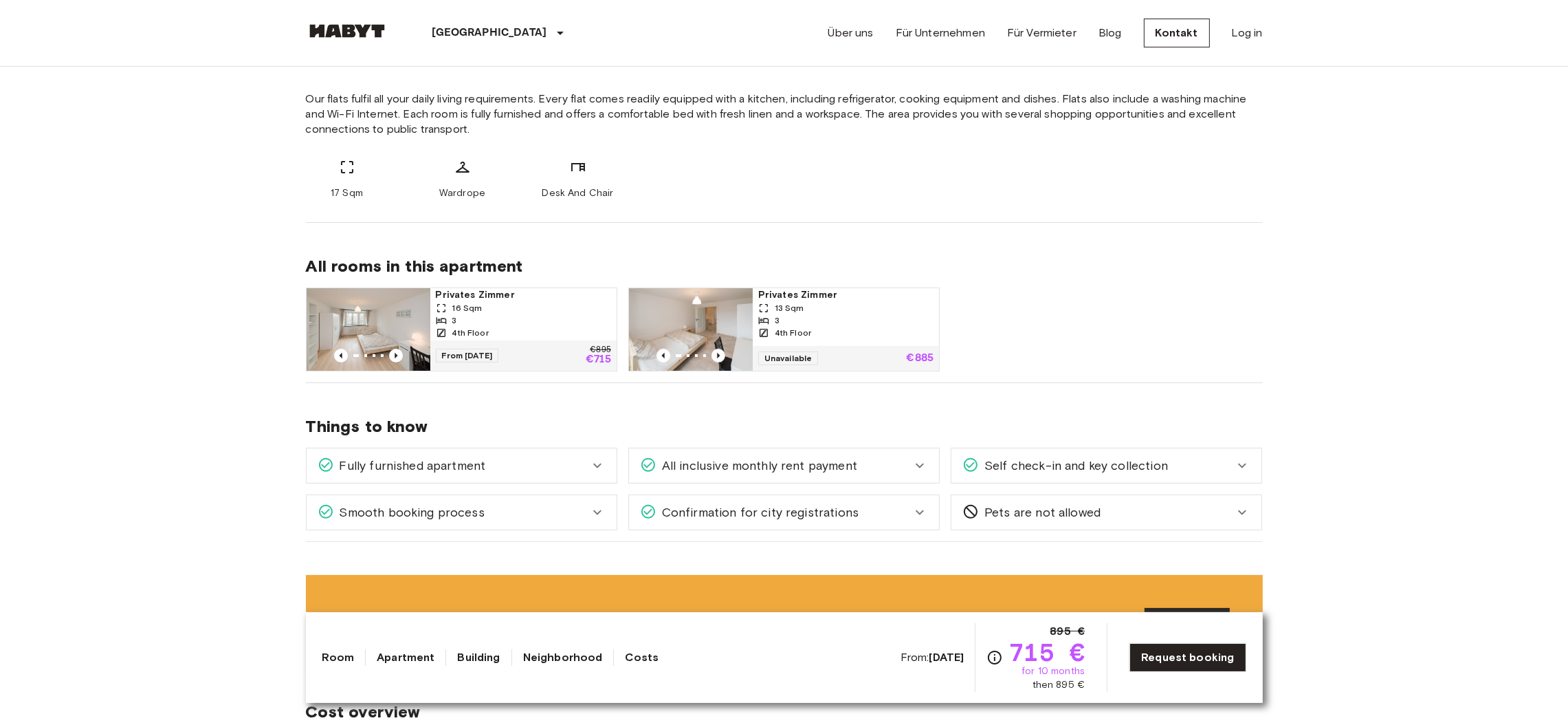
scroll to position [610, 0]
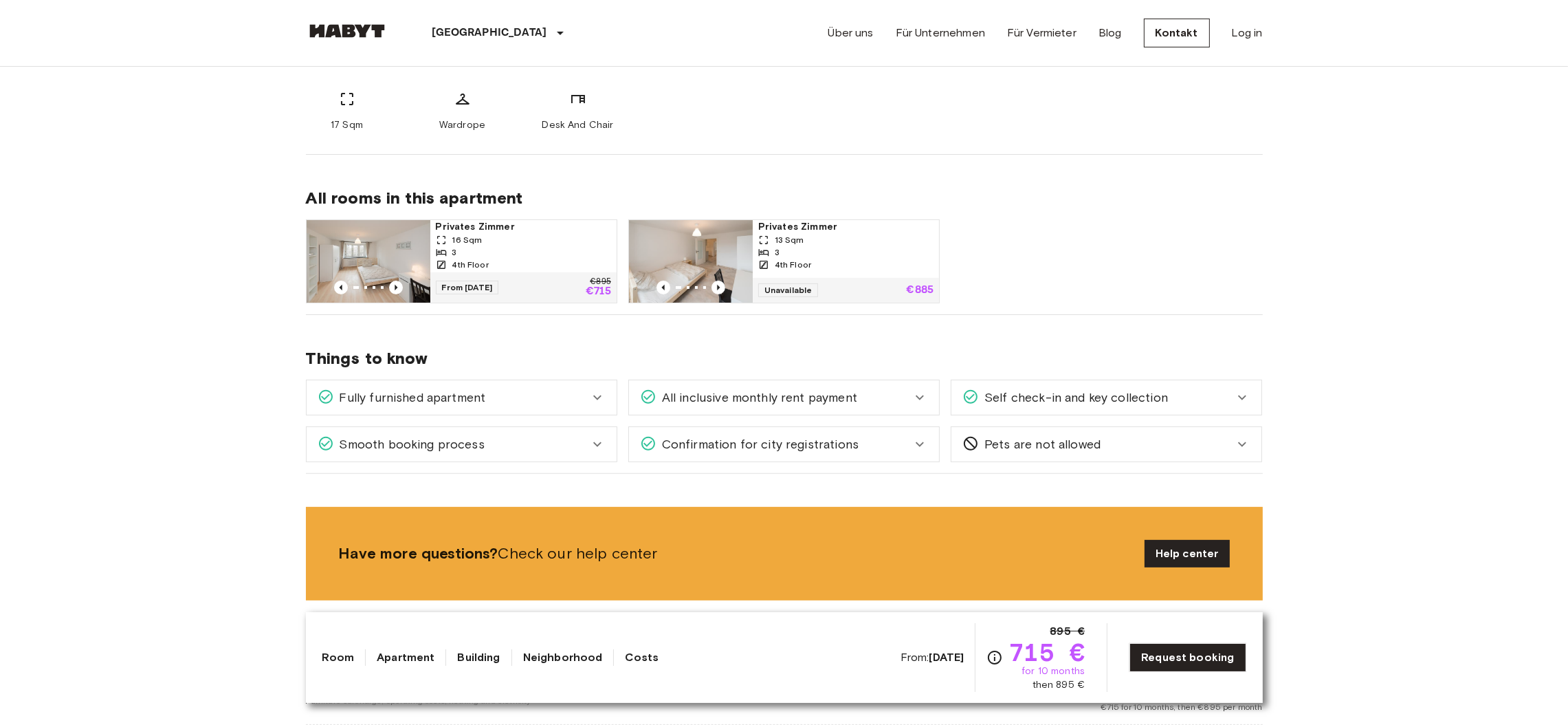
click at [591, 406] on icon at bounding box center [597, 397] width 17 height 17
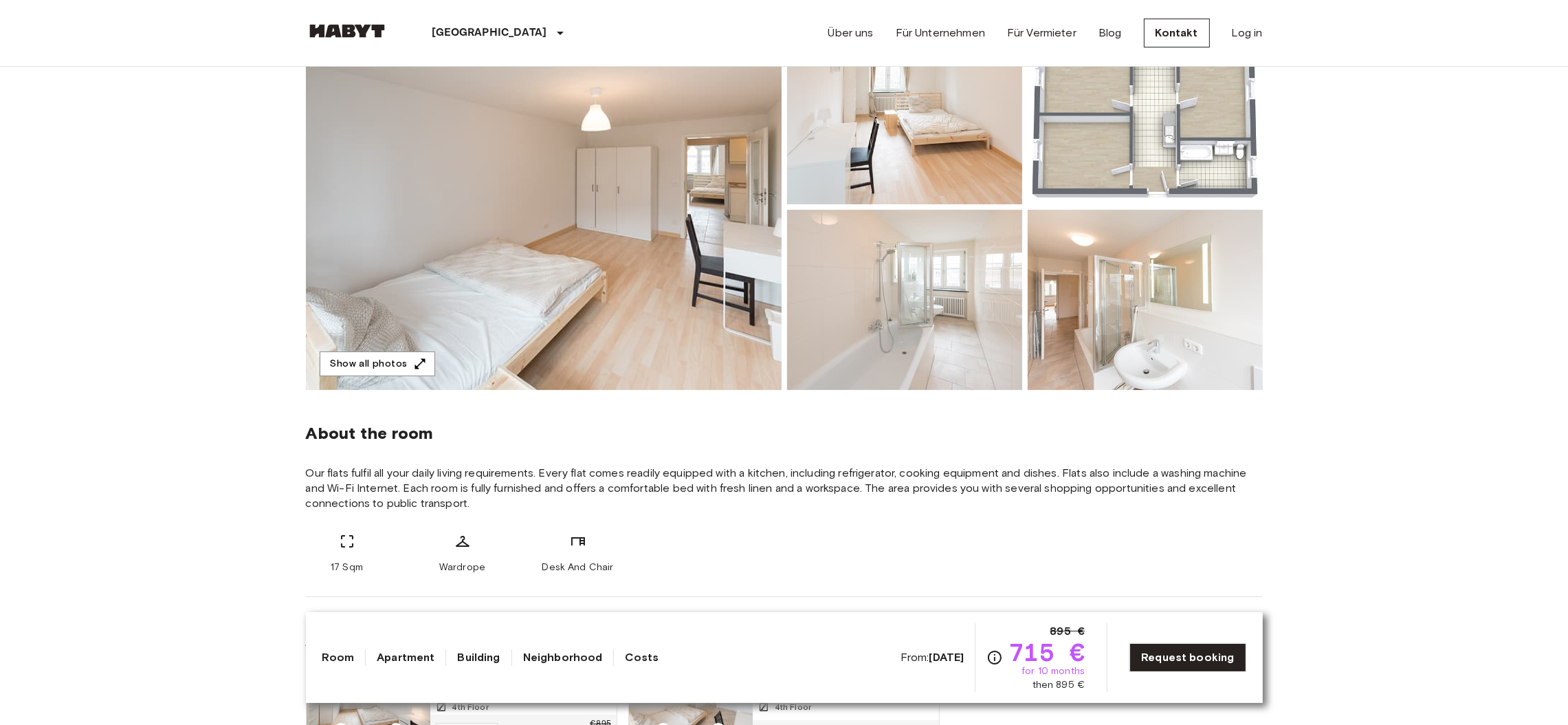
scroll to position [0, 0]
